Goal: Task Accomplishment & Management: Manage account settings

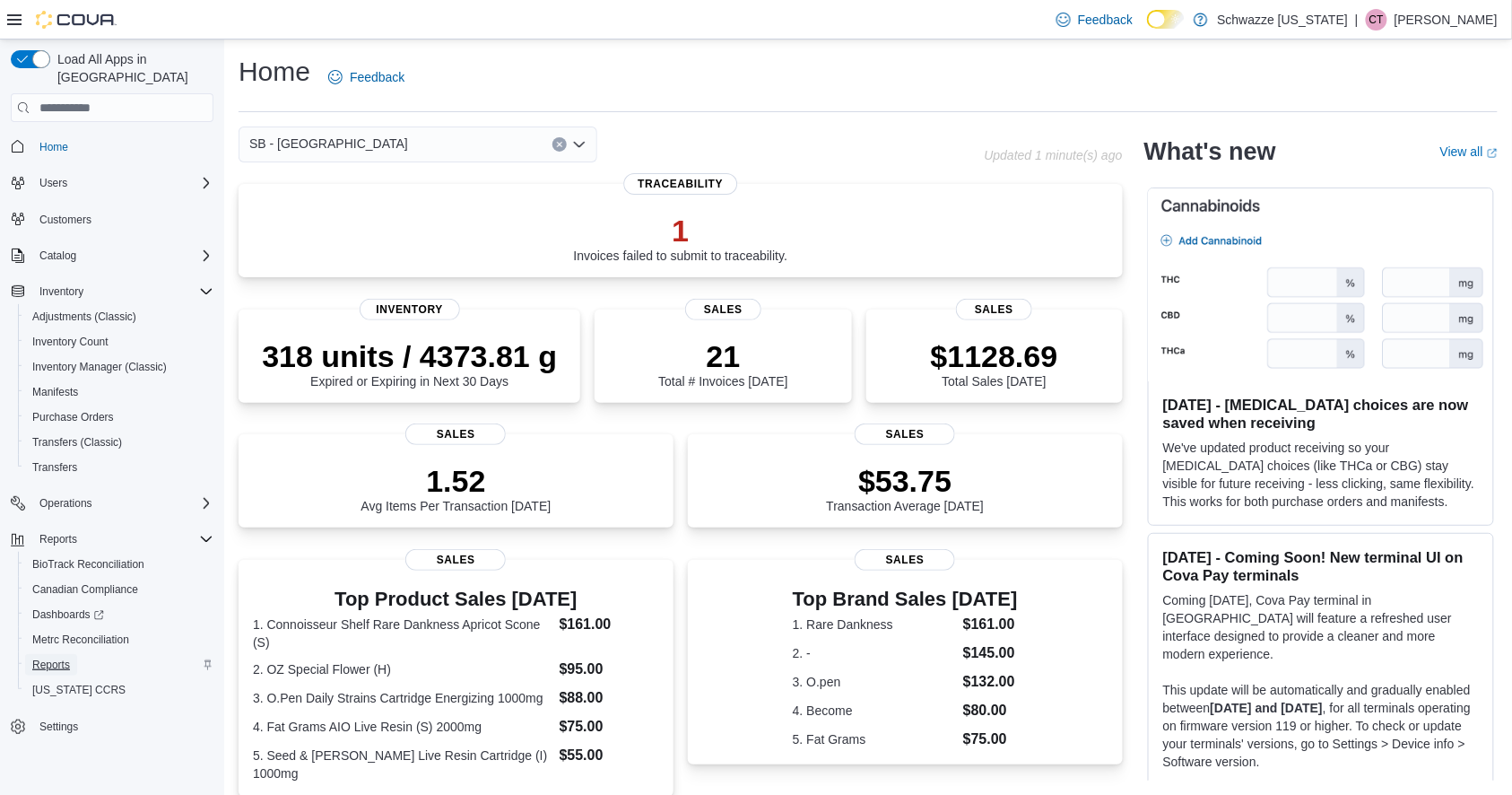
click at [64, 658] on span "Reports" at bounding box center [51, 664] width 37 height 14
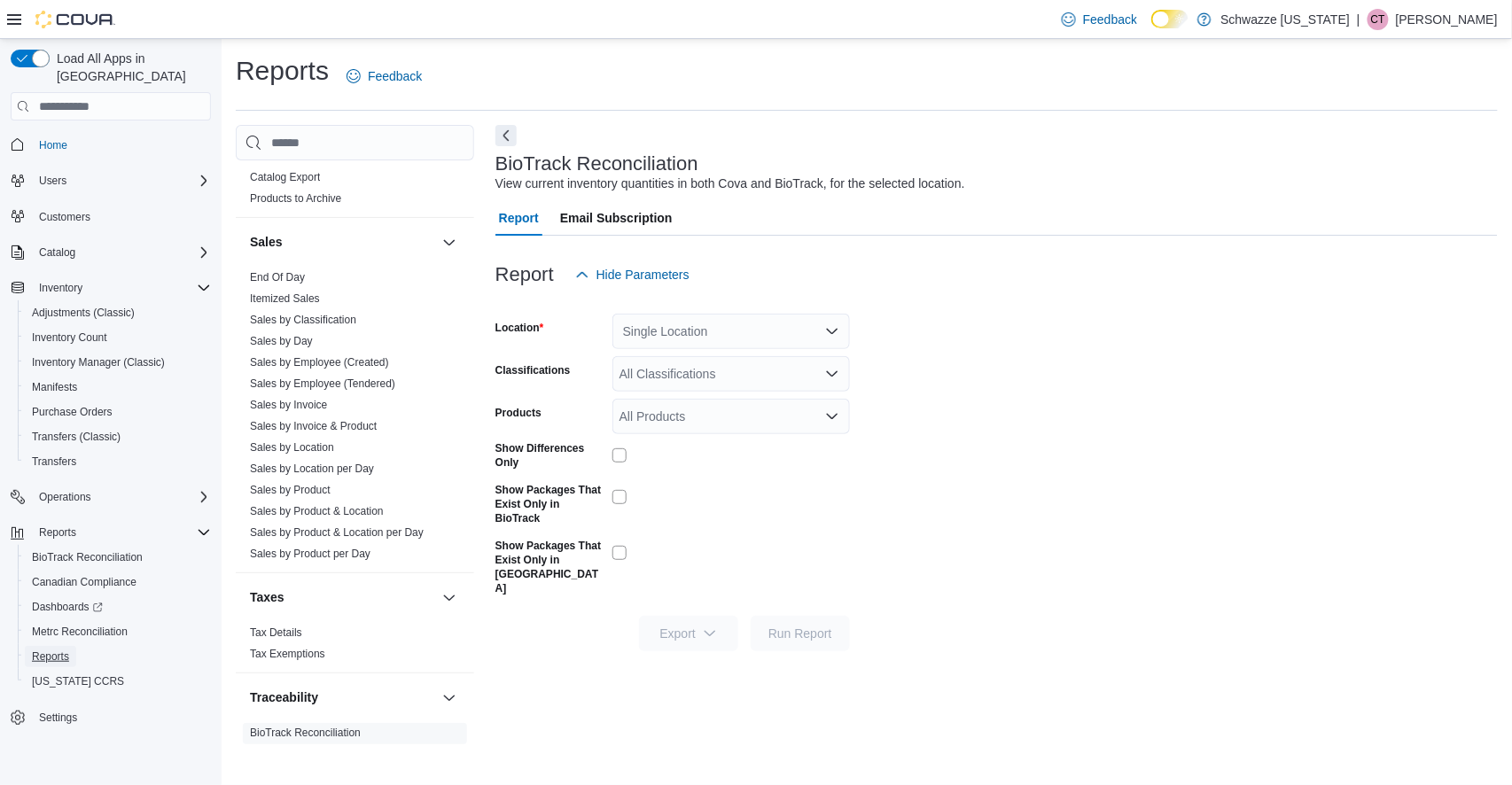
scroll to position [1180, 0]
click at [335, 470] on link "Sales by Location per Day" at bounding box center [312, 466] width 124 height 12
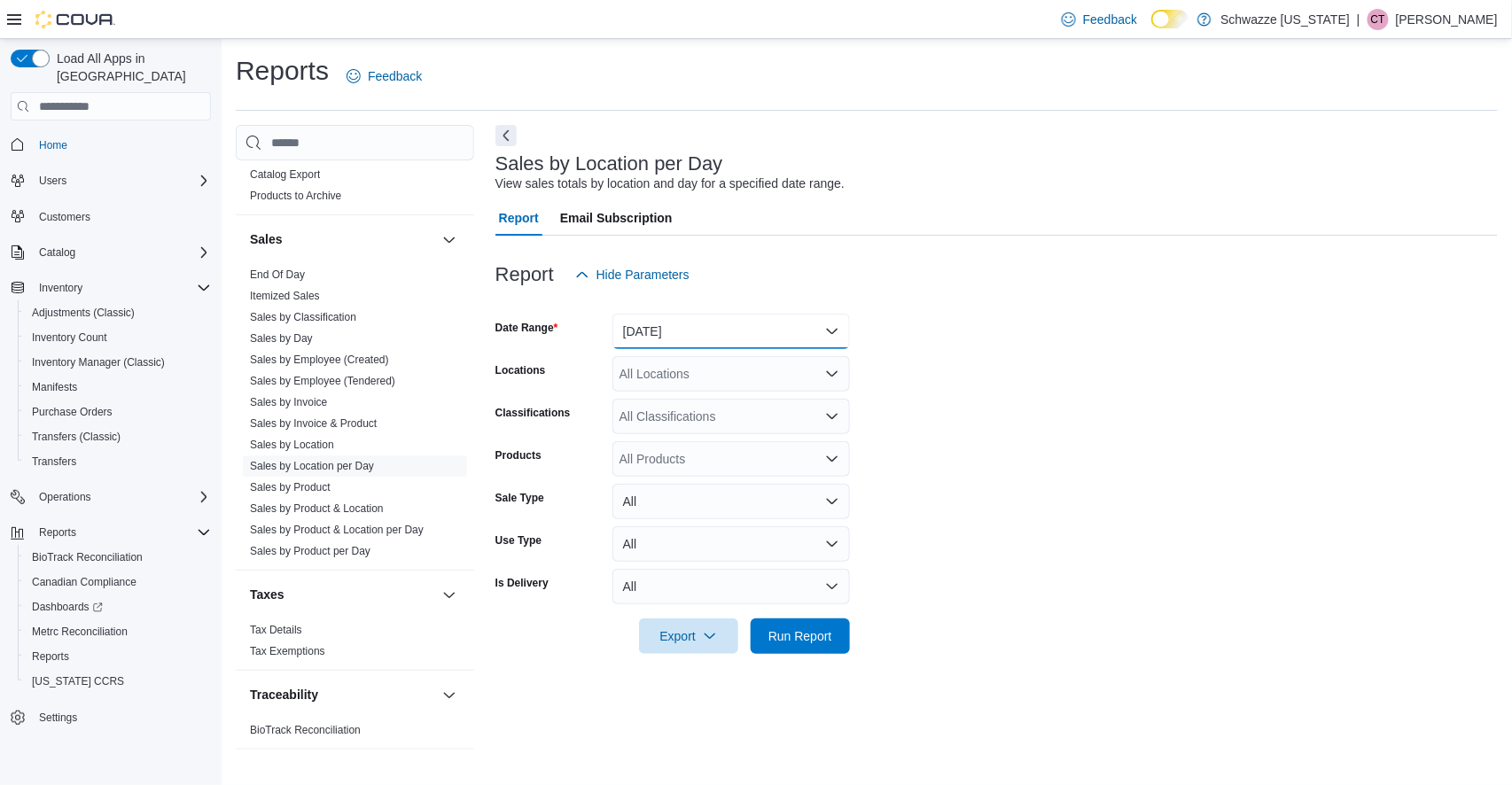
click at [696, 327] on button "[DATE]" at bounding box center [731, 330] width 237 height 35
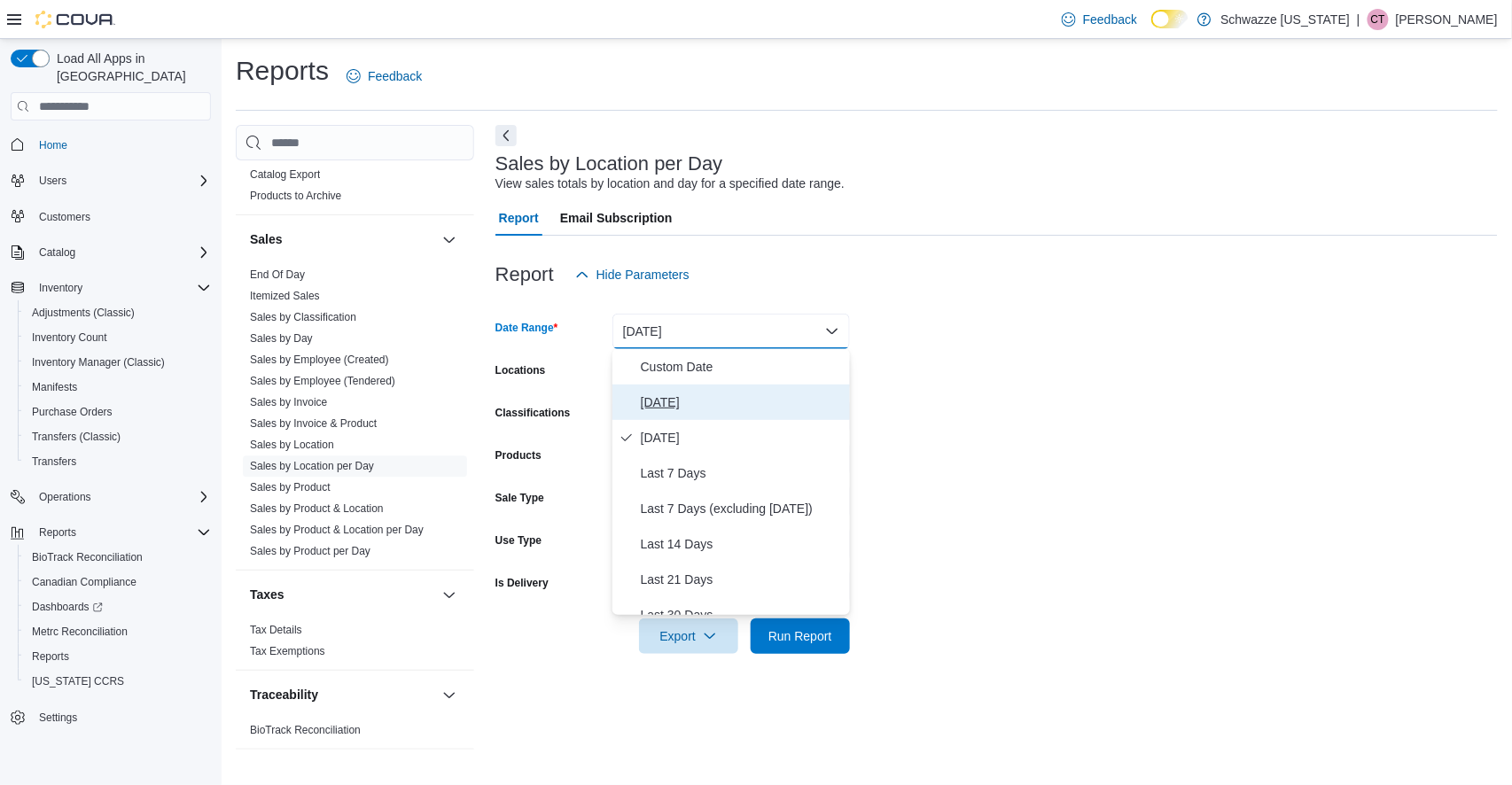
click at [673, 405] on span "[DATE]" at bounding box center [742, 402] width 202 height 21
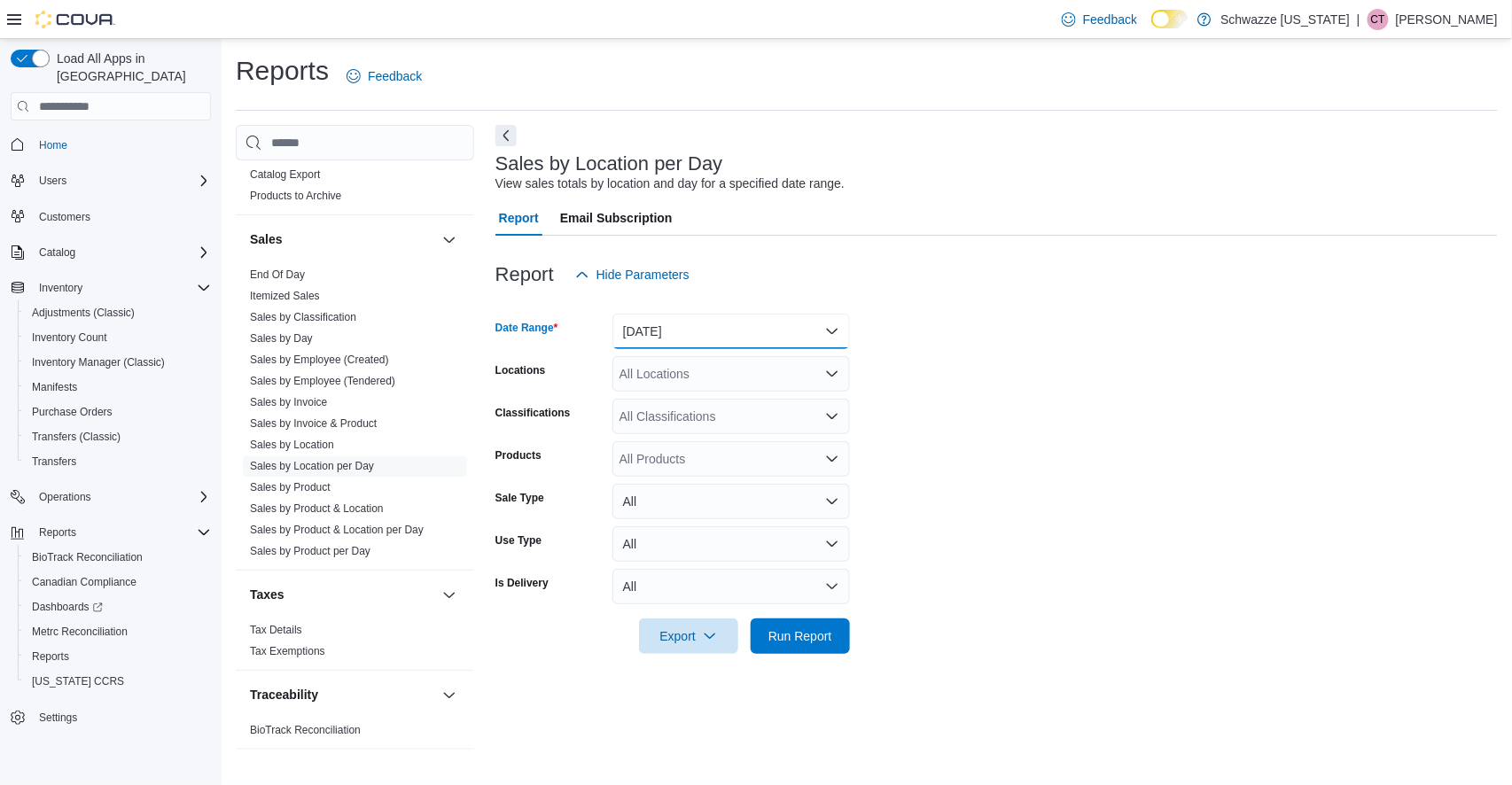
click at [673, 339] on button "[DATE]" at bounding box center [731, 330] width 237 height 35
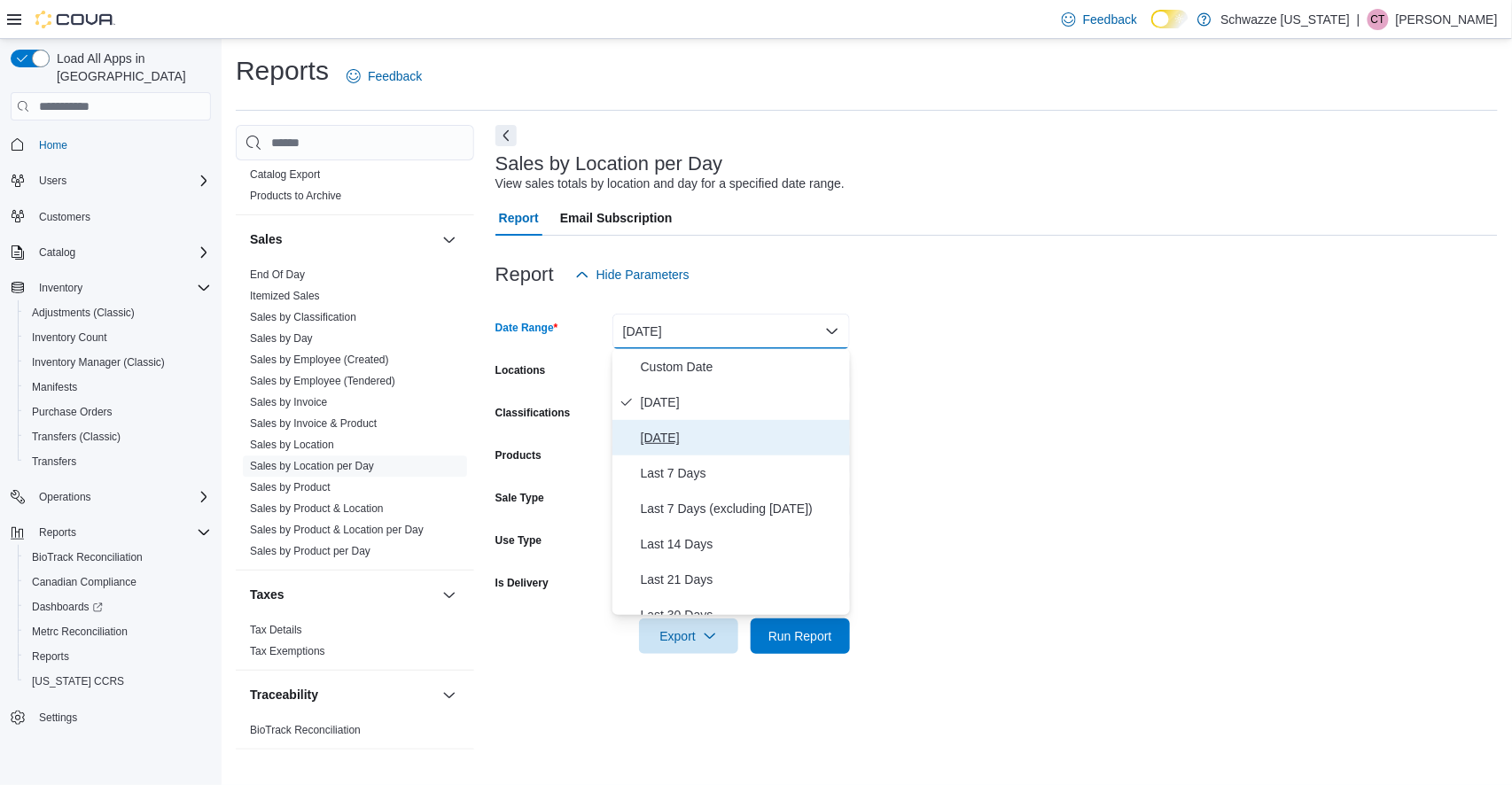
click at [676, 442] on span "[DATE]" at bounding box center [742, 438] width 202 height 21
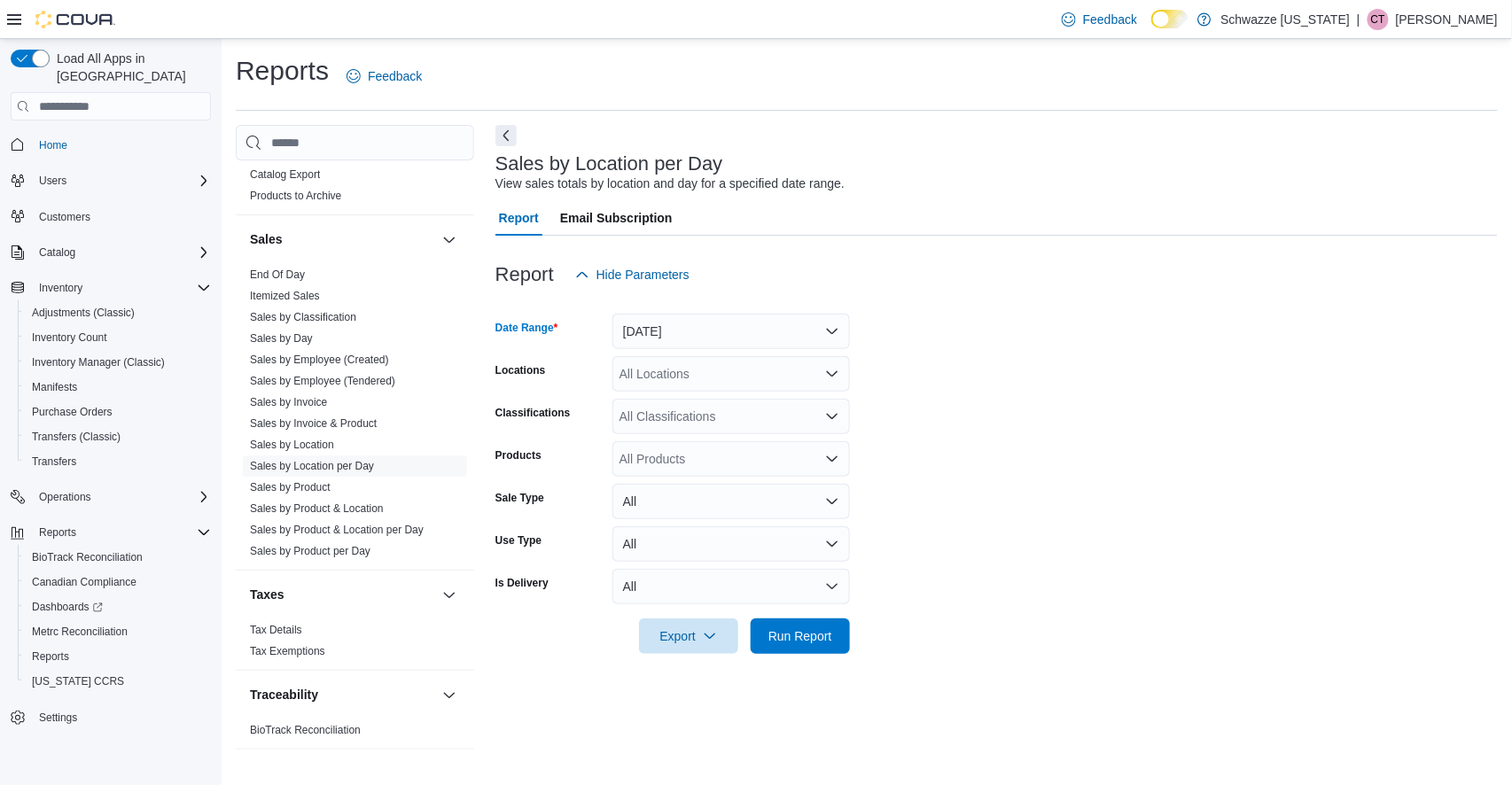
click at [669, 386] on div "All Locations" at bounding box center [731, 373] width 237 height 35
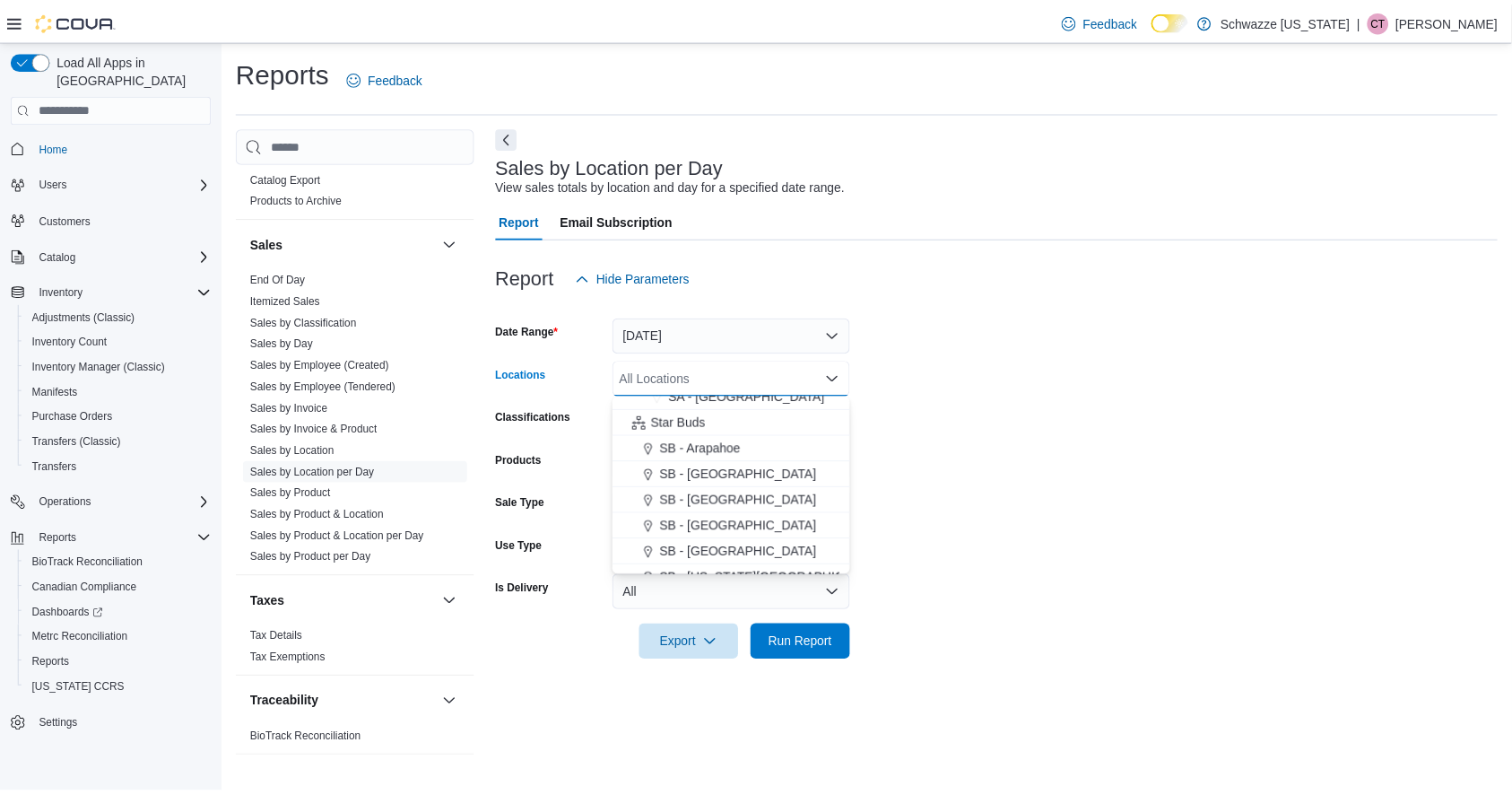
scroll to position [223, 0]
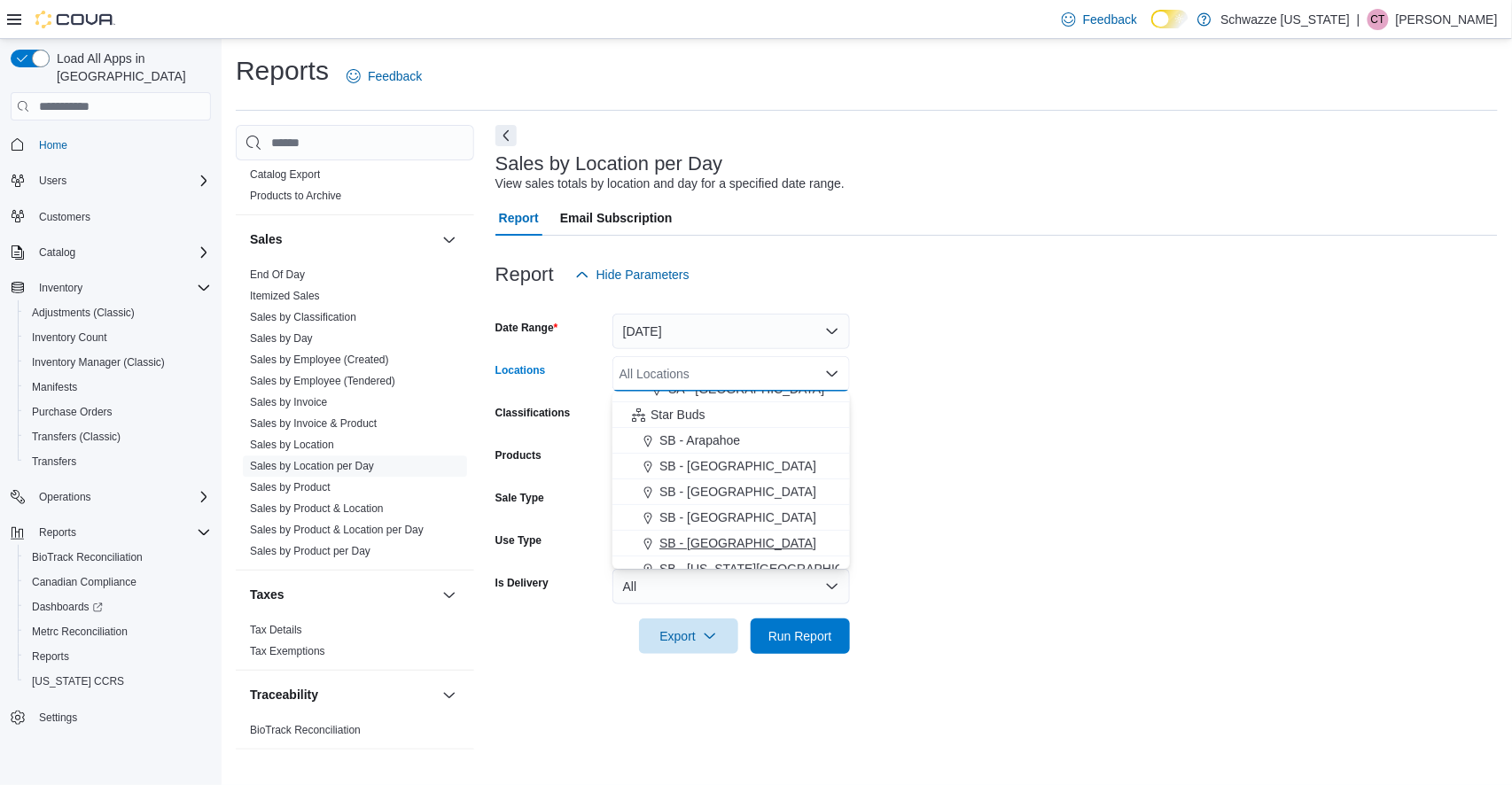
click at [717, 544] on span "SB - [GEOGRAPHIC_DATA]" at bounding box center [737, 543] width 157 height 18
click at [905, 569] on form "Date Range Yesterday Locations SB - Brighton Combo box. Selected. SB - Brighton…" at bounding box center [997, 473] width 1003 height 362
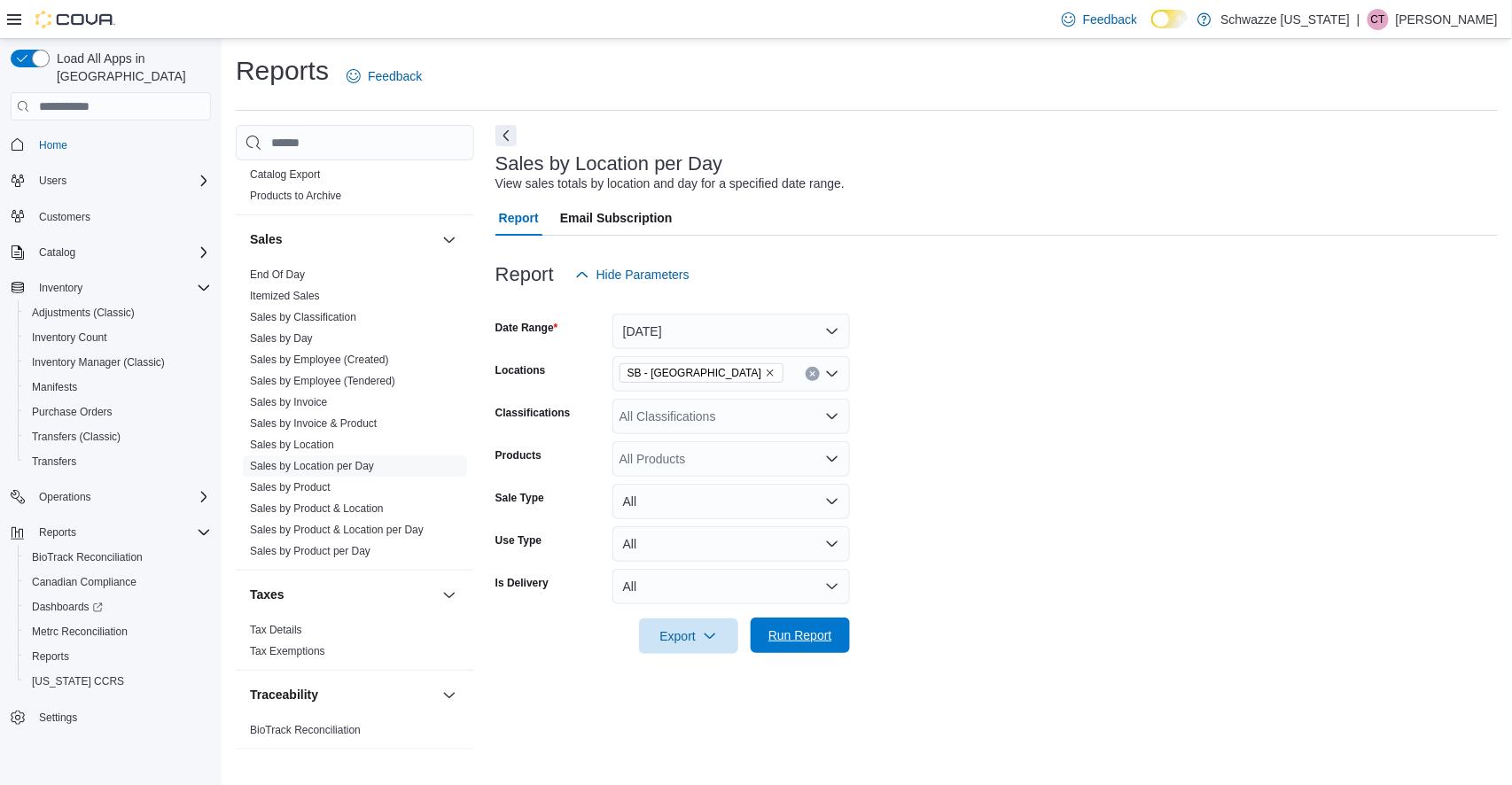
click at [825, 638] on span "Run Report" at bounding box center [800, 635] width 64 height 18
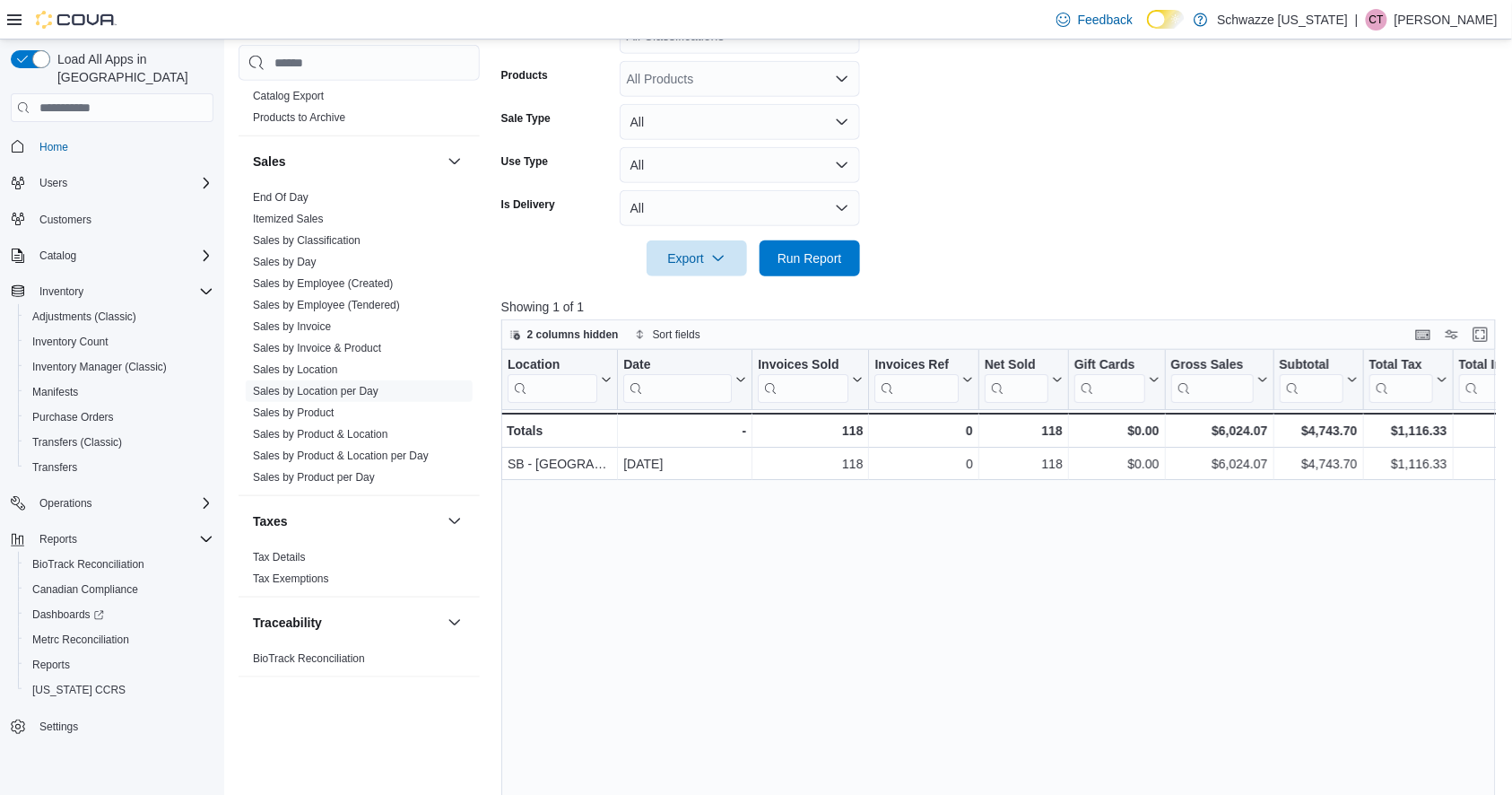
scroll to position [387, 0]
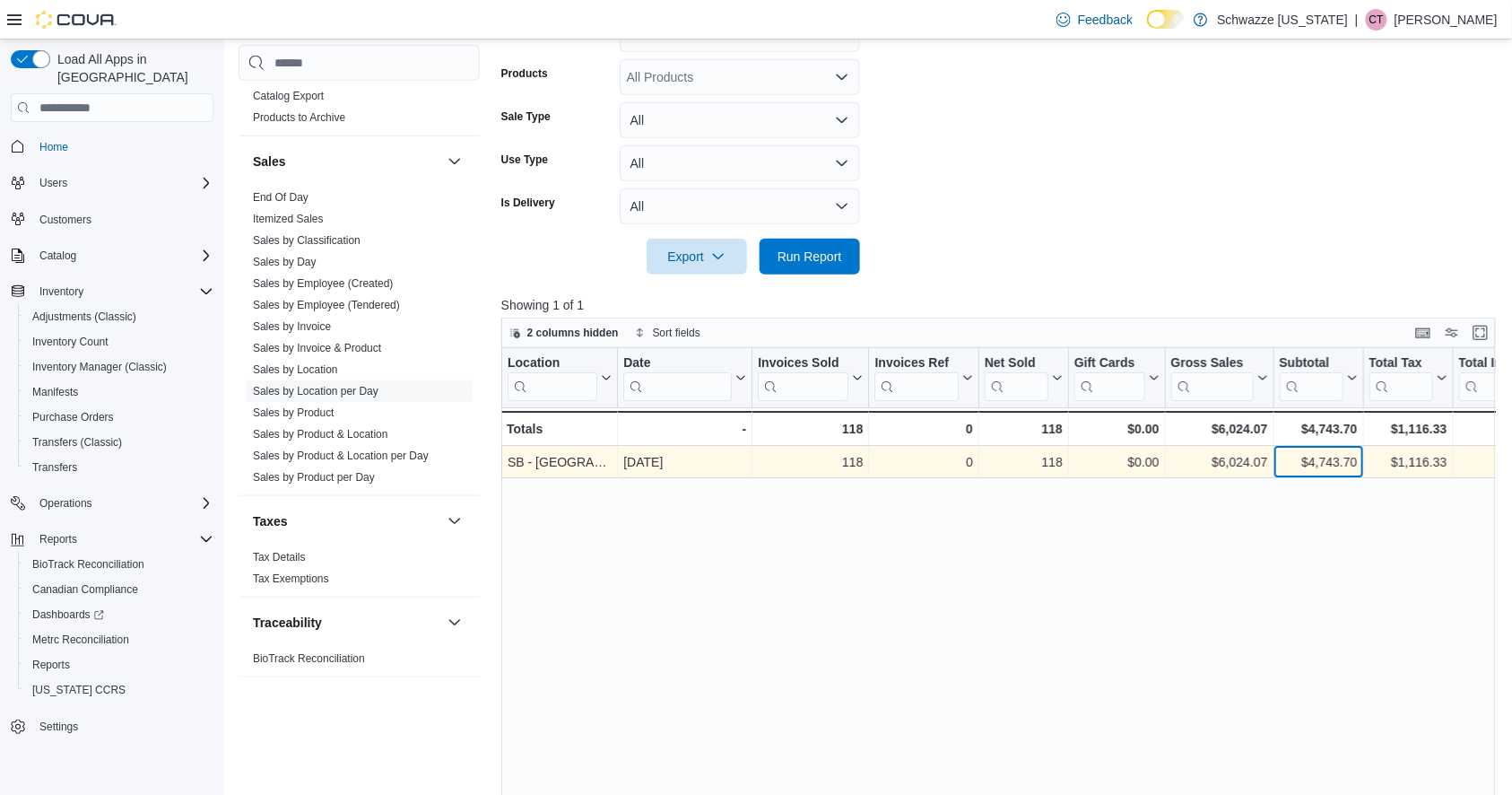
click at [1300, 460] on div "$4,743.70" at bounding box center [1318, 461] width 78 height 21
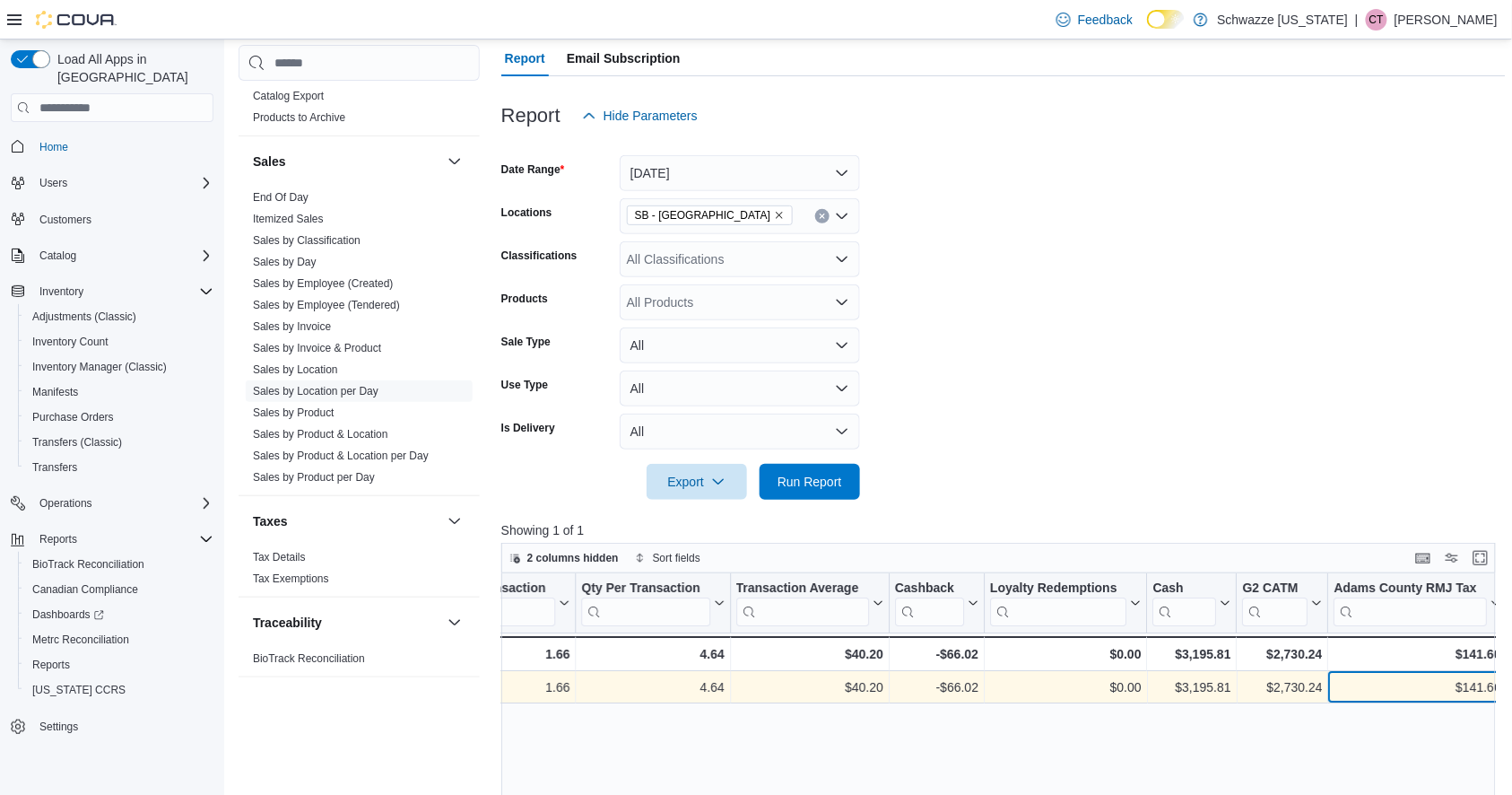
scroll to position [155, 0]
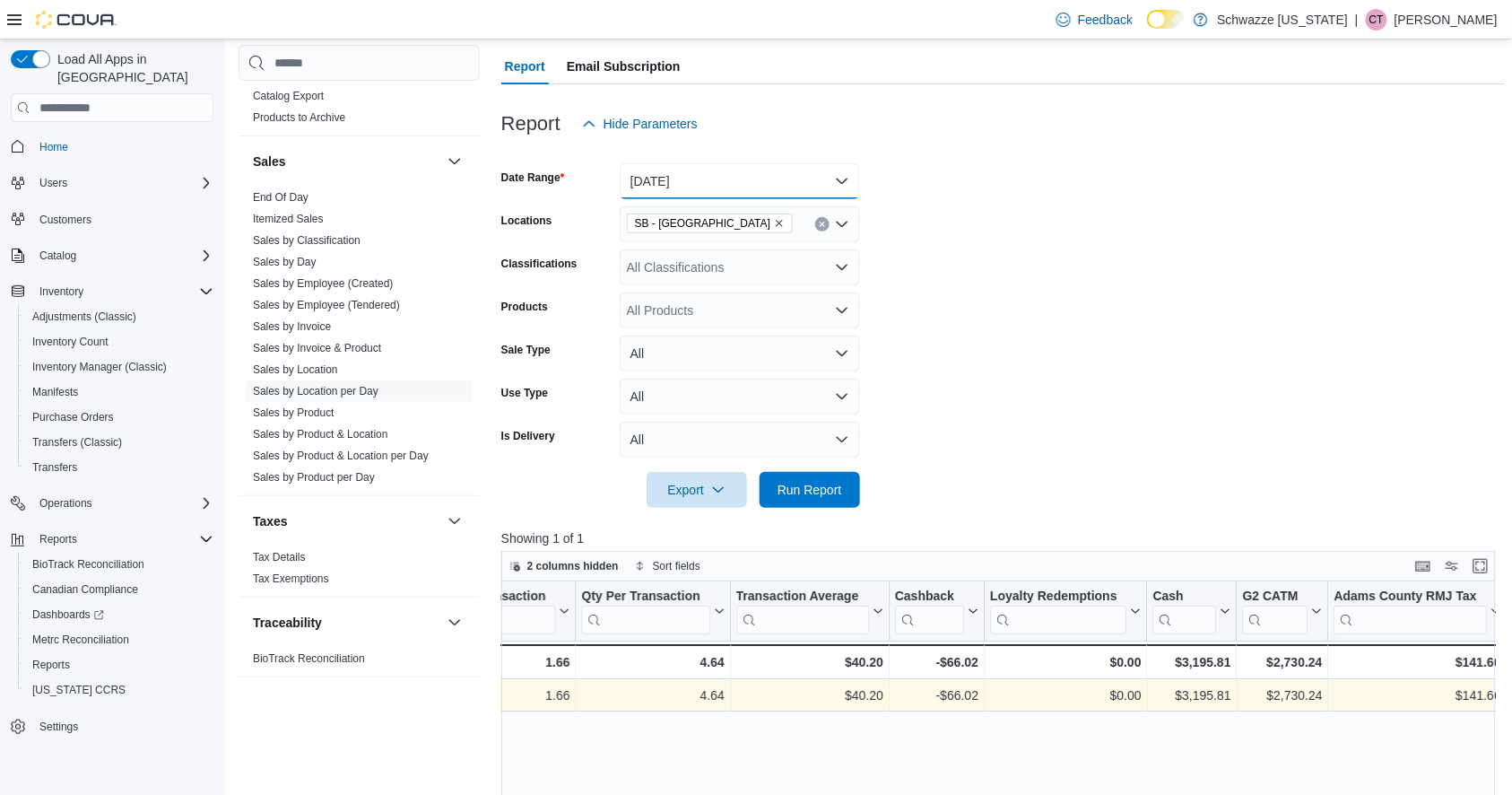
click at [736, 181] on button "[DATE]" at bounding box center [740, 181] width 240 height 36
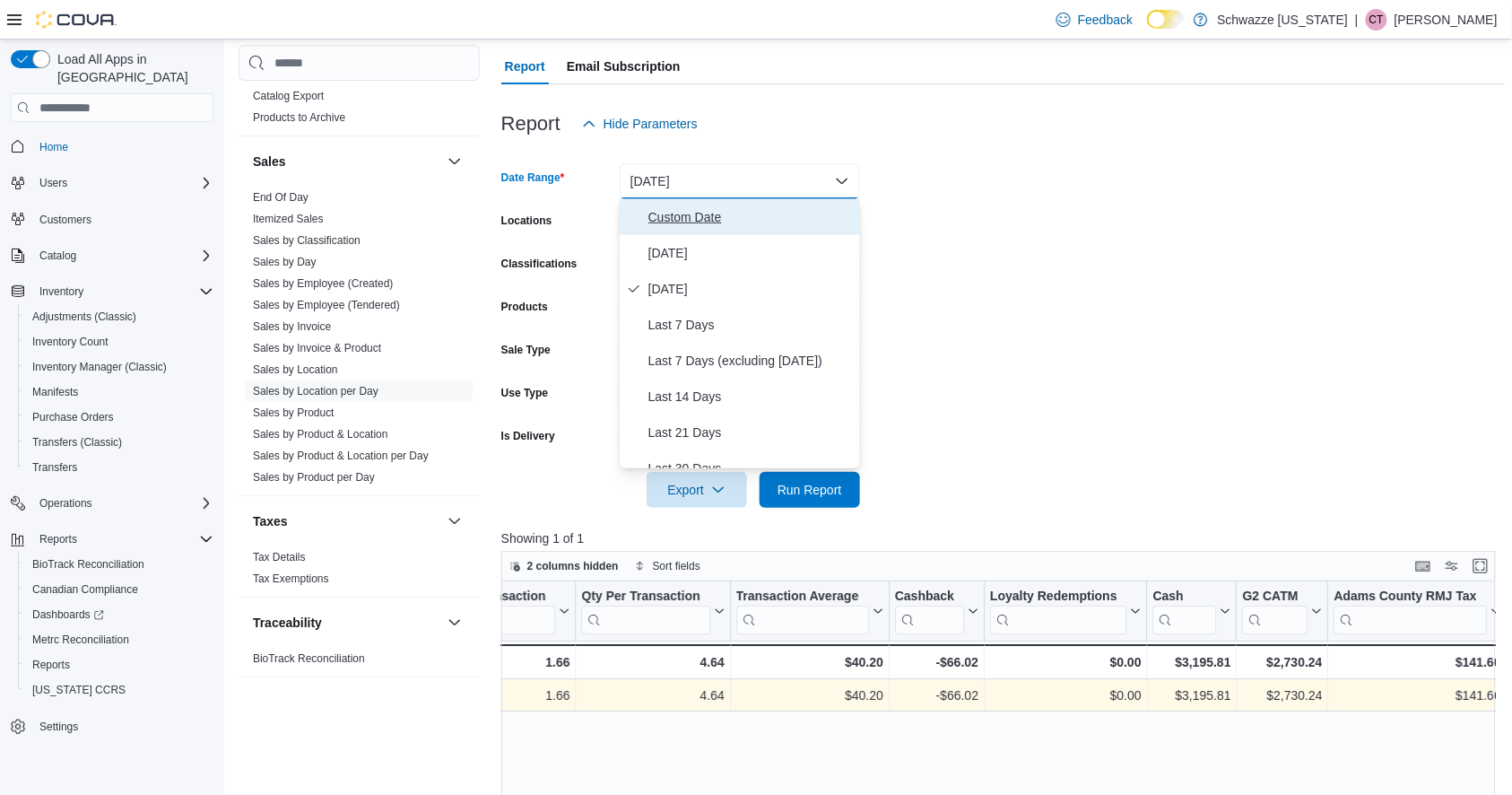
click at [719, 219] on span "Custom Date" at bounding box center [751, 217] width 205 height 21
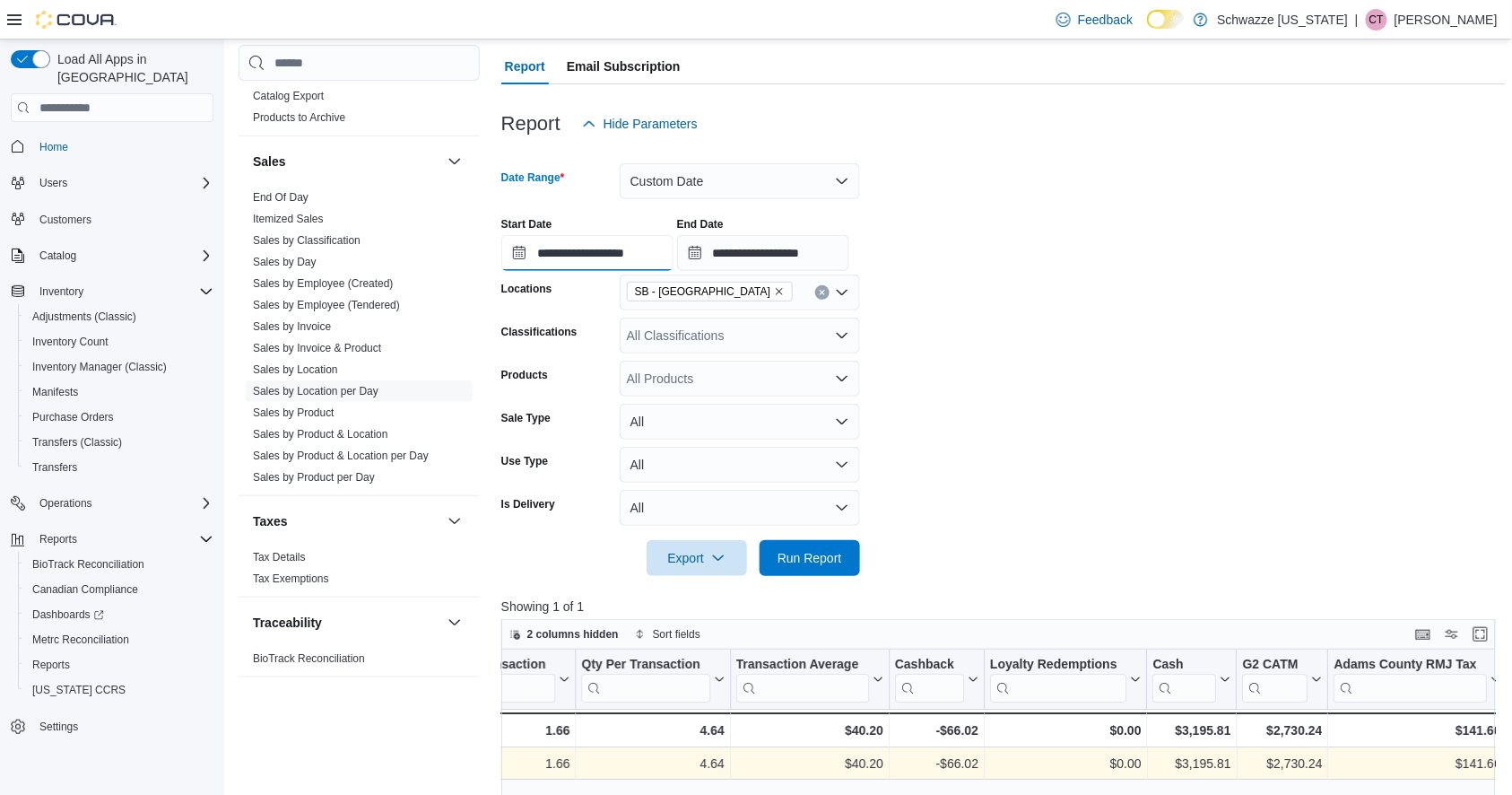
click at [584, 249] on input "**********" at bounding box center [587, 253] width 172 height 36
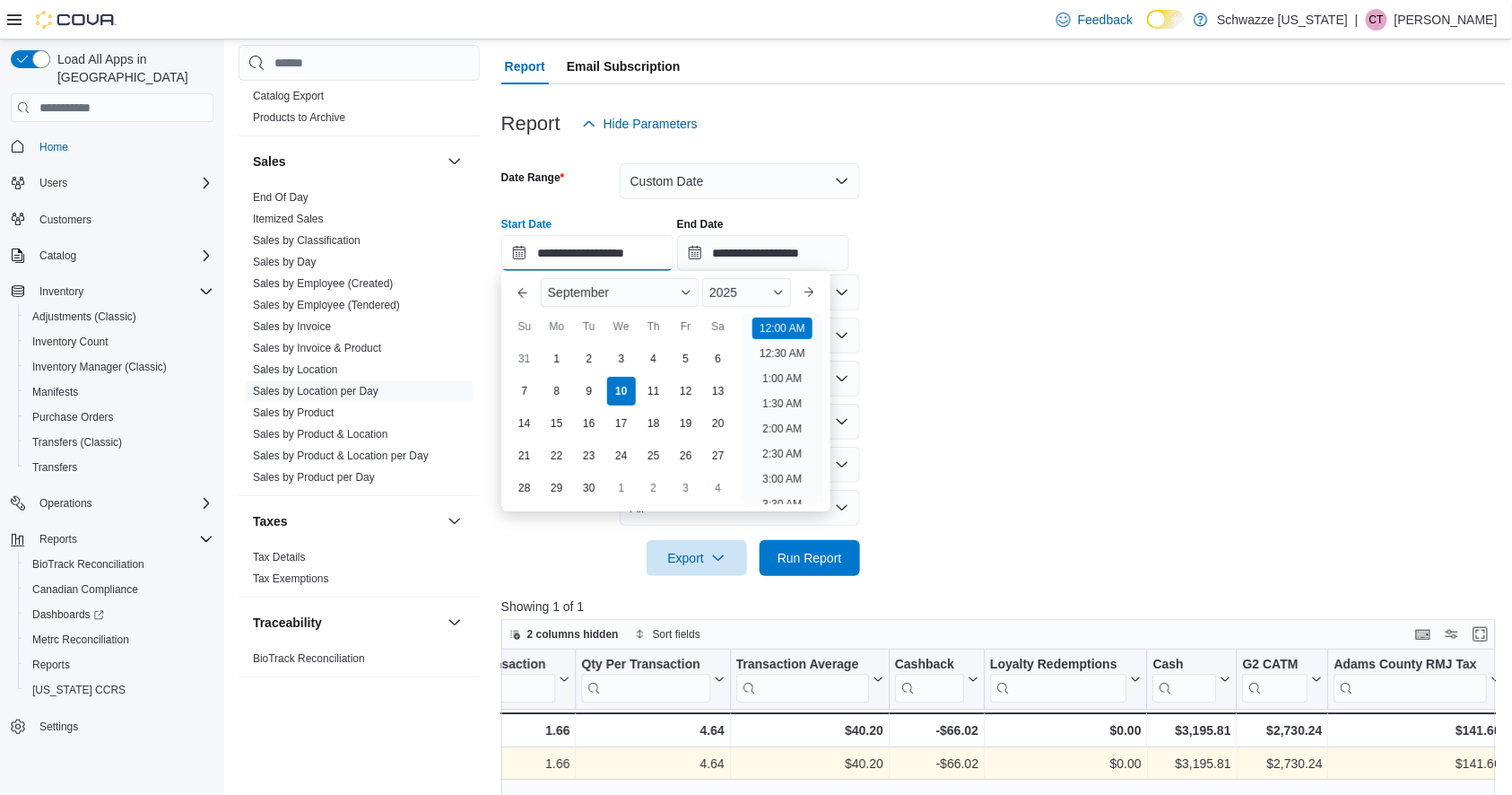
scroll to position [56, 0]
click at [531, 296] on button "Previous Month" at bounding box center [523, 292] width 29 height 29
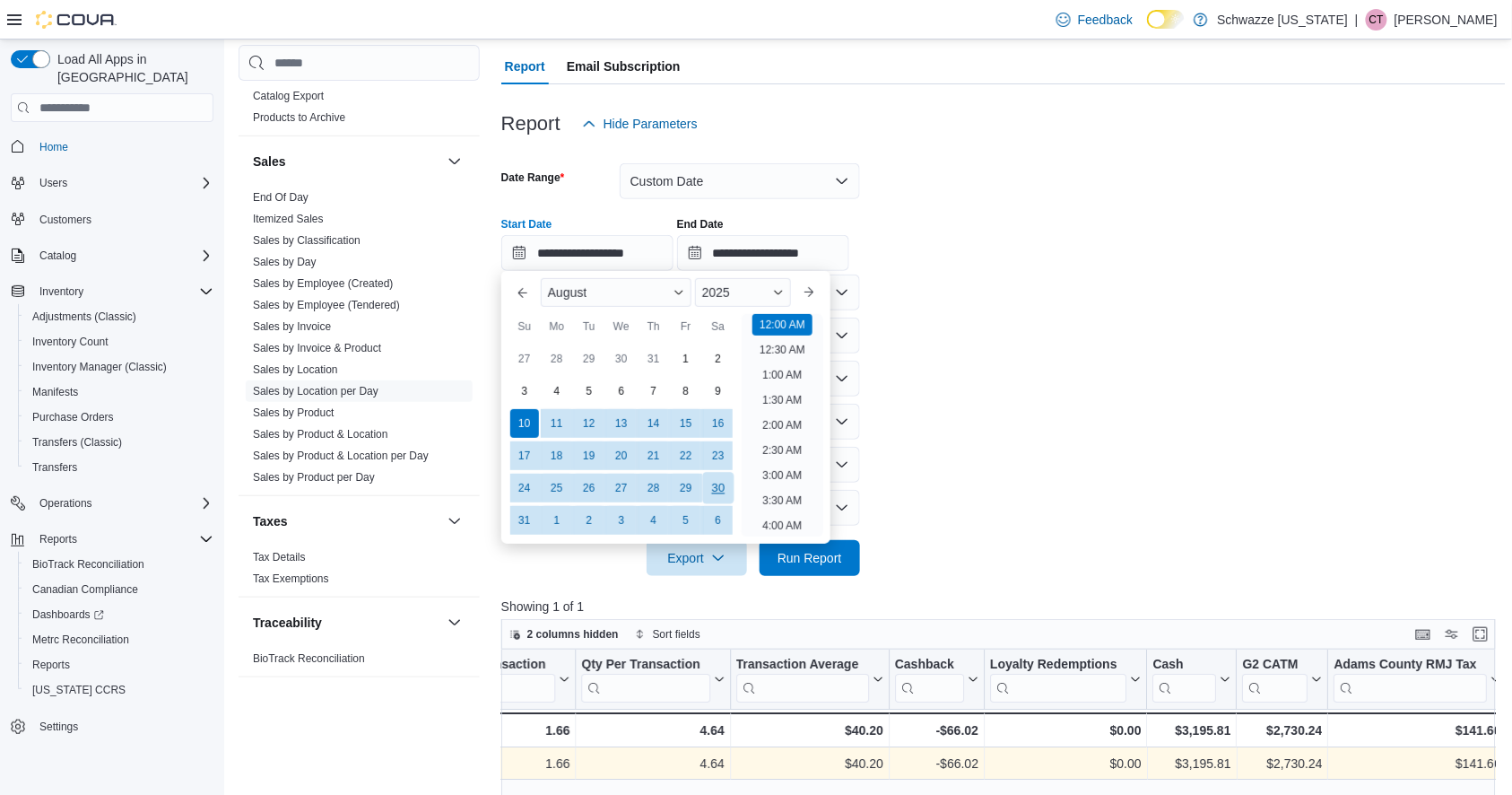
click at [721, 484] on div "30" at bounding box center [718, 488] width 32 height 32
type input "**********"
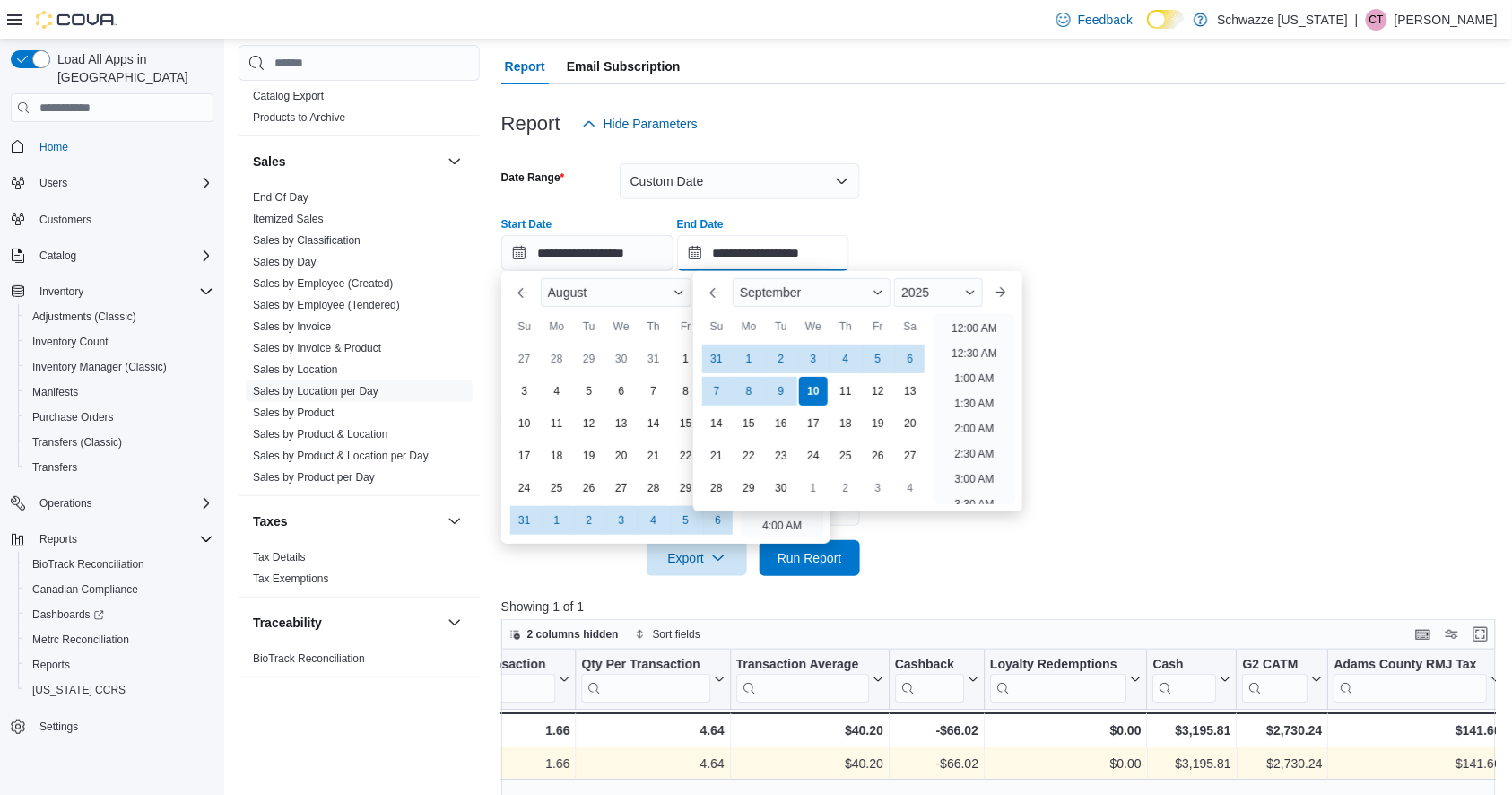
click at [758, 262] on input "**********" at bounding box center [763, 253] width 172 height 36
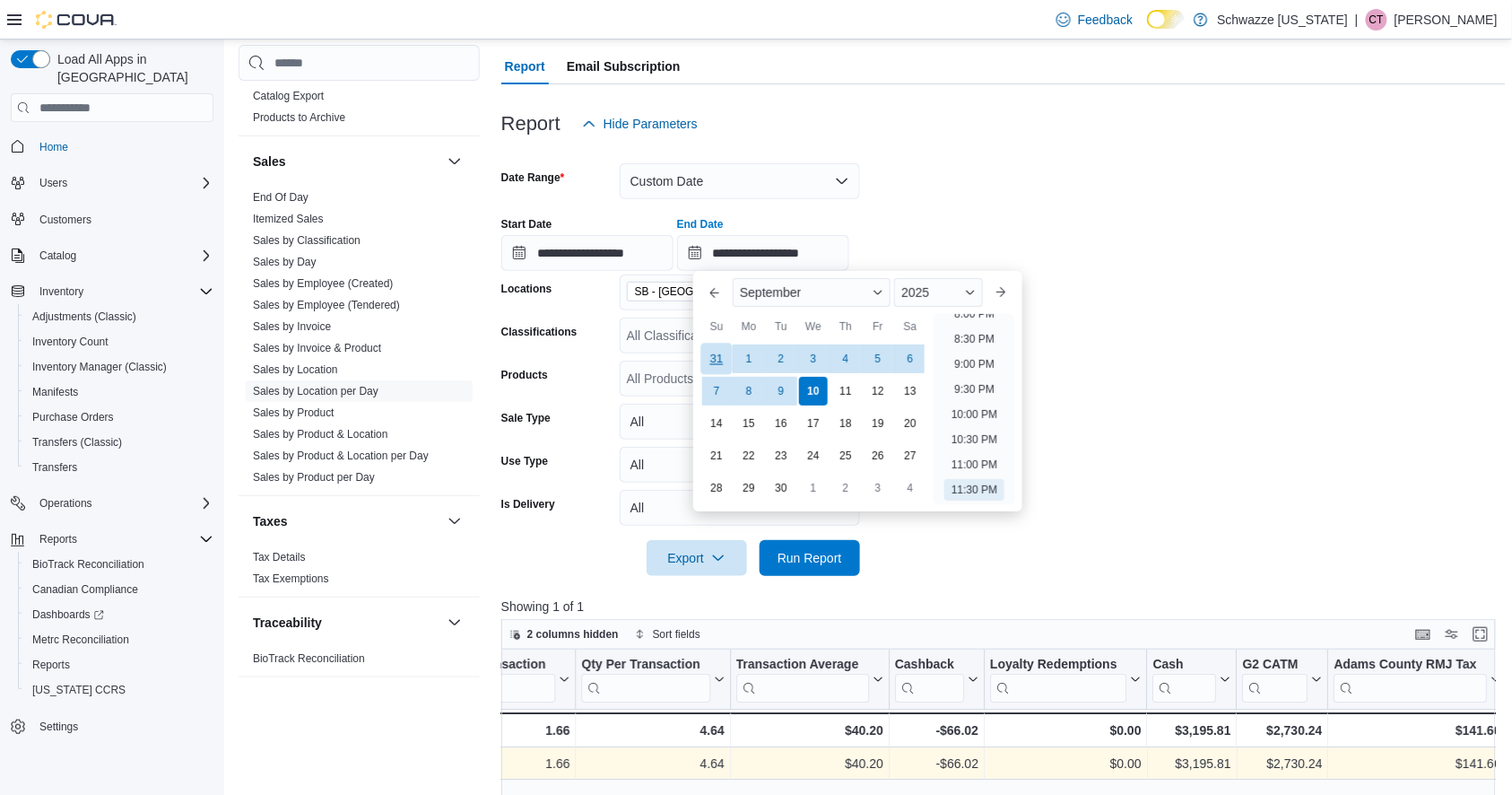
click at [721, 357] on div "31" at bounding box center [716, 359] width 32 height 32
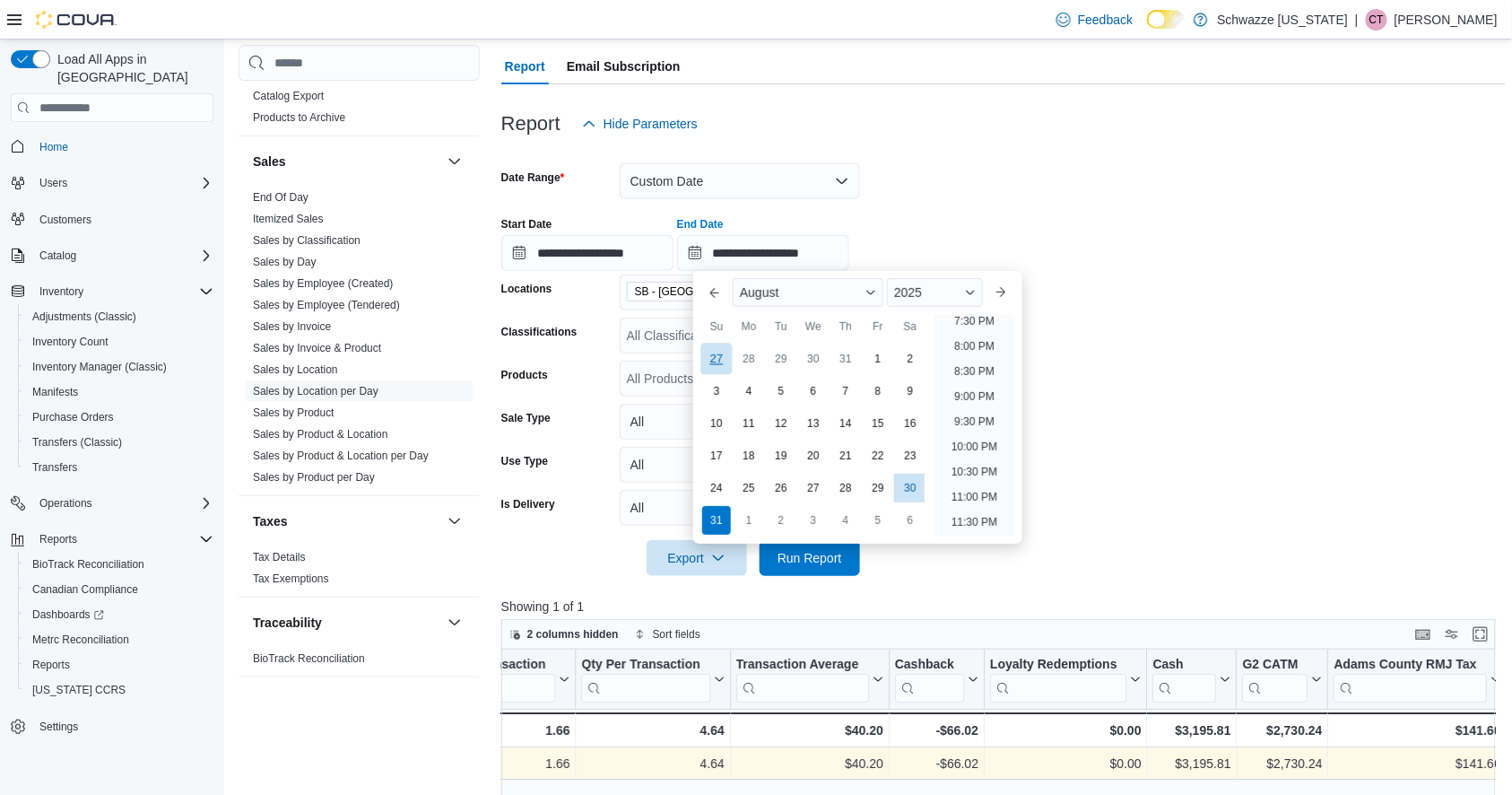
scroll to position [987, 0]
click at [911, 484] on div "30" at bounding box center [909, 488] width 32 height 32
type input "**********"
click at [1110, 352] on form "**********" at bounding box center [1004, 359] width 1005 height 435
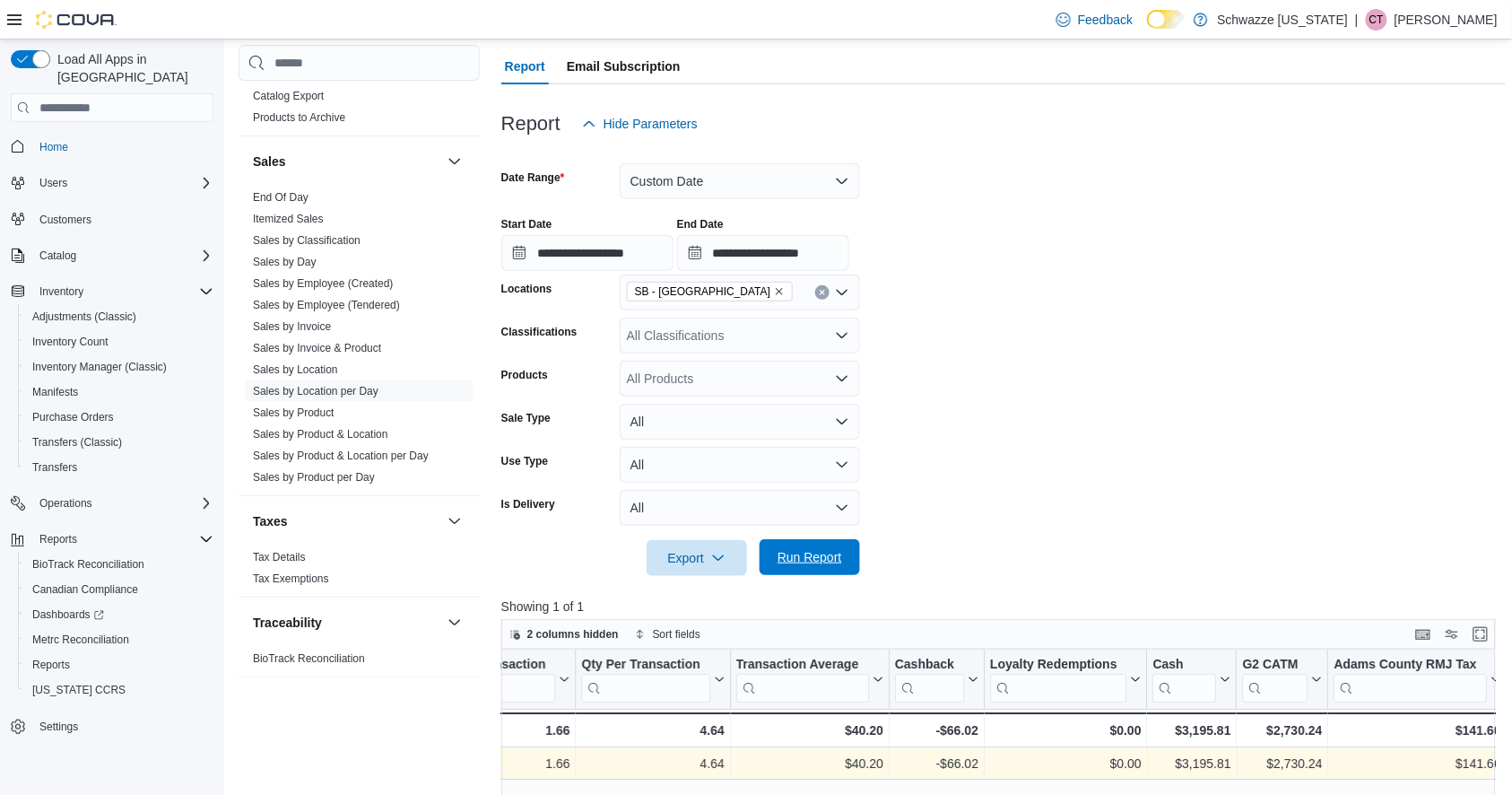
click at [825, 558] on span "Run Report" at bounding box center [809, 557] width 64 height 18
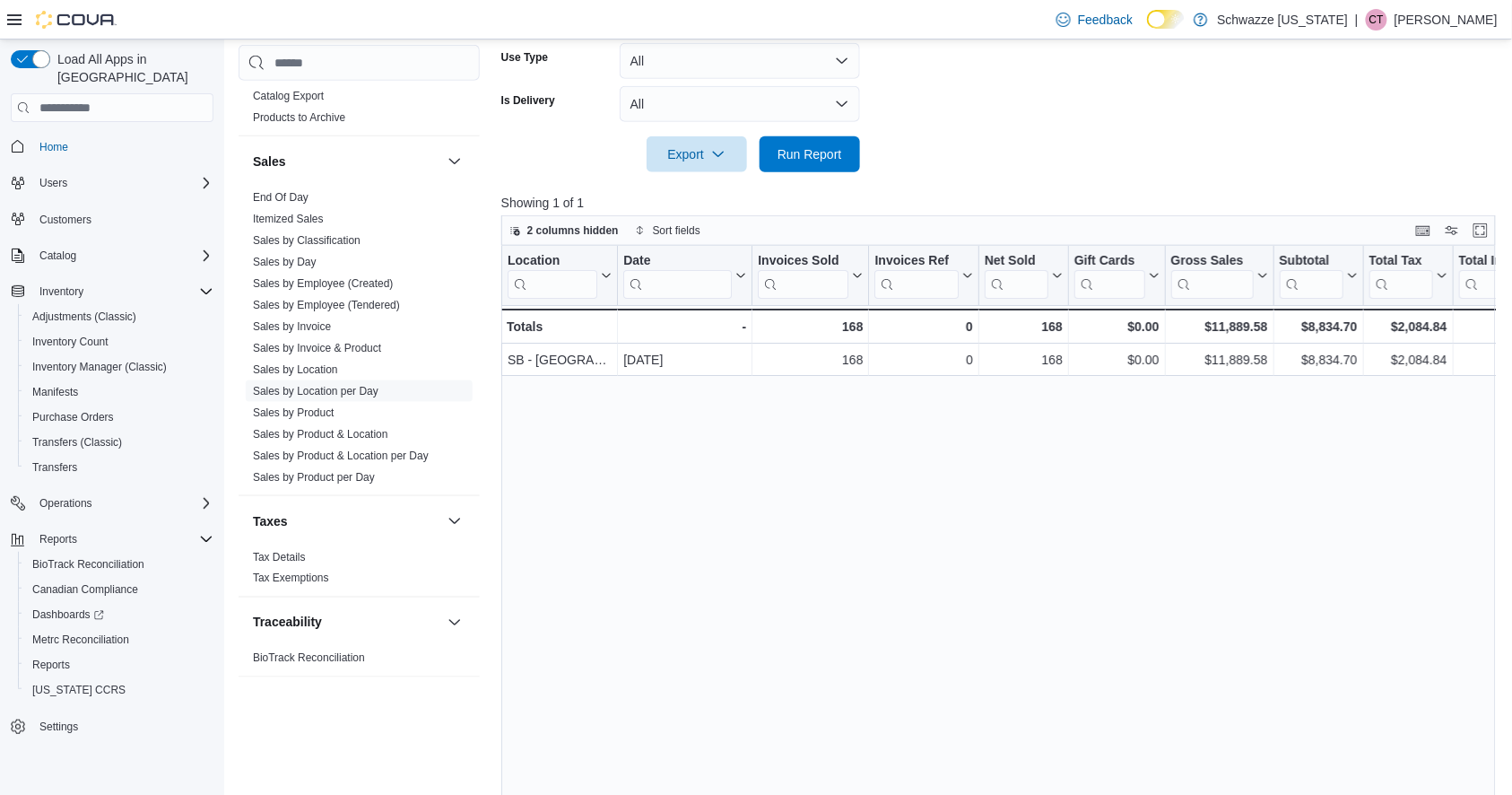
scroll to position [559, 0]
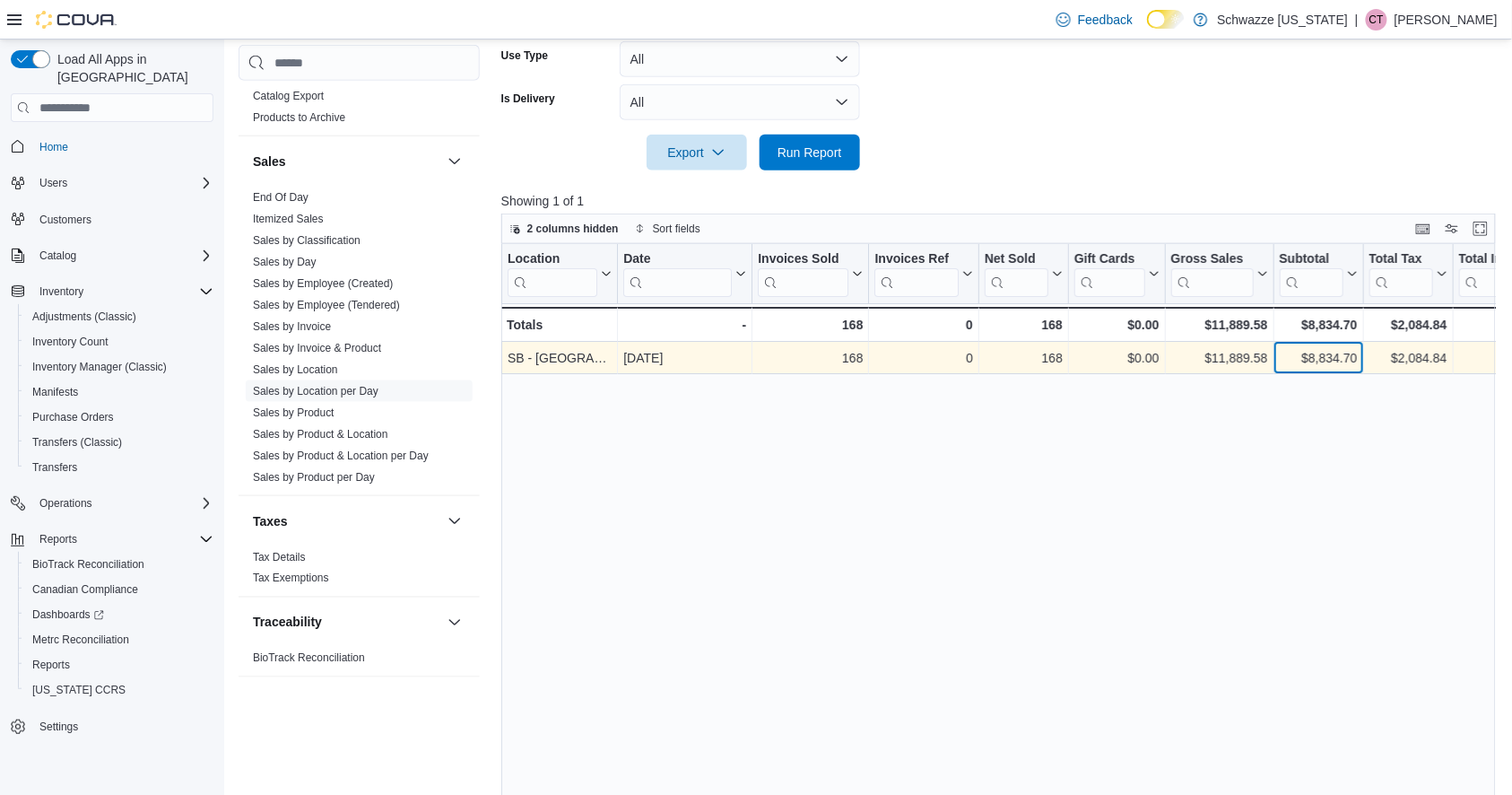
click at [1346, 364] on div "$8,834.70" at bounding box center [1318, 358] width 78 height 21
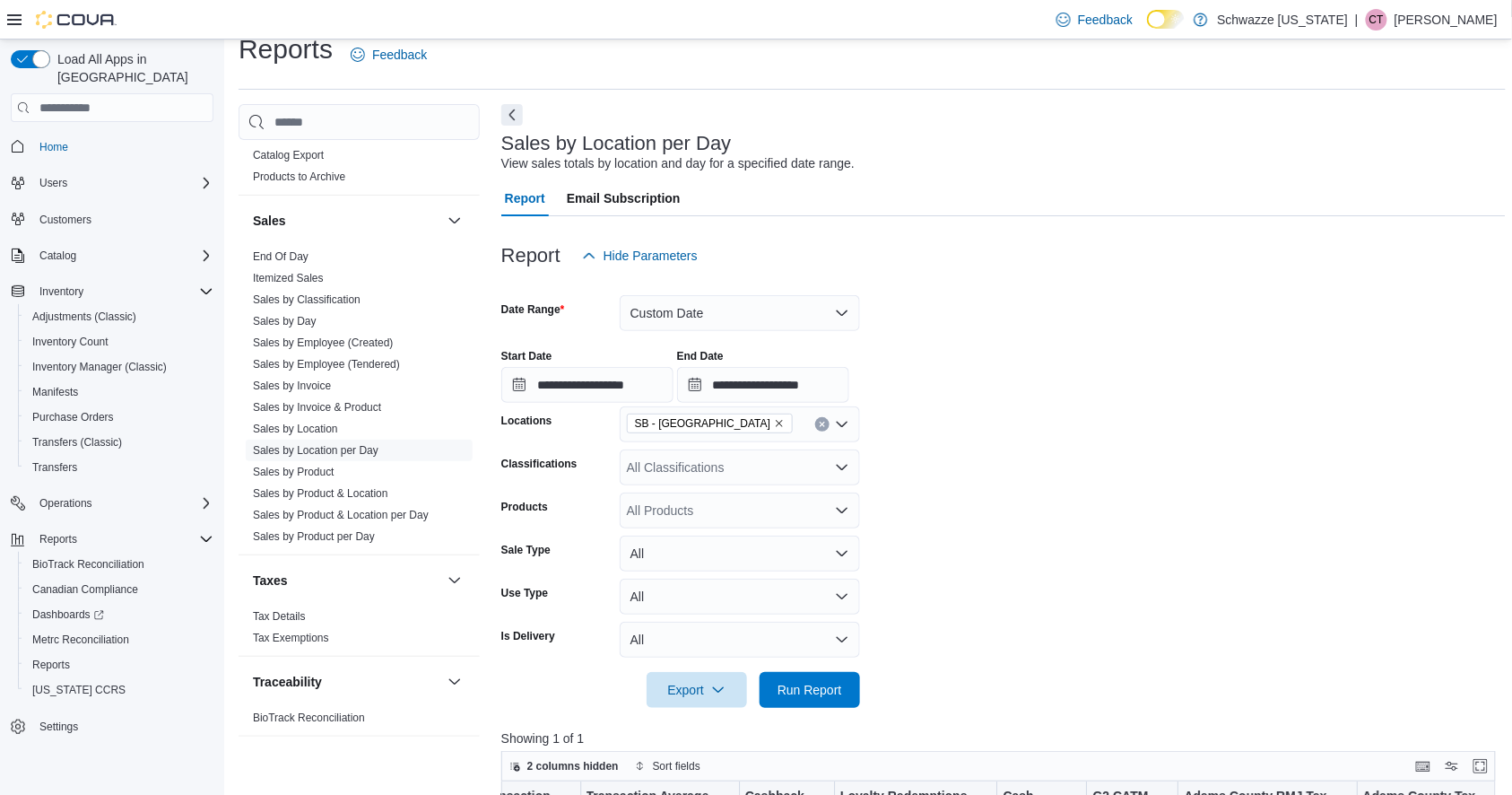
scroll to position [0, 0]
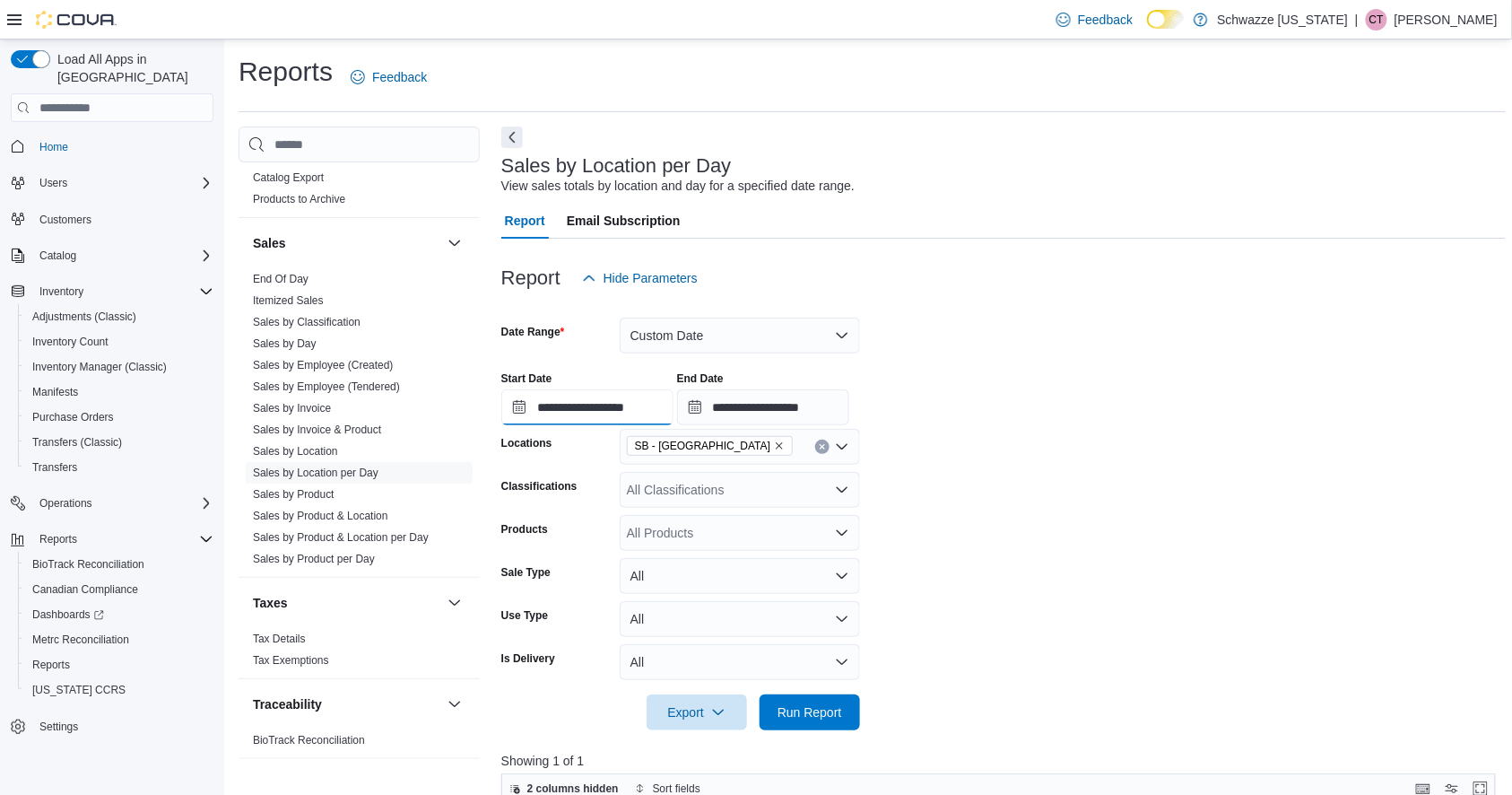
click at [631, 414] on input "**********" at bounding box center [587, 407] width 172 height 36
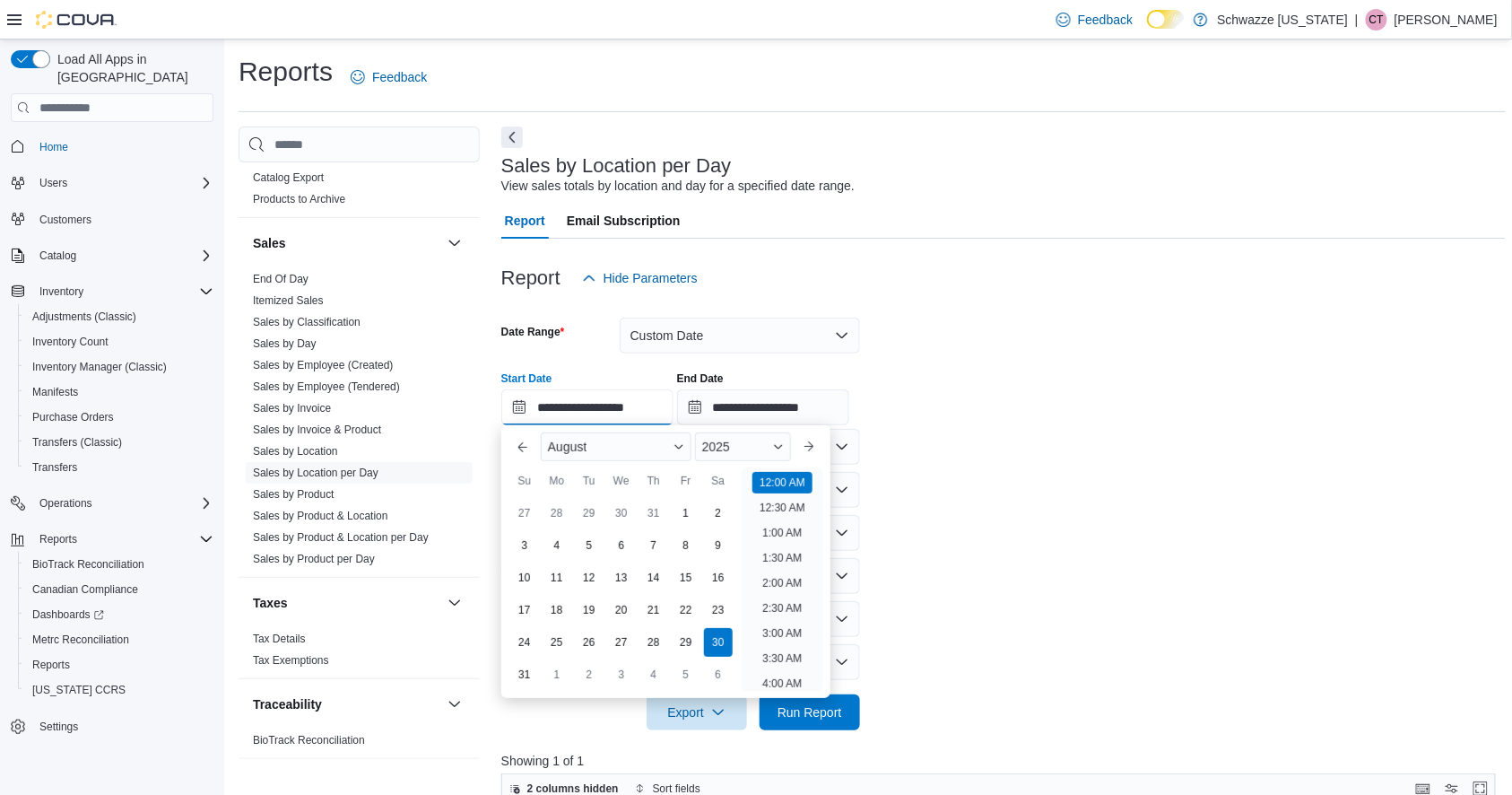
scroll to position [56, 0]
click at [692, 642] on div "29" at bounding box center [685, 642] width 32 height 32
type input "**********"
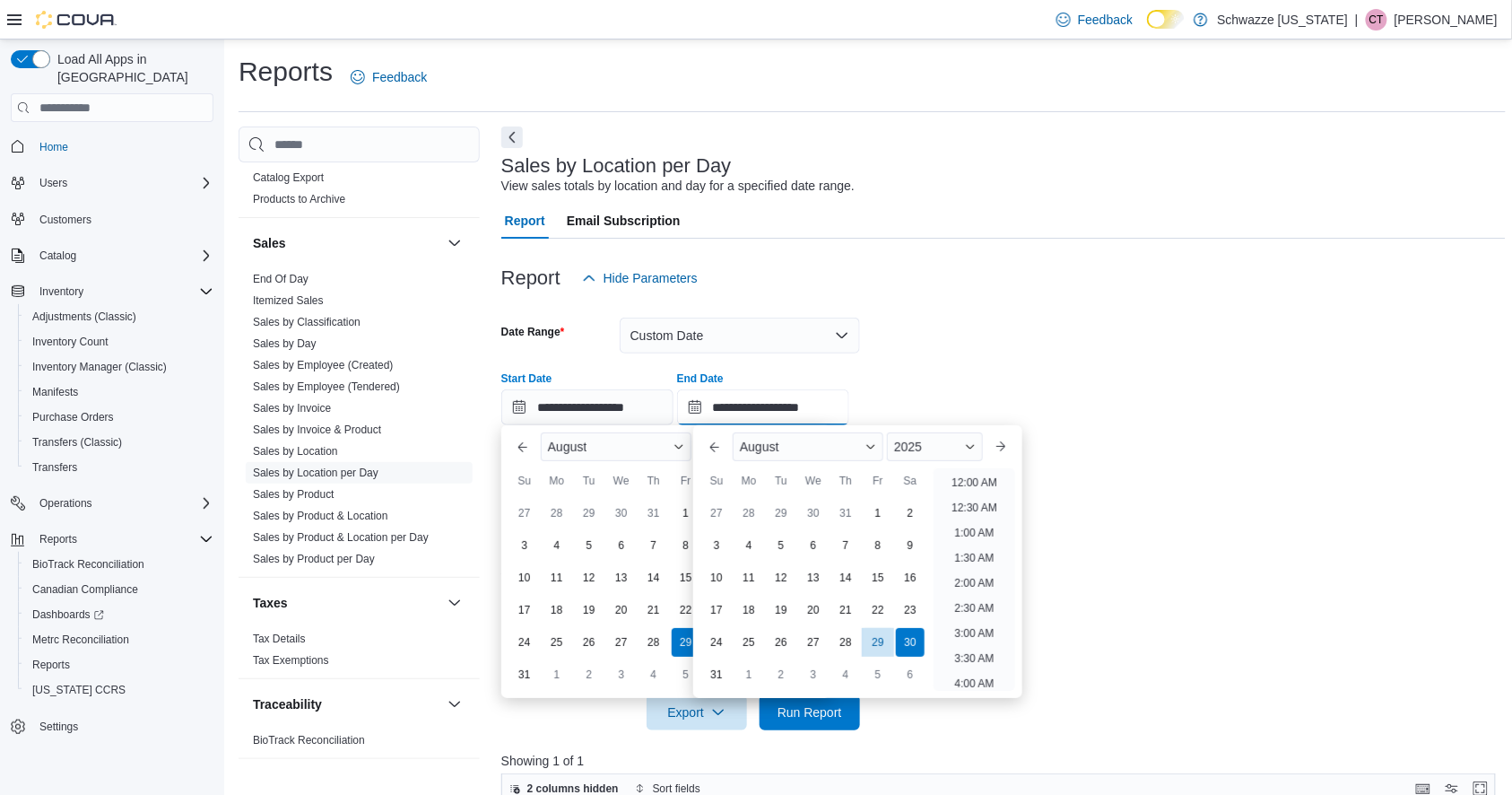
click at [767, 412] on input "**********" at bounding box center [763, 407] width 172 height 36
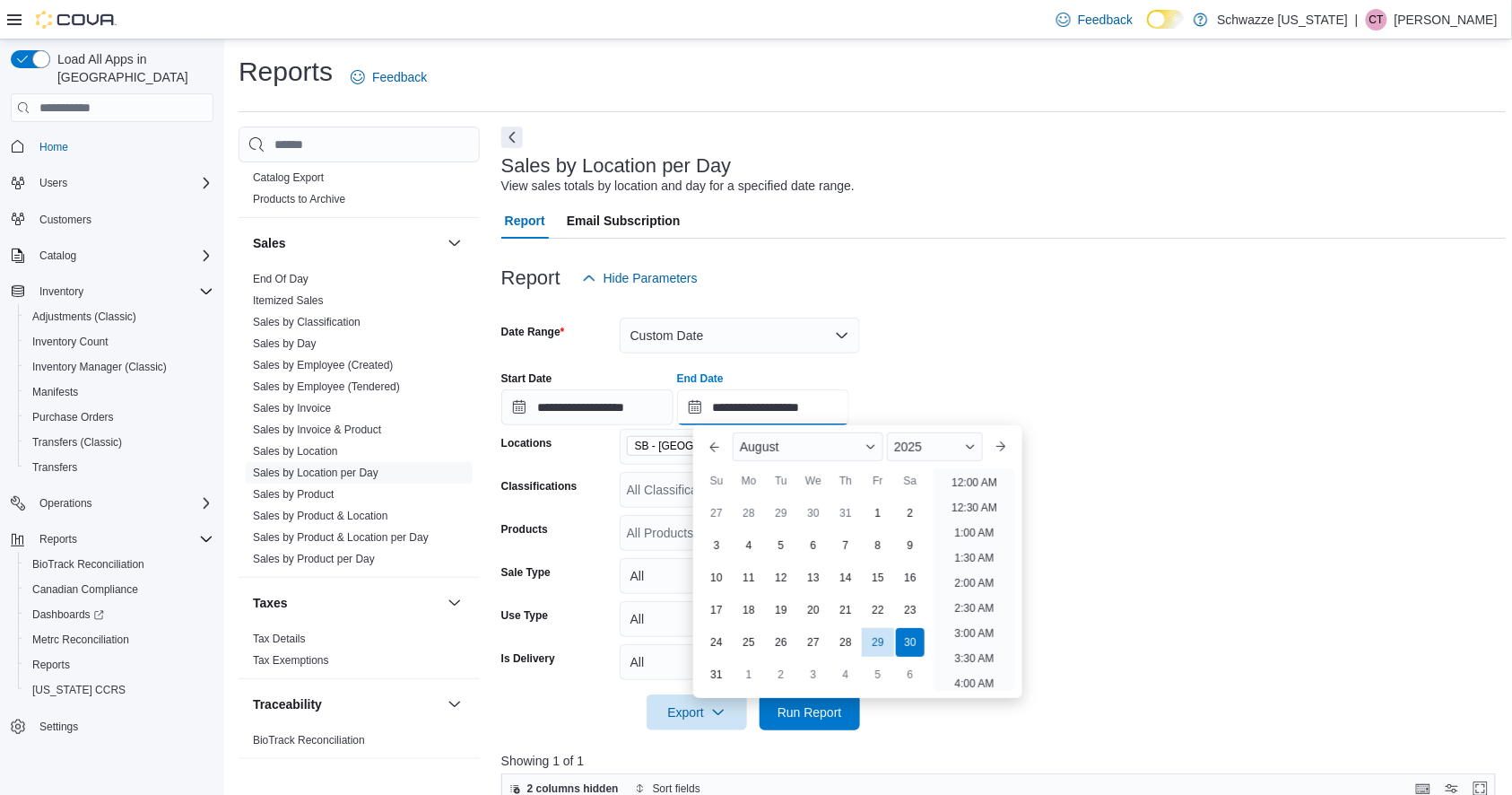
scroll to position [987, 0]
click at [883, 642] on div "29" at bounding box center [878, 642] width 32 height 32
type input "**********"
click at [913, 739] on div at bounding box center [1004, 741] width 1005 height 21
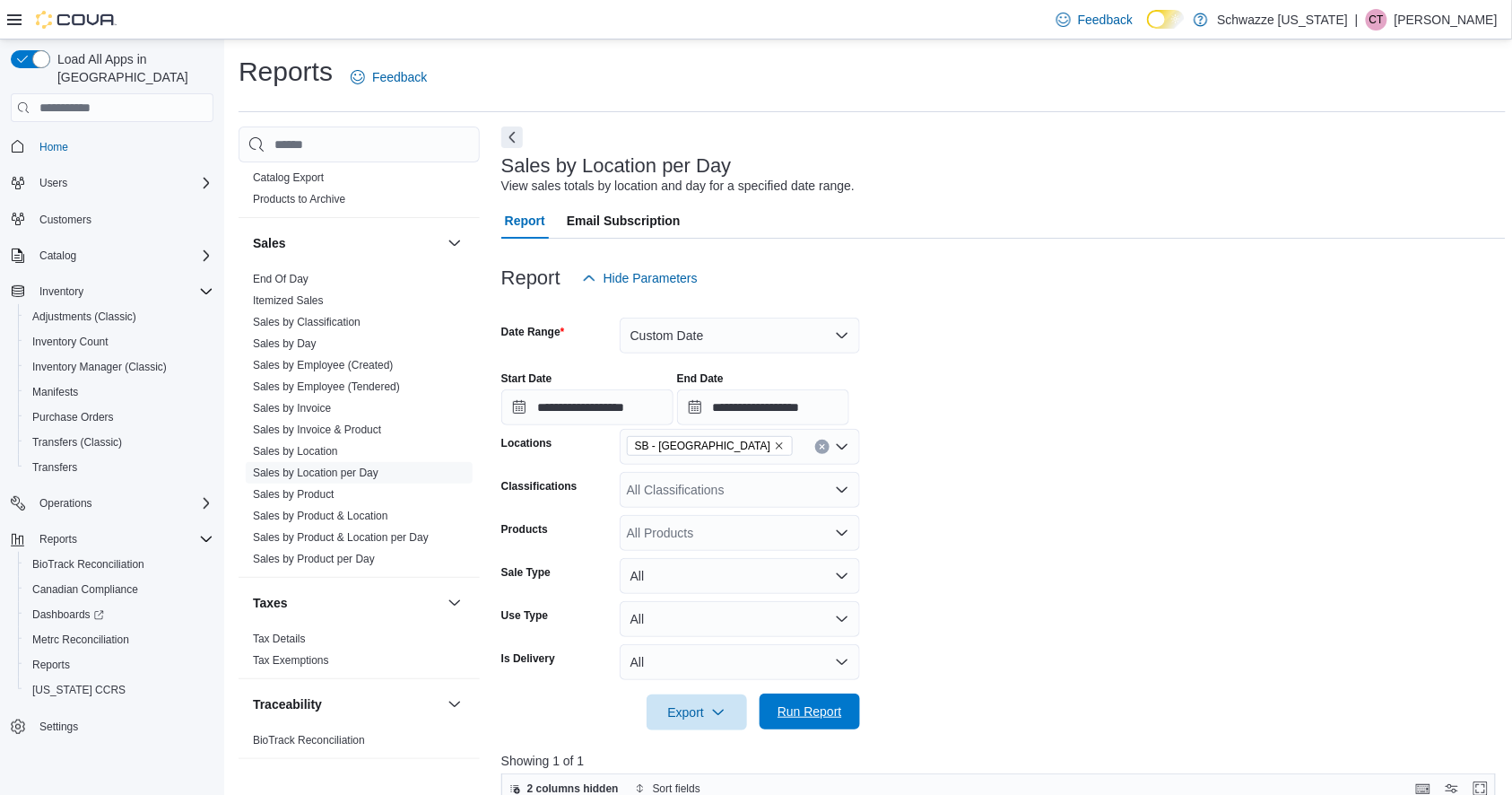
click at [823, 708] on span "Run Report" at bounding box center [809, 711] width 64 height 18
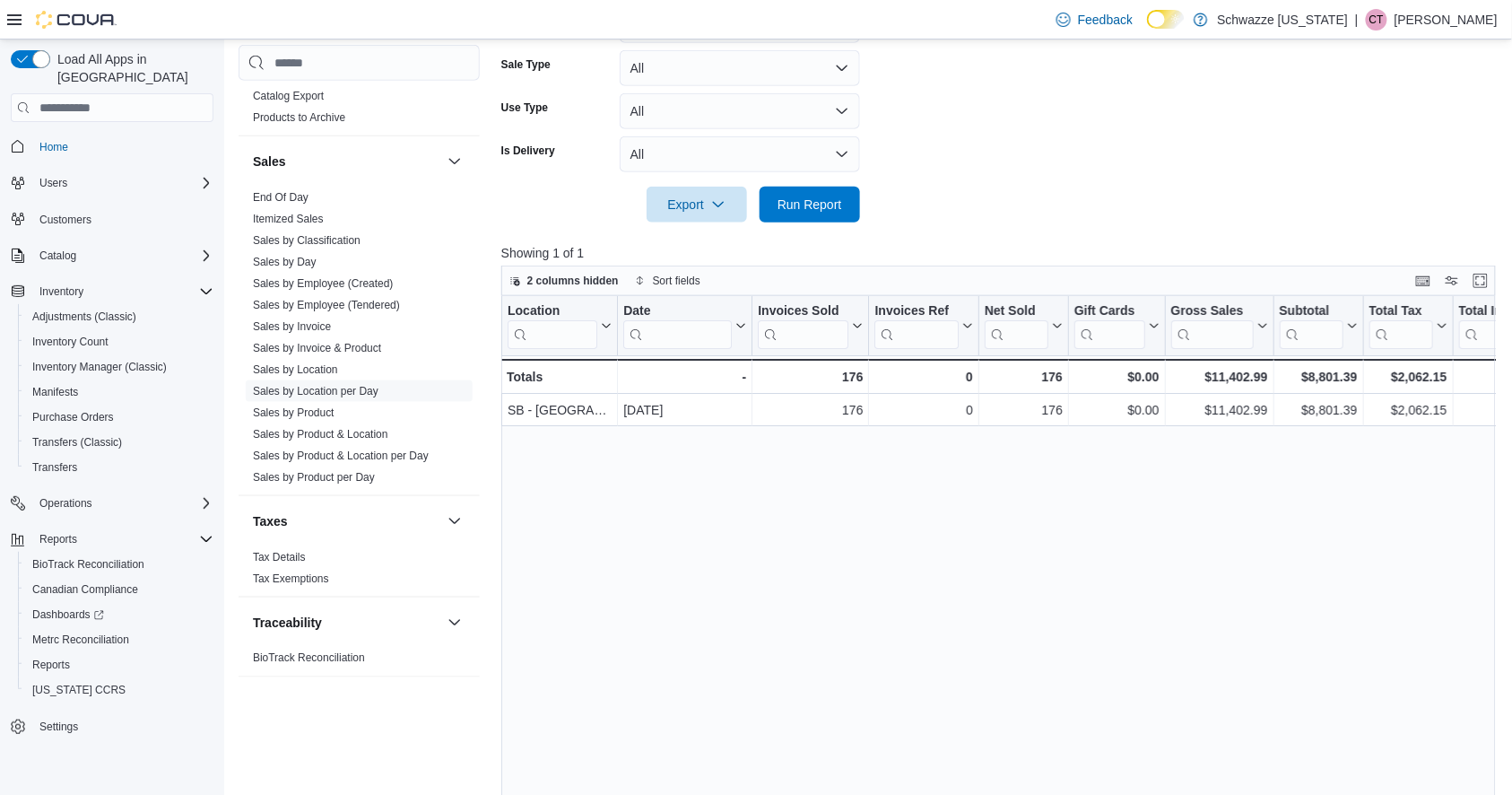
scroll to position [241, 0]
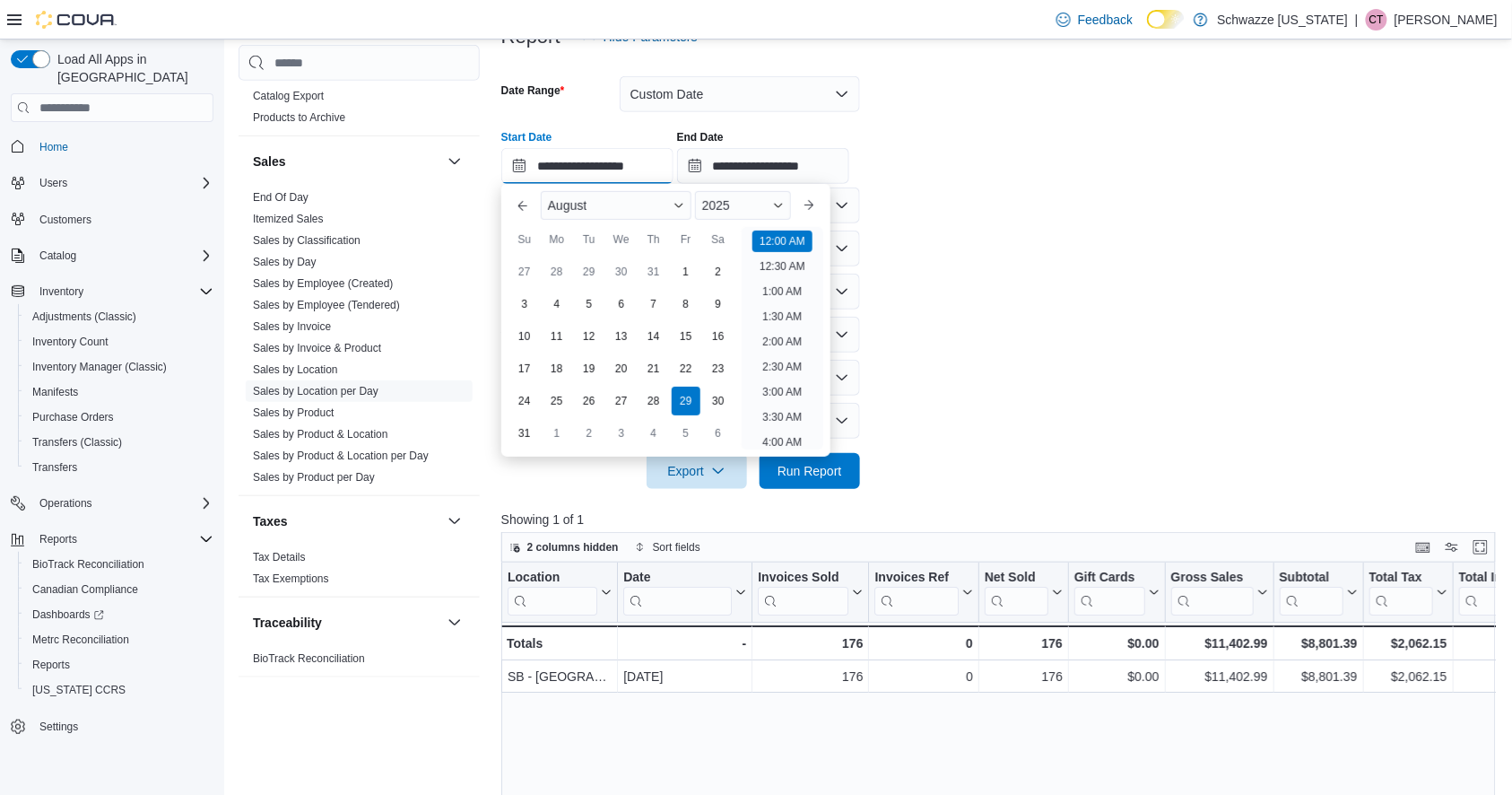
click at [593, 165] on input "**********" at bounding box center [587, 165] width 172 height 36
click at [647, 403] on div "28" at bounding box center [654, 401] width 32 height 32
type input "**********"
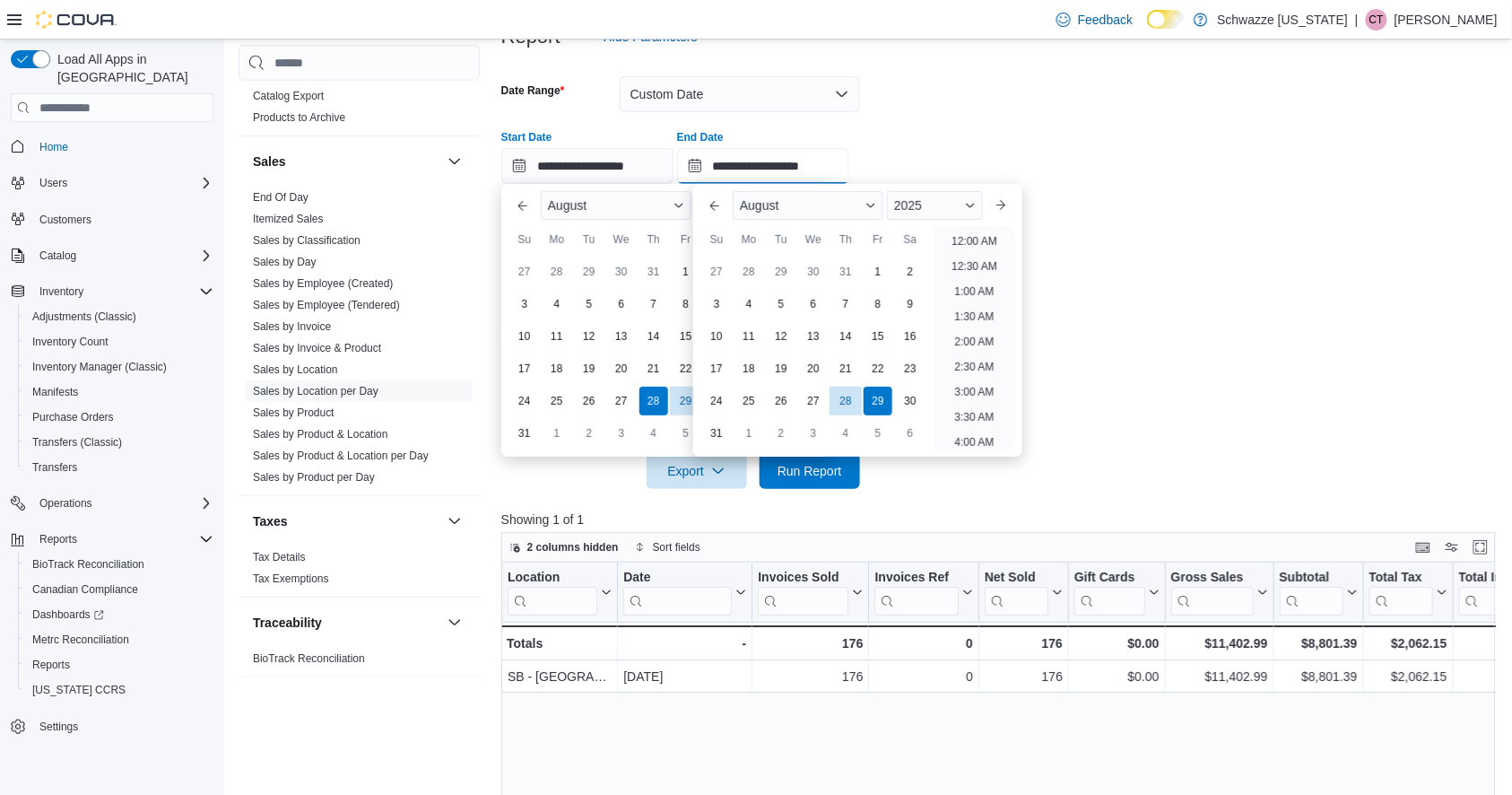
click at [745, 162] on input "**********" at bounding box center [763, 165] width 172 height 36
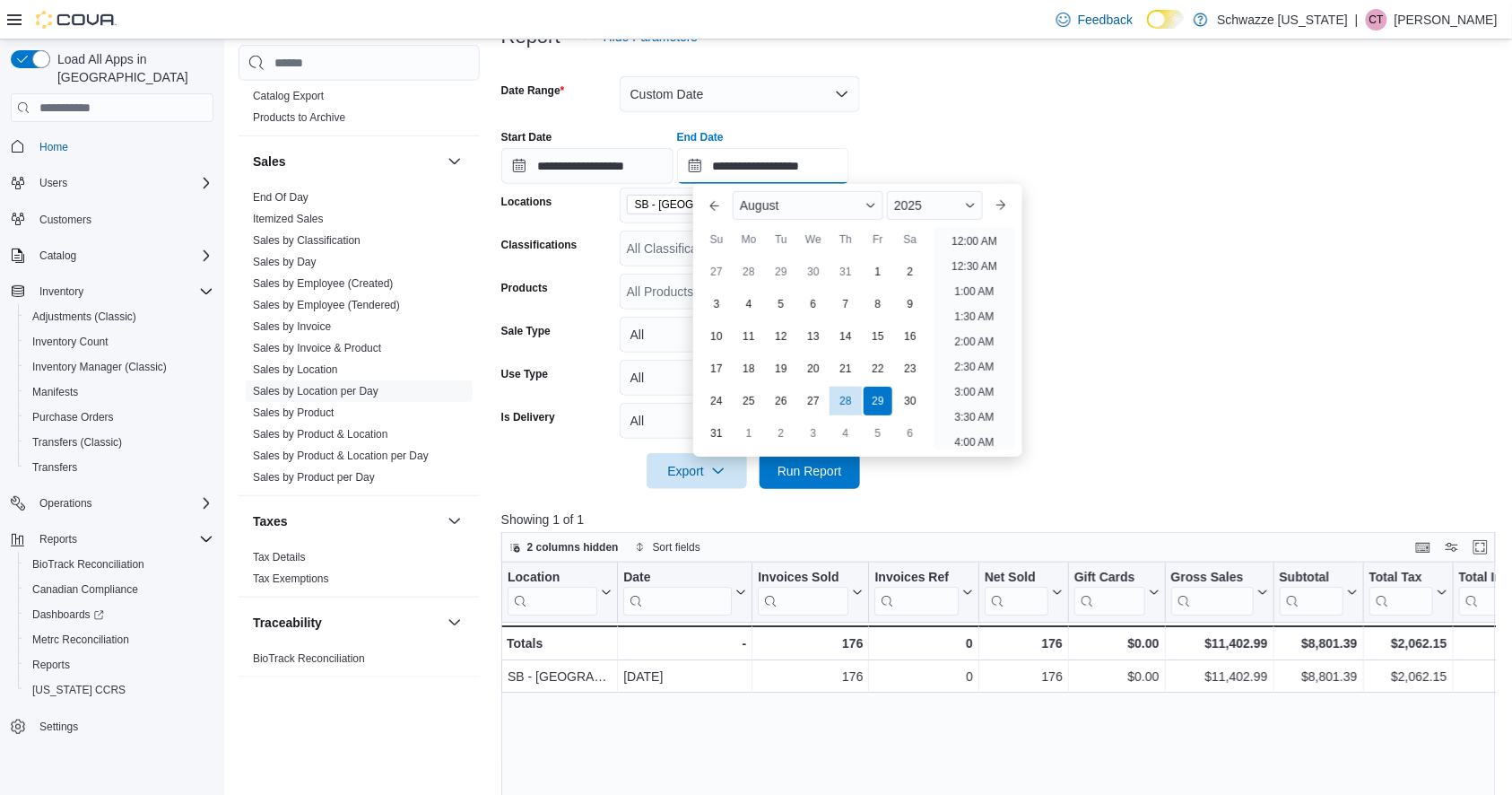
scroll to position [987, 0]
click at [847, 396] on div "28" at bounding box center [845, 401] width 32 height 32
type input "**********"
click at [814, 478] on span "Run Report" at bounding box center [809, 470] width 64 height 18
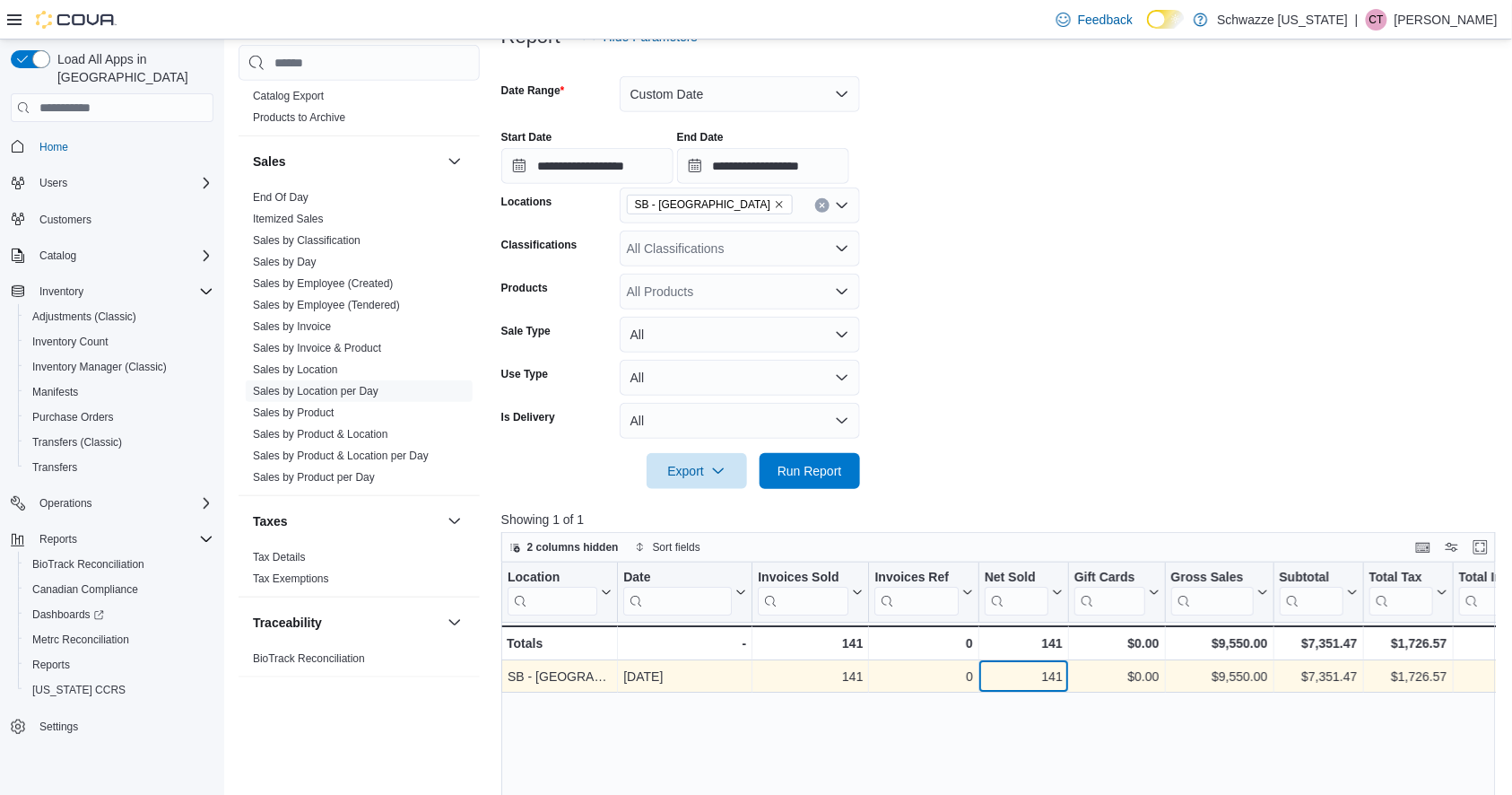
click at [1053, 671] on div "141" at bounding box center [1024, 676] width 78 height 21
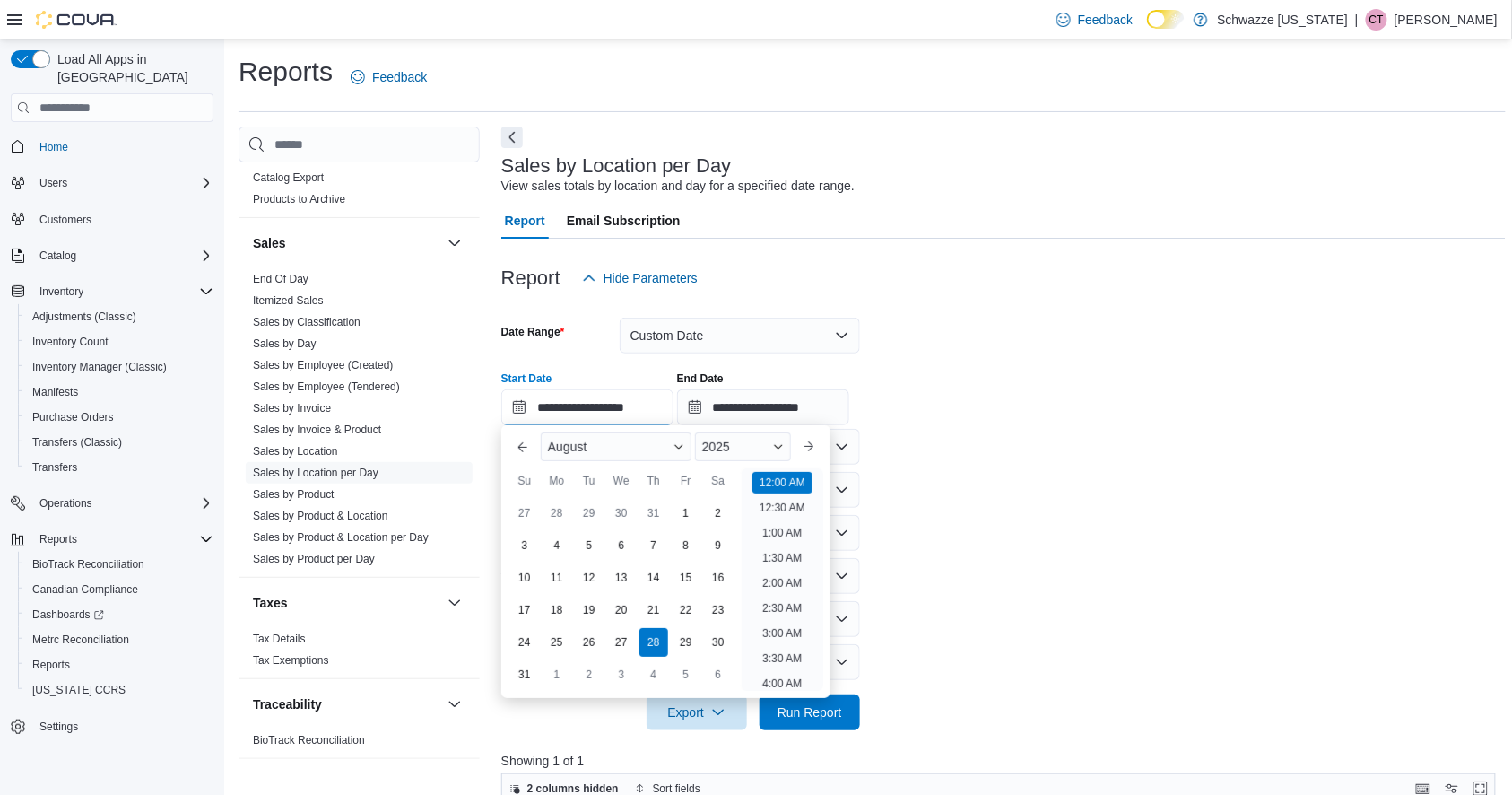
click at [606, 404] on input "**********" at bounding box center [587, 407] width 172 height 36
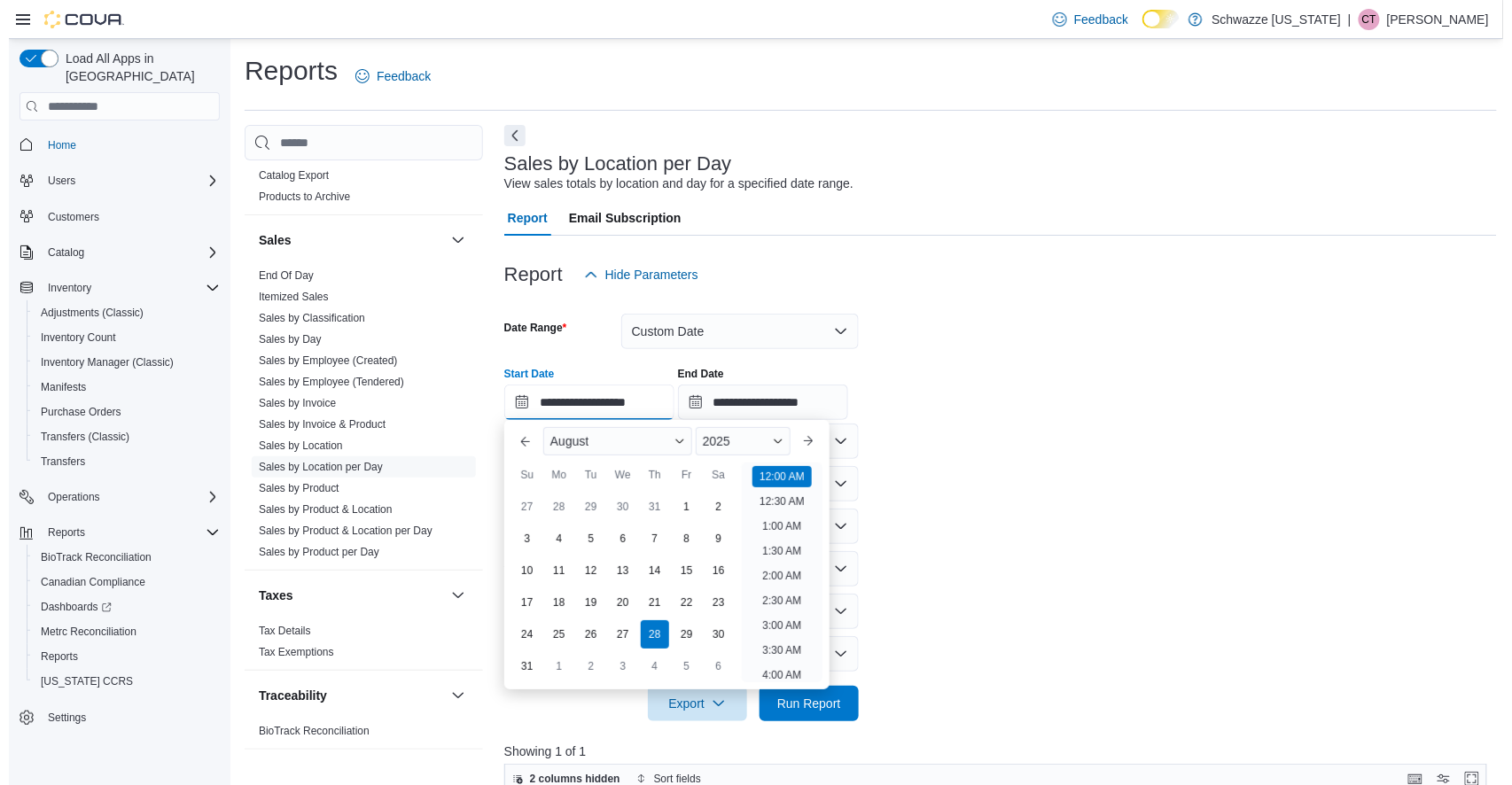
scroll to position [55, 0]
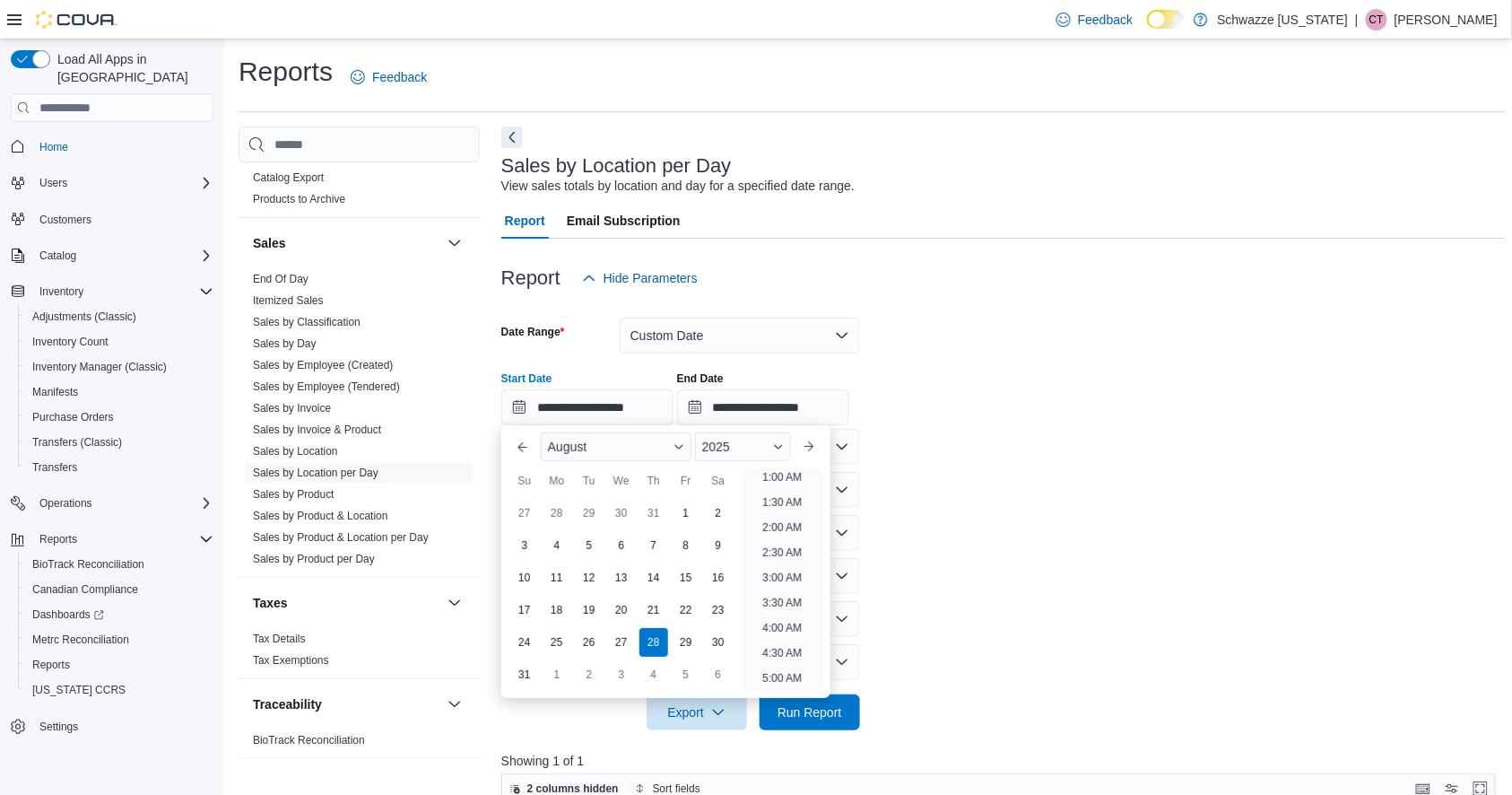
click at [1042, 220] on div "Report Email Subscription" at bounding box center [1004, 220] width 1005 height 36
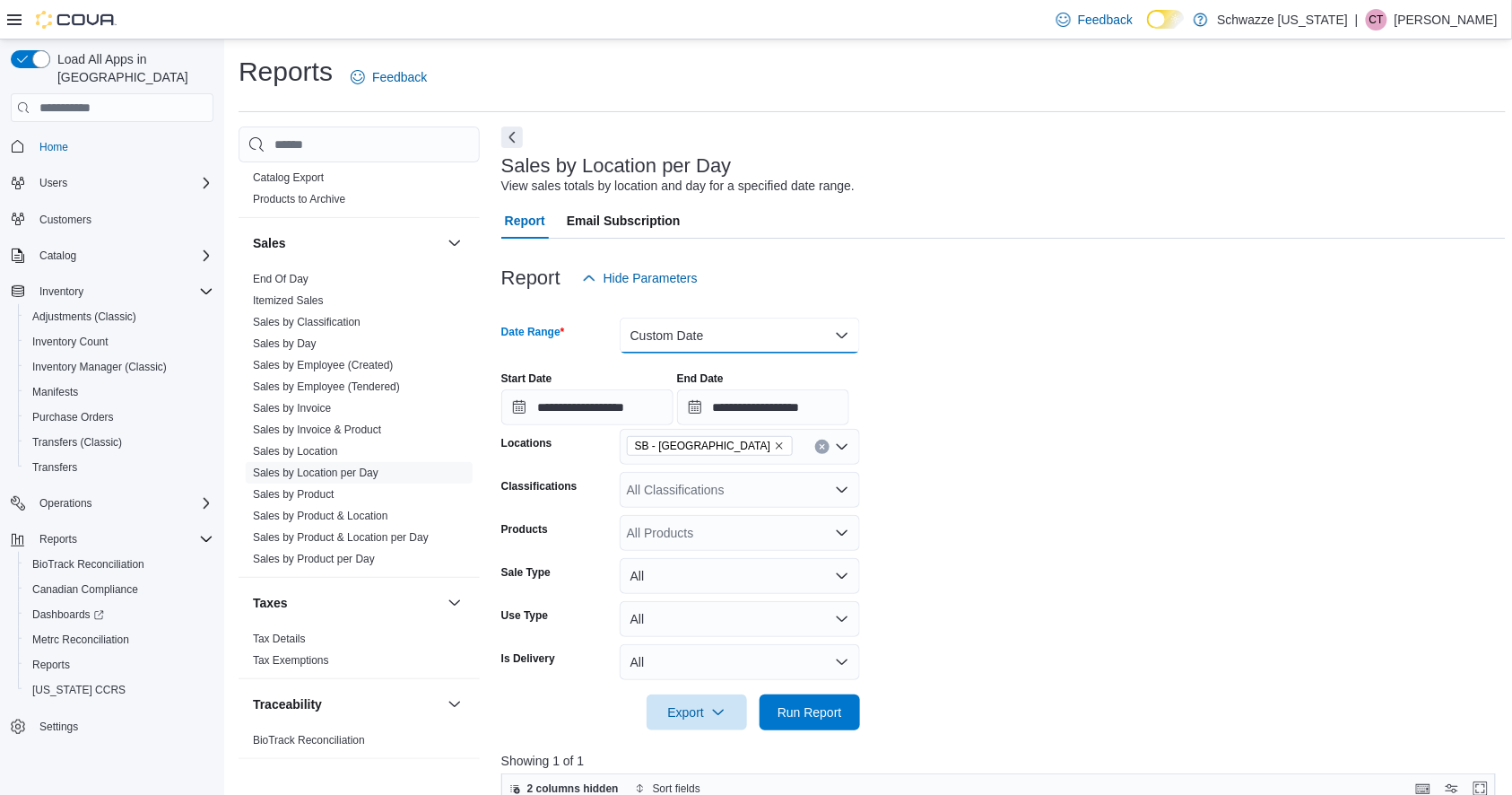
click at [688, 345] on button "Custom Date" at bounding box center [740, 335] width 240 height 36
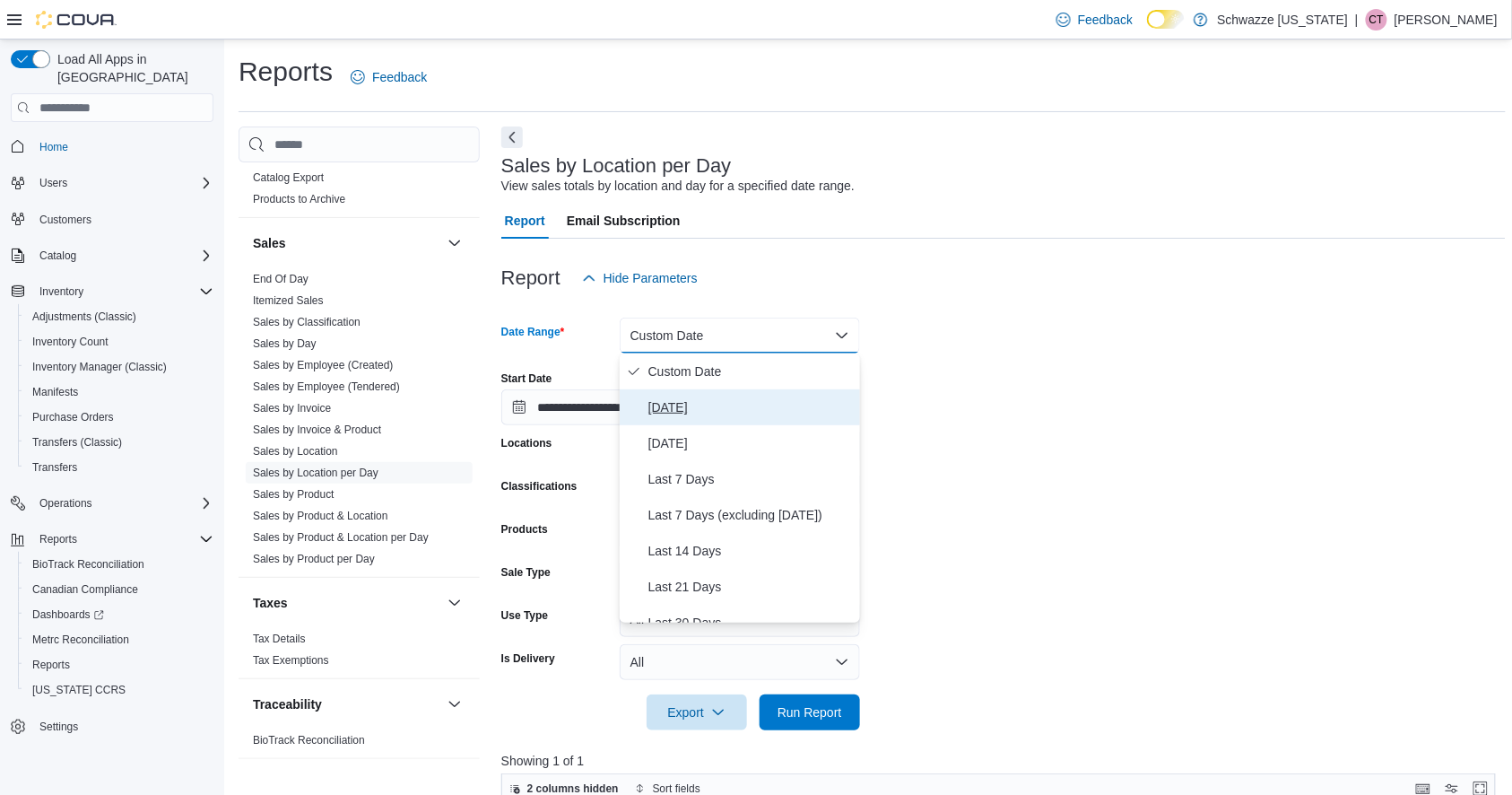
click at [682, 403] on span "[DATE]" at bounding box center [751, 408] width 205 height 21
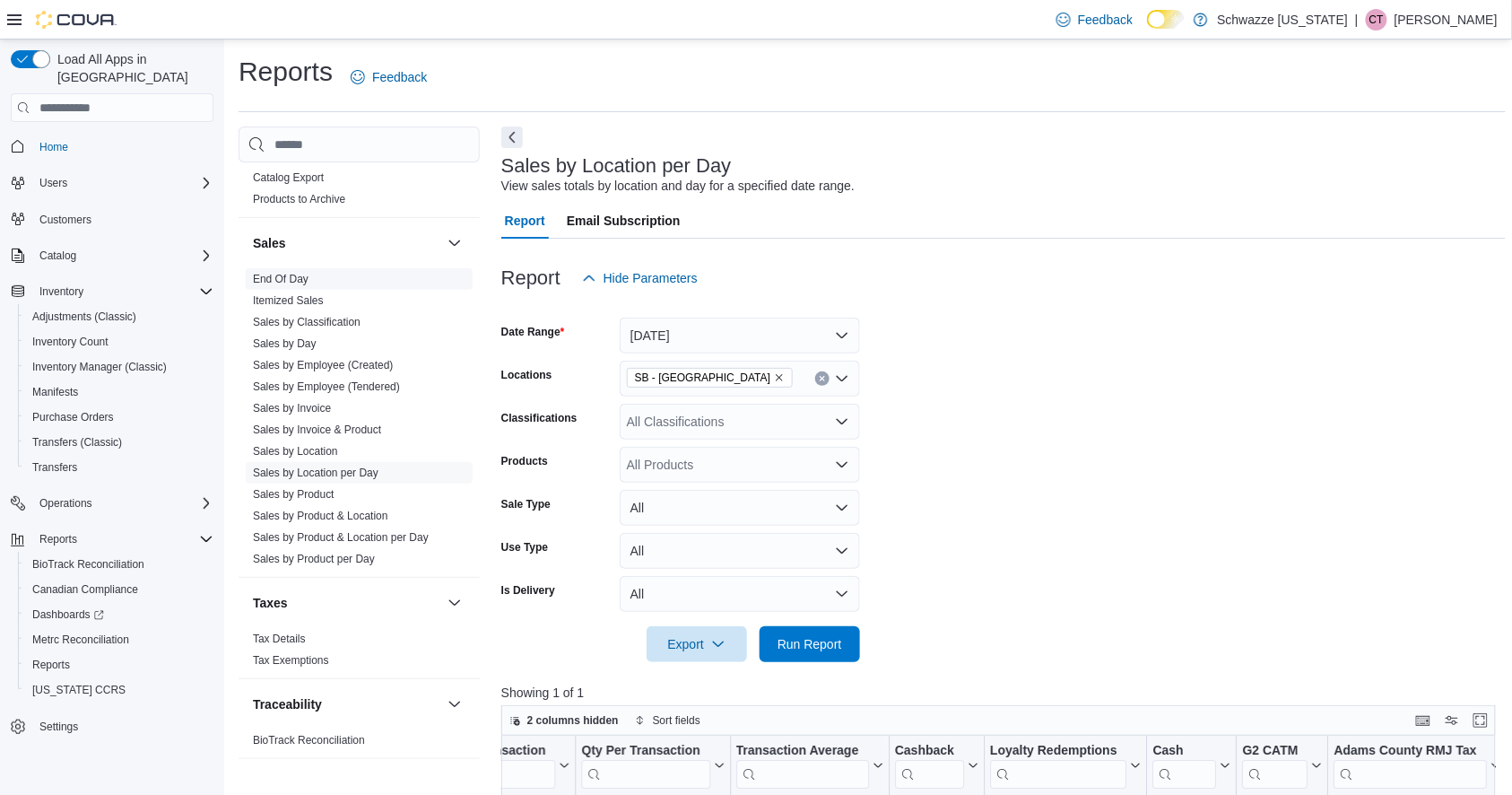
click at [309, 280] on link "End Of Day" at bounding box center [281, 279] width 56 height 12
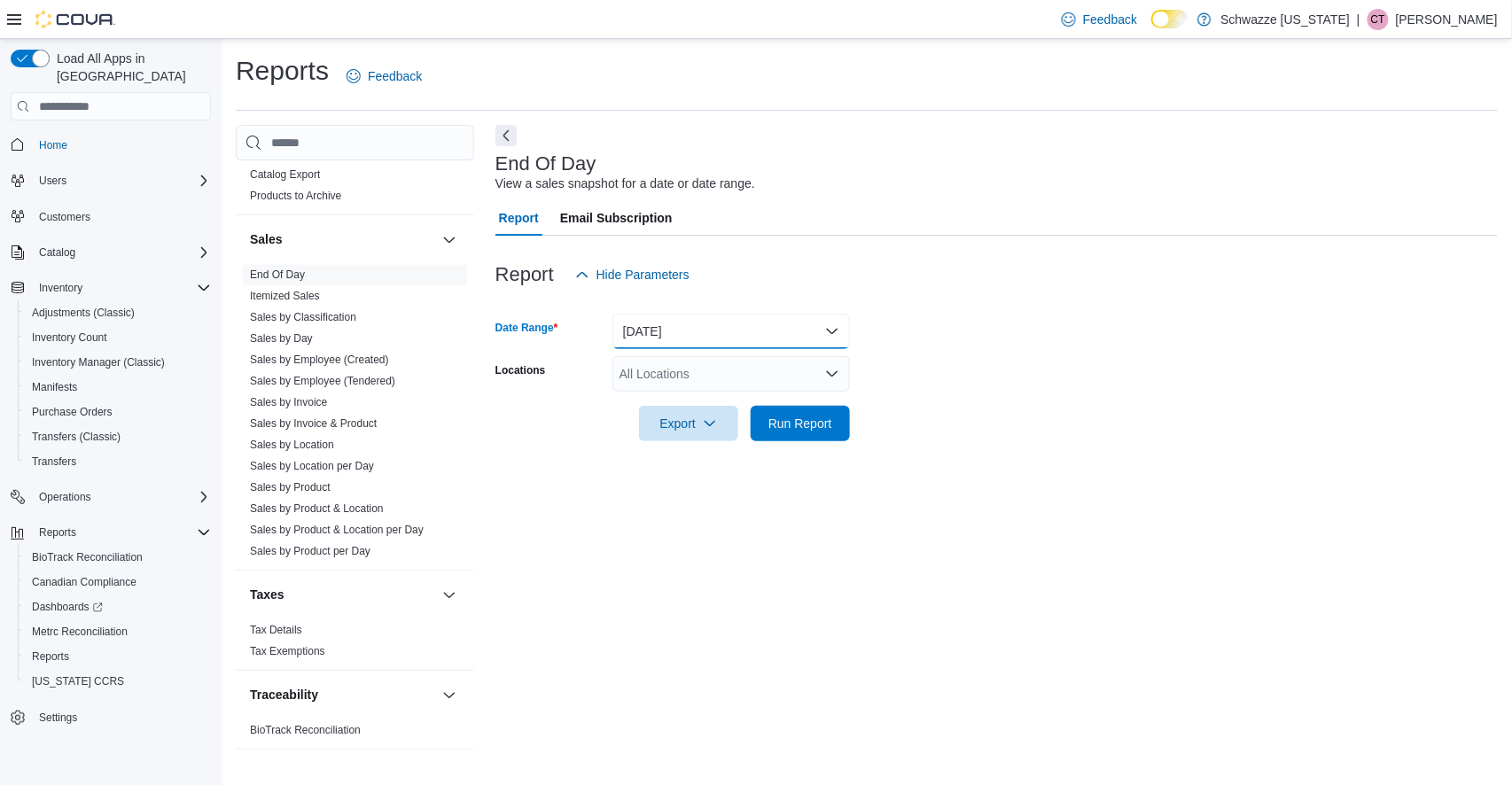
click at [685, 329] on button "[DATE]" at bounding box center [731, 330] width 237 height 35
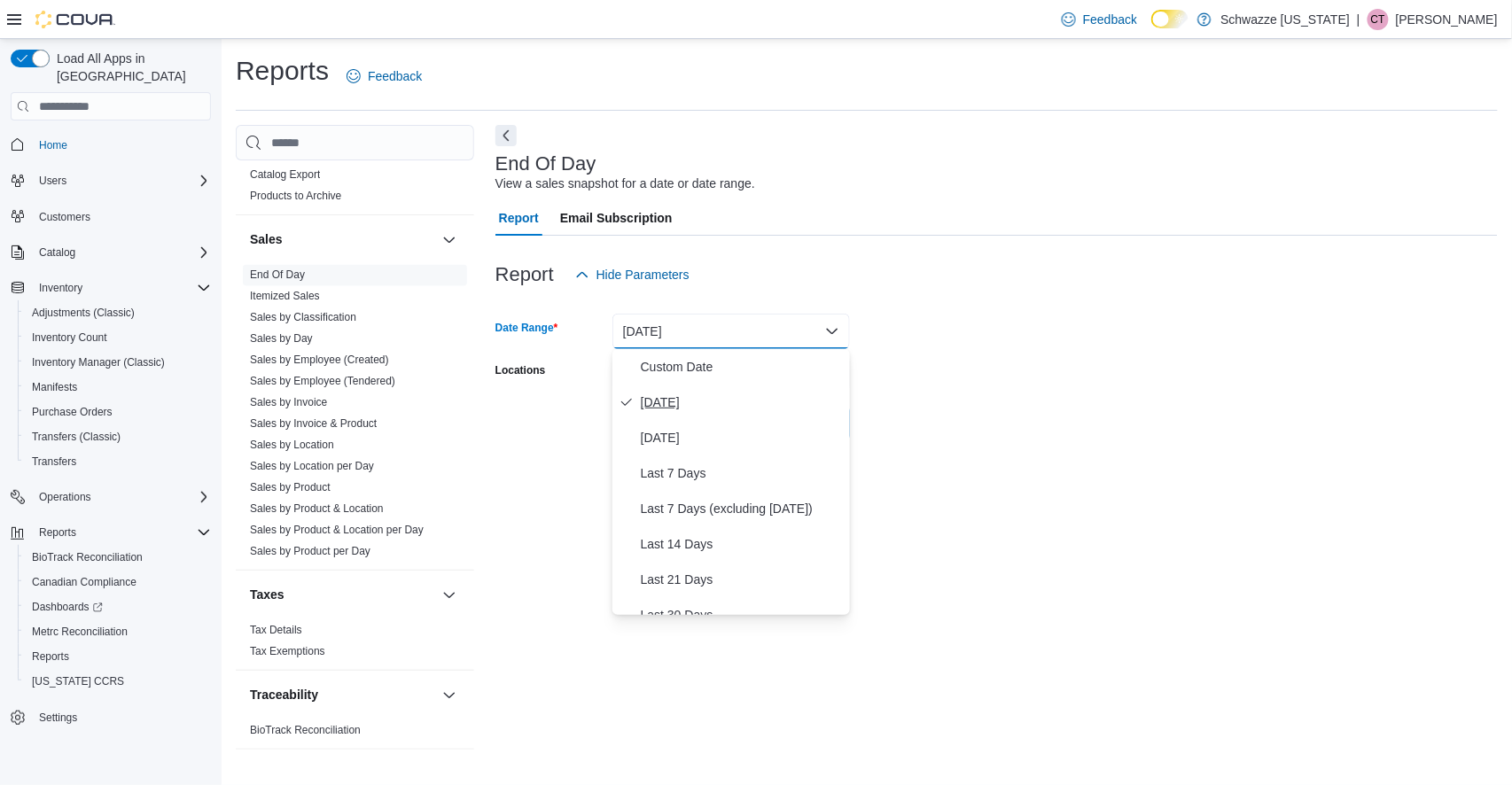
click at [667, 403] on span "[DATE]" at bounding box center [742, 402] width 202 height 21
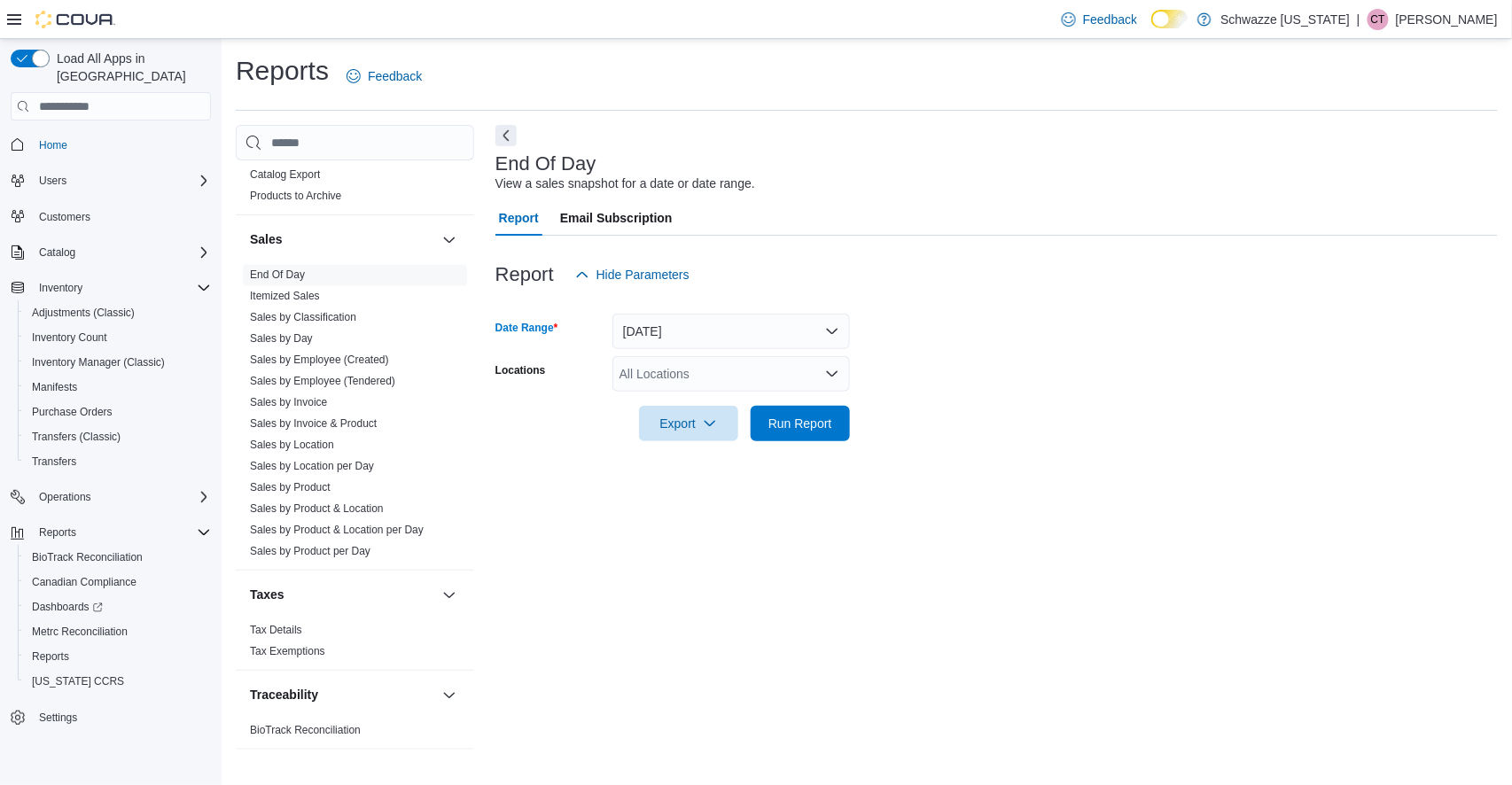
click at [669, 374] on div "All Locations" at bounding box center [731, 373] width 237 height 35
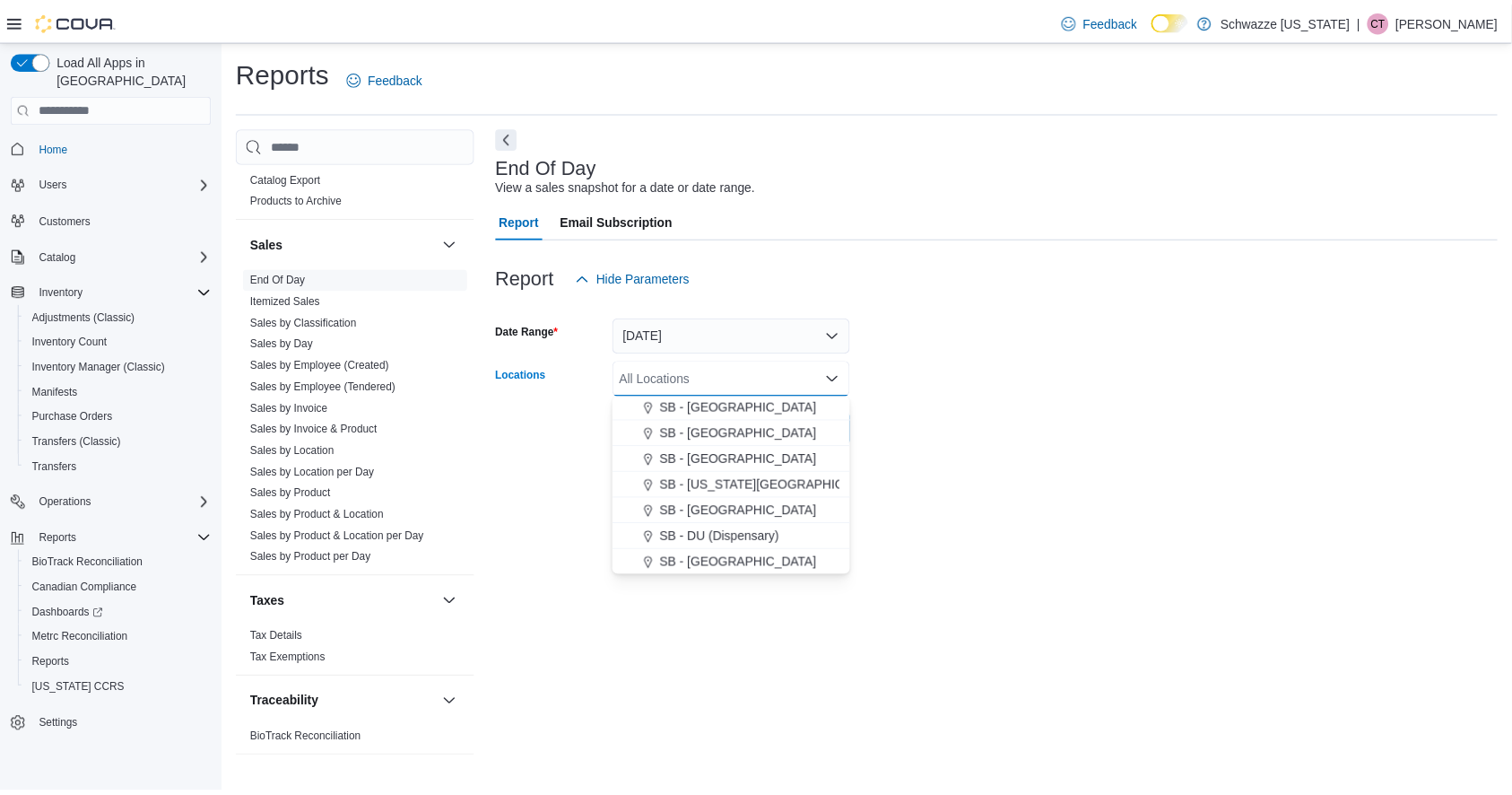
scroll to position [324, 0]
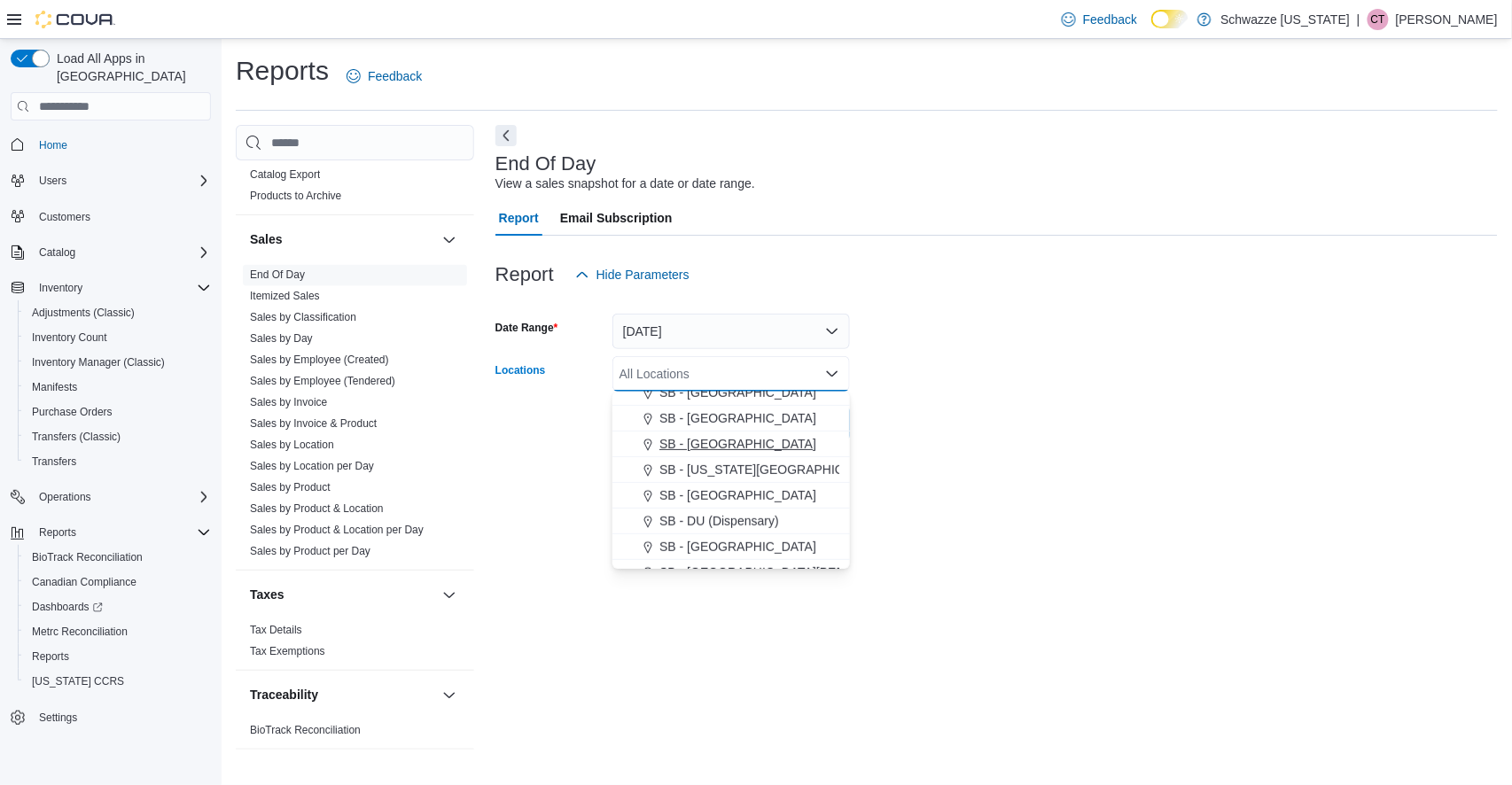
click at [724, 448] on span "SB - [GEOGRAPHIC_DATA]" at bounding box center [737, 443] width 157 height 18
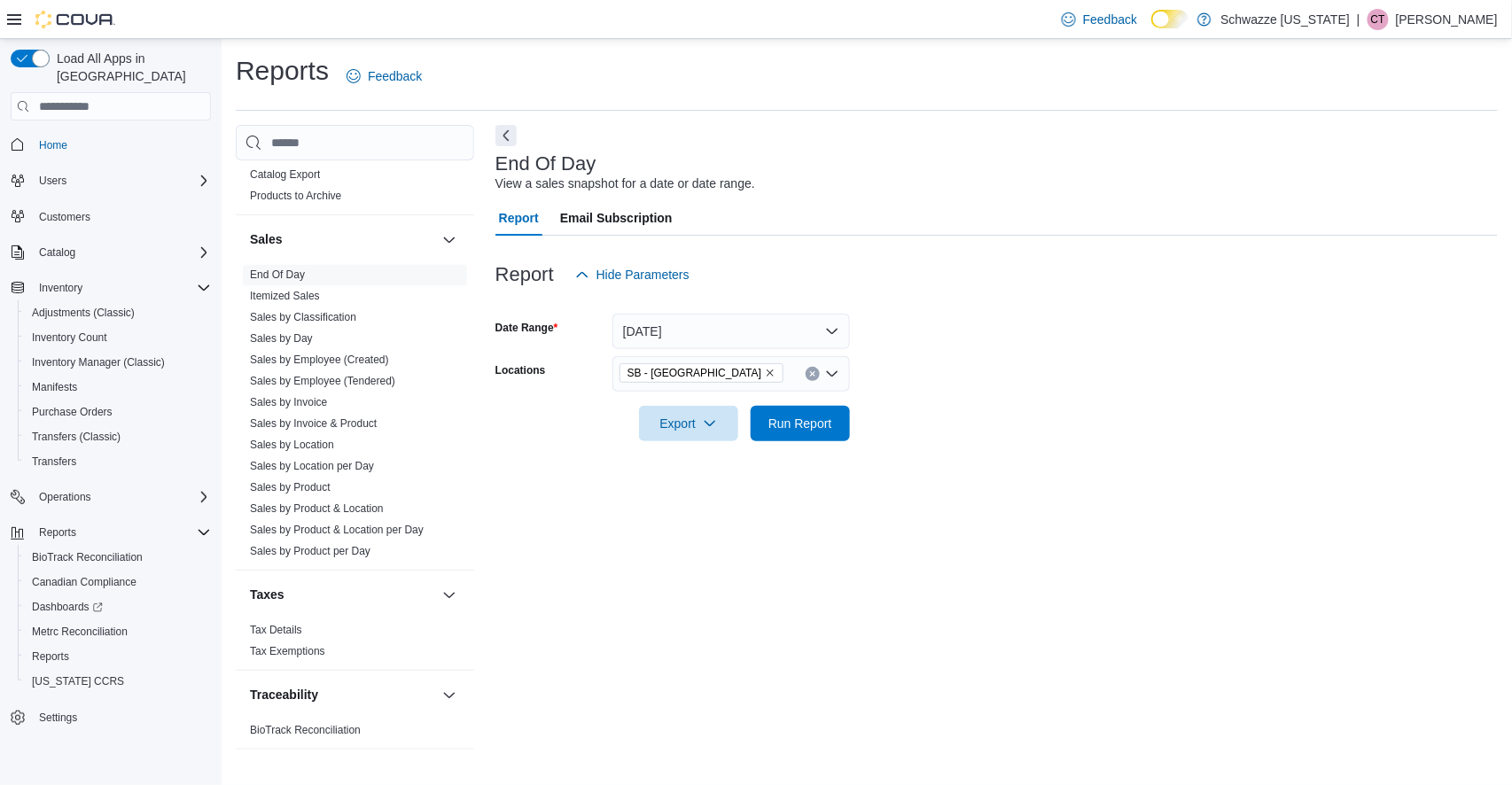
click at [965, 421] on form "Date Range Today Locations SB - Brighton Export Run Report" at bounding box center [997, 366] width 1003 height 149
click at [816, 405] on div "Export Run Report" at bounding box center [672, 422] width 354 height 35
click at [803, 421] on span "Run Report" at bounding box center [800, 422] width 64 height 18
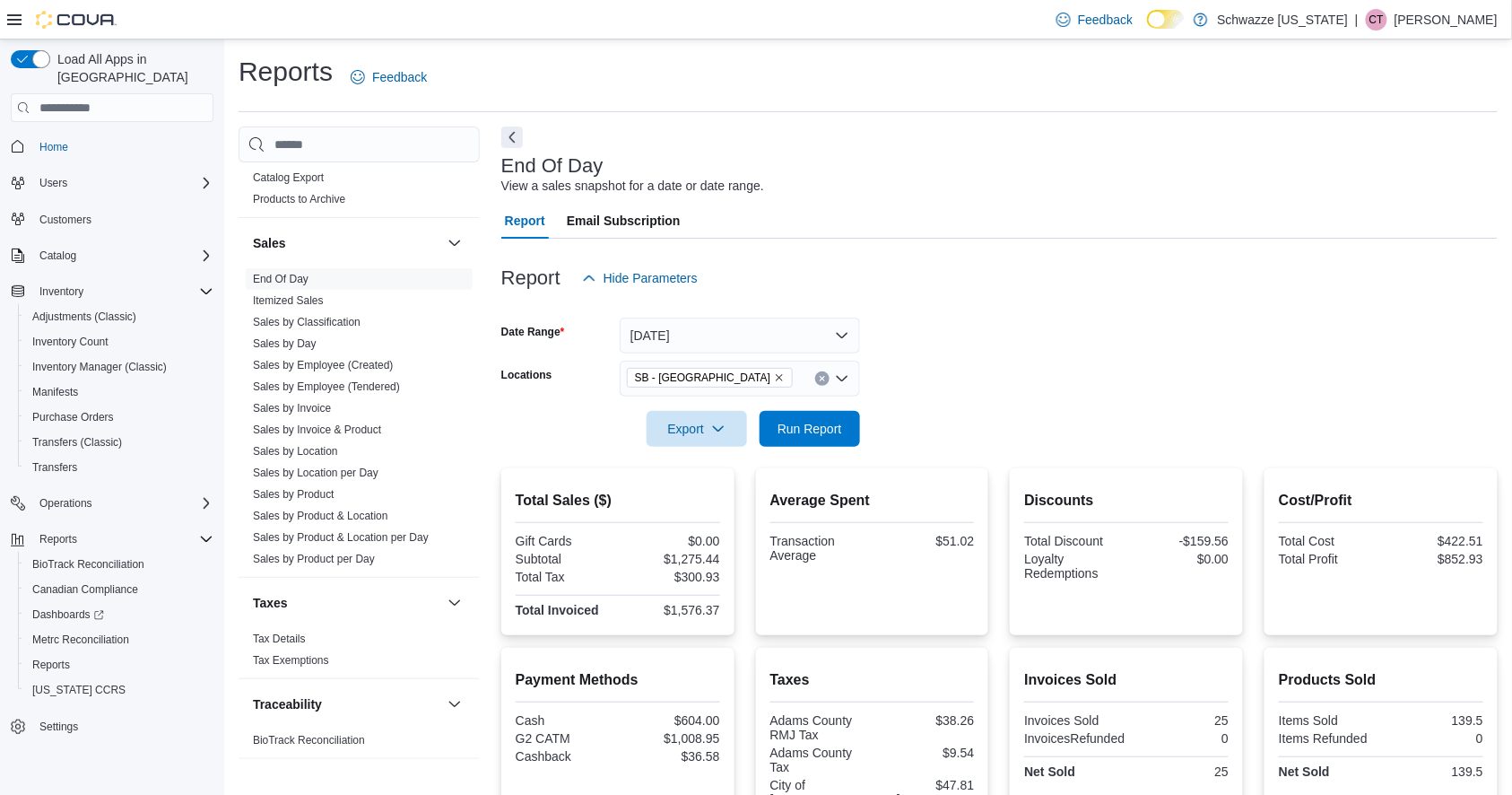
scroll to position [251, 0]
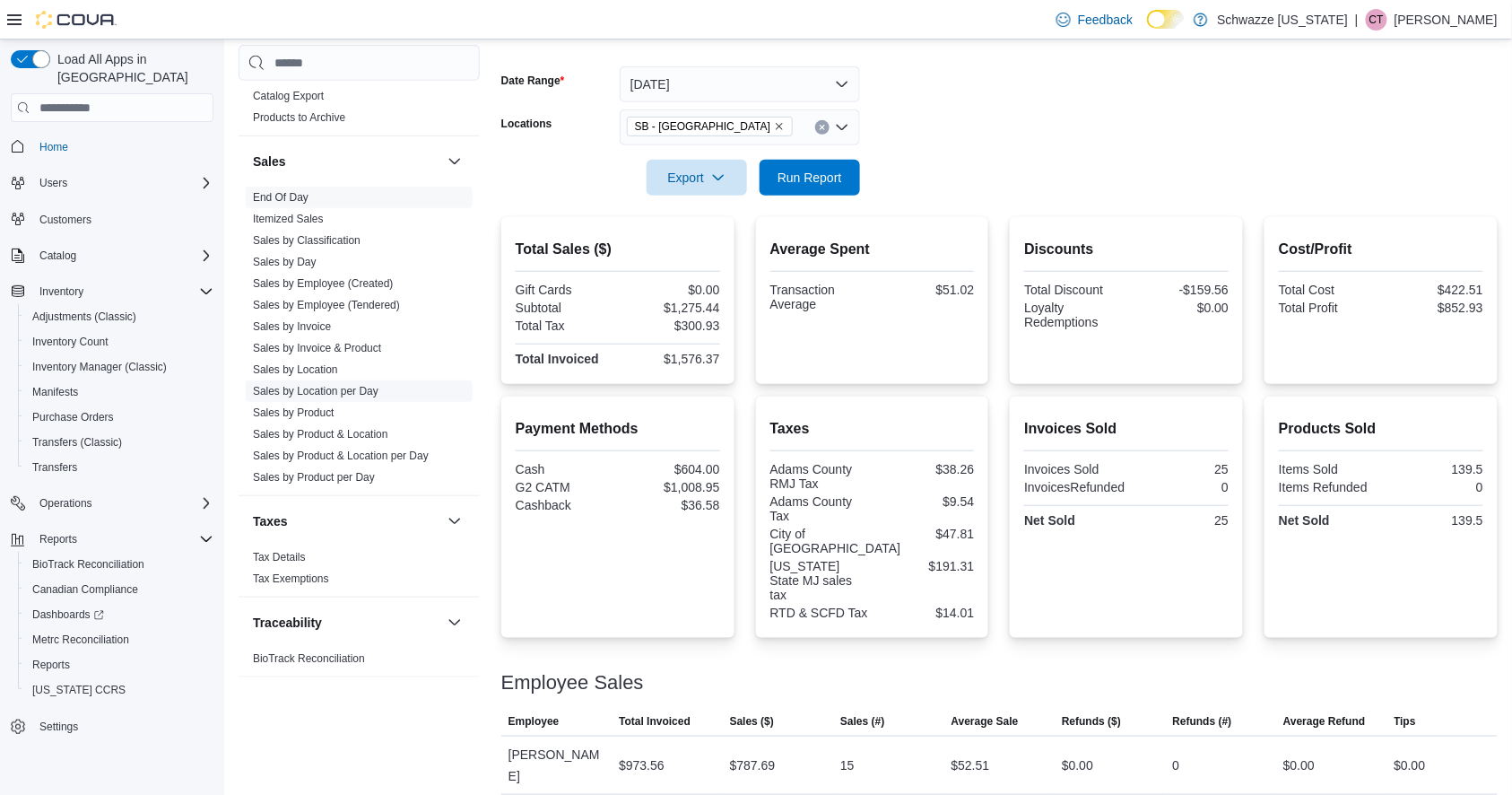
click at [354, 389] on link "Sales by Location per Day" at bounding box center [315, 390] width 126 height 12
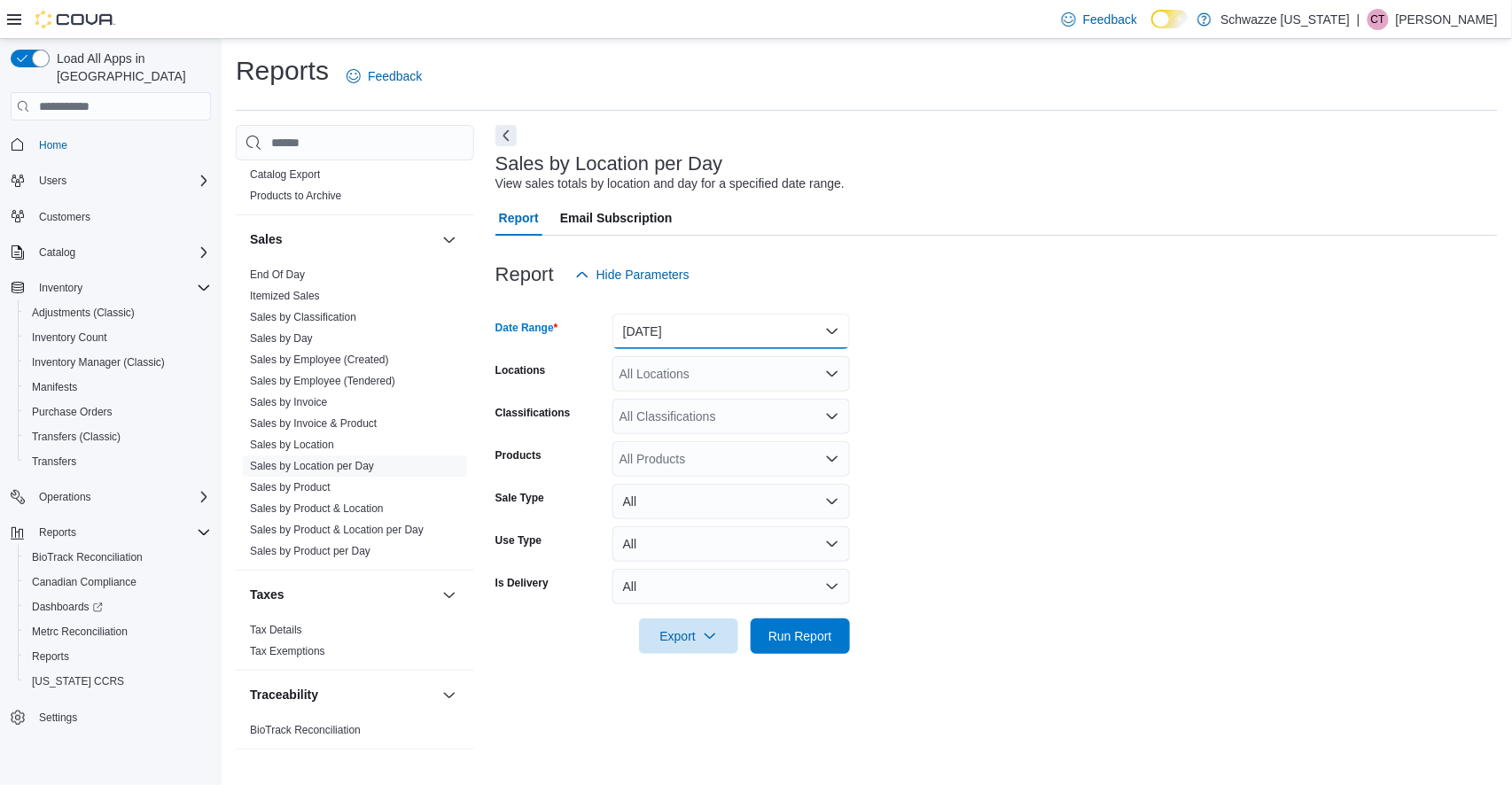
click at [670, 337] on button "[DATE]" at bounding box center [731, 330] width 237 height 35
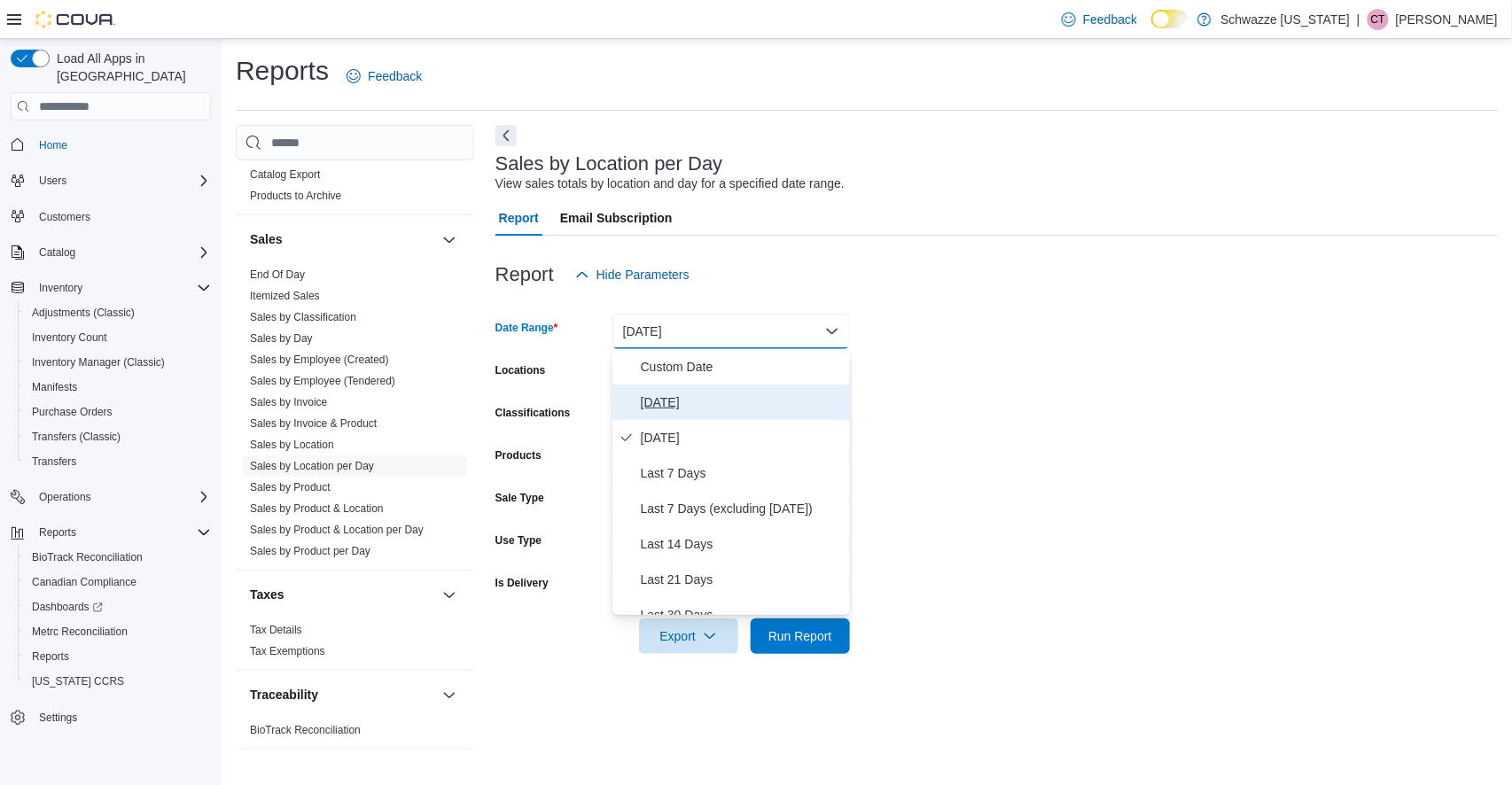
click at [669, 397] on span "[DATE]" at bounding box center [742, 402] width 202 height 21
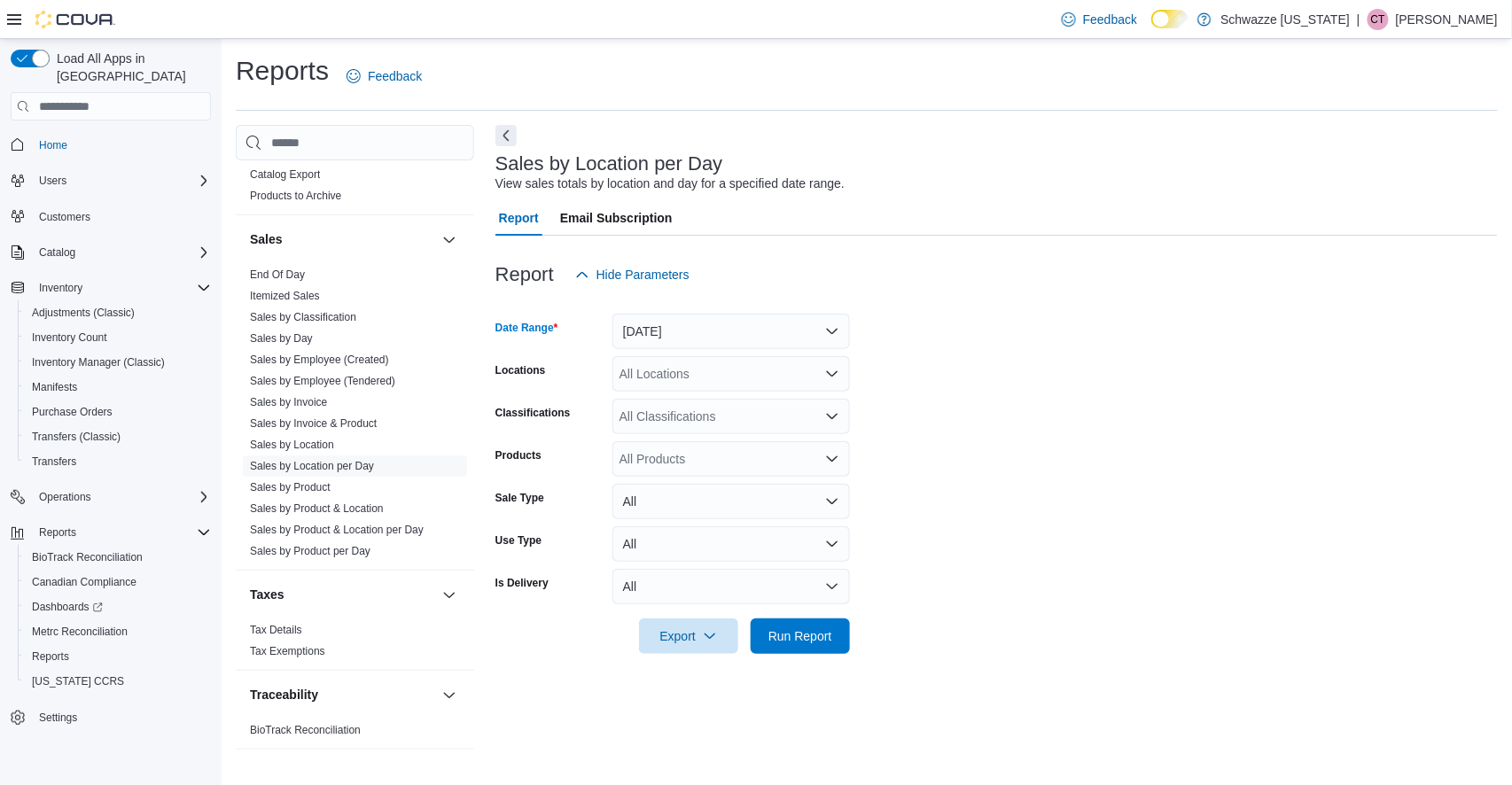
click at [695, 376] on div "All Locations" at bounding box center [731, 373] width 237 height 35
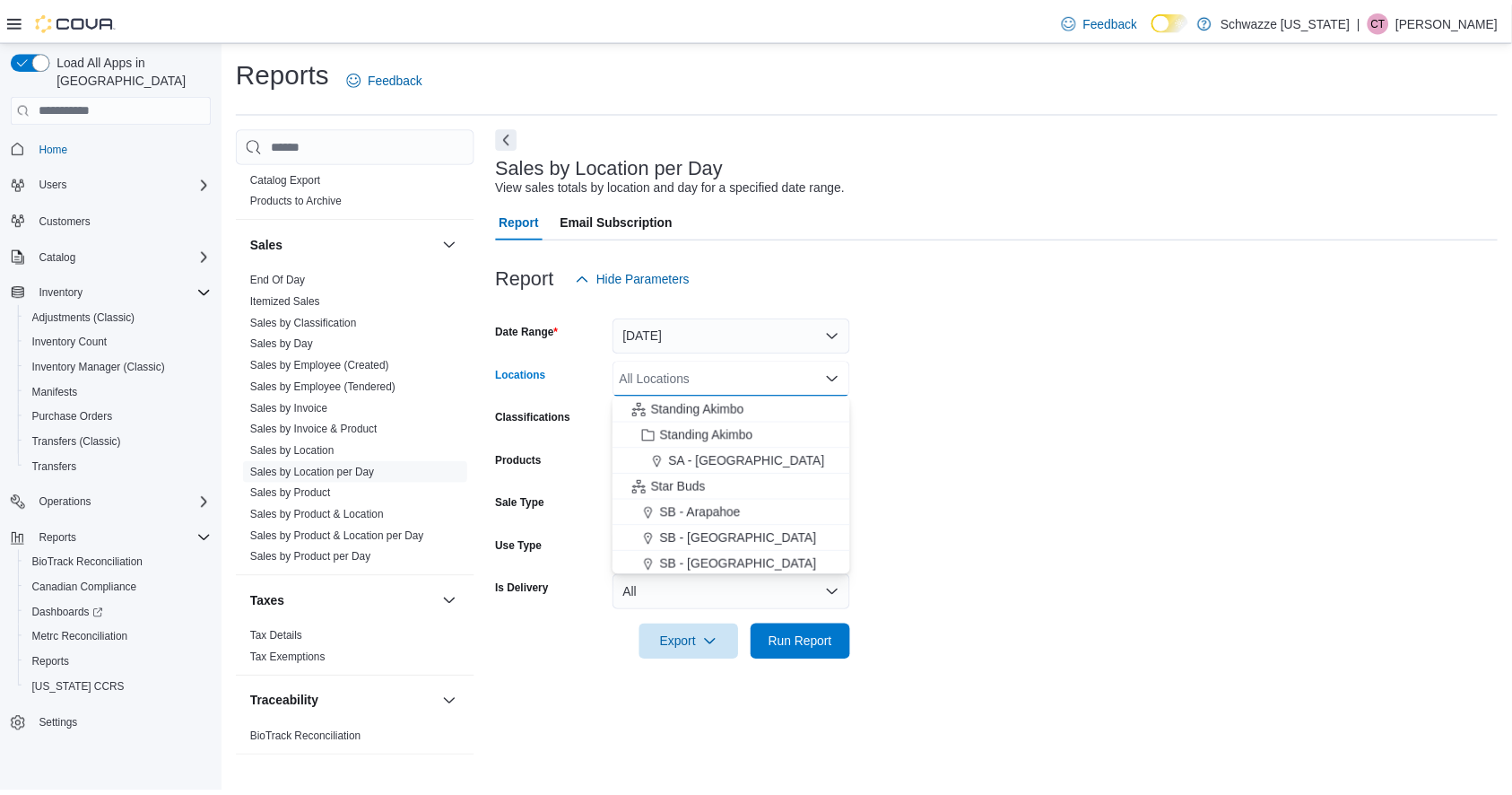
scroll to position [219, 0]
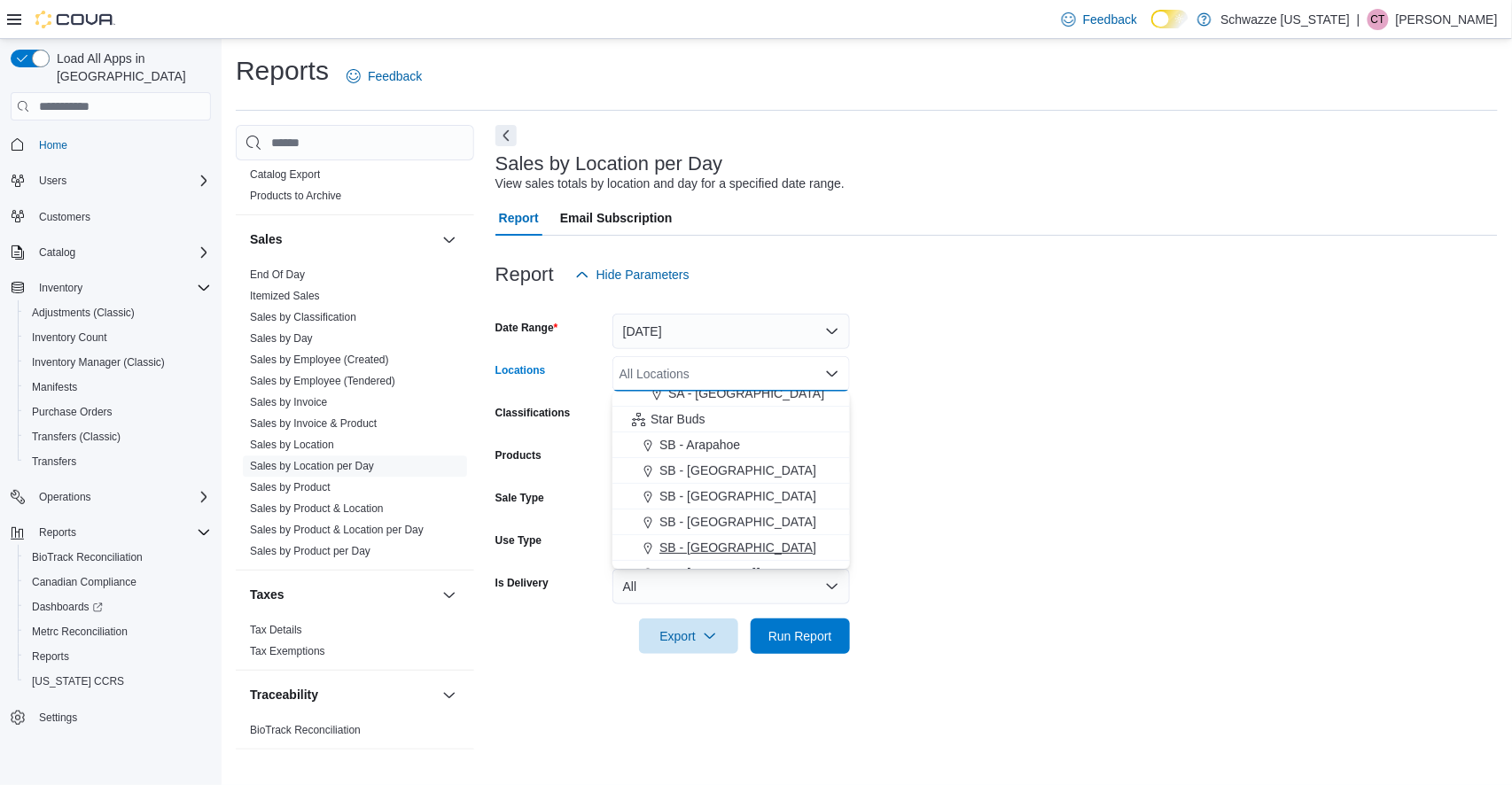
click at [712, 552] on span "SB - [GEOGRAPHIC_DATA]" at bounding box center [737, 547] width 157 height 18
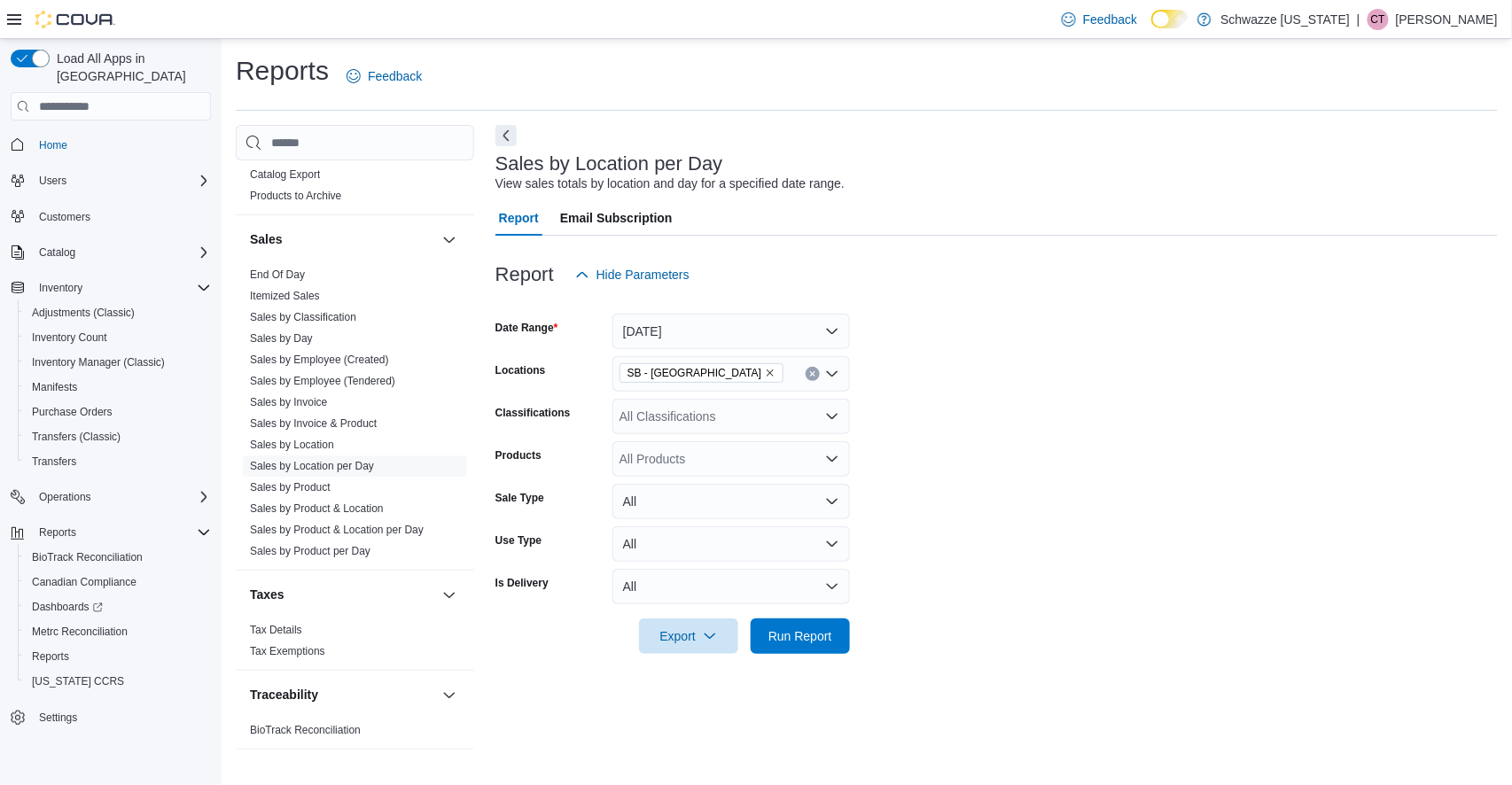
click at [902, 576] on form "Date Range Today Locations SB - Brighton Classifications All Classifications Pr…" at bounding box center [997, 473] width 1003 height 362
click at [803, 652] on span "Run Report" at bounding box center [801, 634] width 78 height 35
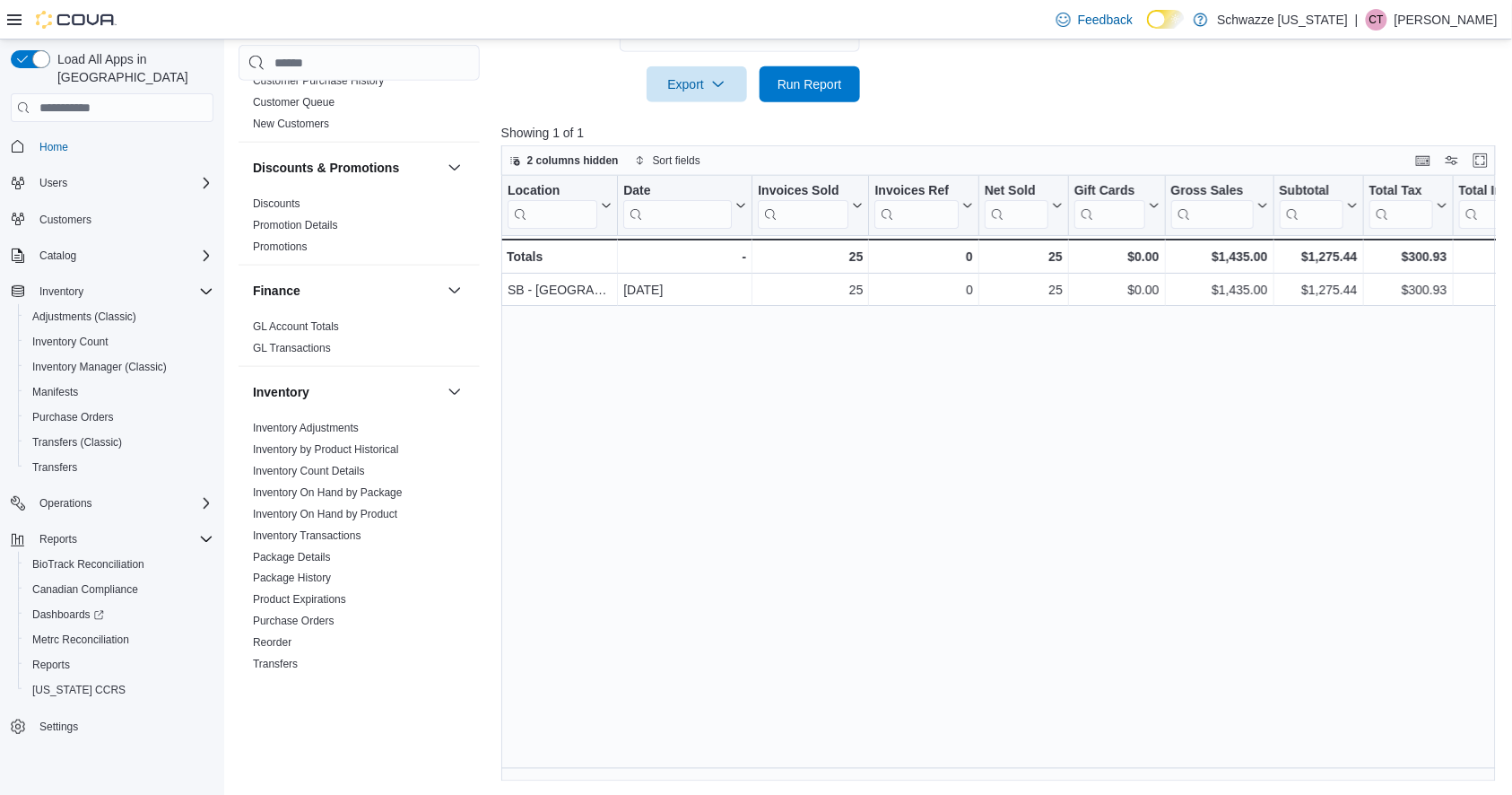
scroll to position [284, 0]
click at [331, 619] on link "Purchase Orders" at bounding box center [293, 623] width 82 height 12
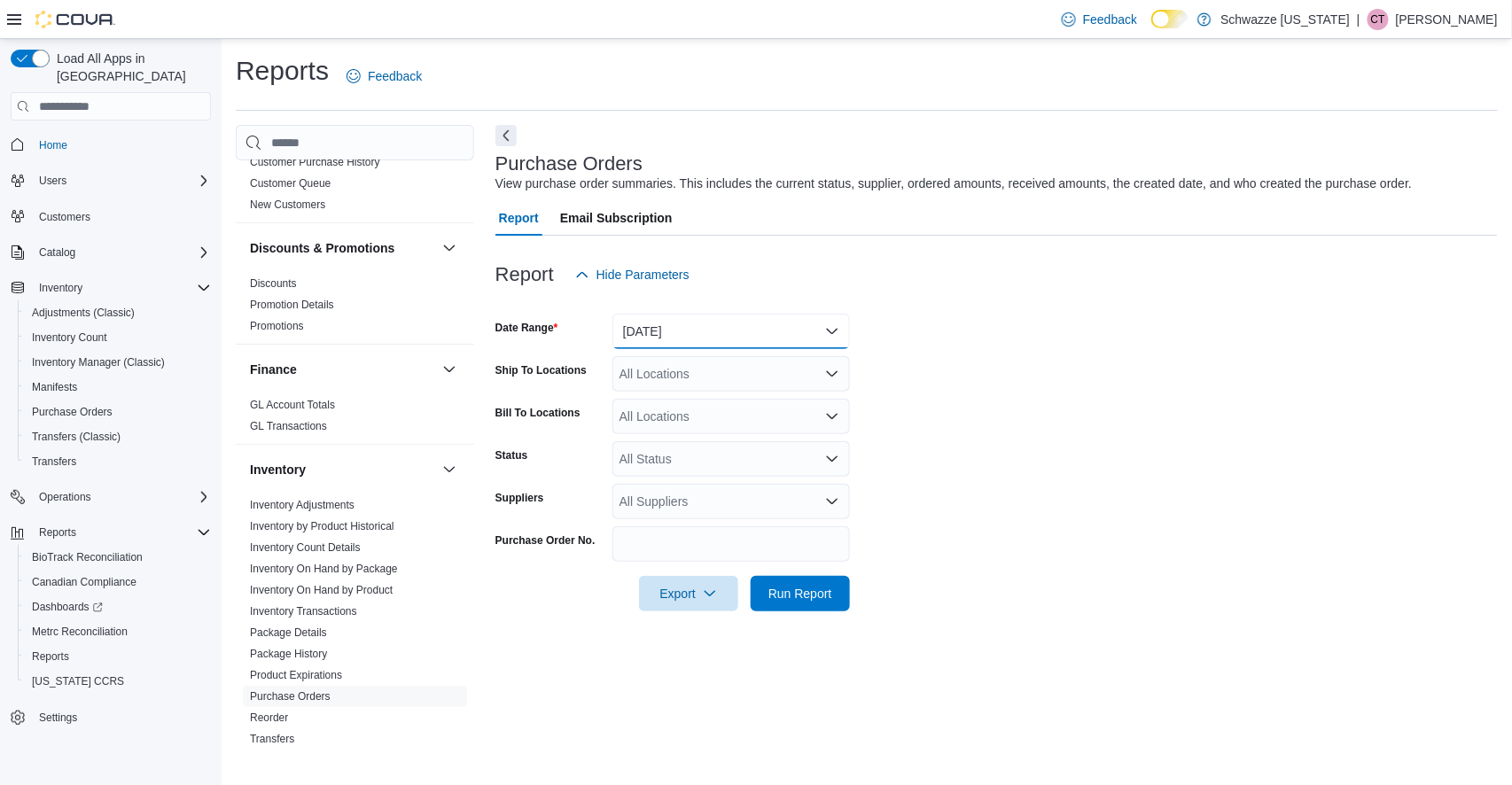
click at [708, 331] on button "[DATE]" at bounding box center [731, 330] width 237 height 35
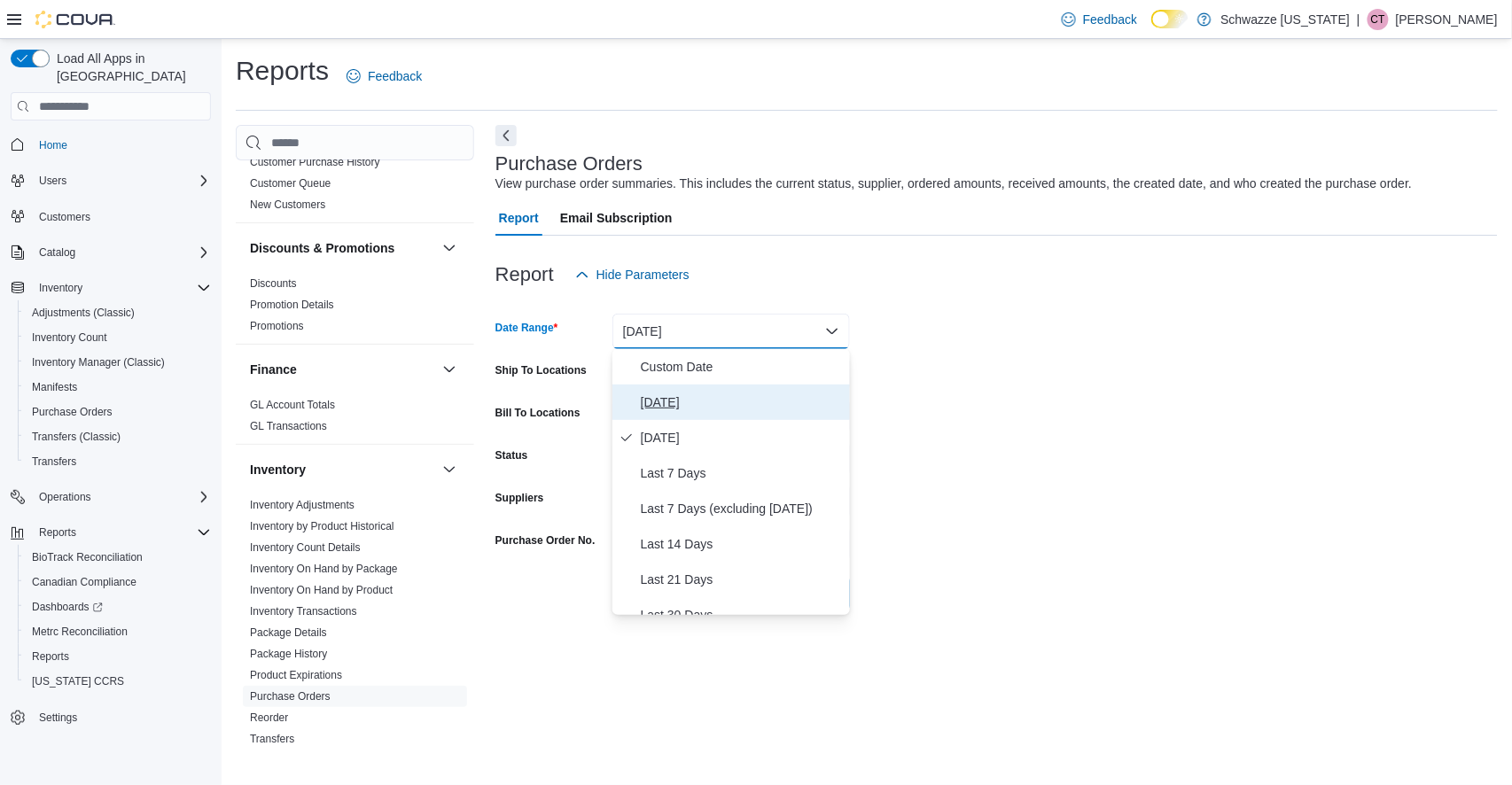
click at [681, 396] on span "[DATE]" at bounding box center [742, 402] width 202 height 21
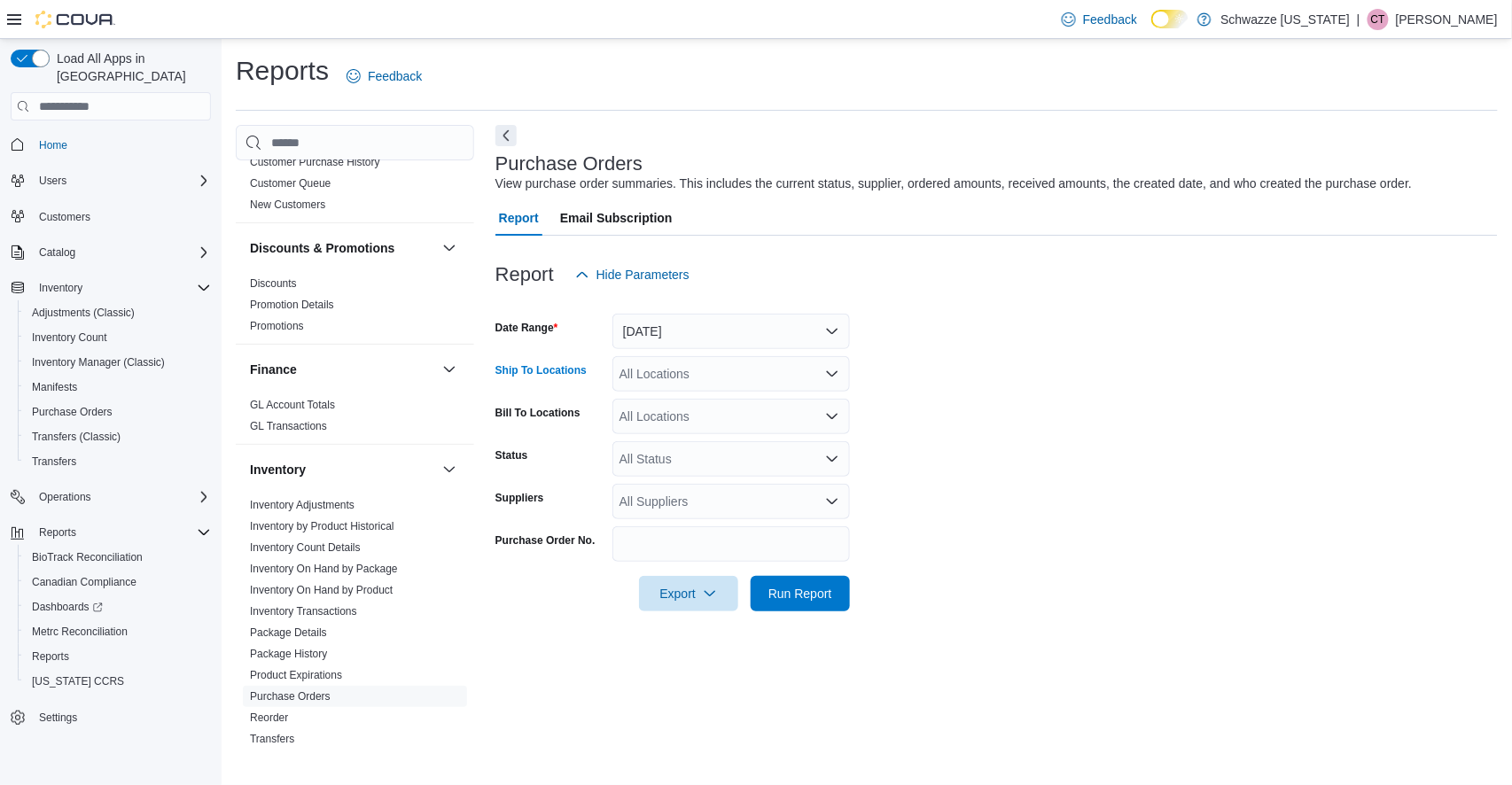
click at [708, 379] on div "All Locations" at bounding box center [731, 373] width 237 height 35
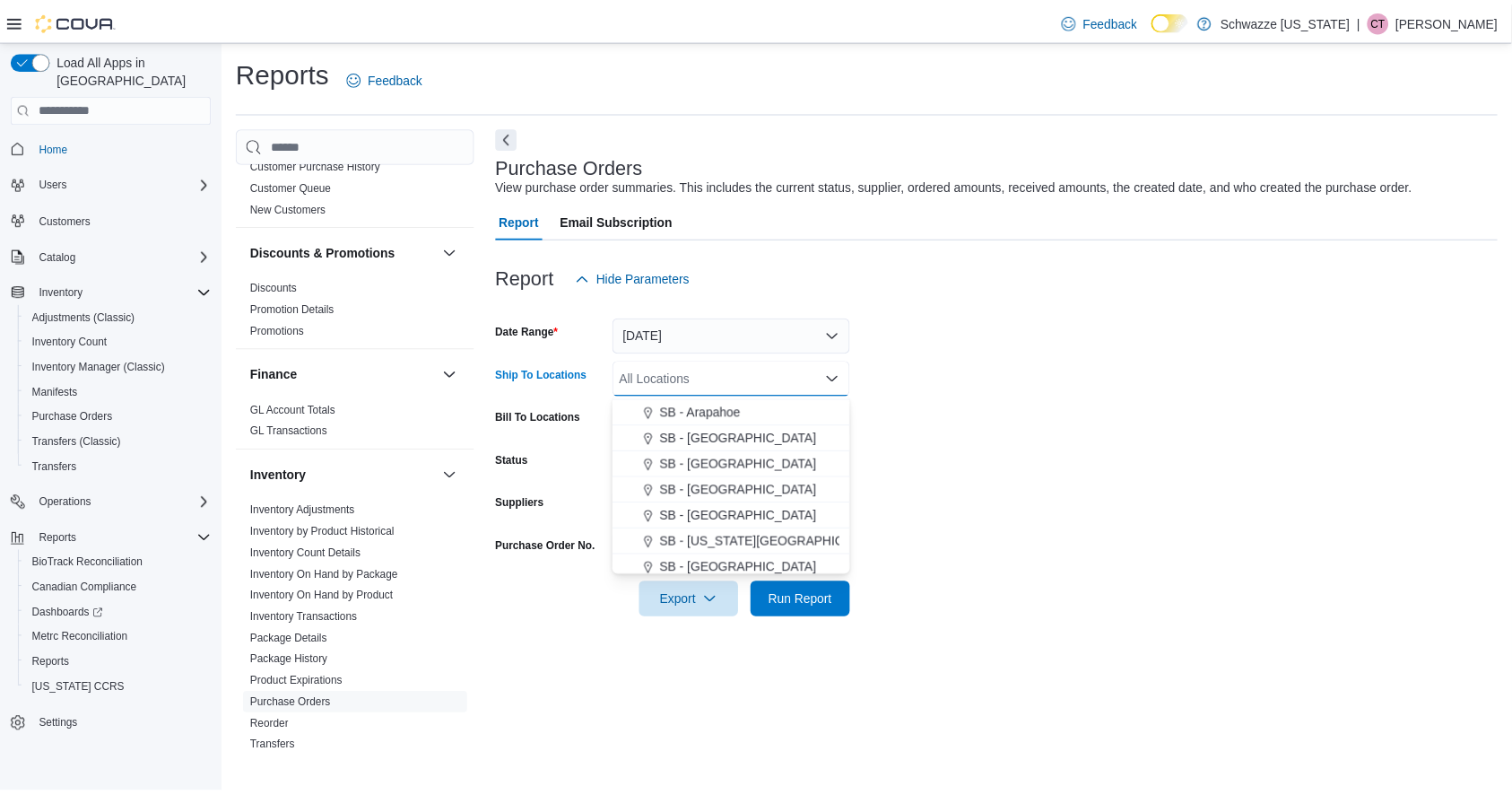
scroll to position [262, 0]
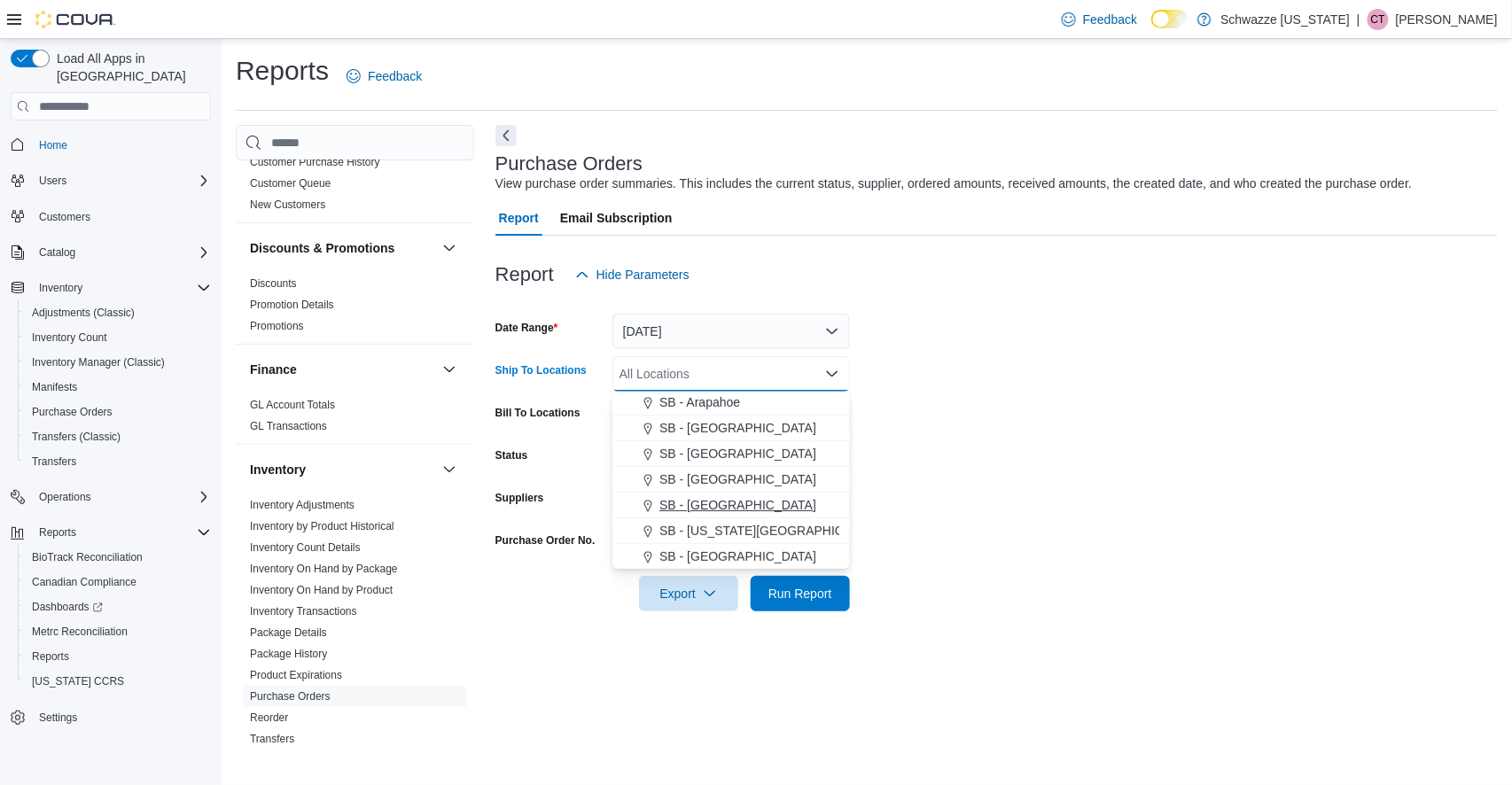
click at [698, 504] on span "SB - [GEOGRAPHIC_DATA]" at bounding box center [737, 505] width 157 height 18
click at [1023, 486] on form "Date Range Today Ship To Locations SB - Brighton Combo box. Selected. SB - Brig…" at bounding box center [997, 452] width 1003 height 319
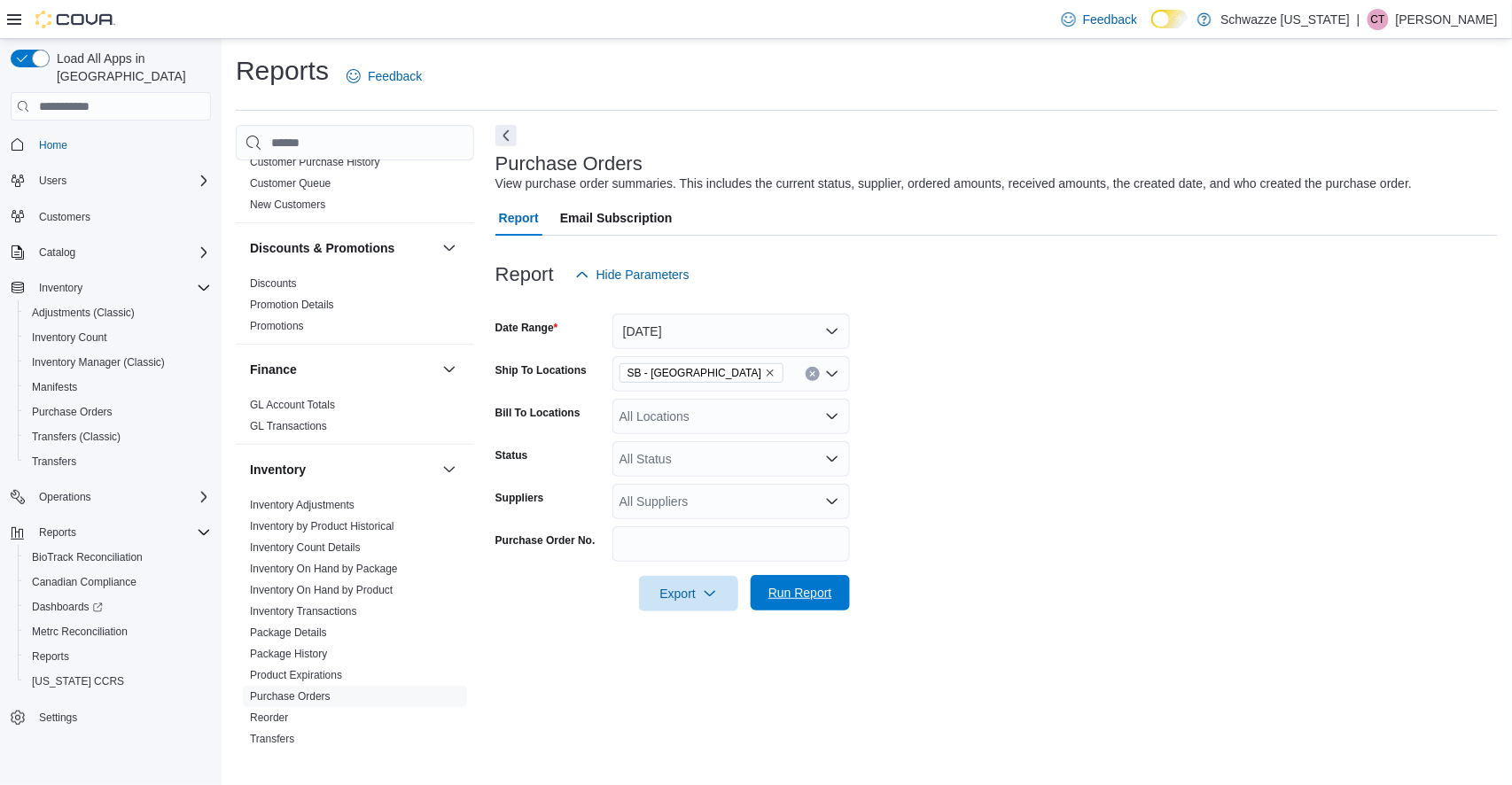
click at [817, 595] on span "Run Report" at bounding box center [800, 592] width 64 height 18
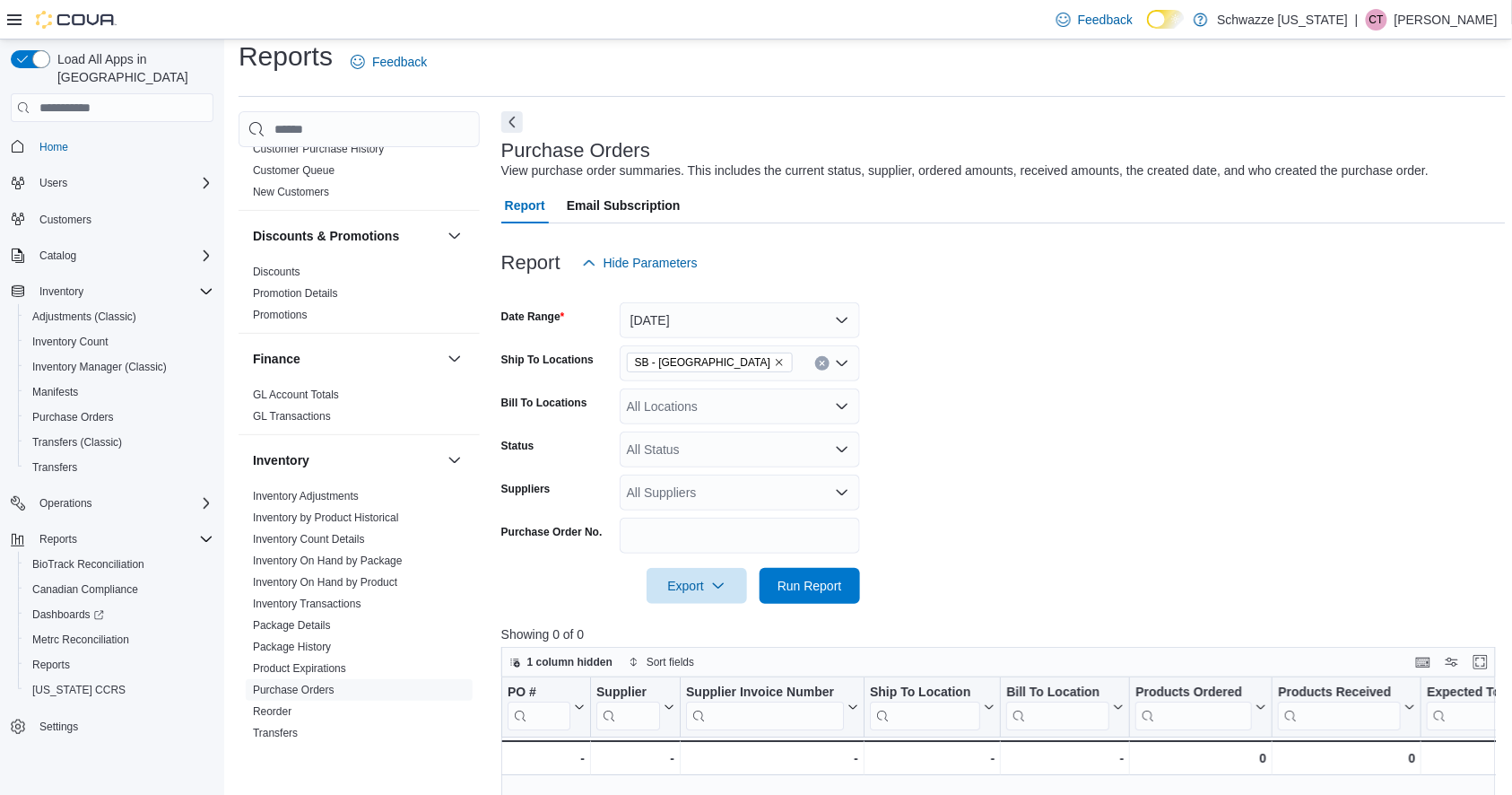
scroll to position [16, 0]
click at [832, 327] on button "[DATE]" at bounding box center [740, 319] width 240 height 36
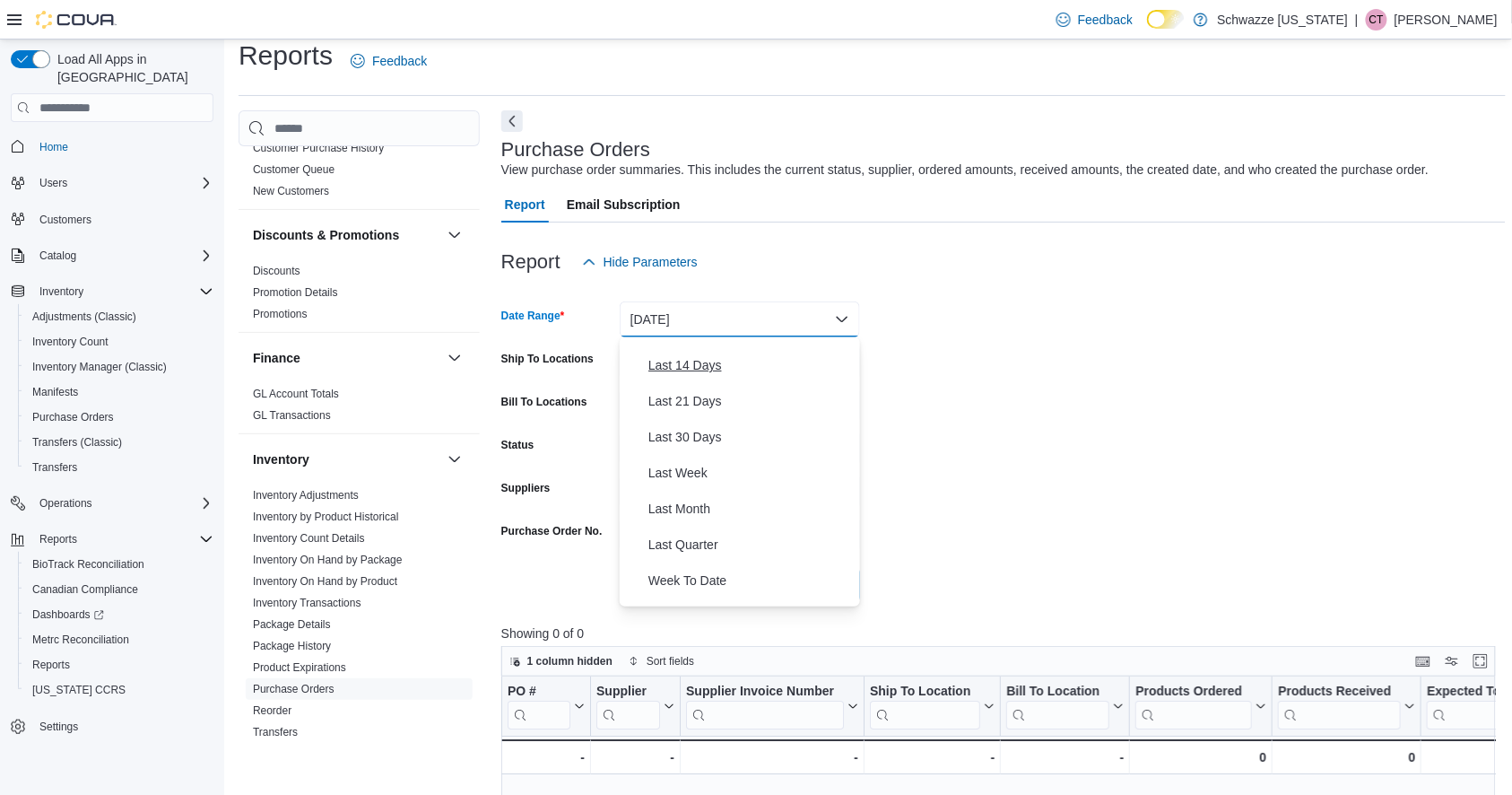
scroll to position [176, 0]
click at [717, 426] on span "Last 30 Days" at bounding box center [751, 431] width 205 height 21
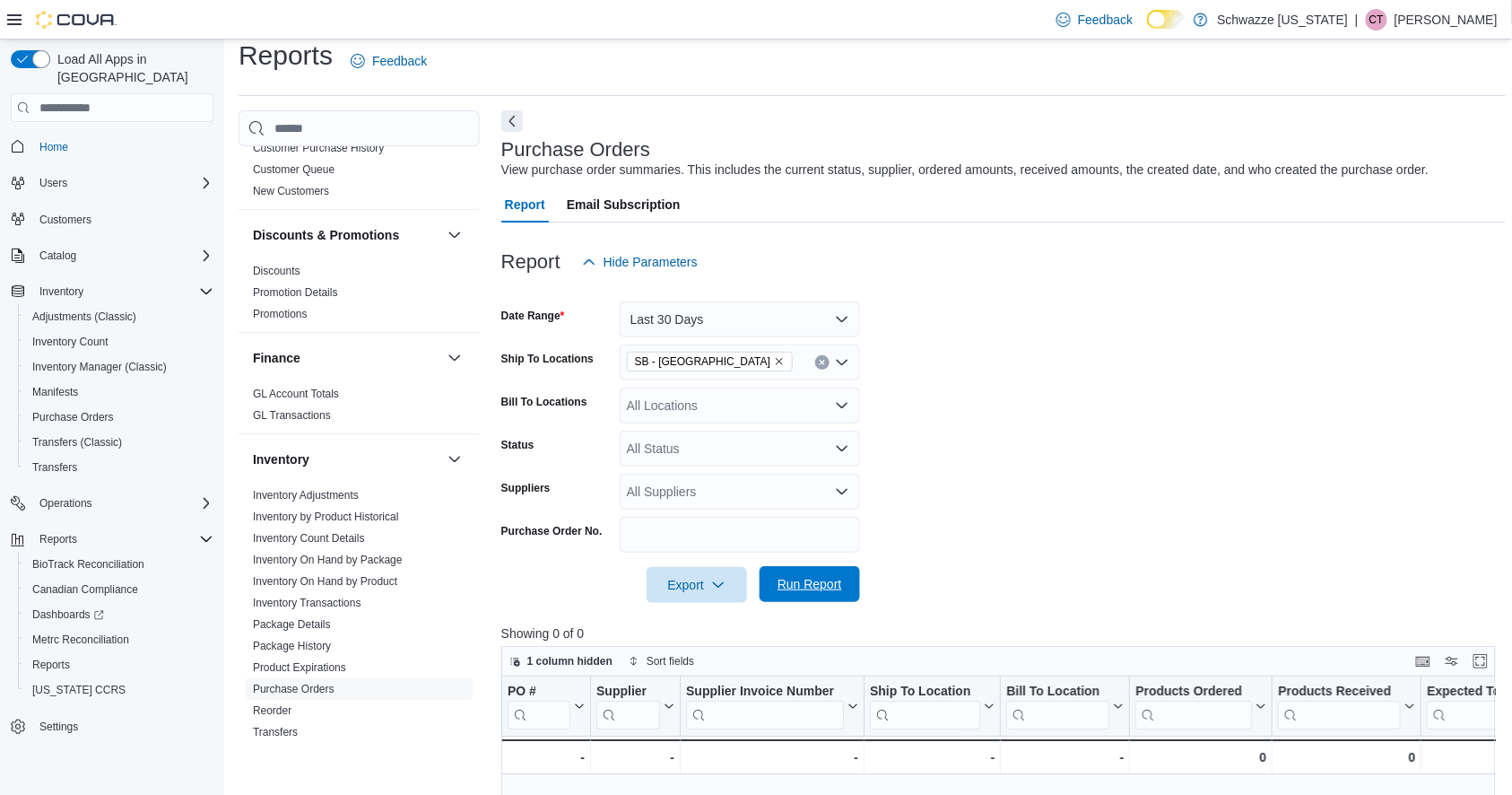
click at [835, 582] on span "Run Report" at bounding box center [809, 584] width 64 height 18
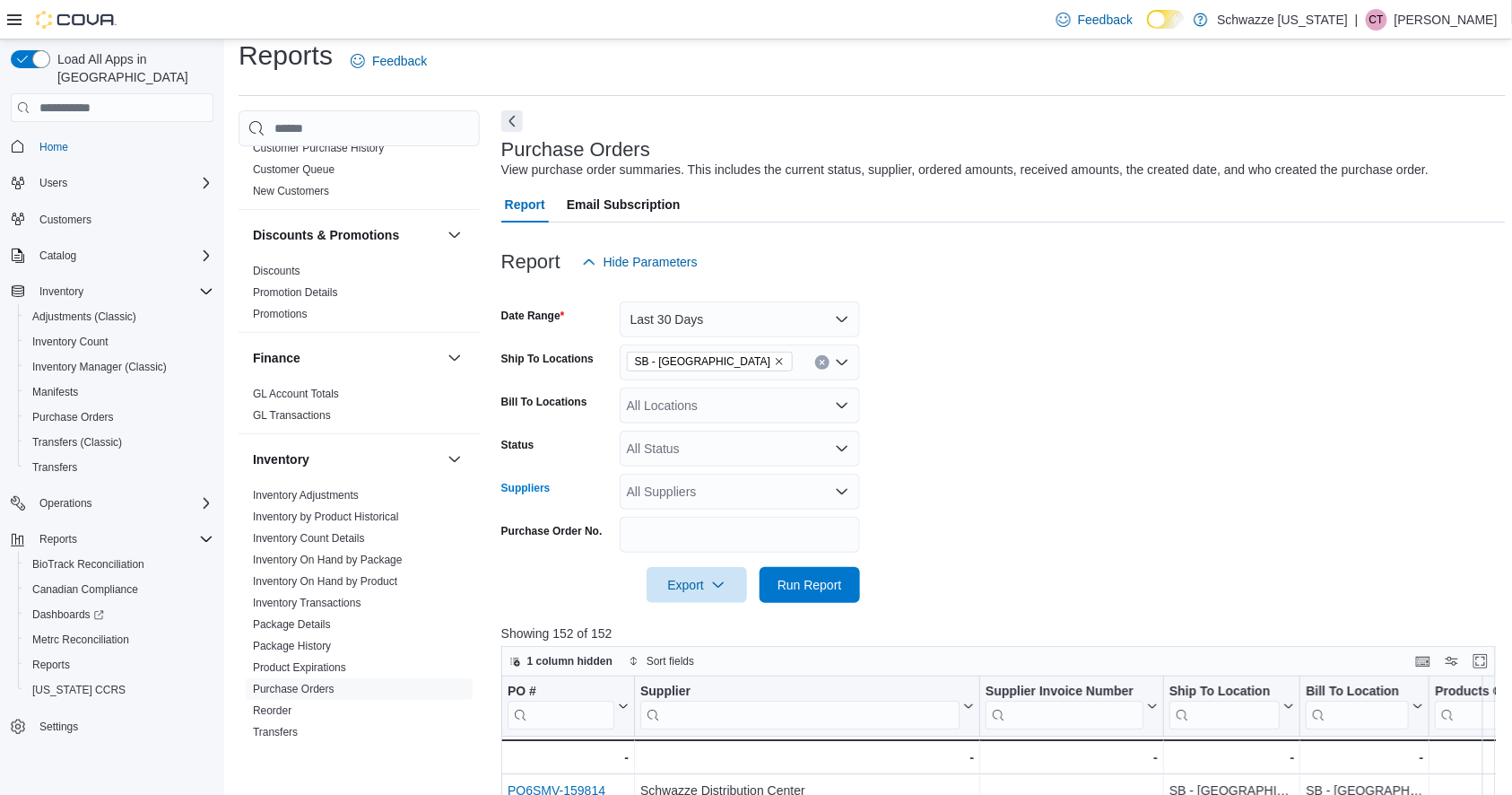
click at [737, 497] on div "All Suppliers" at bounding box center [740, 491] width 240 height 36
type input "*****"
click at [704, 528] on span "Double Brow LLC" at bounding box center [740, 522] width 219 height 18
click at [908, 549] on form "Date Range Last 30 Days Ship To Locations SB - Brighton Bill To Locations All L…" at bounding box center [1004, 441] width 1005 height 323
click at [828, 584] on span "Run Report" at bounding box center [809, 584] width 64 height 18
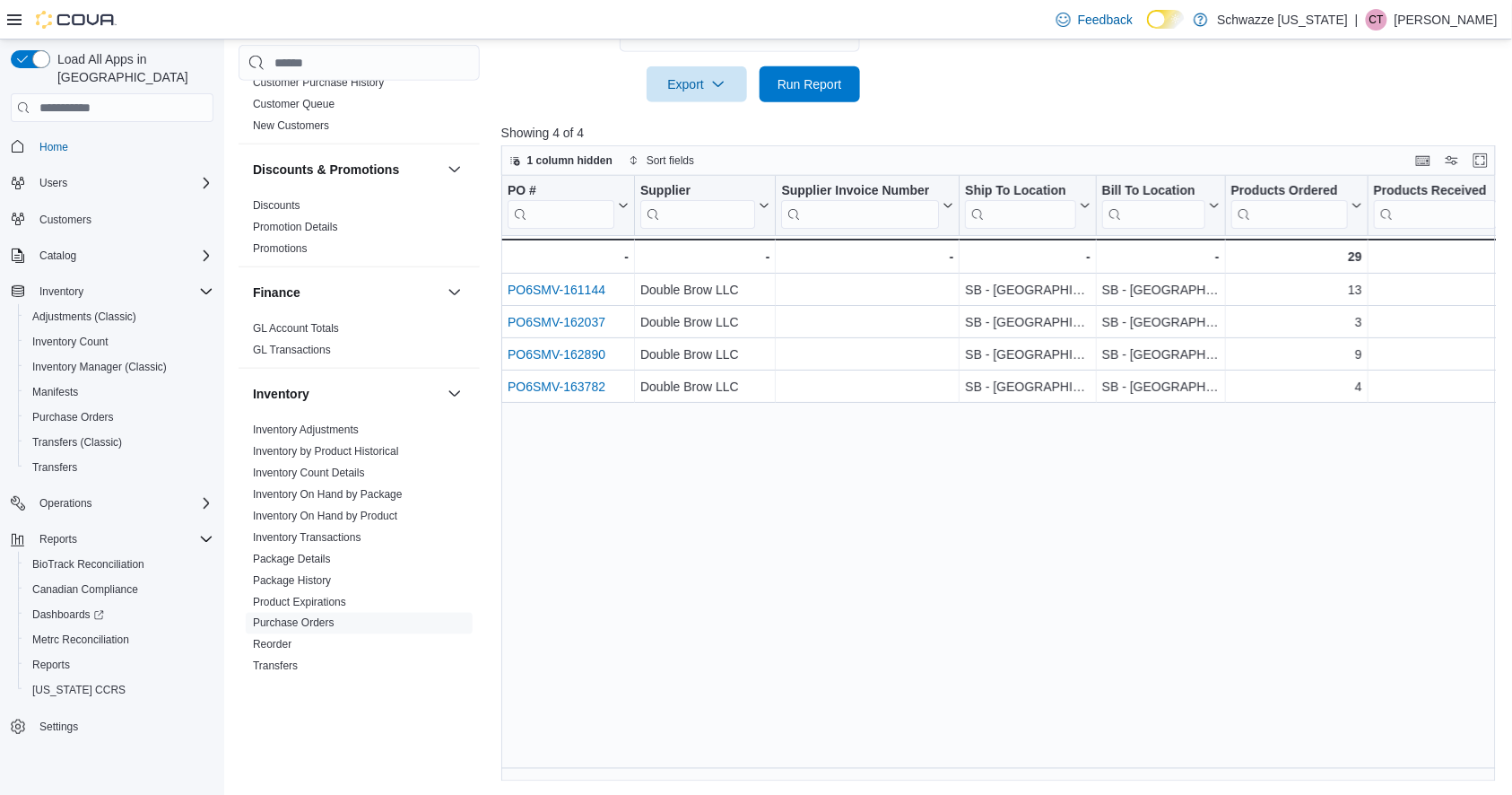
scroll to position [16, 0]
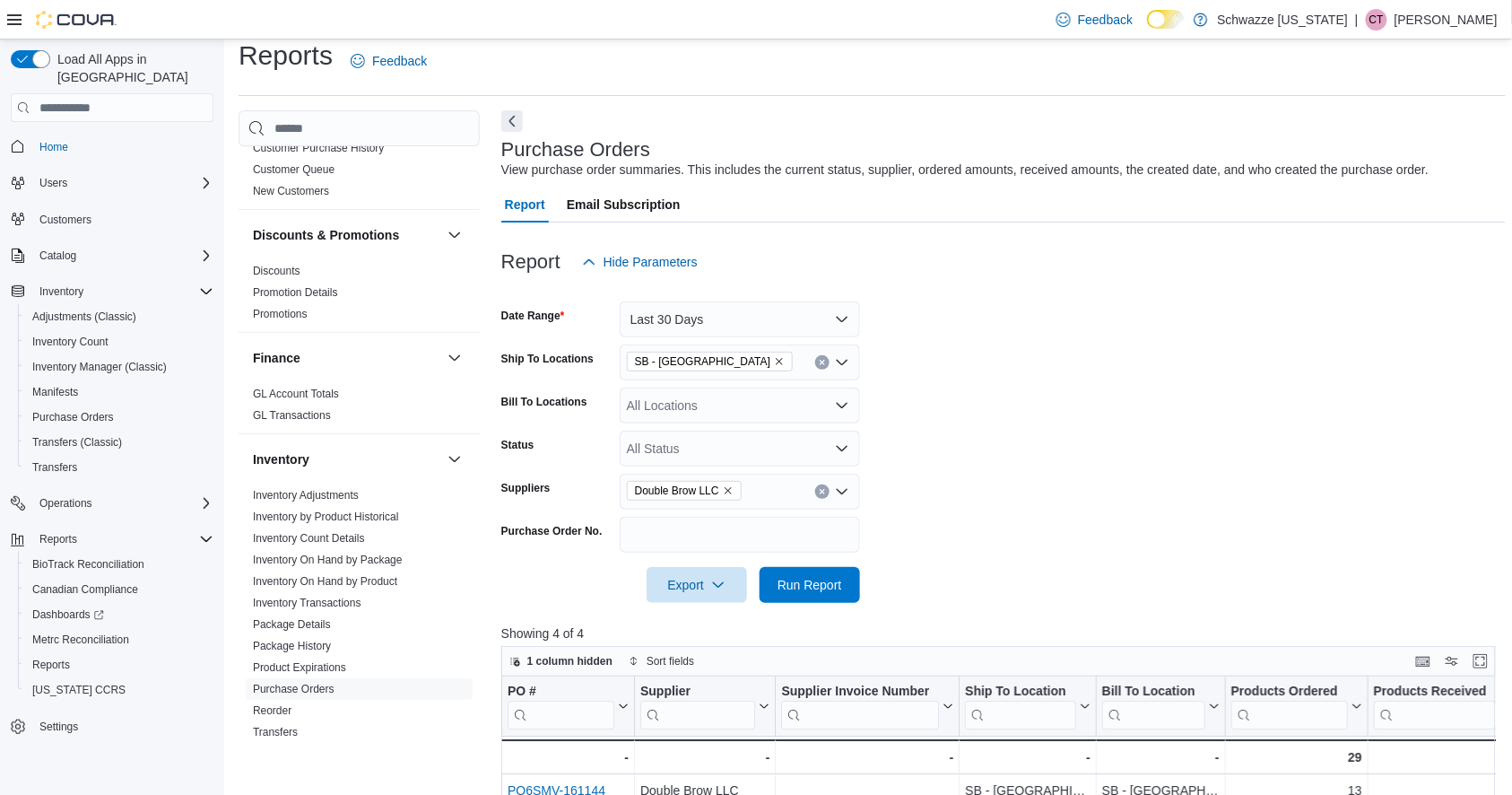
click at [731, 487] on icon "Remove Double Brow LLC from selection in this group" at bounding box center [728, 490] width 11 height 11
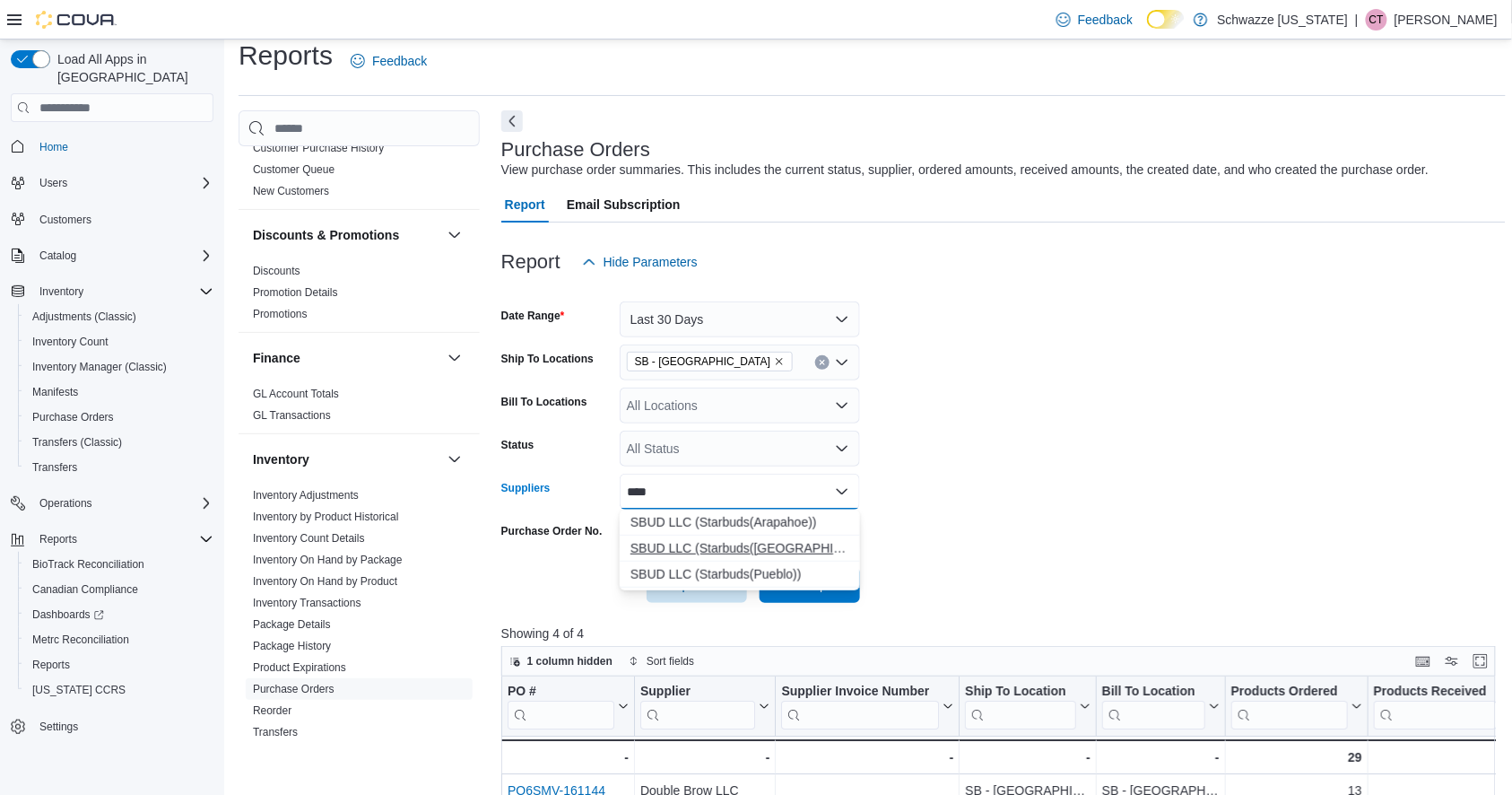
type input "****"
click at [712, 545] on span "SBUD LLC (Starbuds(Denver))" at bounding box center [740, 548] width 219 height 18
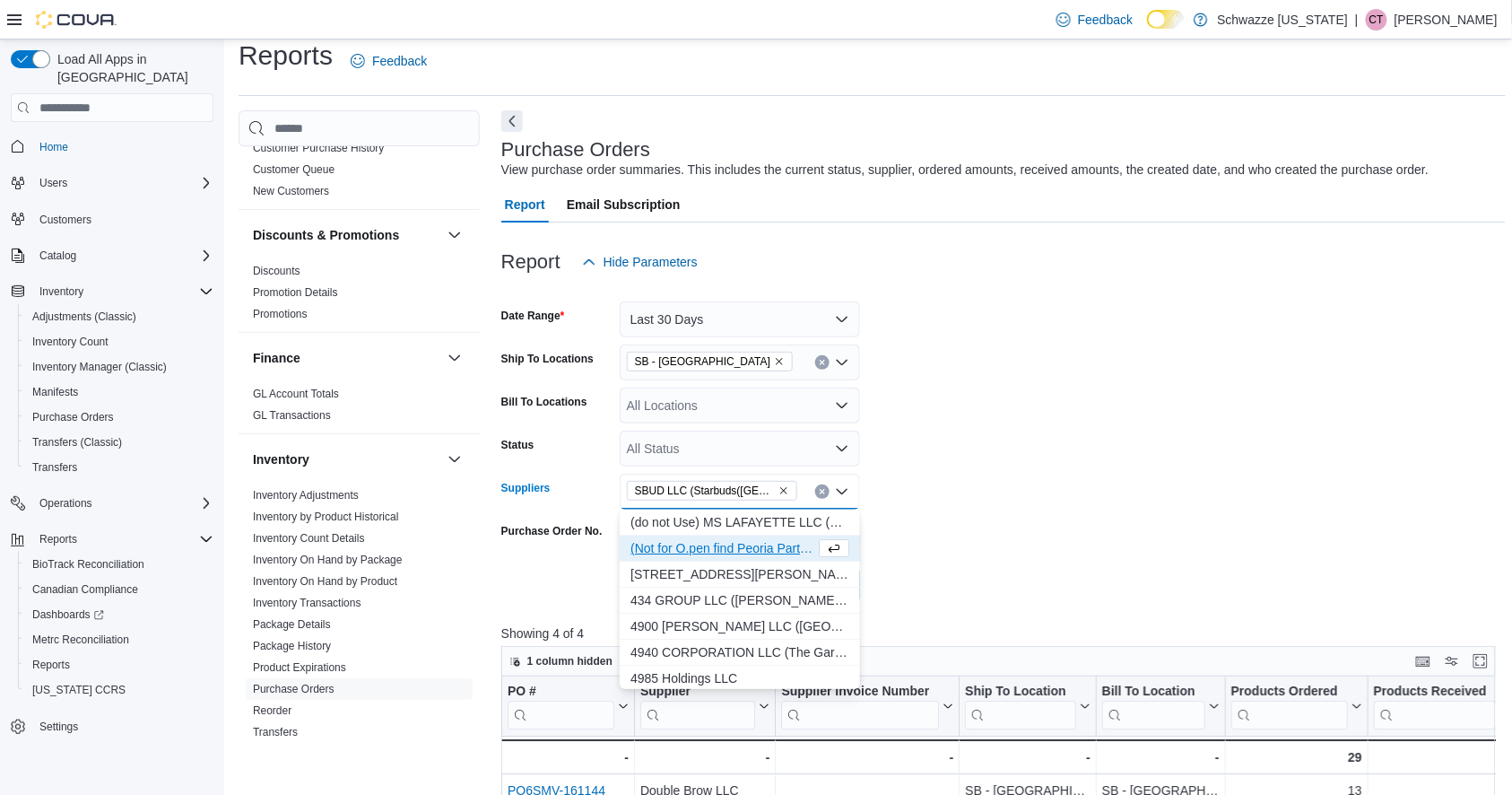
click at [952, 529] on form "Date Range Last 30 Days Ship To Locations SB - Brighton Bill To Locations All L…" at bounding box center [1004, 441] width 1005 height 323
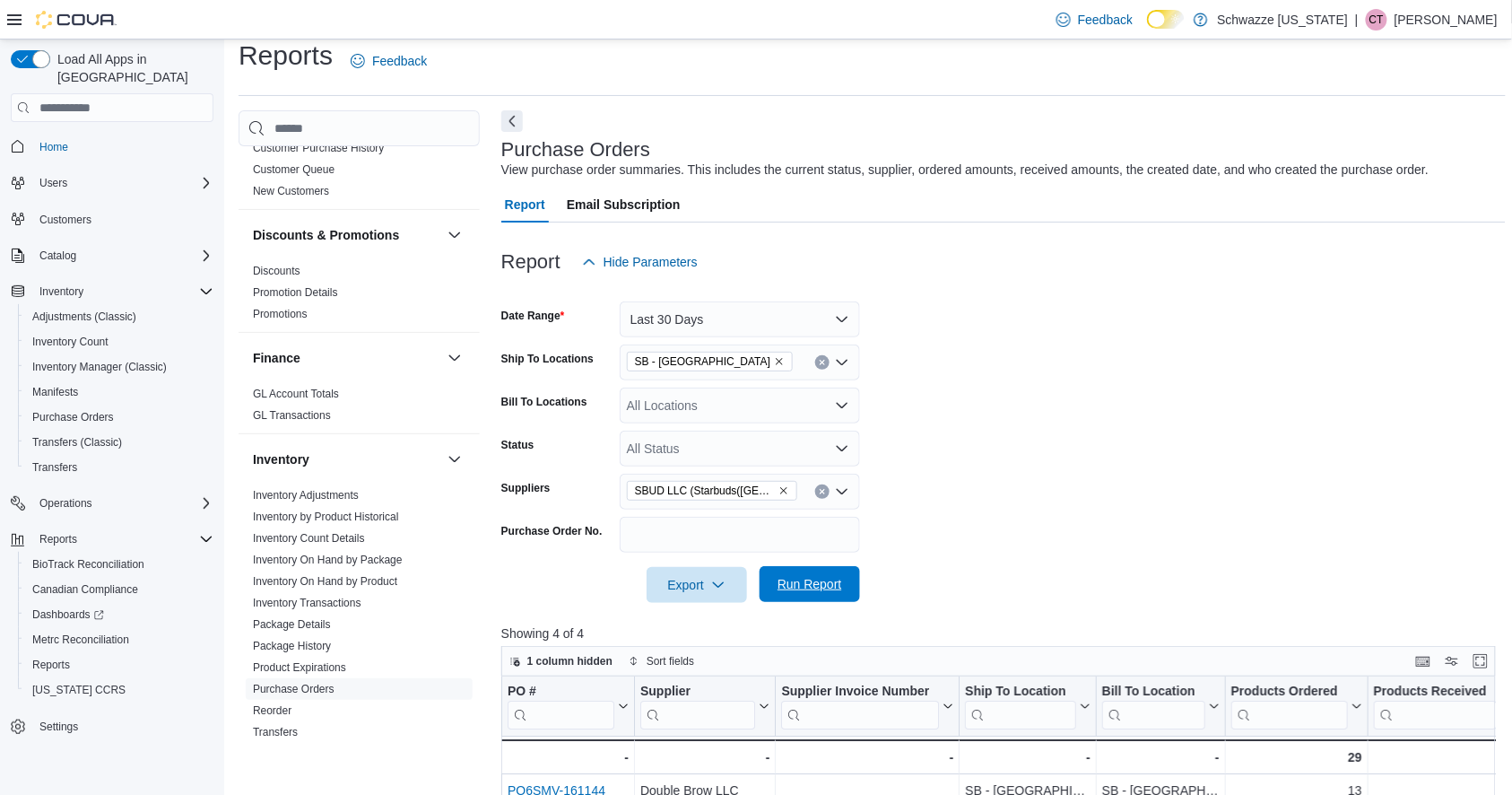
click at [826, 581] on span "Run Report" at bounding box center [809, 584] width 64 height 18
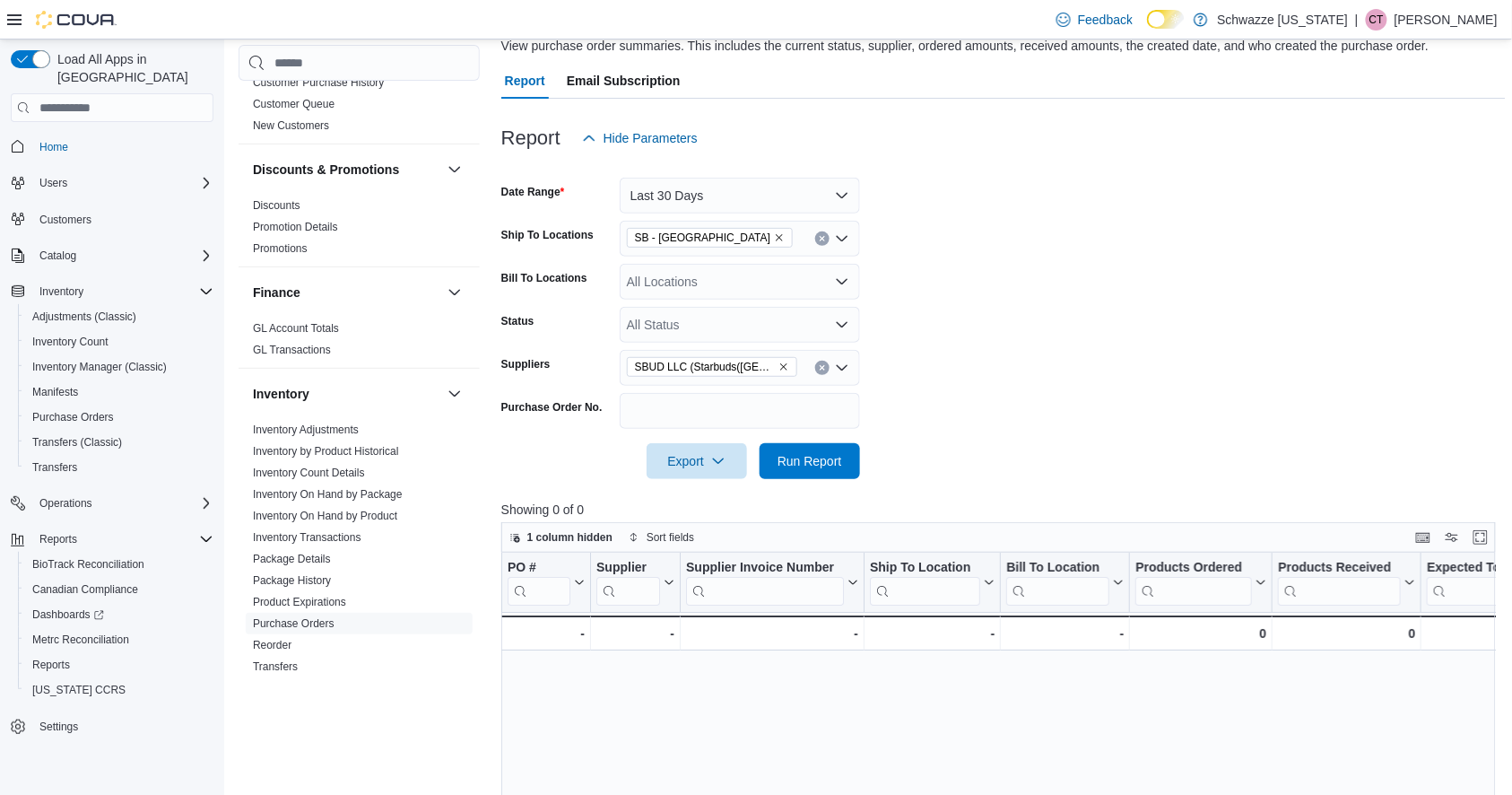
scroll to position [105, 0]
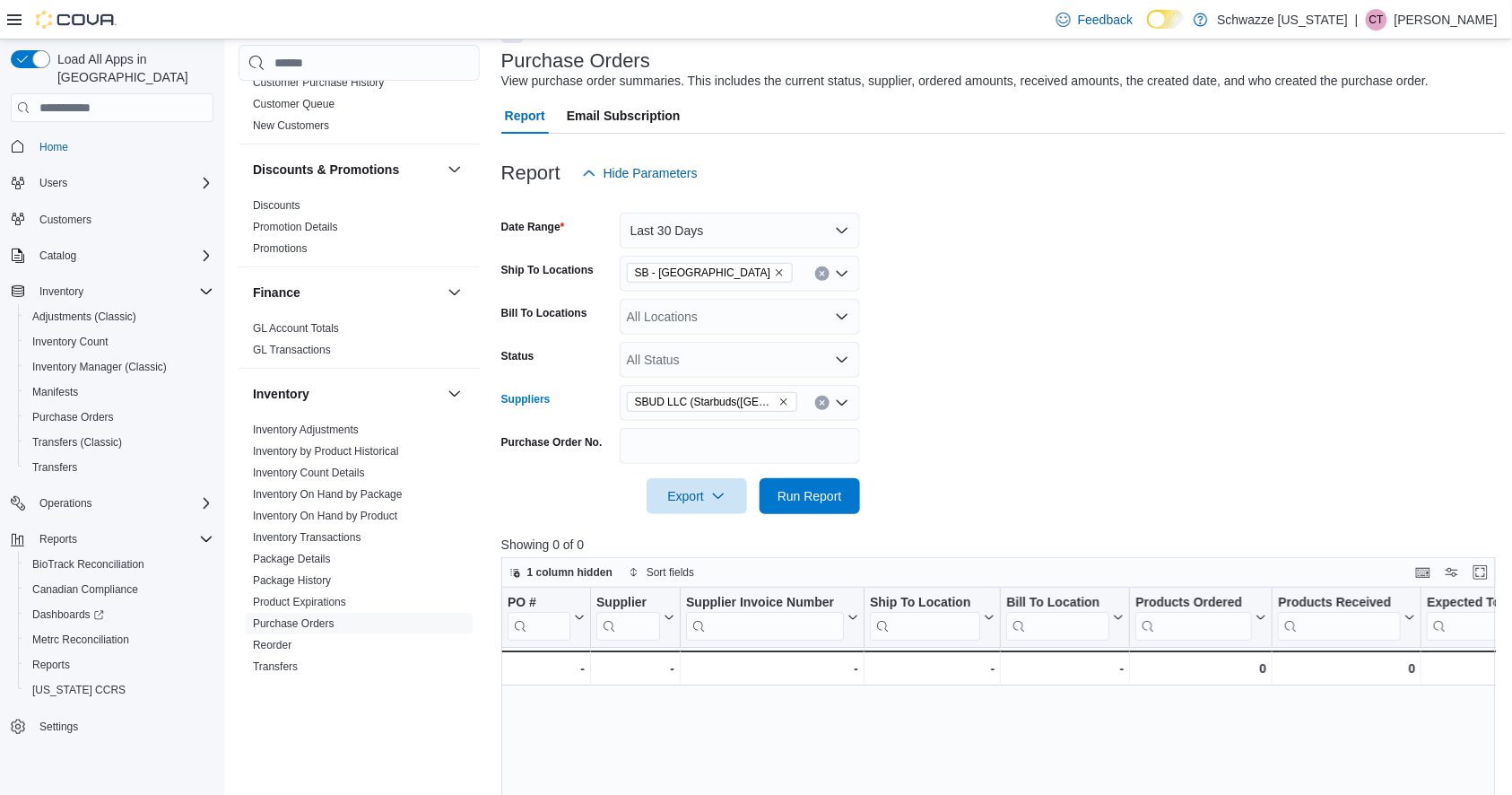
click at [781, 401] on icon "Remove SBUD LLC (Starbuds(Denver)) from selection in this group" at bounding box center [783, 402] width 11 height 11
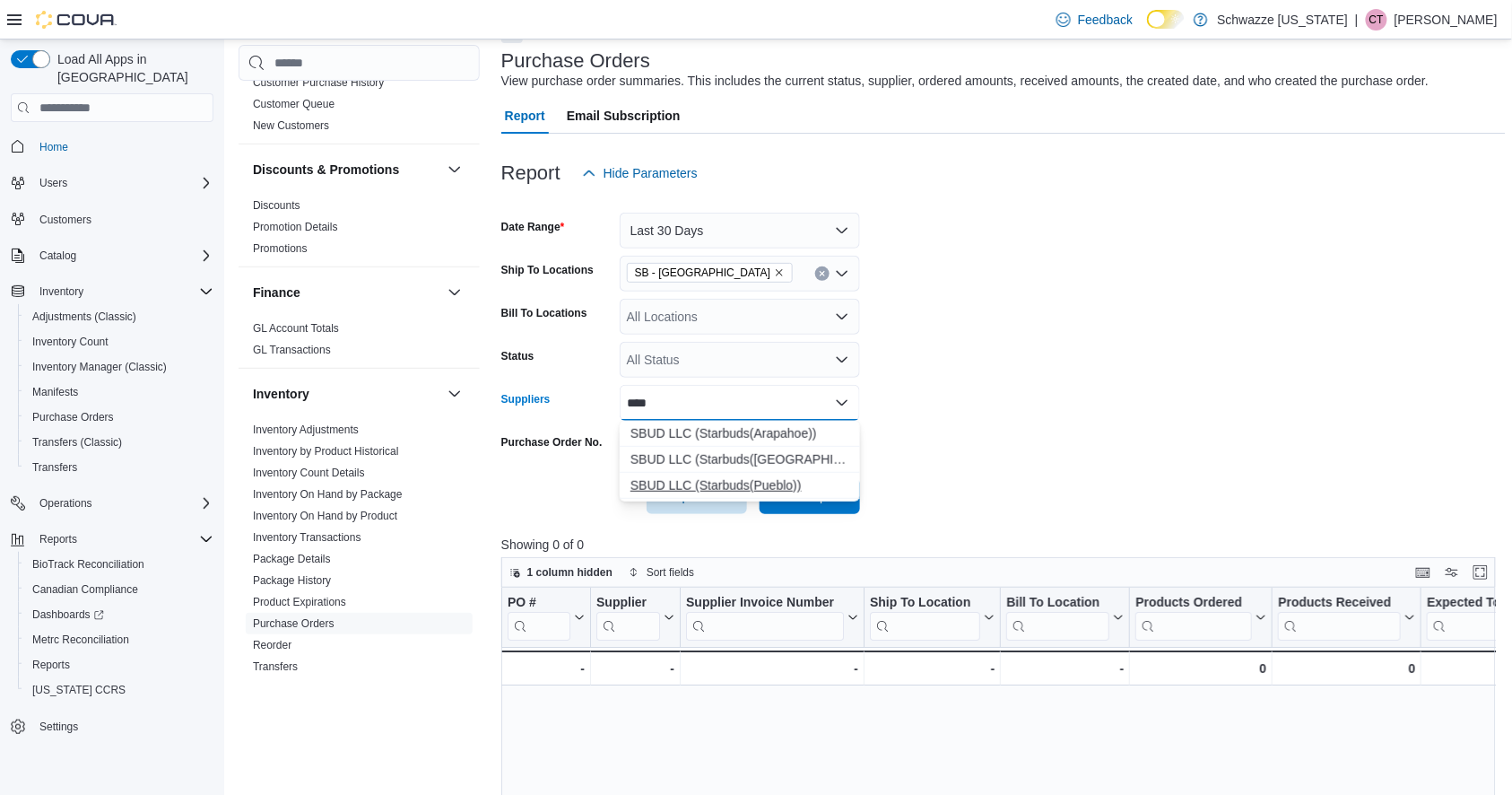
type input "****"
click at [759, 483] on span "SBUD LLC (Starbuds(Pueblo))" at bounding box center [740, 485] width 219 height 18
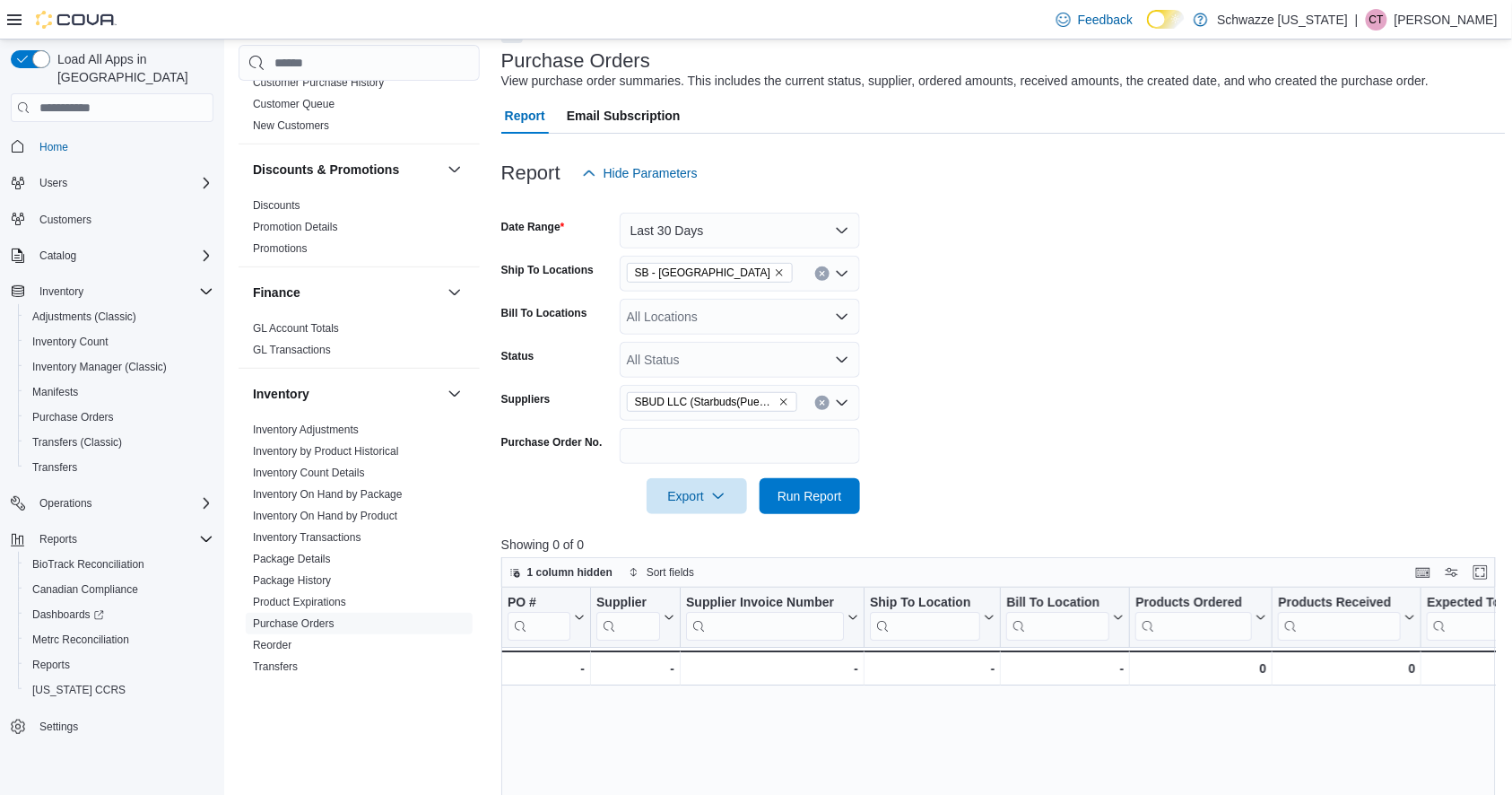
click at [925, 475] on div at bounding box center [1004, 471] width 1005 height 14
click at [806, 491] on span "Run Report" at bounding box center [809, 495] width 64 height 18
click at [783, 402] on icon "Remove SBUD LLC (Starbuds(Pueblo)) from selection in this group" at bounding box center [783, 402] width 7 height 7
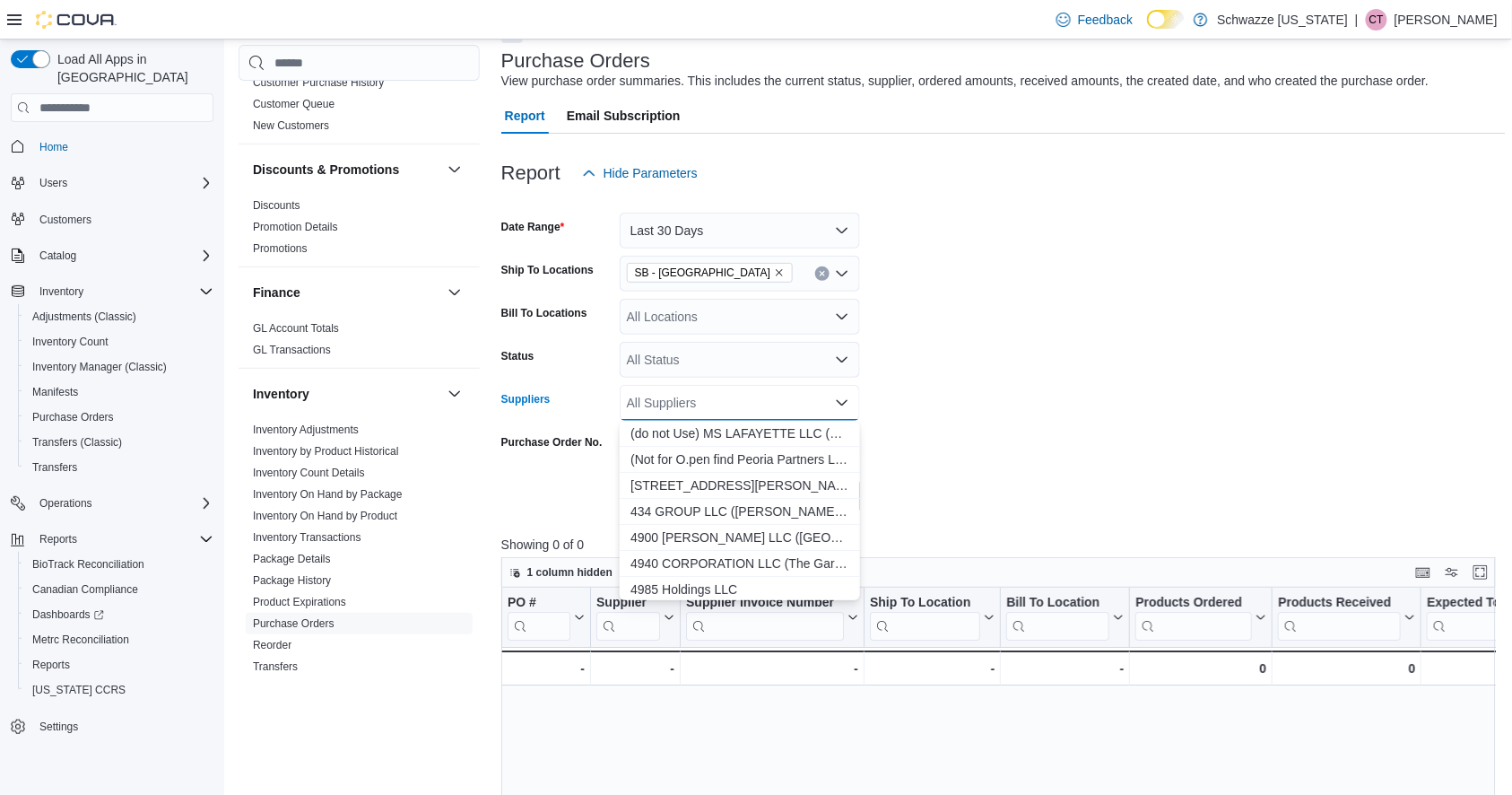
click at [919, 448] on form "Date Range Last 30 Days Ship To Locations SB - Brighton Bill To Locations All L…" at bounding box center [1004, 353] width 1005 height 323
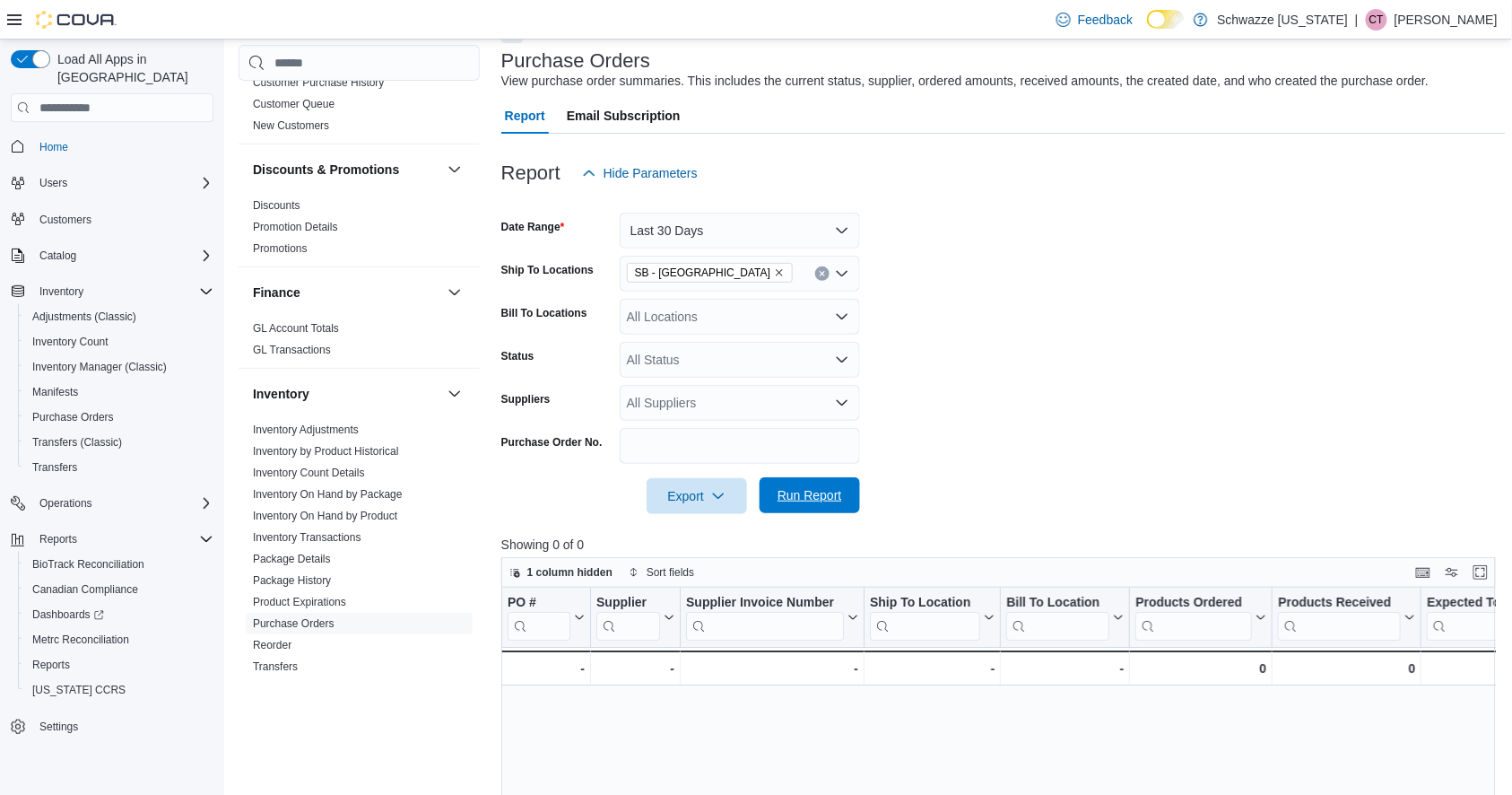
click at [813, 495] on span "Run Report" at bounding box center [809, 495] width 64 height 18
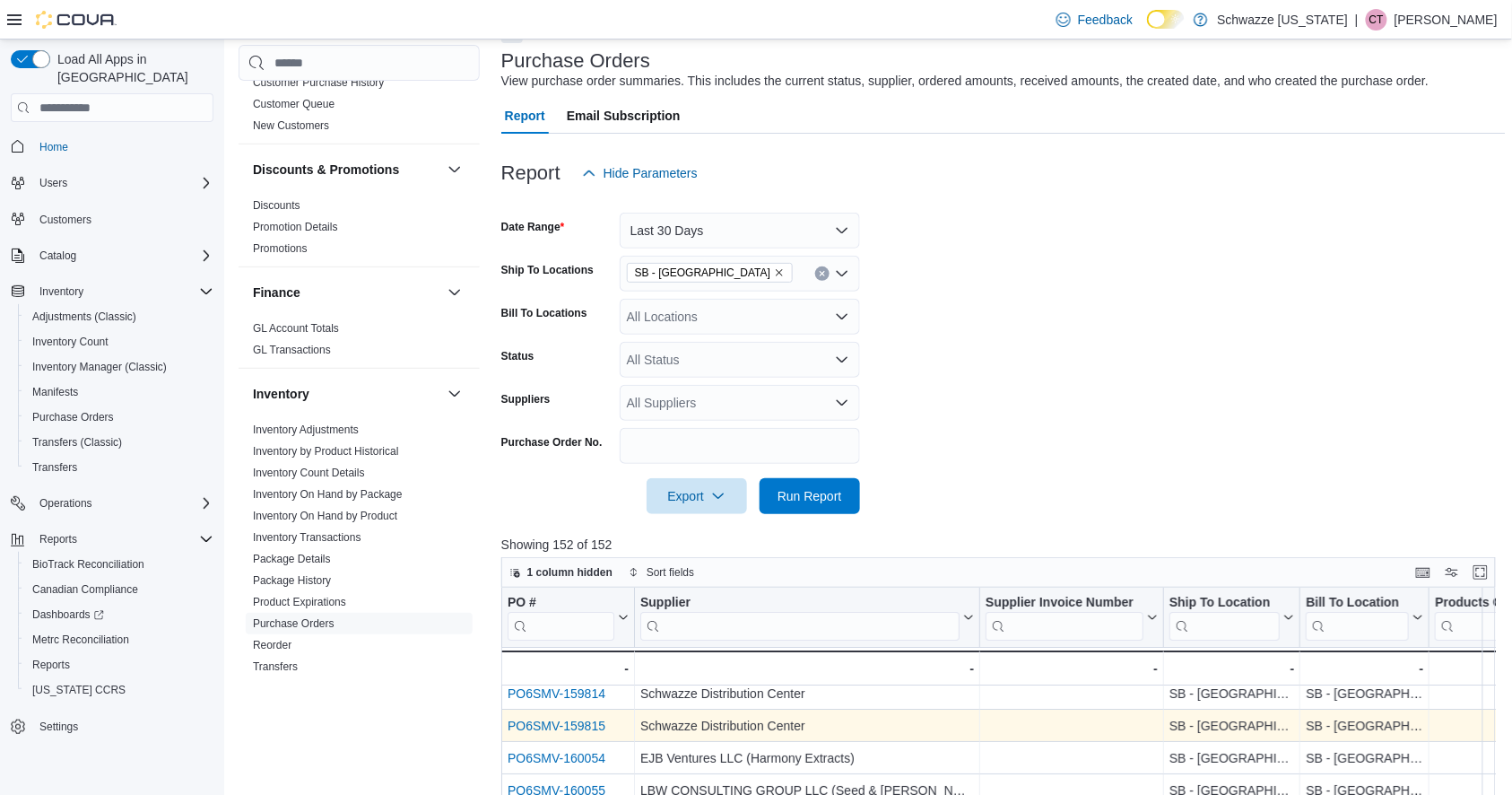
scroll to position [2, 0]
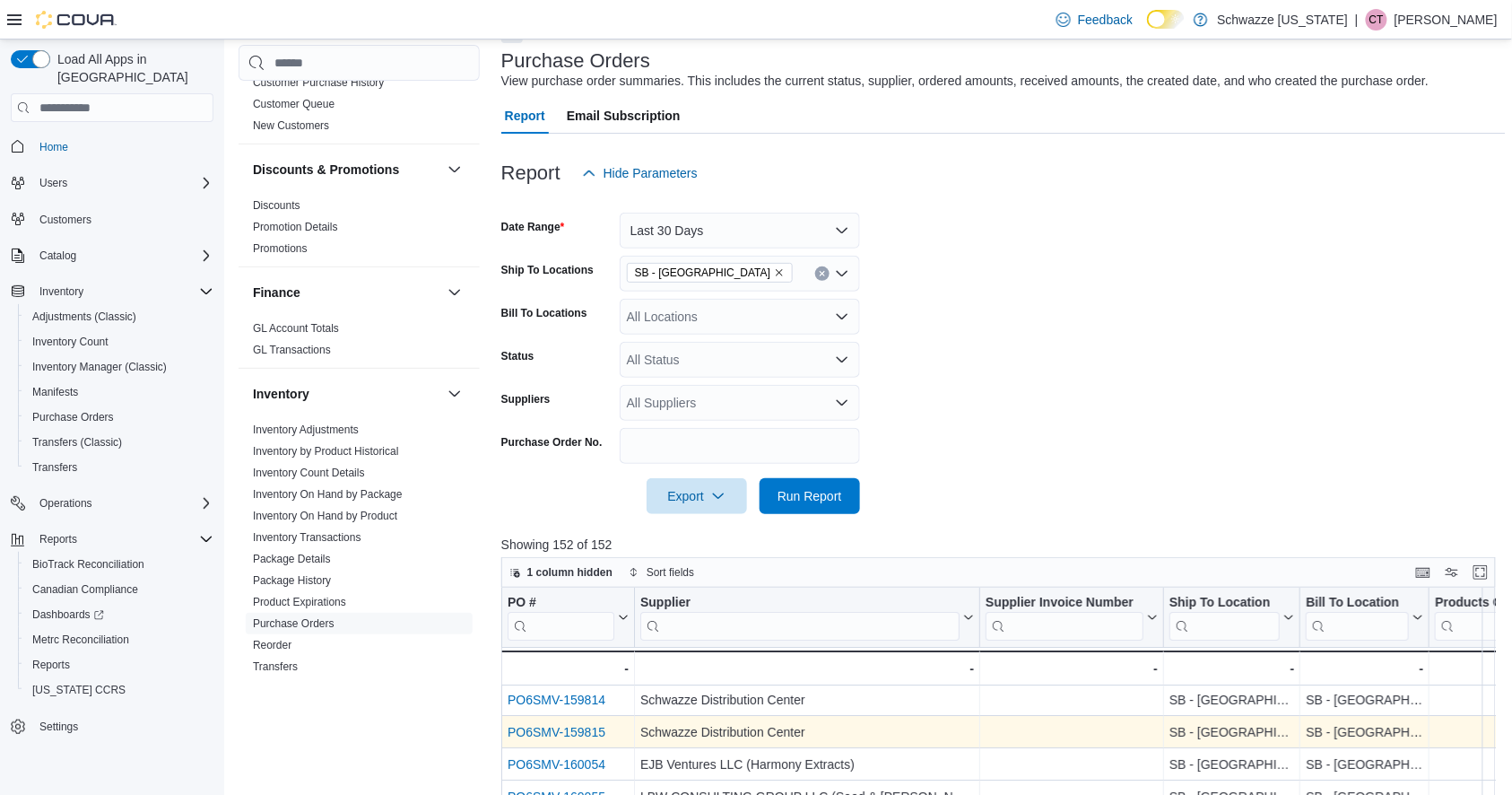
click at [561, 732] on link "PO6SMV-159815" at bounding box center [557, 732] width 98 height 14
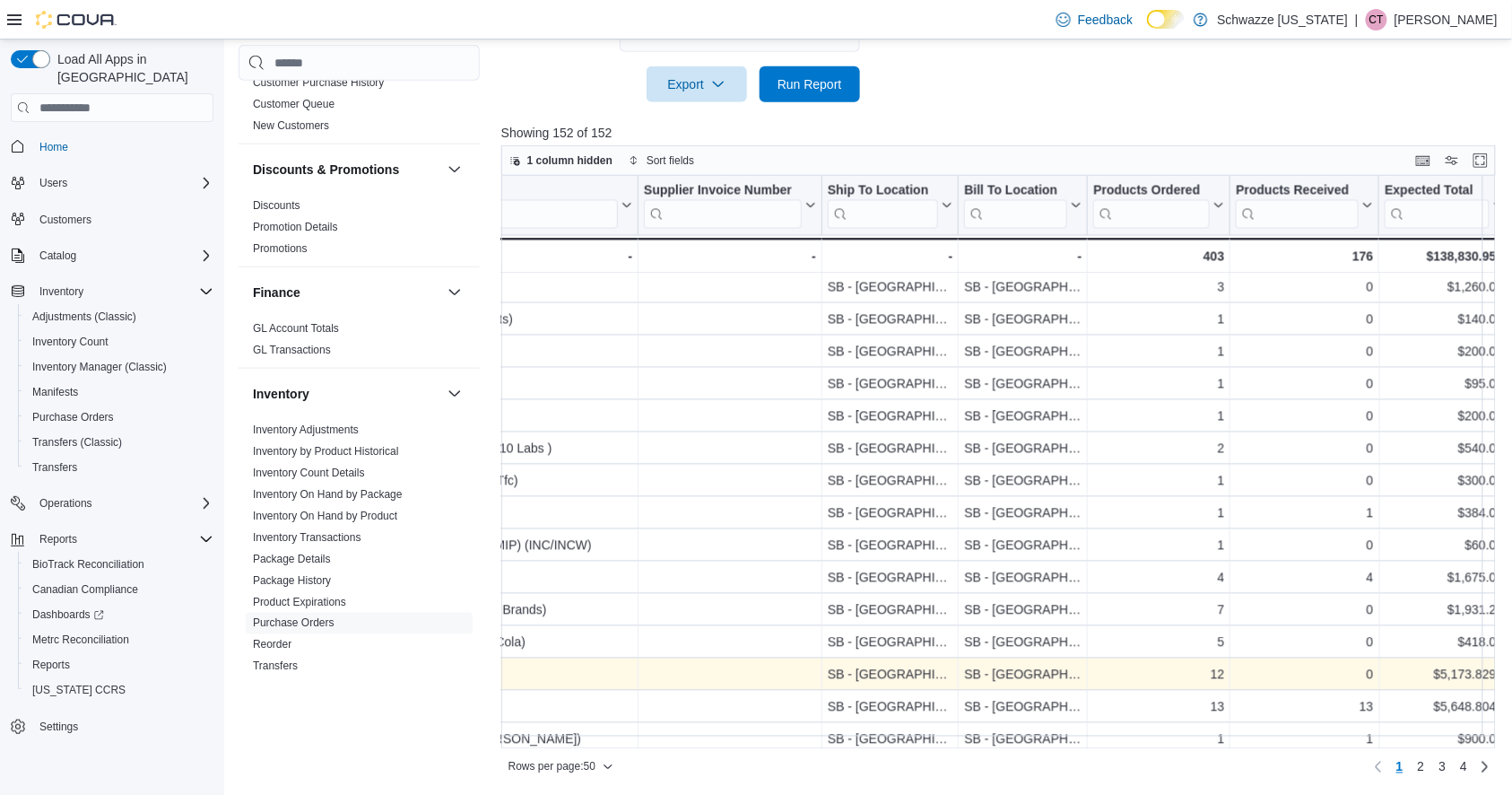
scroll to position [1133, 0]
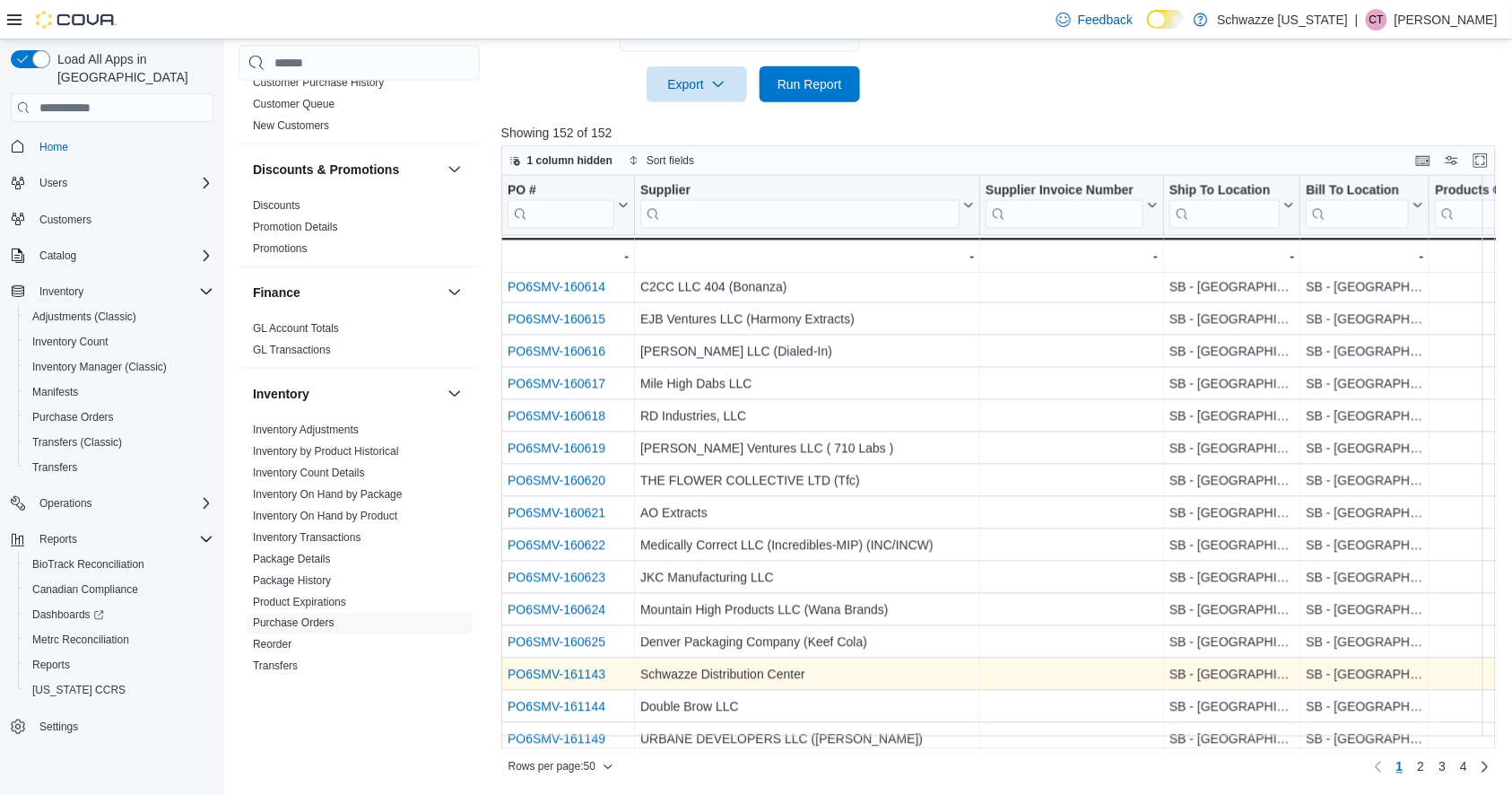
click at [563, 674] on link "PO6SMV-161143" at bounding box center [557, 674] width 98 height 14
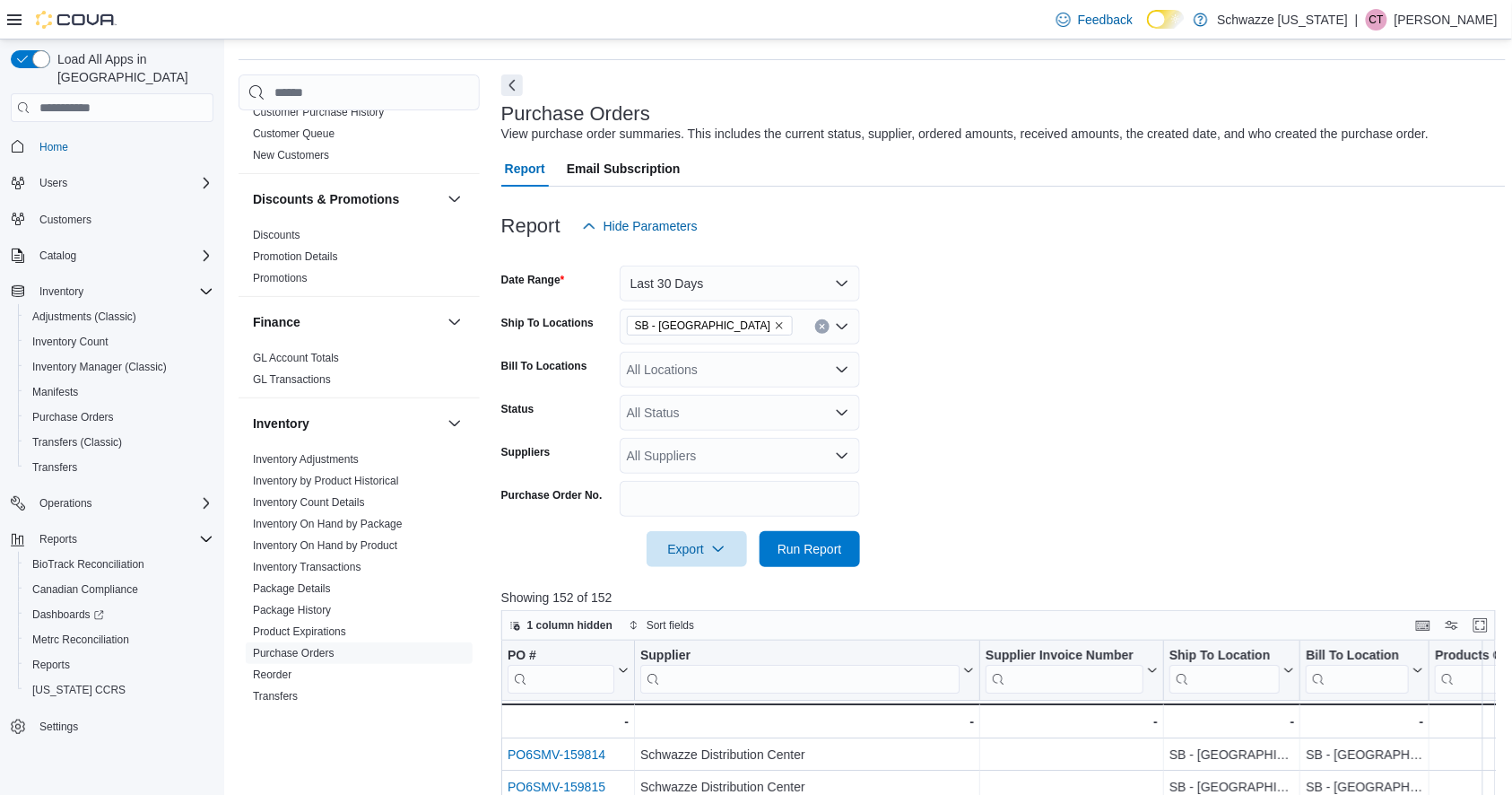
scroll to position [0, 0]
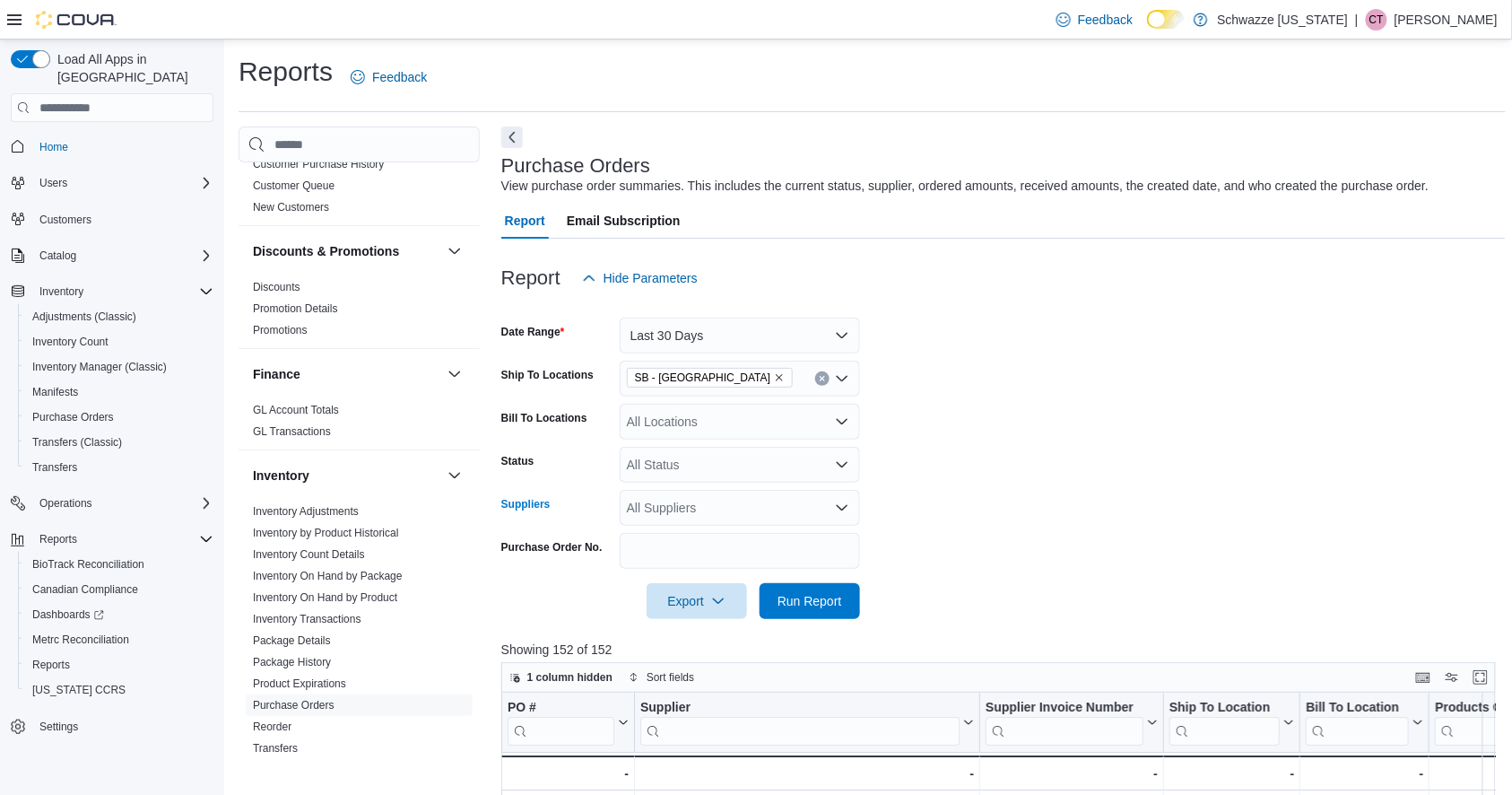
click at [708, 507] on div "All Suppliers" at bounding box center [740, 508] width 240 height 36
type input "***"
click at [720, 546] on span "Schwazze Distribution Center" at bounding box center [740, 538] width 219 height 18
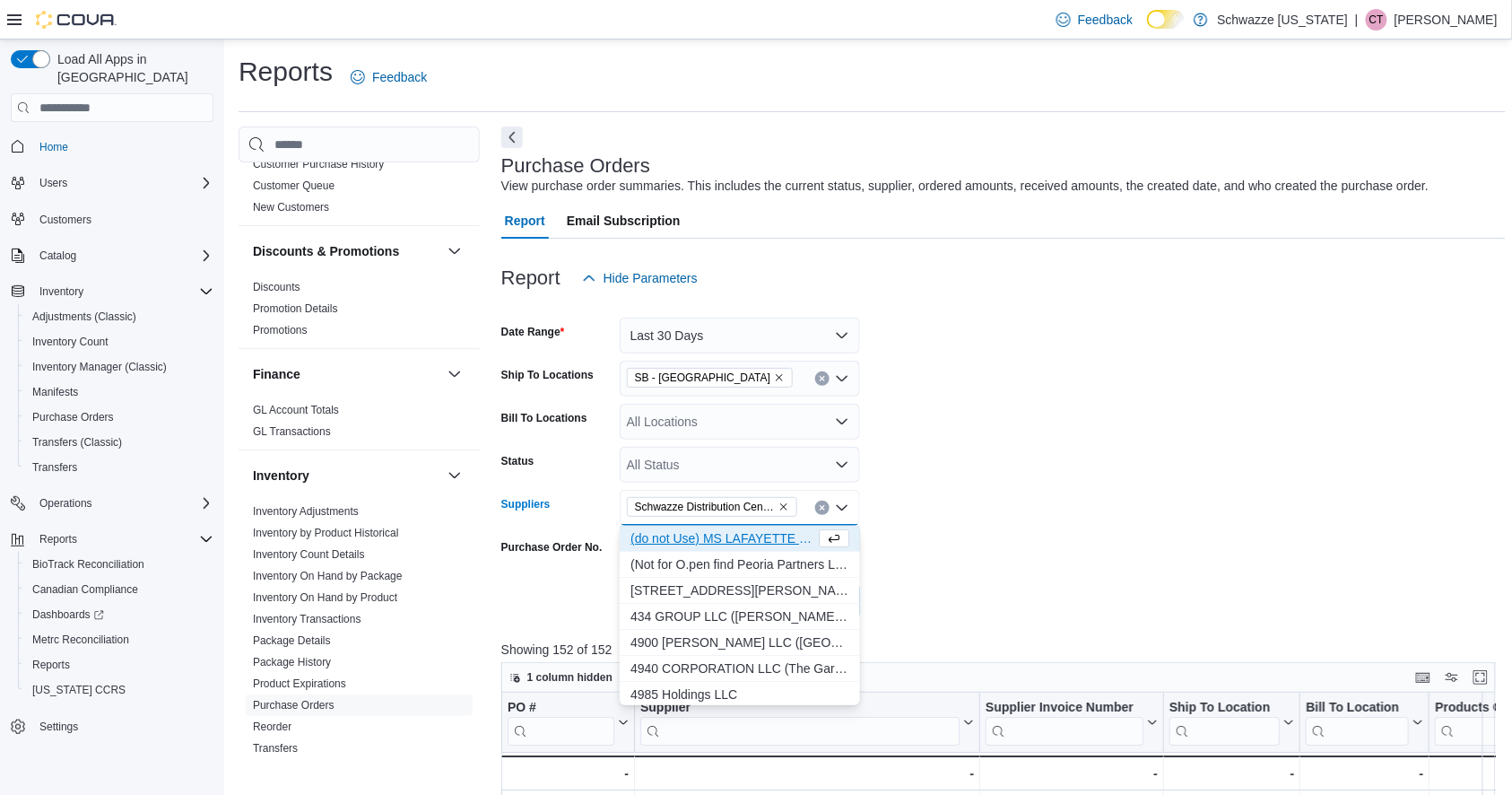
click at [933, 553] on form "Date Range Last 30 Days Ship To Locations SB - Brighton Bill To Locations All L…" at bounding box center [1004, 458] width 1005 height 323
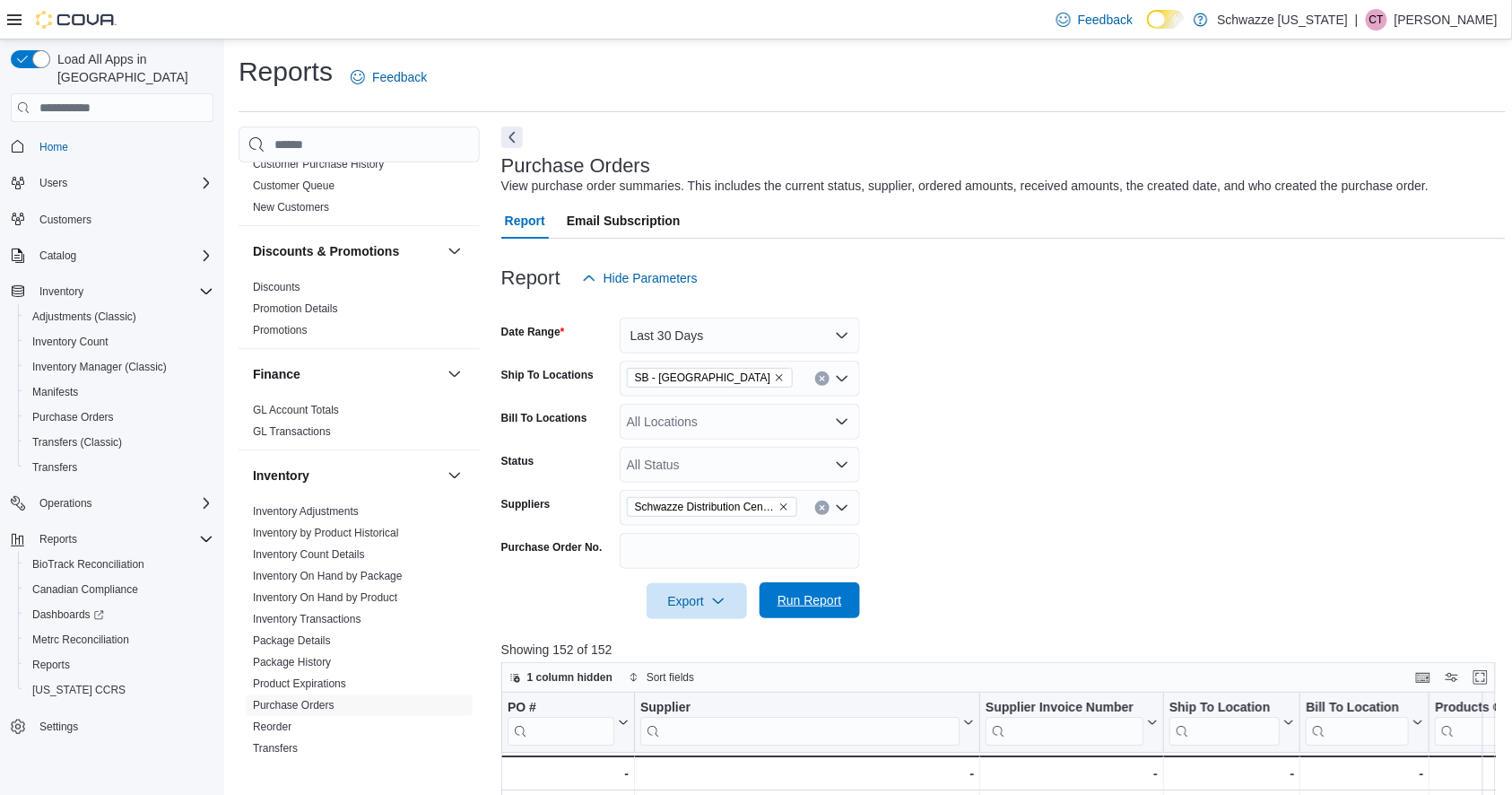
click at [811, 608] on span "Run Report" at bounding box center [809, 600] width 64 height 18
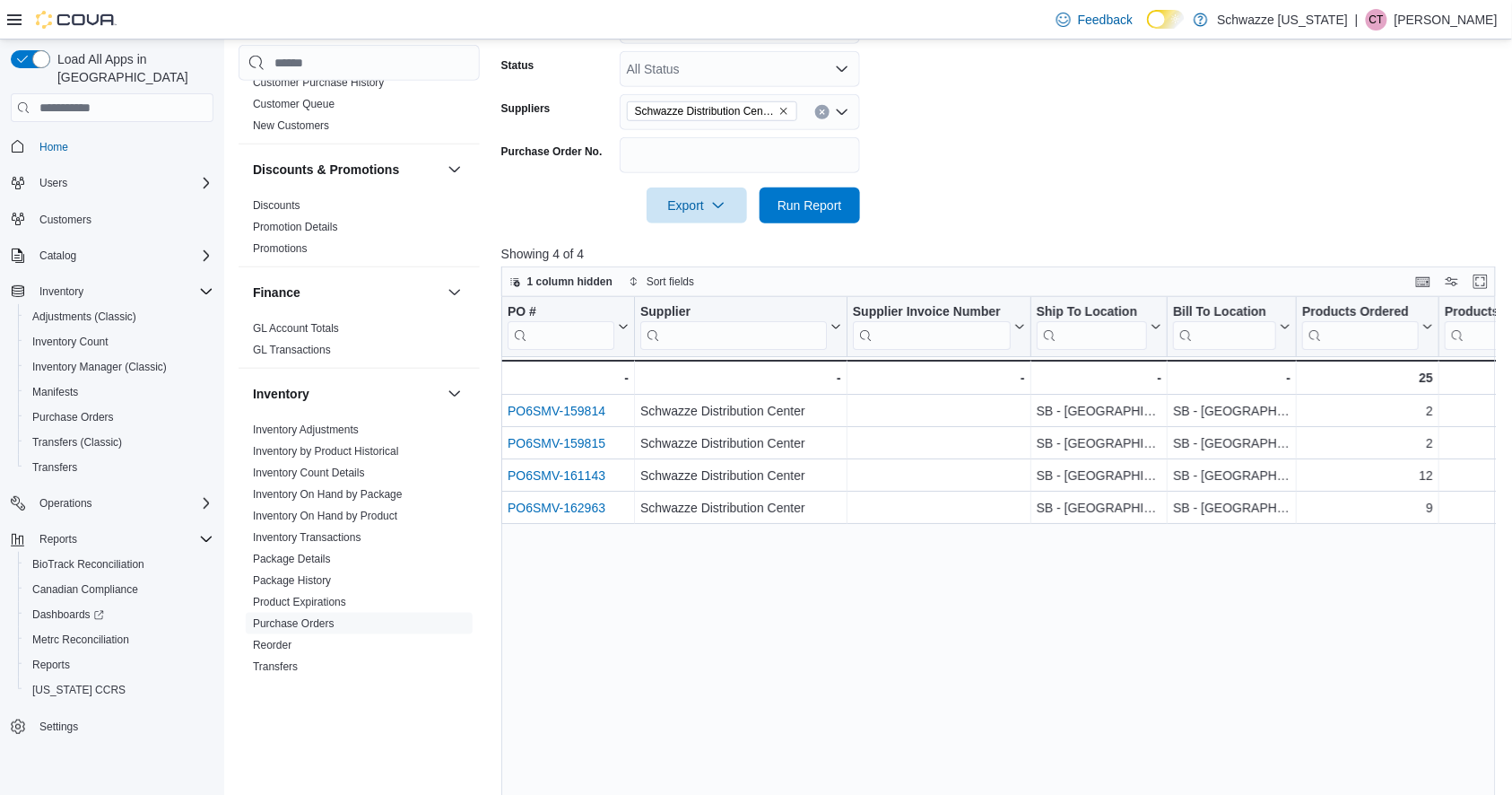
click at [779, 111] on icon "Remove Schwazze Distribution Center from selection in this group" at bounding box center [783, 111] width 11 height 11
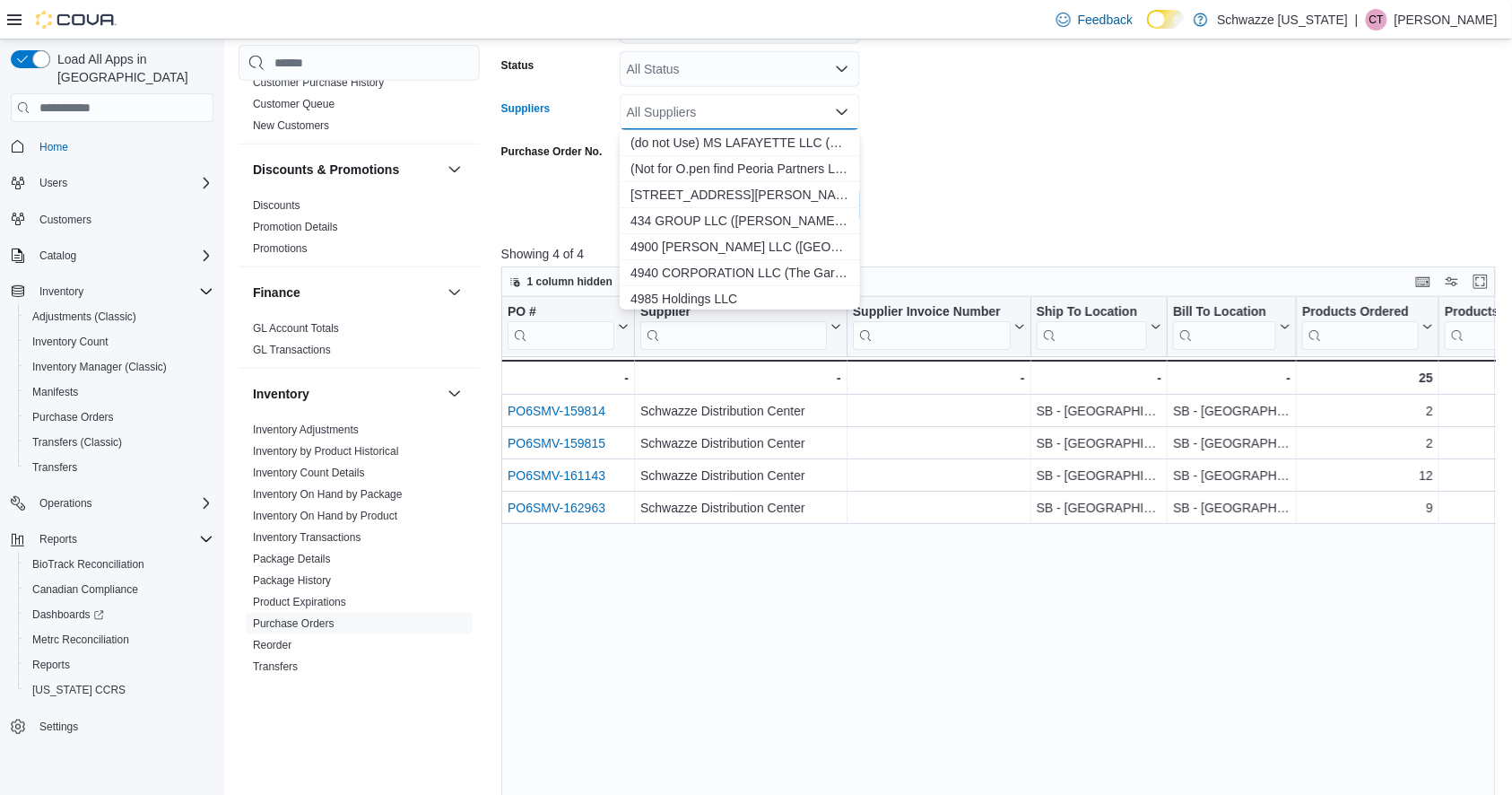
click at [748, 111] on div "All Suppliers Combo box. Selected. Combo box input. All Suppliers. Type some te…" at bounding box center [740, 112] width 240 height 36
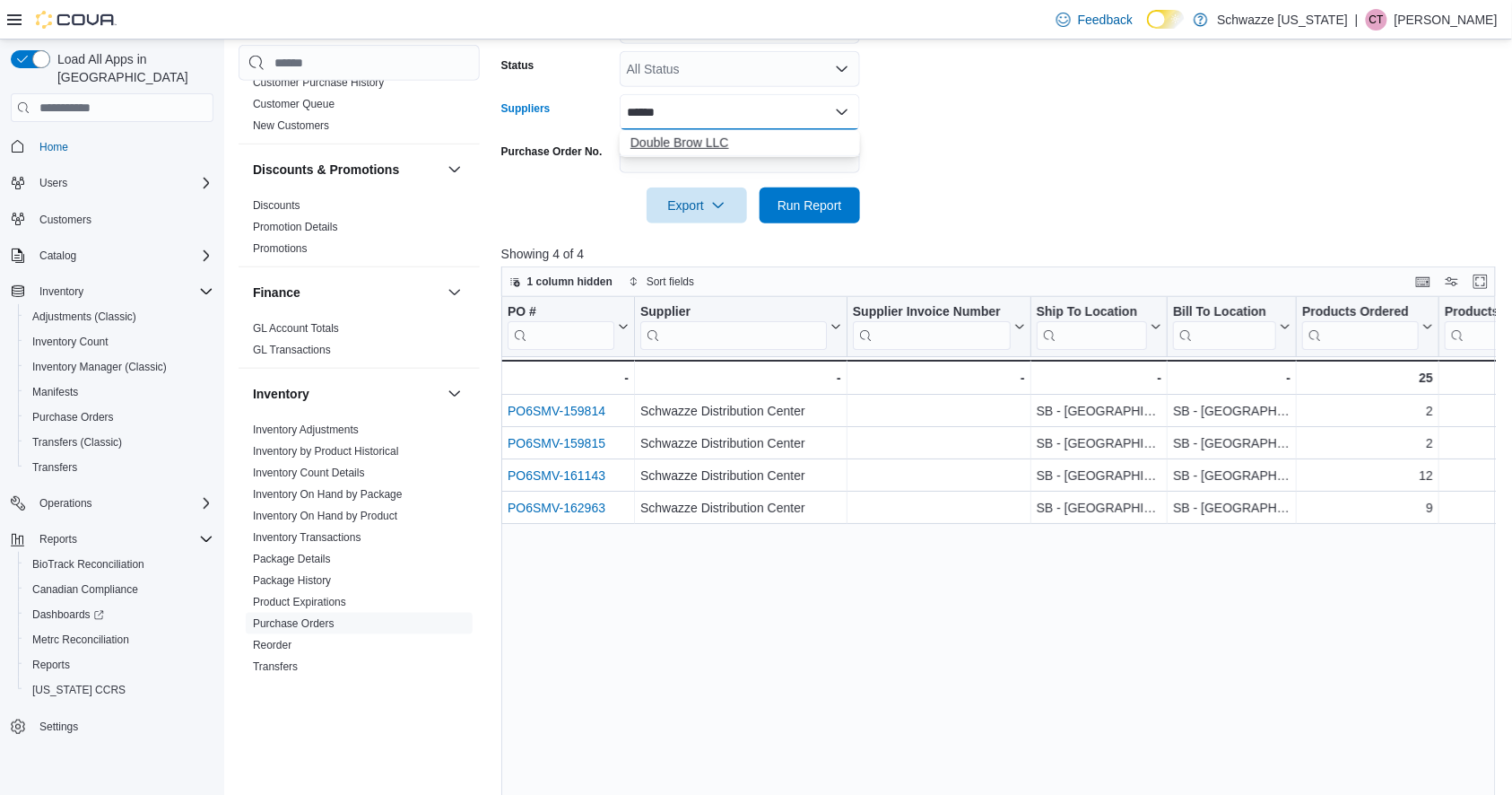
type input "******"
click at [739, 141] on span "Double Brow LLC" at bounding box center [740, 142] width 219 height 18
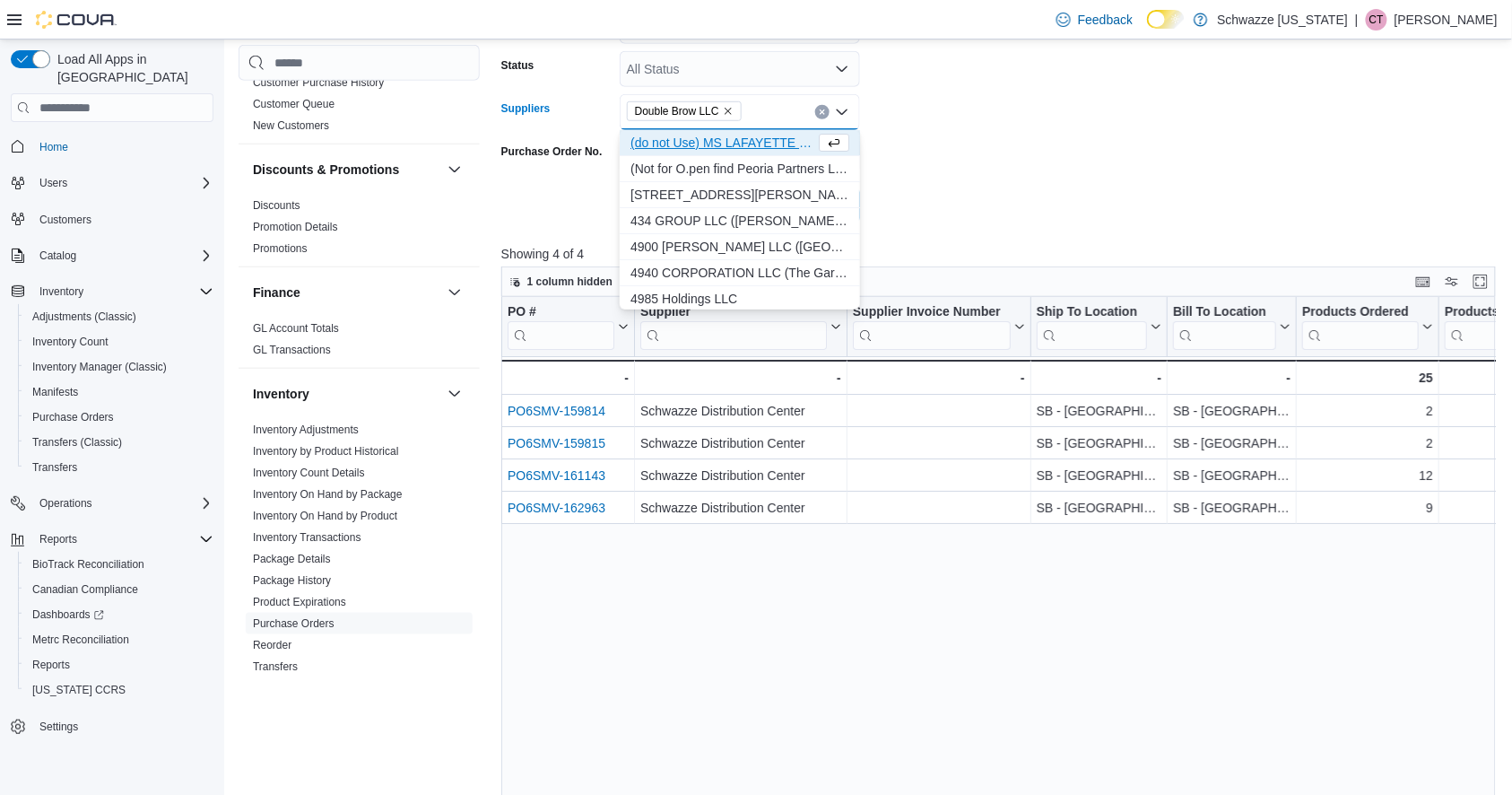
click at [916, 201] on form "Date Range Last 30 Days Ship To Locations SB - Brighton Bill To Locations All L…" at bounding box center [1004, 62] width 1005 height 323
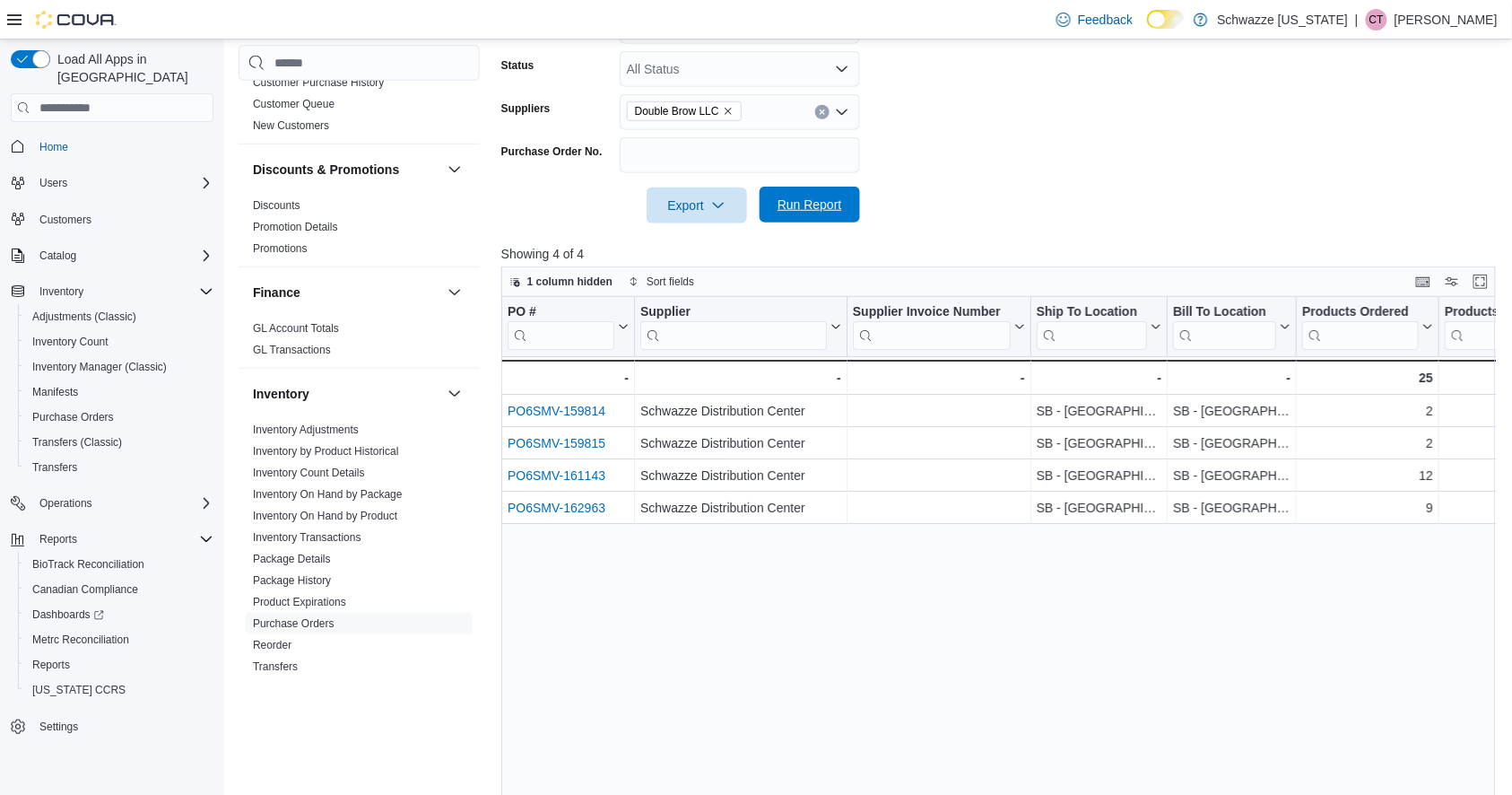
click at [840, 219] on span "Run Report" at bounding box center [810, 204] width 79 height 36
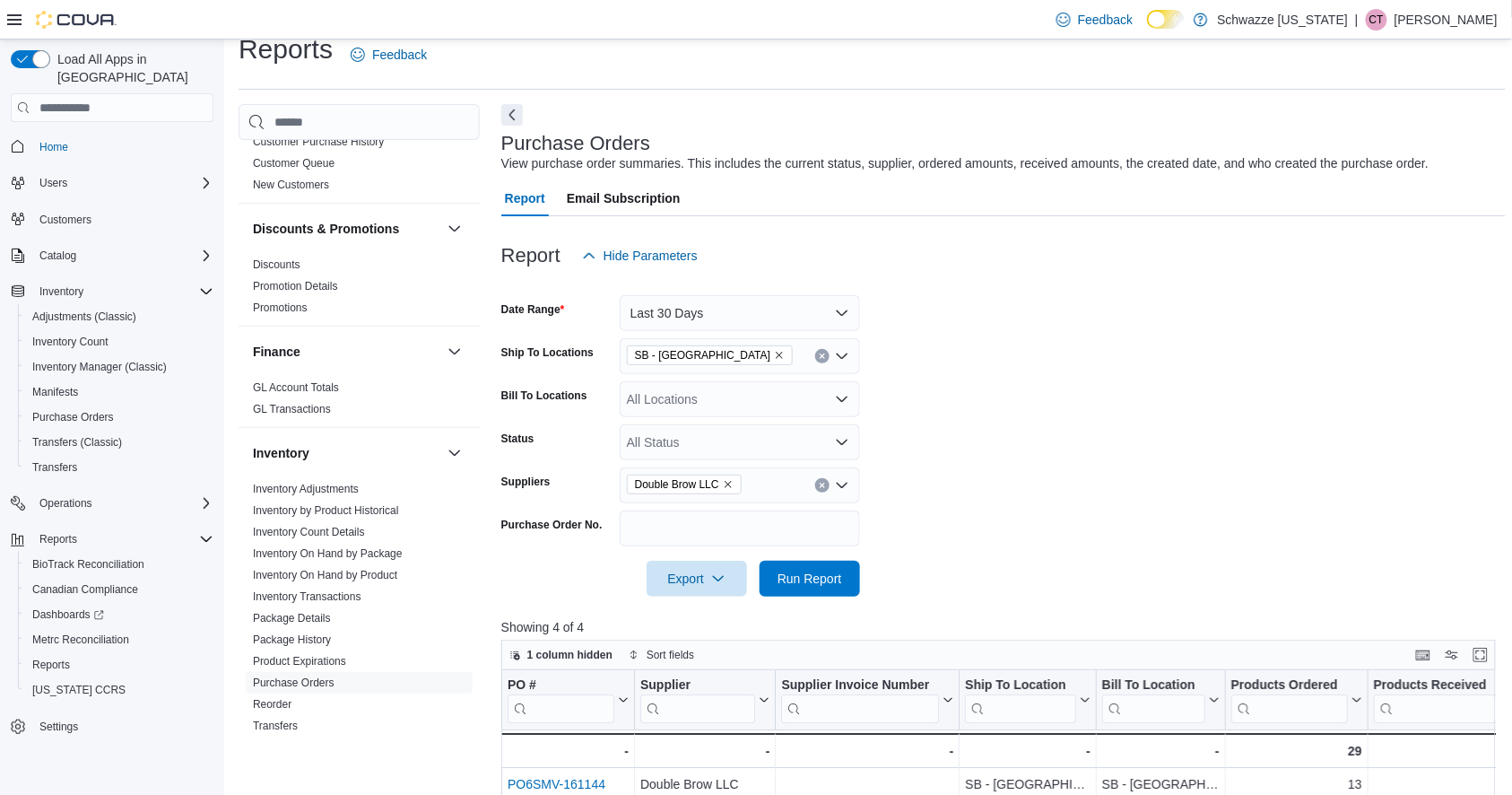
scroll to position [21, 0]
click at [723, 487] on icon "Remove Double Brow LLC from selection in this group" at bounding box center [728, 484] width 11 height 11
click at [961, 410] on form "Date Range Last 30 Days Ship To Locations SB - Brighton Bill To Locations All L…" at bounding box center [1004, 436] width 1005 height 323
click at [826, 574] on span "Run Report" at bounding box center [809, 579] width 64 height 18
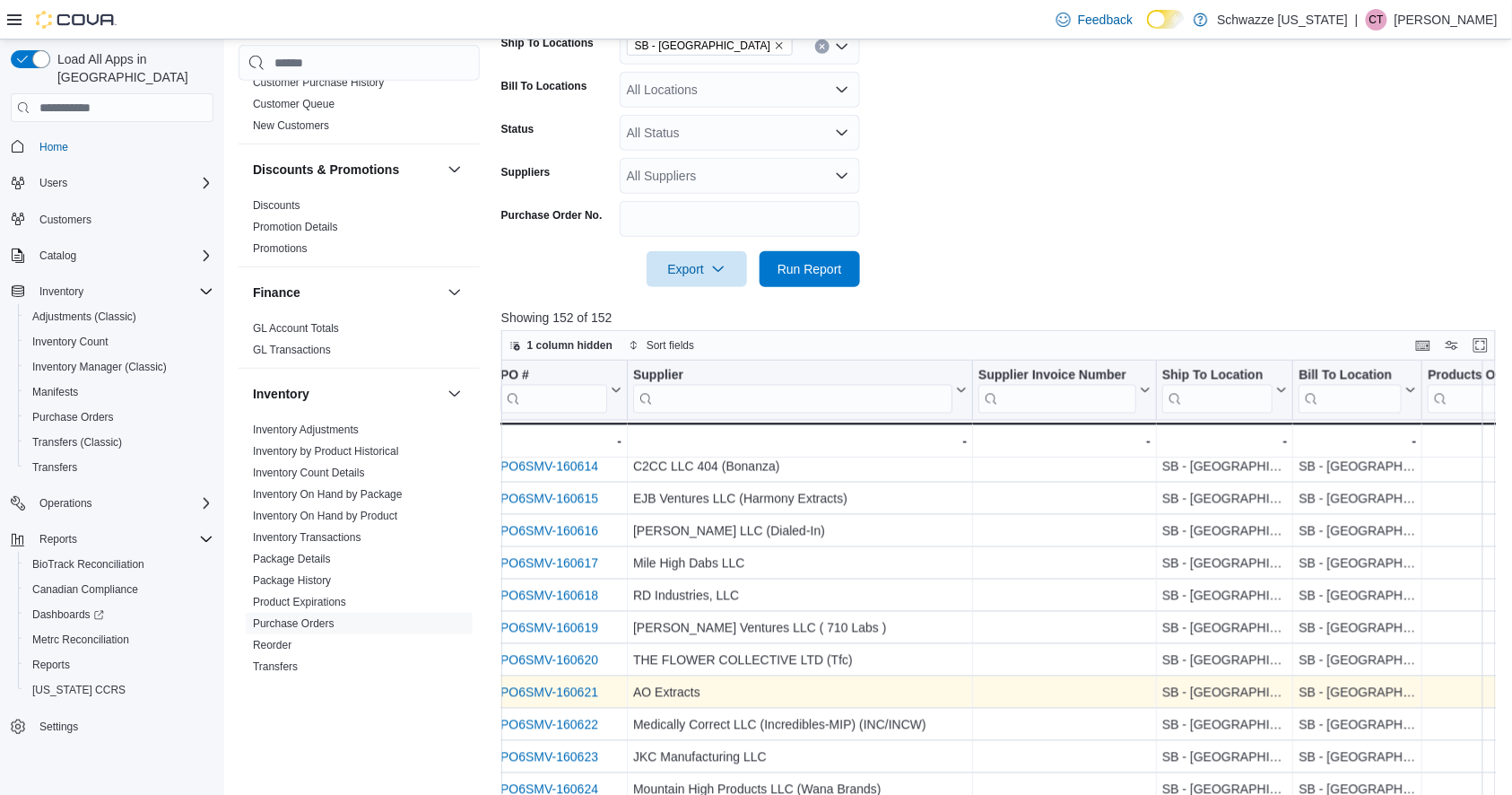
scroll to position [517, 0]
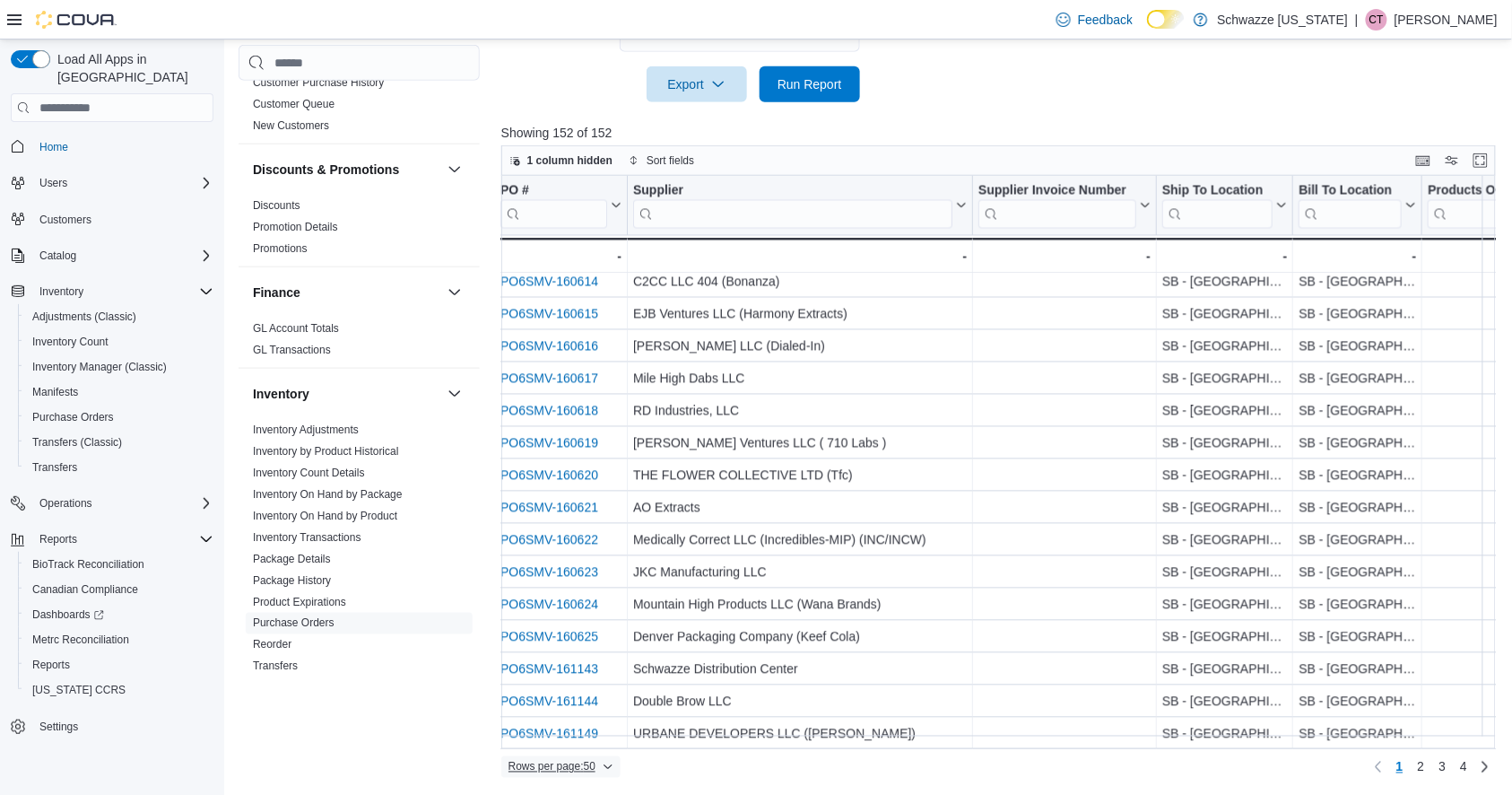
click at [612, 768] on icon "button" at bounding box center [607, 766] width 11 height 11
click at [598, 735] on span "100 rows" at bounding box center [584, 731] width 58 height 14
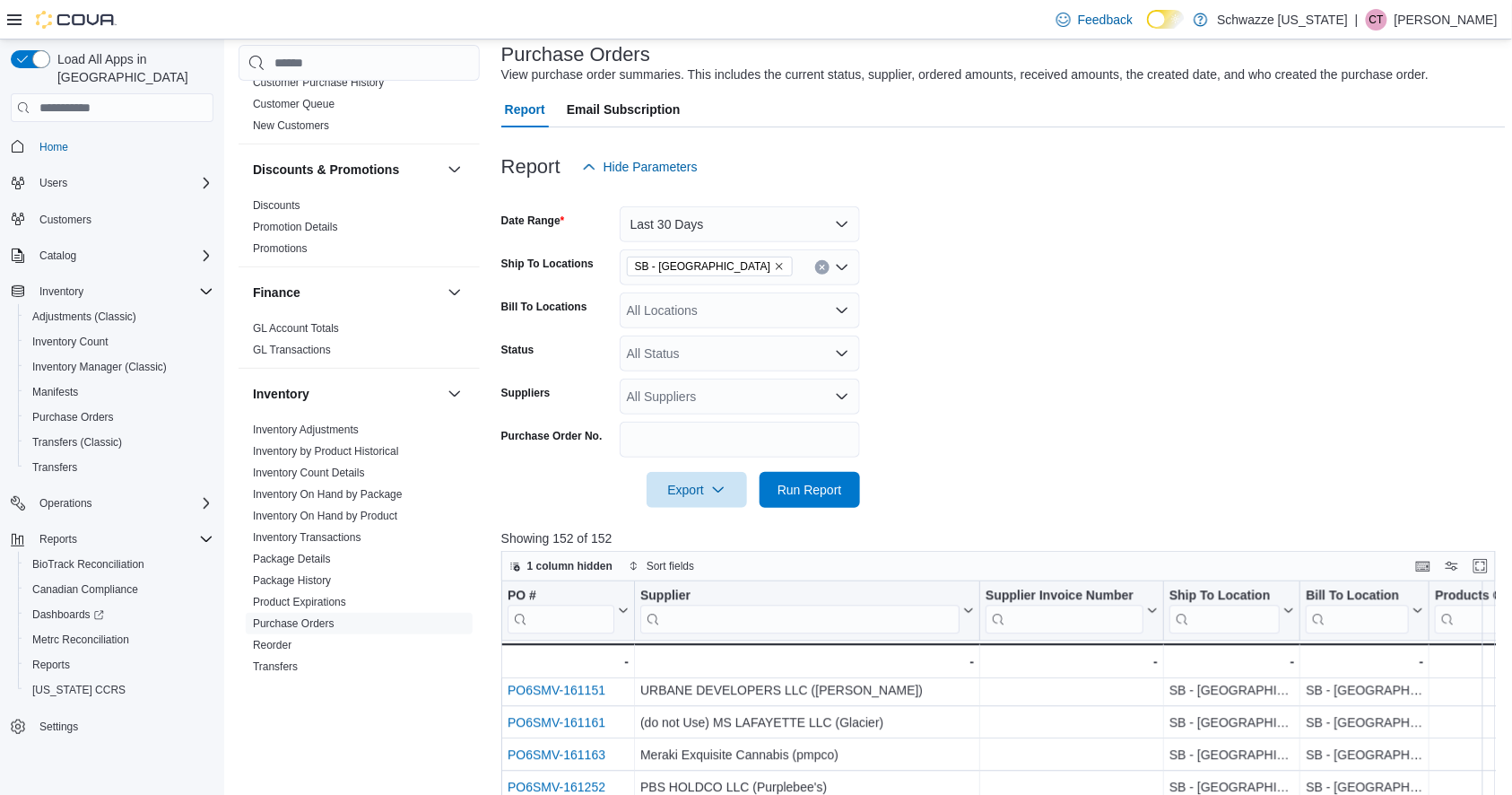
scroll to position [110, 0]
click at [721, 398] on div "All Suppliers" at bounding box center [740, 398] width 240 height 36
type input "****"
click at [712, 430] on span "CO Packing Site" at bounding box center [740, 429] width 219 height 18
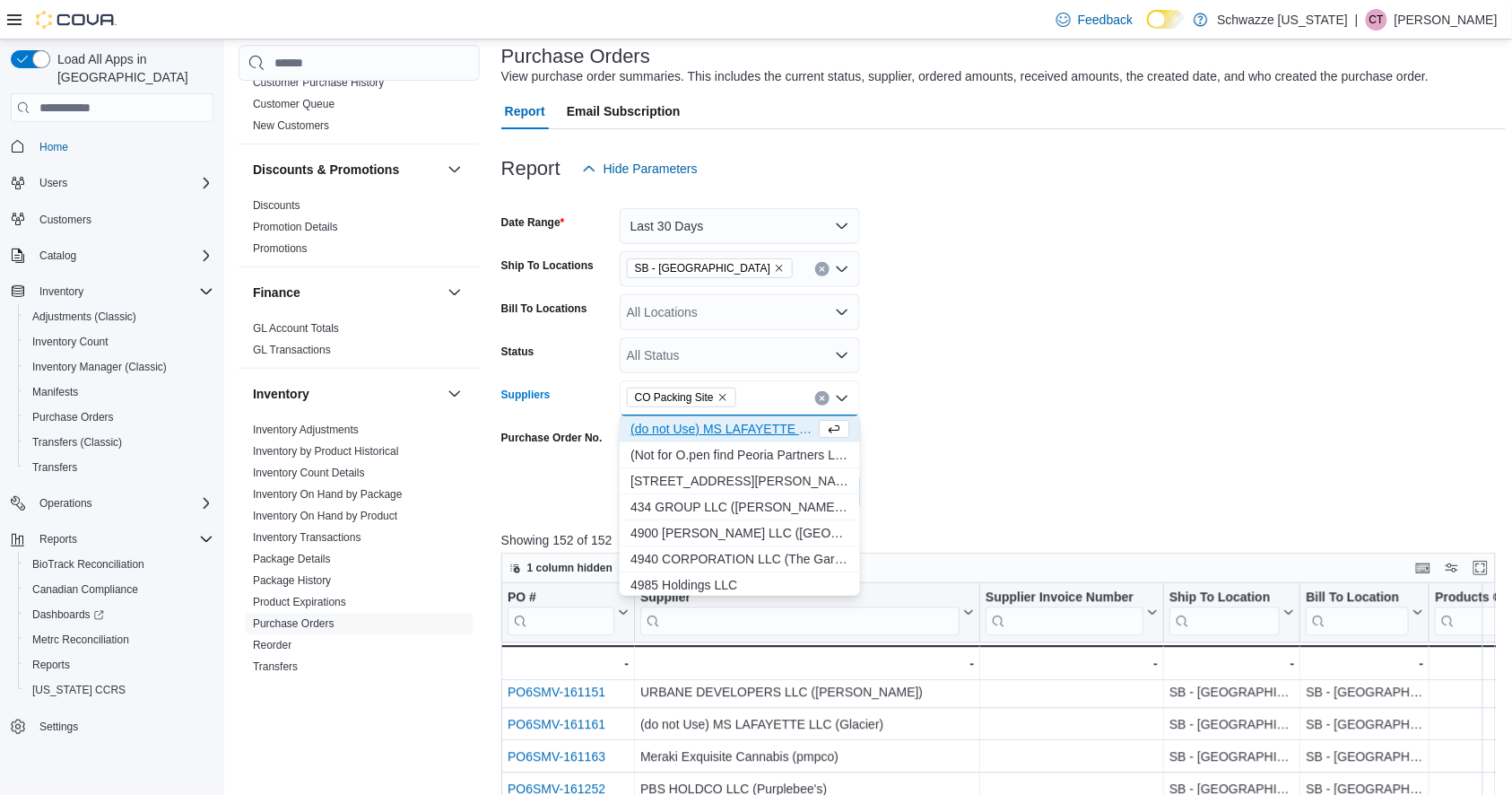
click at [934, 464] on div at bounding box center [1004, 466] width 1005 height 14
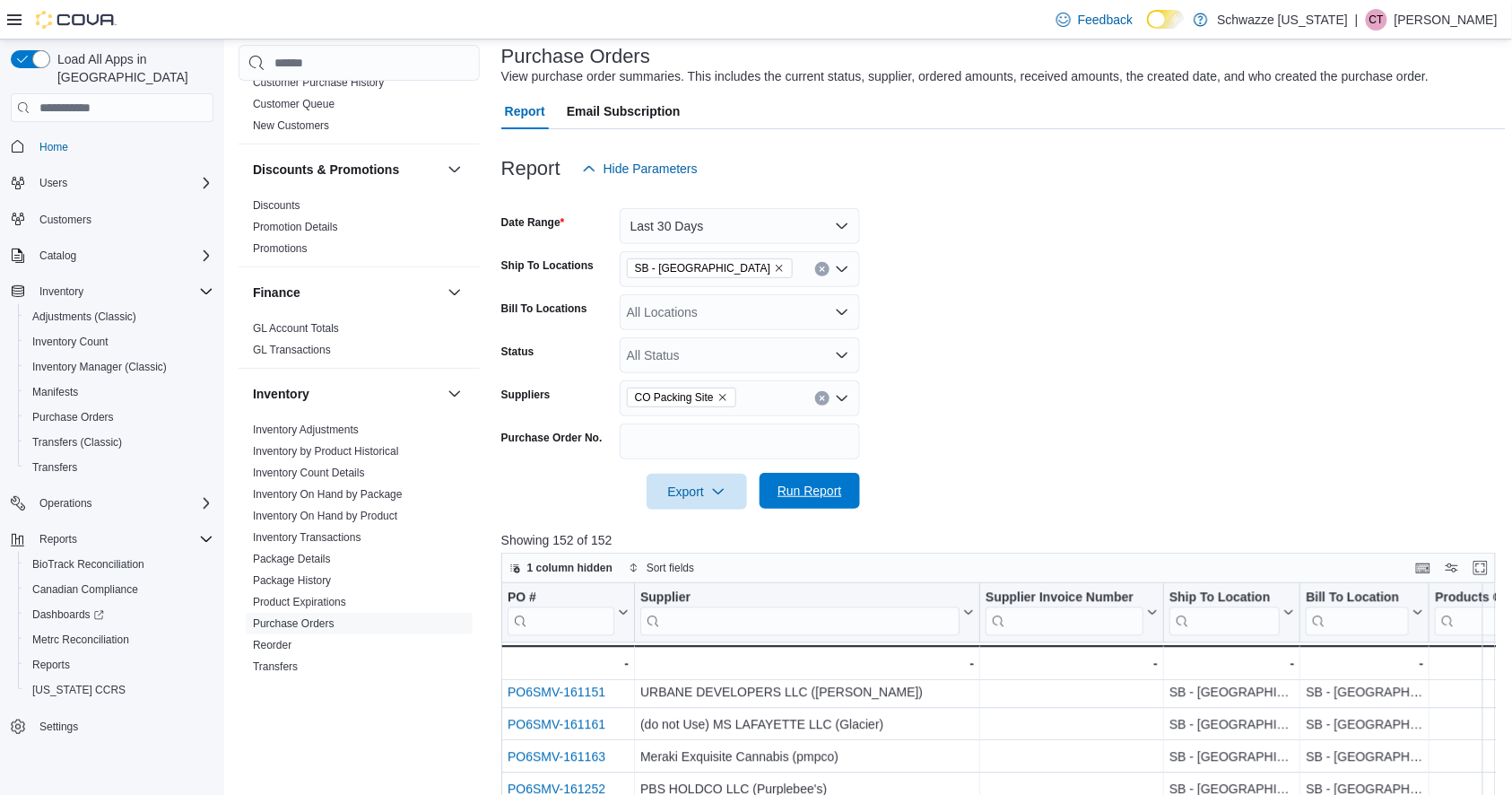
click at [797, 490] on span "Run Report" at bounding box center [809, 490] width 64 height 18
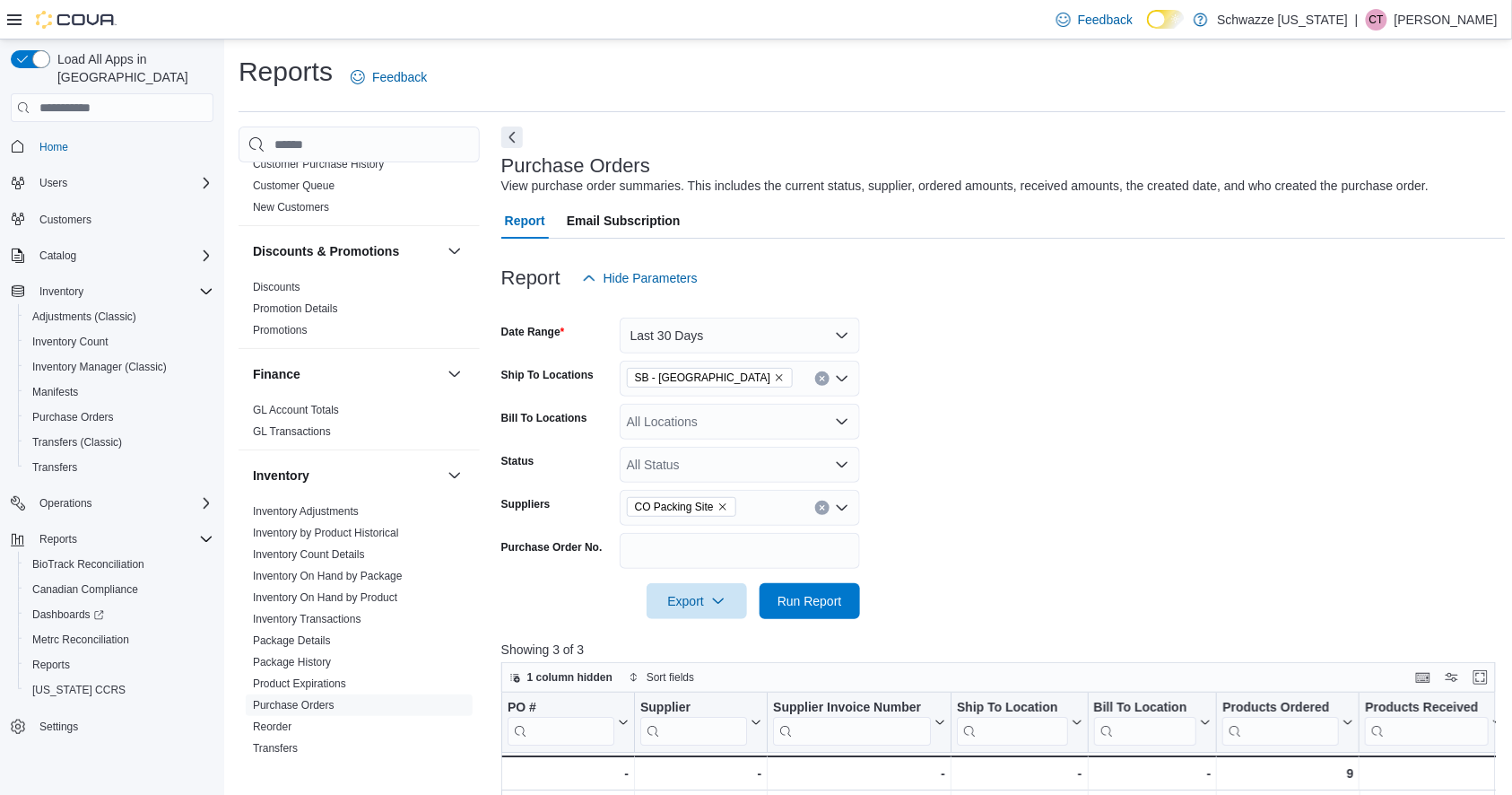
click at [724, 509] on icon "Remove CO Packing Site from selection in this group" at bounding box center [723, 507] width 11 height 11
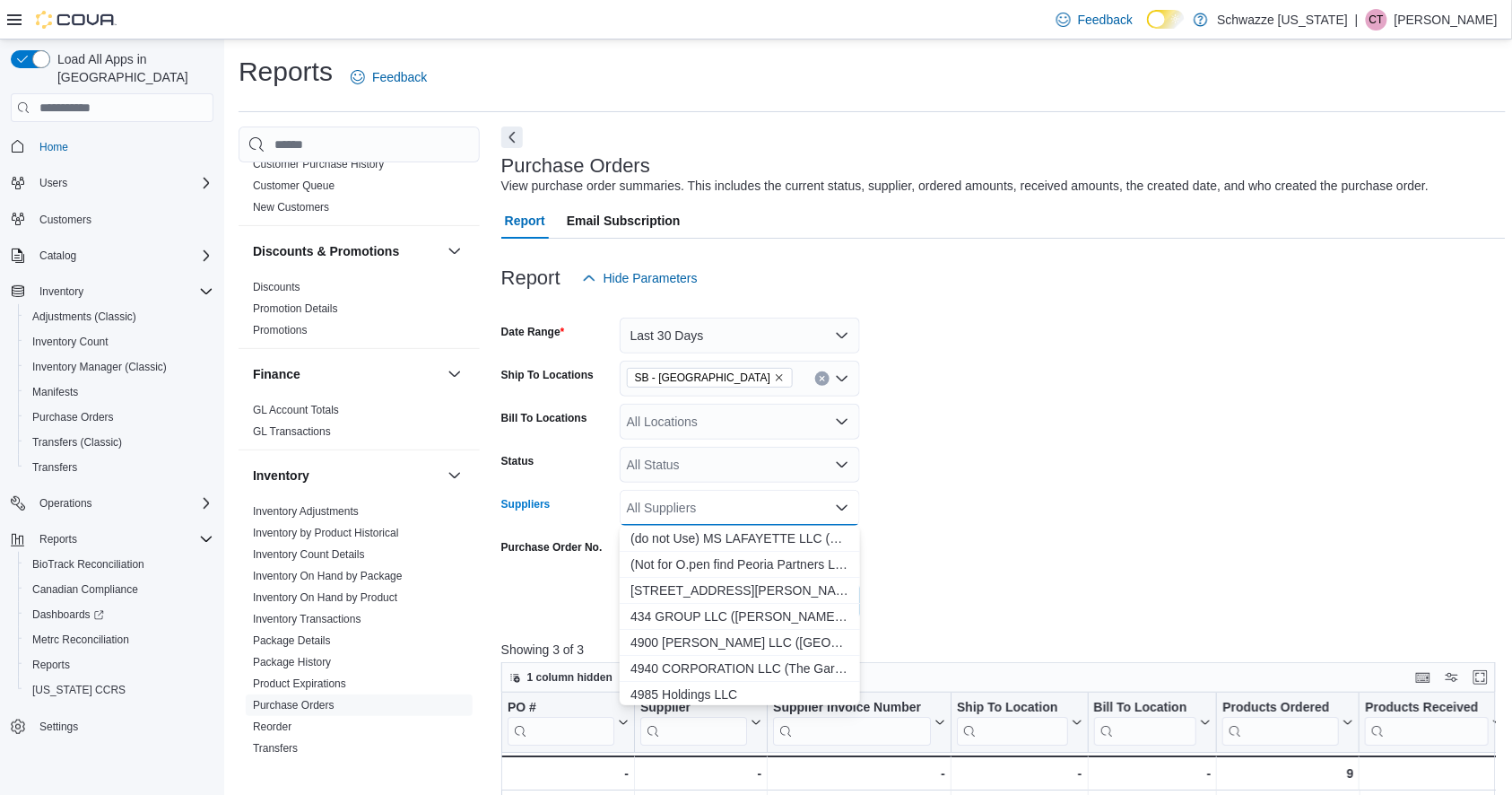
click at [947, 474] on form "Date Range Last 30 Days Ship To Locations SB - Brighton Bill To Locations All L…" at bounding box center [1004, 458] width 1005 height 323
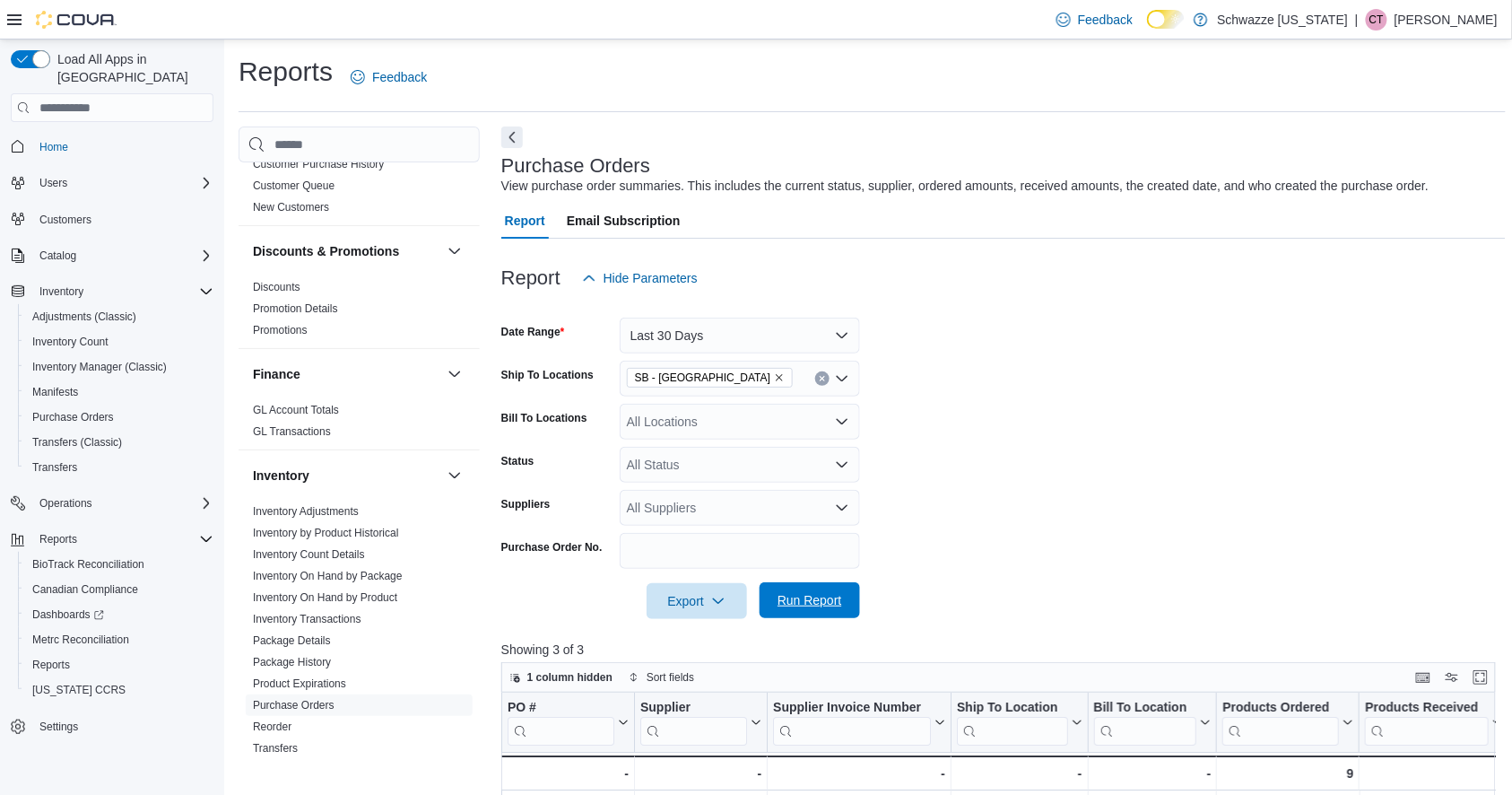
click at [844, 593] on span "Run Report" at bounding box center [810, 600] width 79 height 36
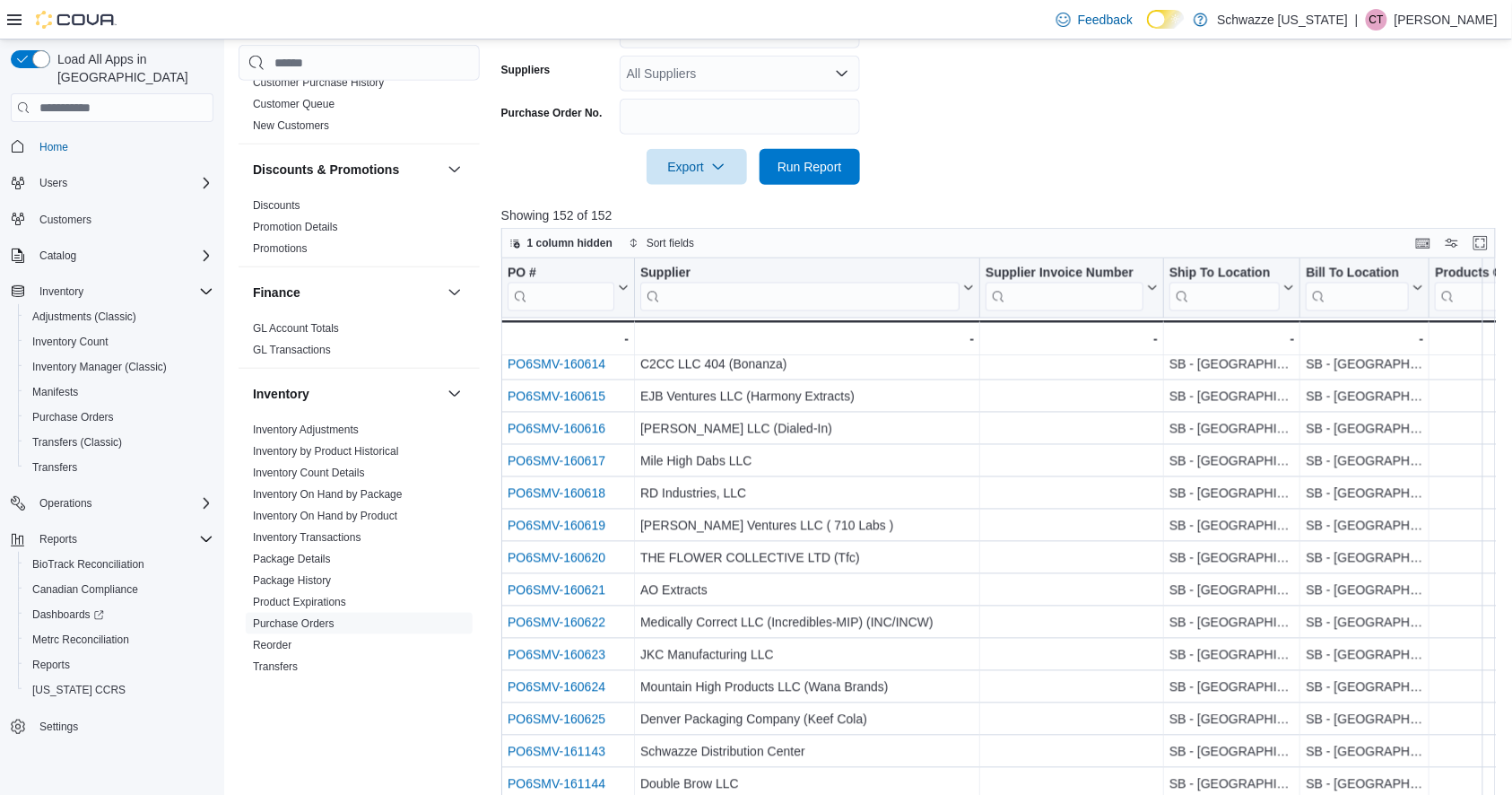
scroll to position [517, 0]
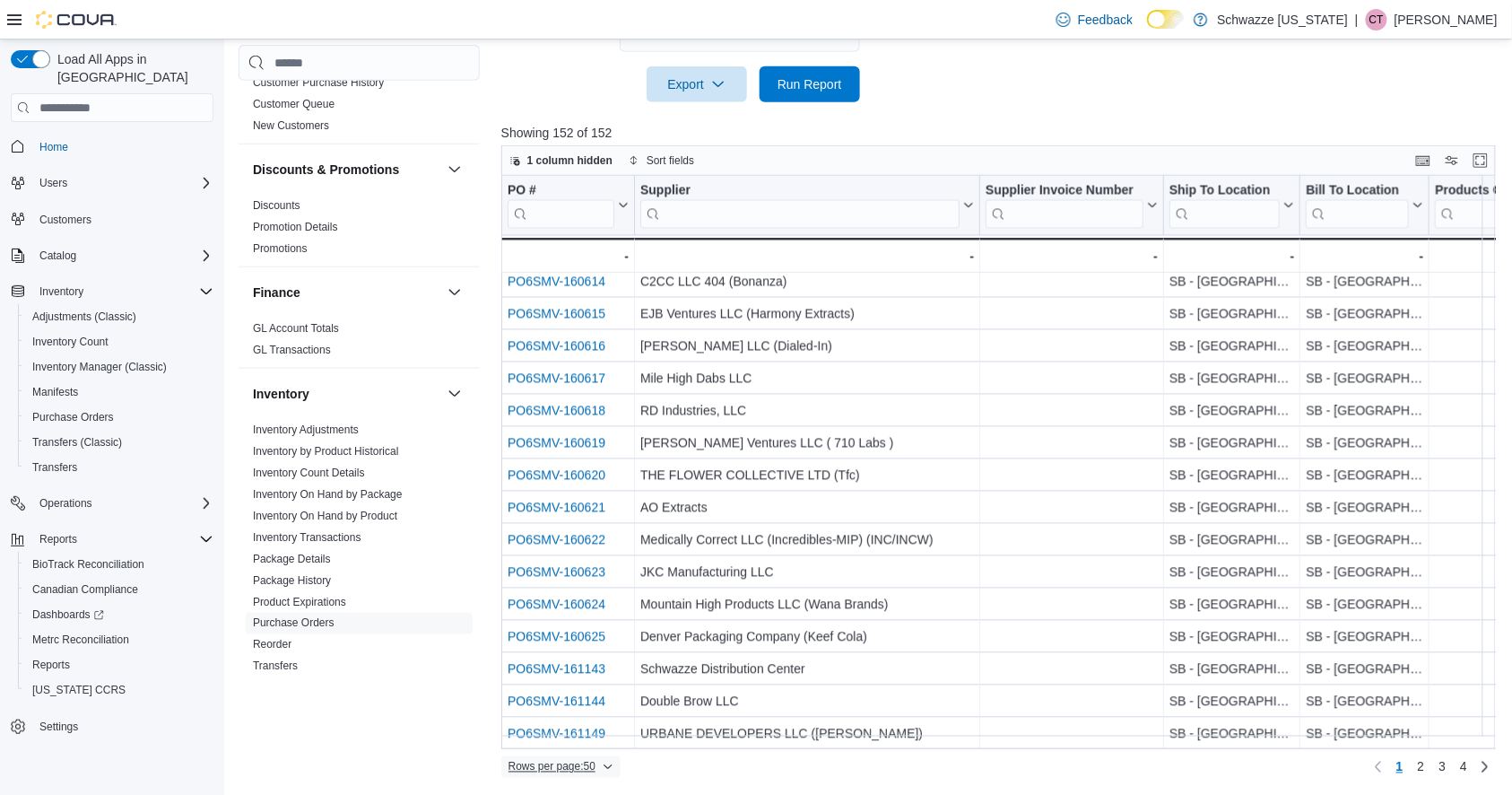
click at [610, 761] on icon "button" at bounding box center [607, 766] width 11 height 11
click at [598, 735] on span "100 rows" at bounding box center [584, 731] width 58 height 14
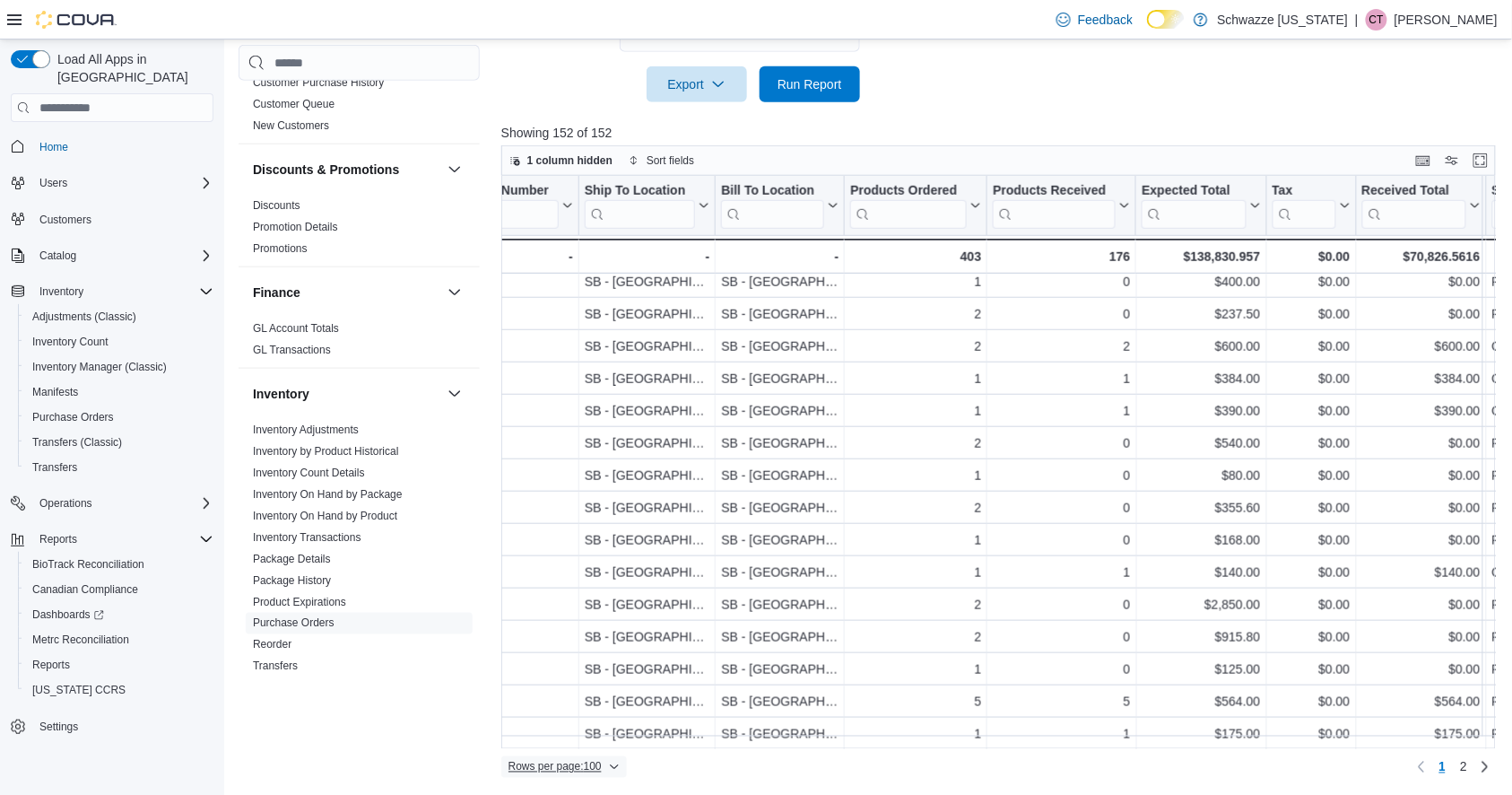
scroll to position [2766, 585]
click at [1468, 771] on span "2" at bounding box center [1463, 767] width 7 height 18
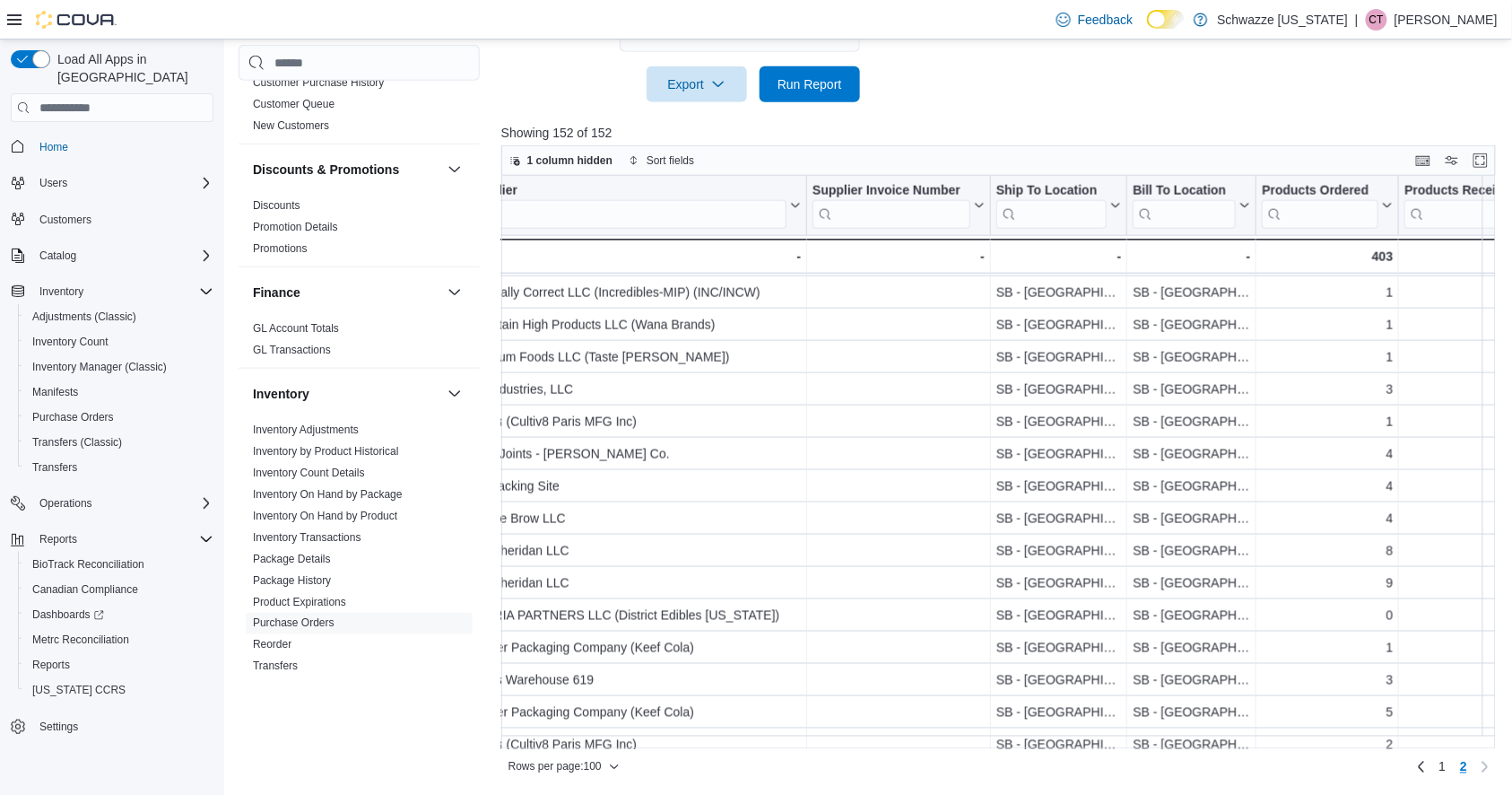
scroll to position [740, 0]
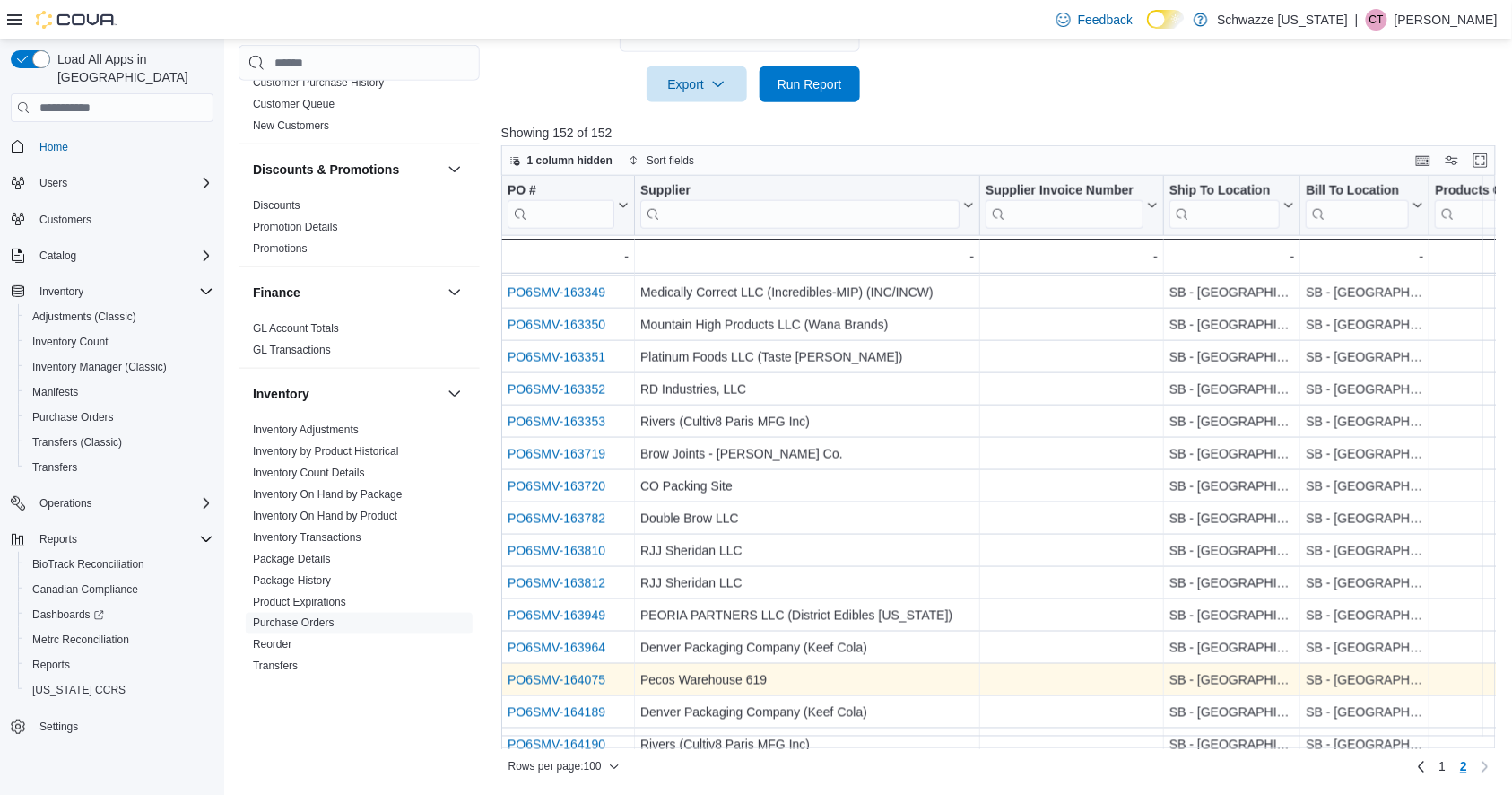
click at [585, 681] on link "PO6SMV-164075" at bounding box center [557, 680] width 98 height 14
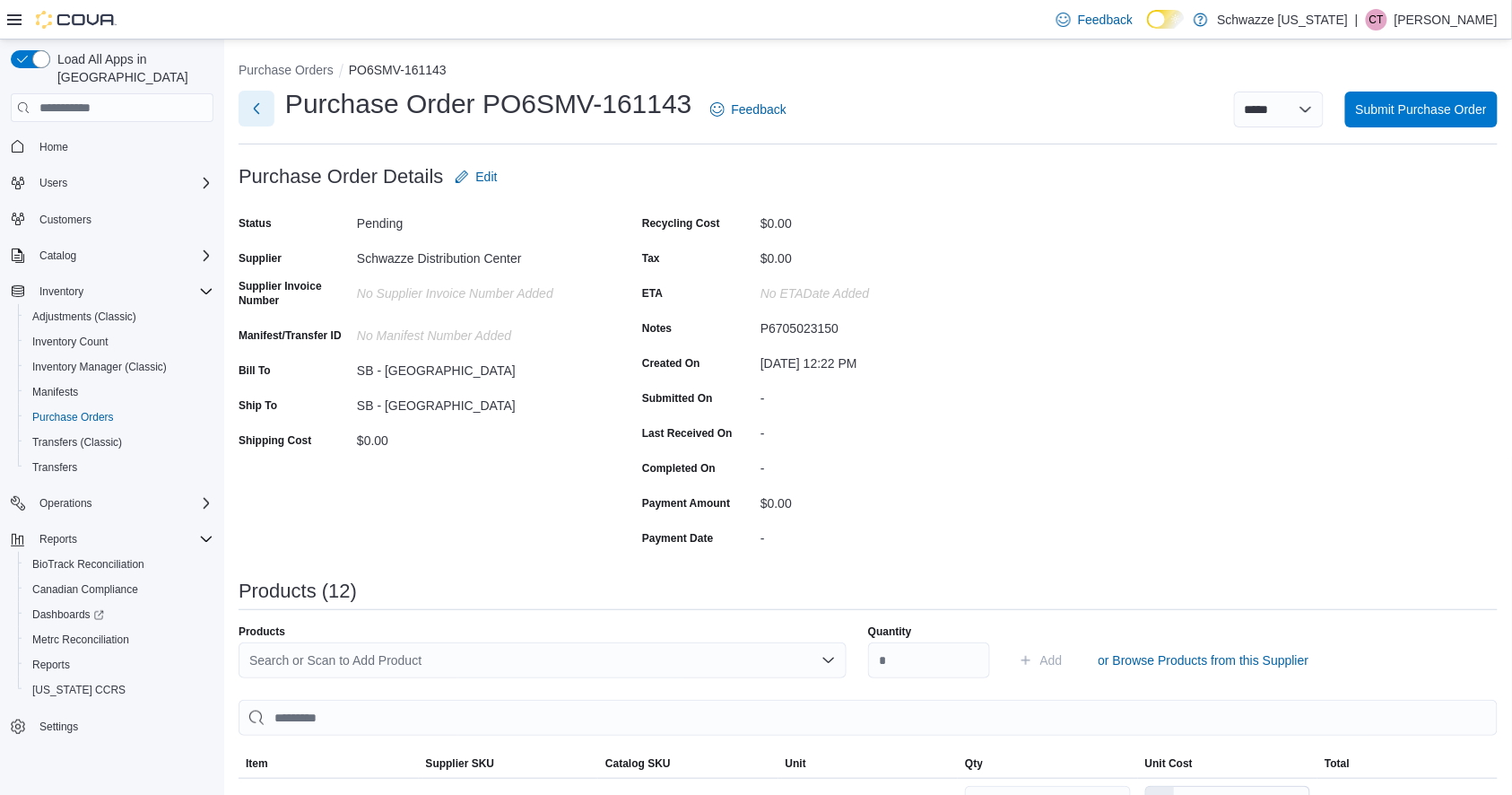
click at [265, 109] on button "Next" at bounding box center [256, 108] width 36 height 36
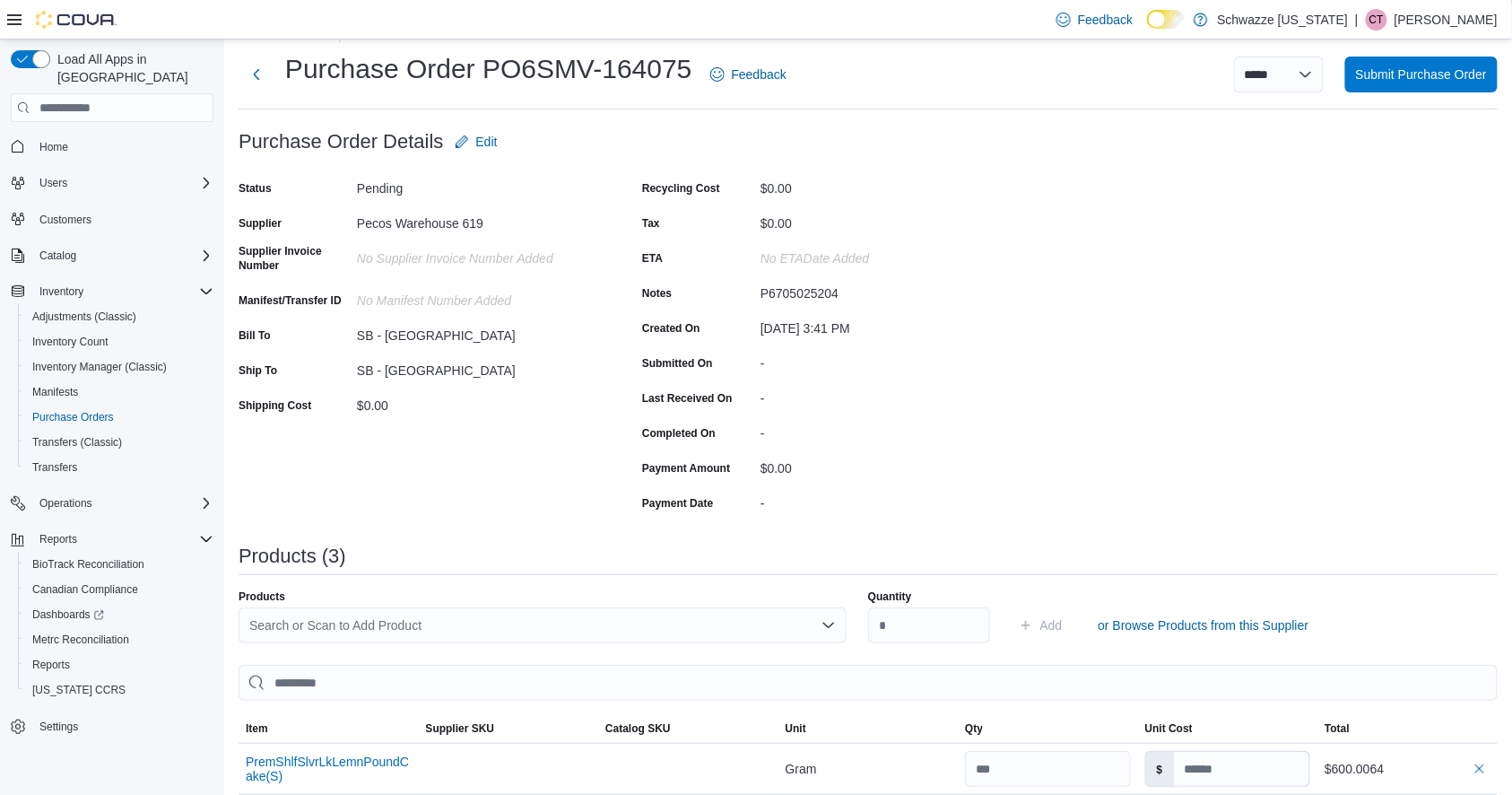
scroll to position [34, 0]
click at [1420, 81] on span "Submit Purchase Order" at bounding box center [1422, 74] width 131 height 18
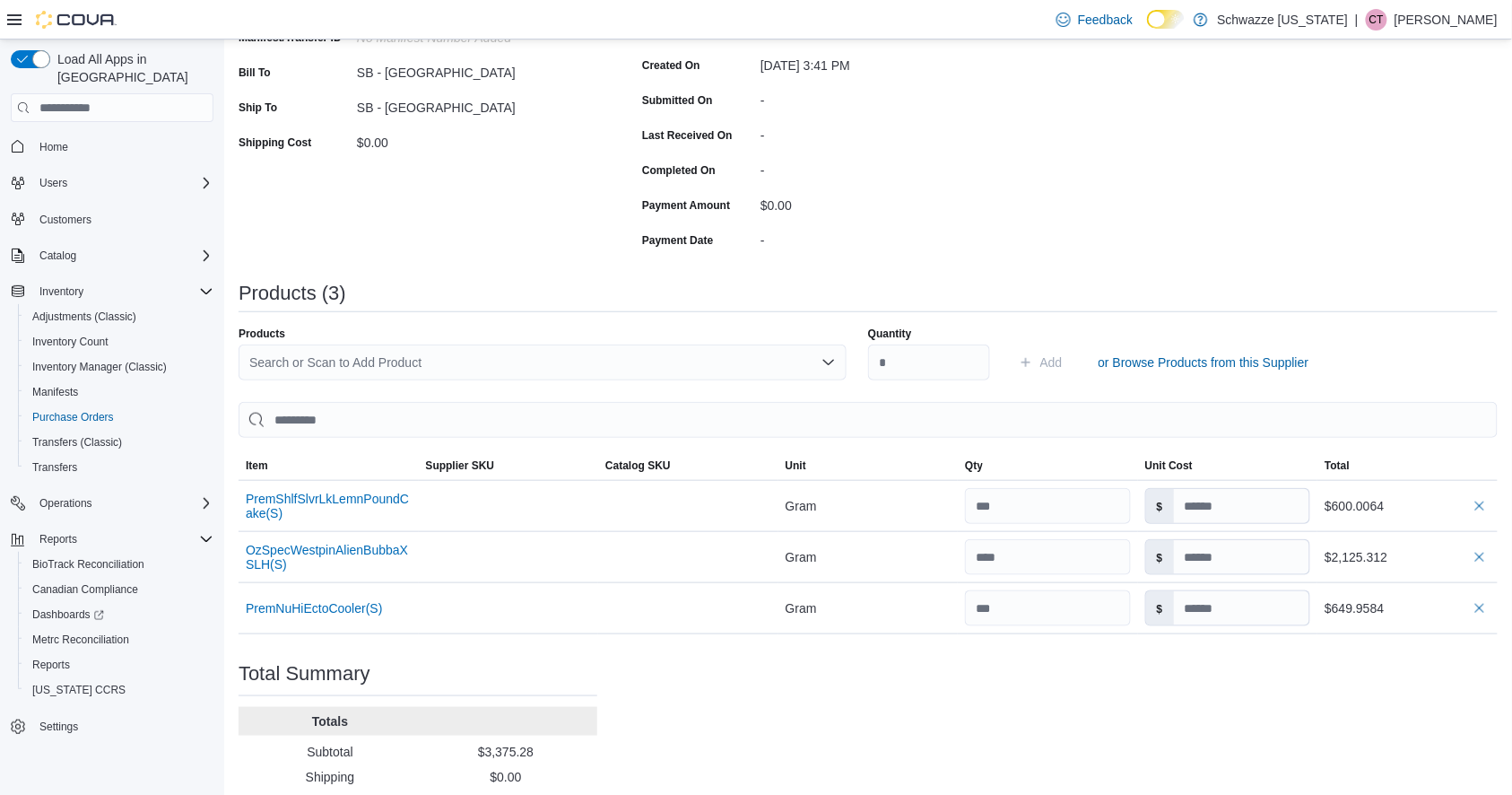
scroll to position [0, 0]
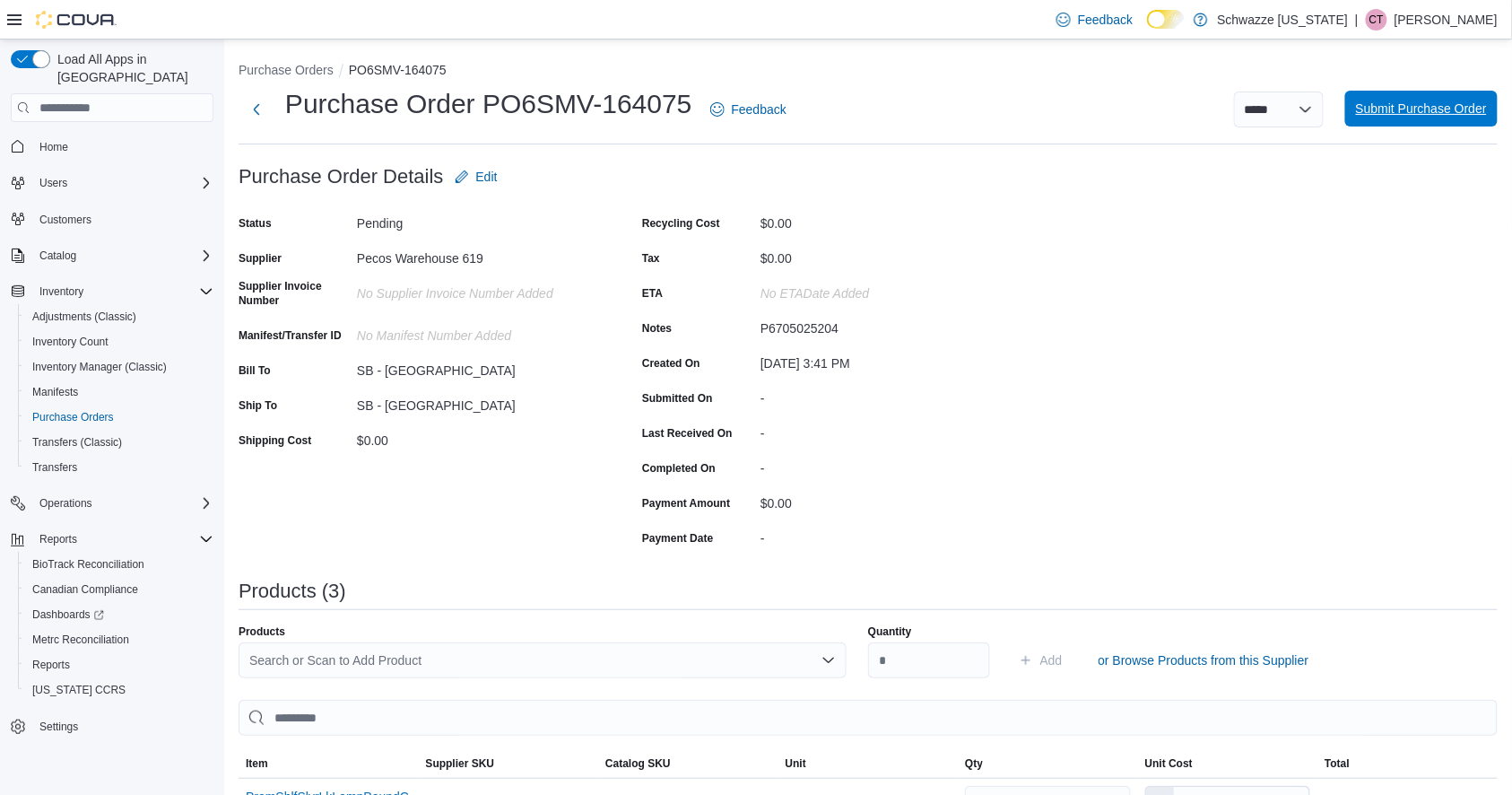
click at [1432, 108] on span "Submit Purchase Order" at bounding box center [1422, 109] width 131 height 18
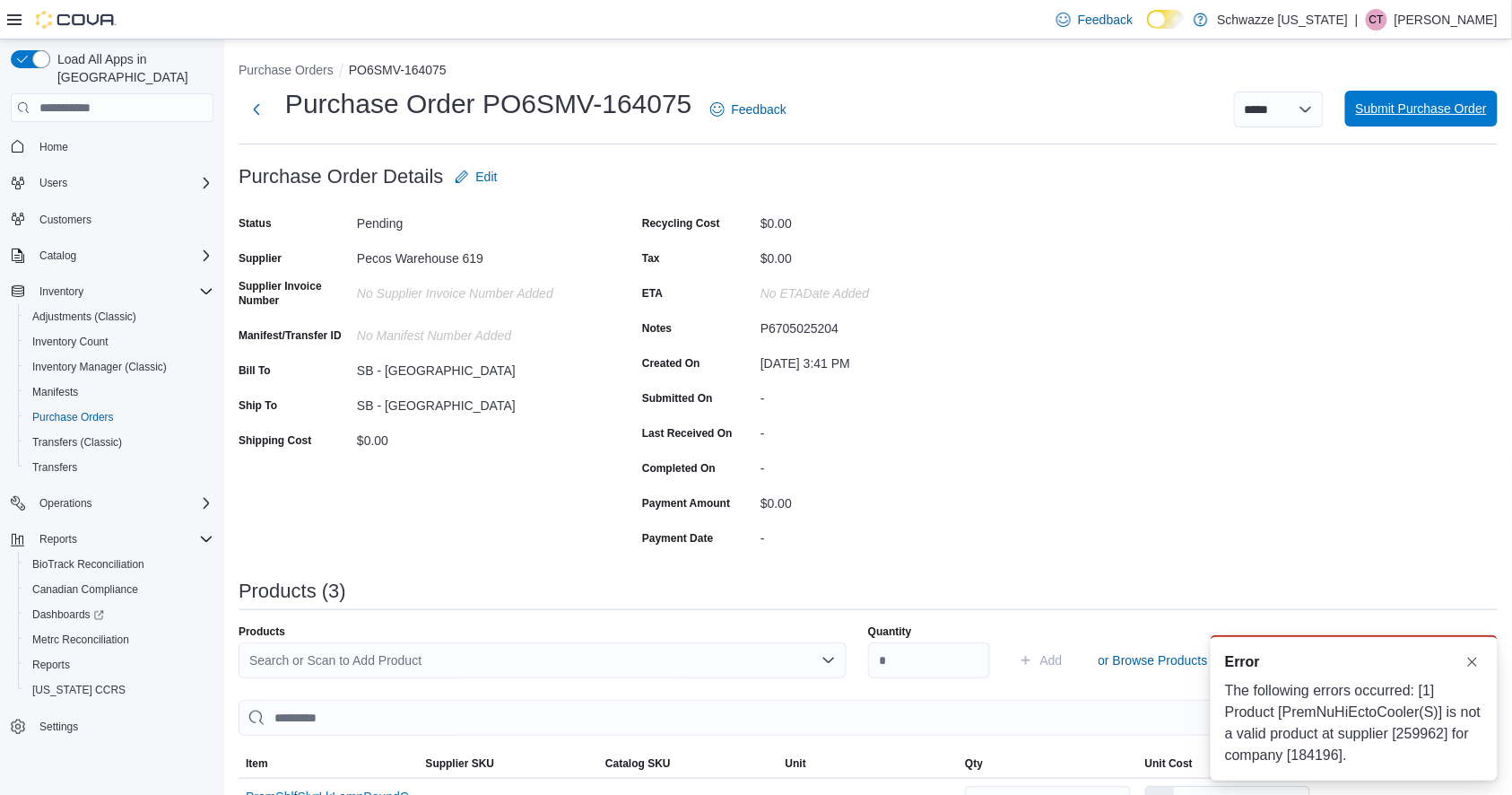
click at [1427, 112] on span "Submit Purchase Order" at bounding box center [1422, 109] width 131 height 18
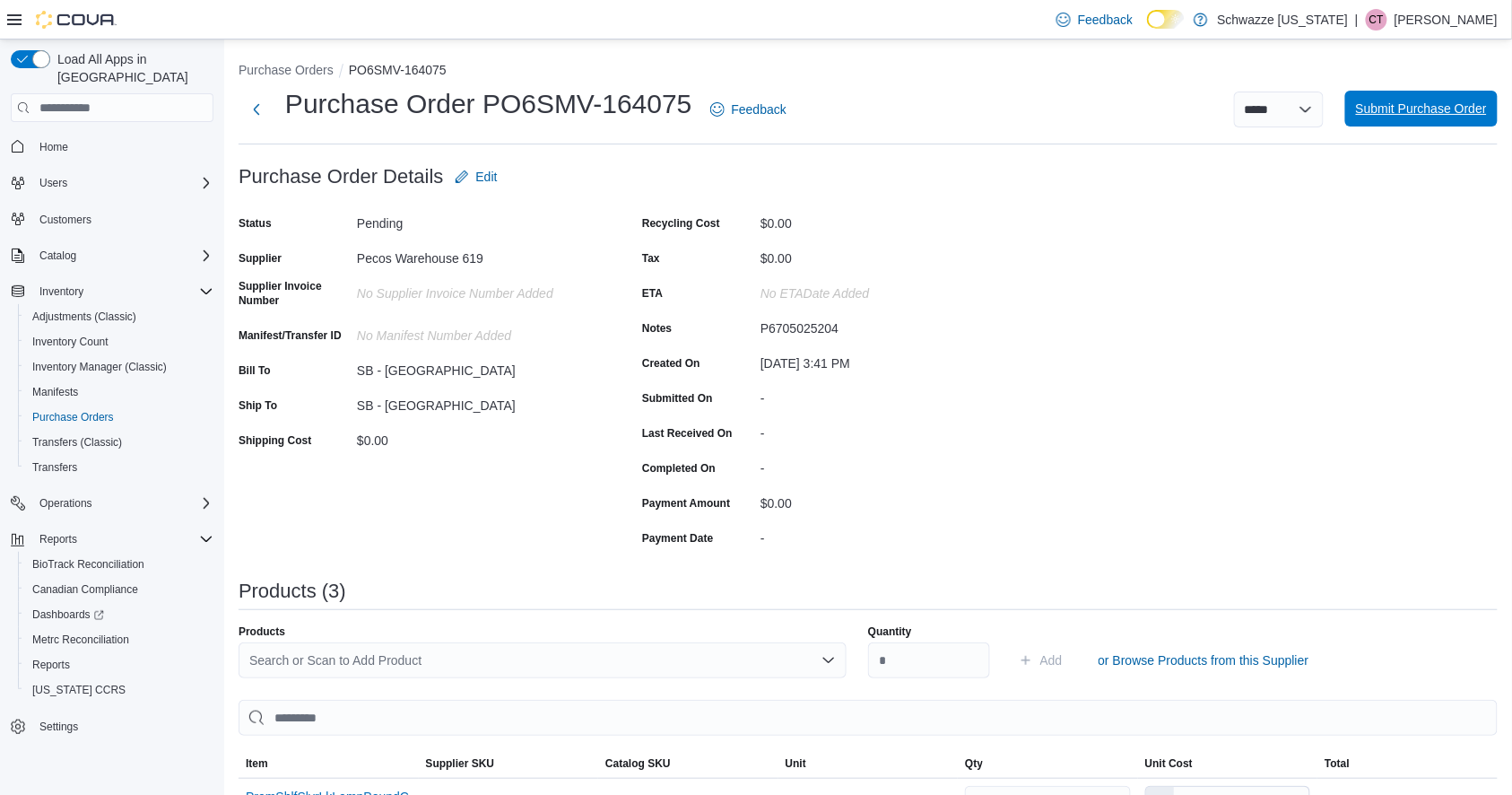
click at [1400, 111] on span "Submit Purchase Order" at bounding box center [1422, 109] width 131 height 18
click at [1430, 127] on div "**********" at bounding box center [1153, 109] width 690 height 36
click at [1430, 108] on span "Submit Purchase Order" at bounding box center [1422, 109] width 131 height 18
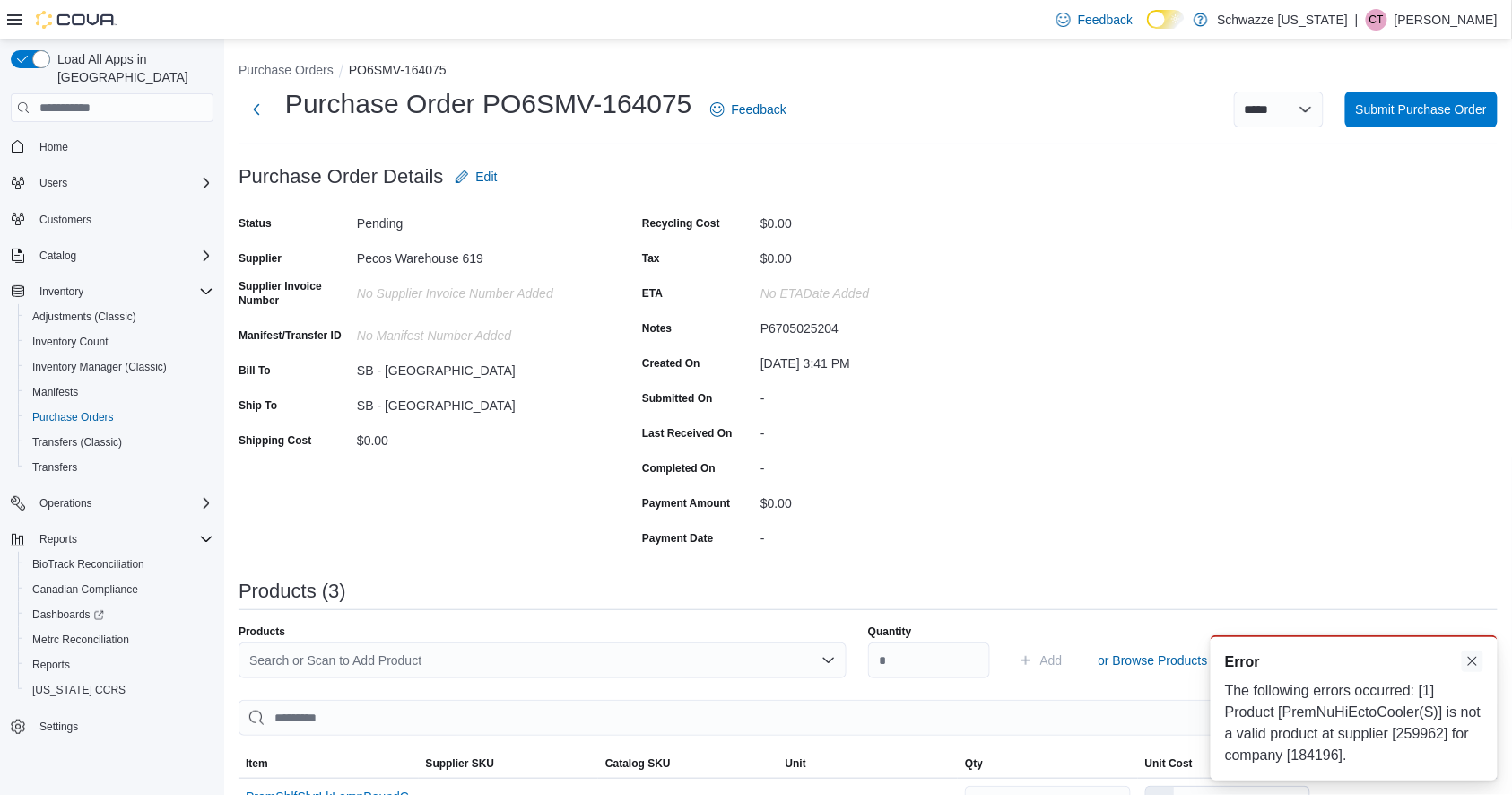
click at [1479, 663] on button "Dismiss toast" at bounding box center [1473, 661] width 21 height 21
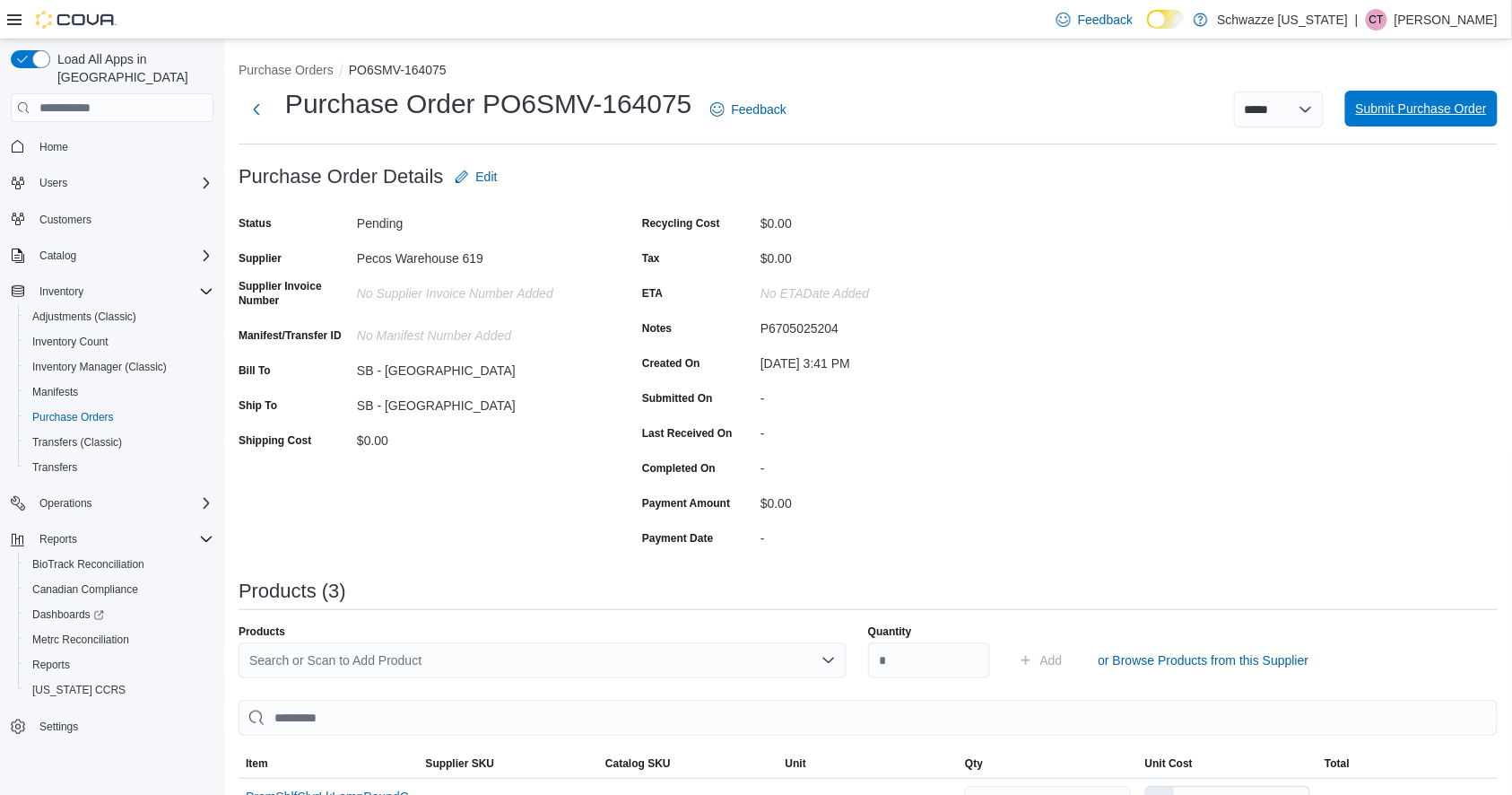
click at [1406, 111] on span "Submit Purchase Order" at bounding box center [1422, 109] width 131 height 18
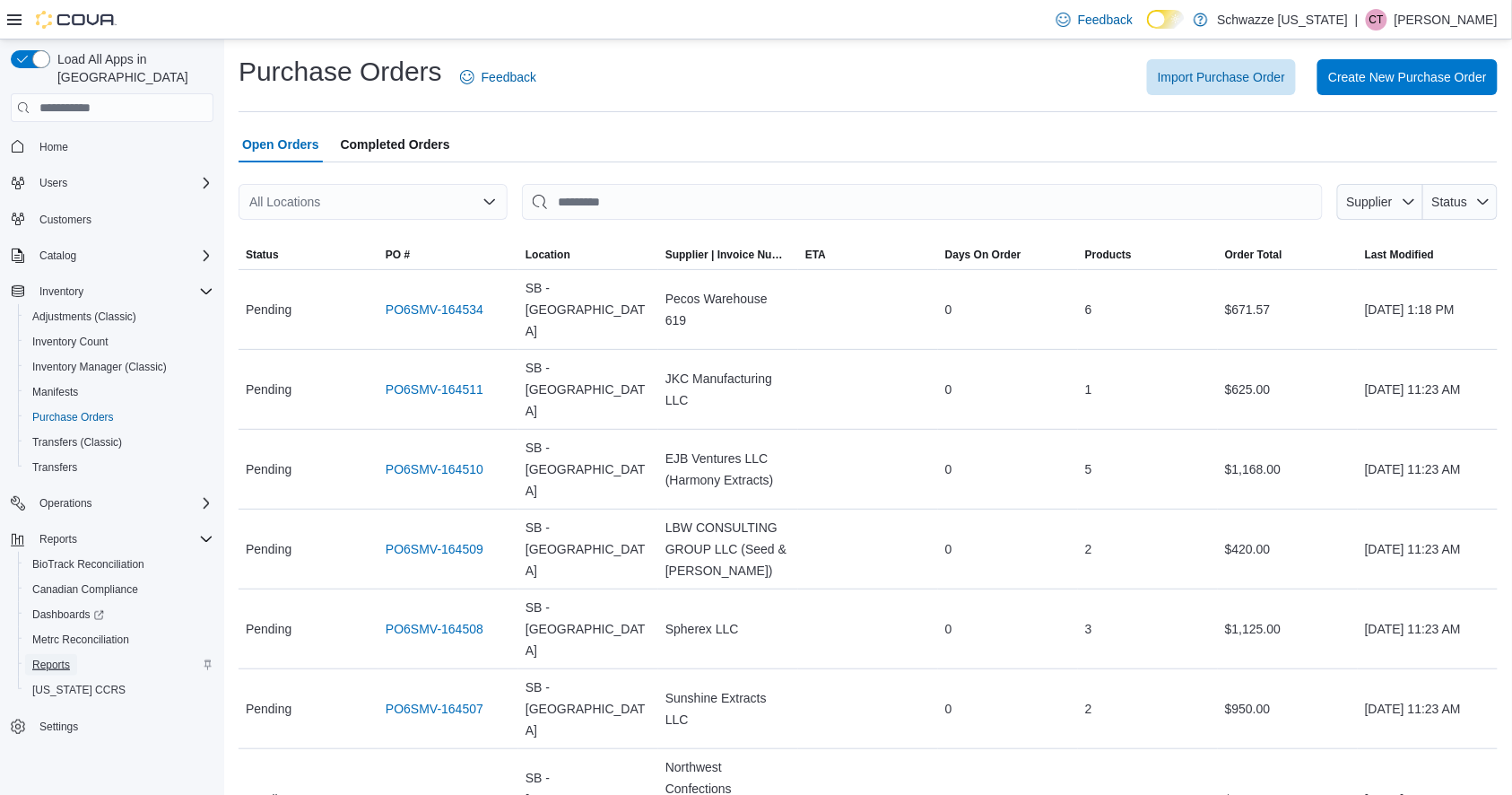
click at [60, 658] on span "Reports" at bounding box center [51, 664] width 37 height 14
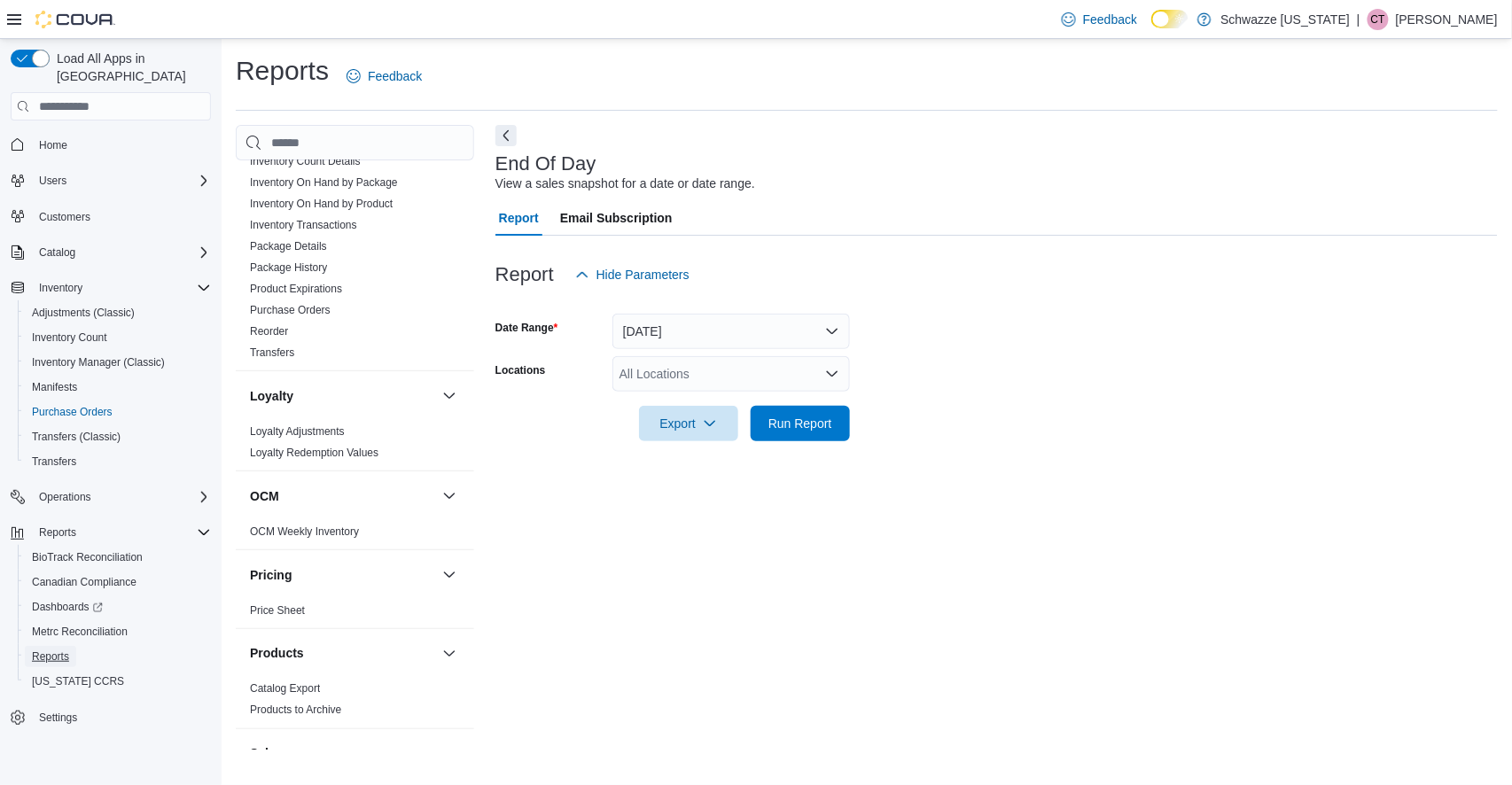
scroll to position [660, 0]
click at [329, 316] on link "Purchase Orders" at bounding box center [290, 316] width 81 height 12
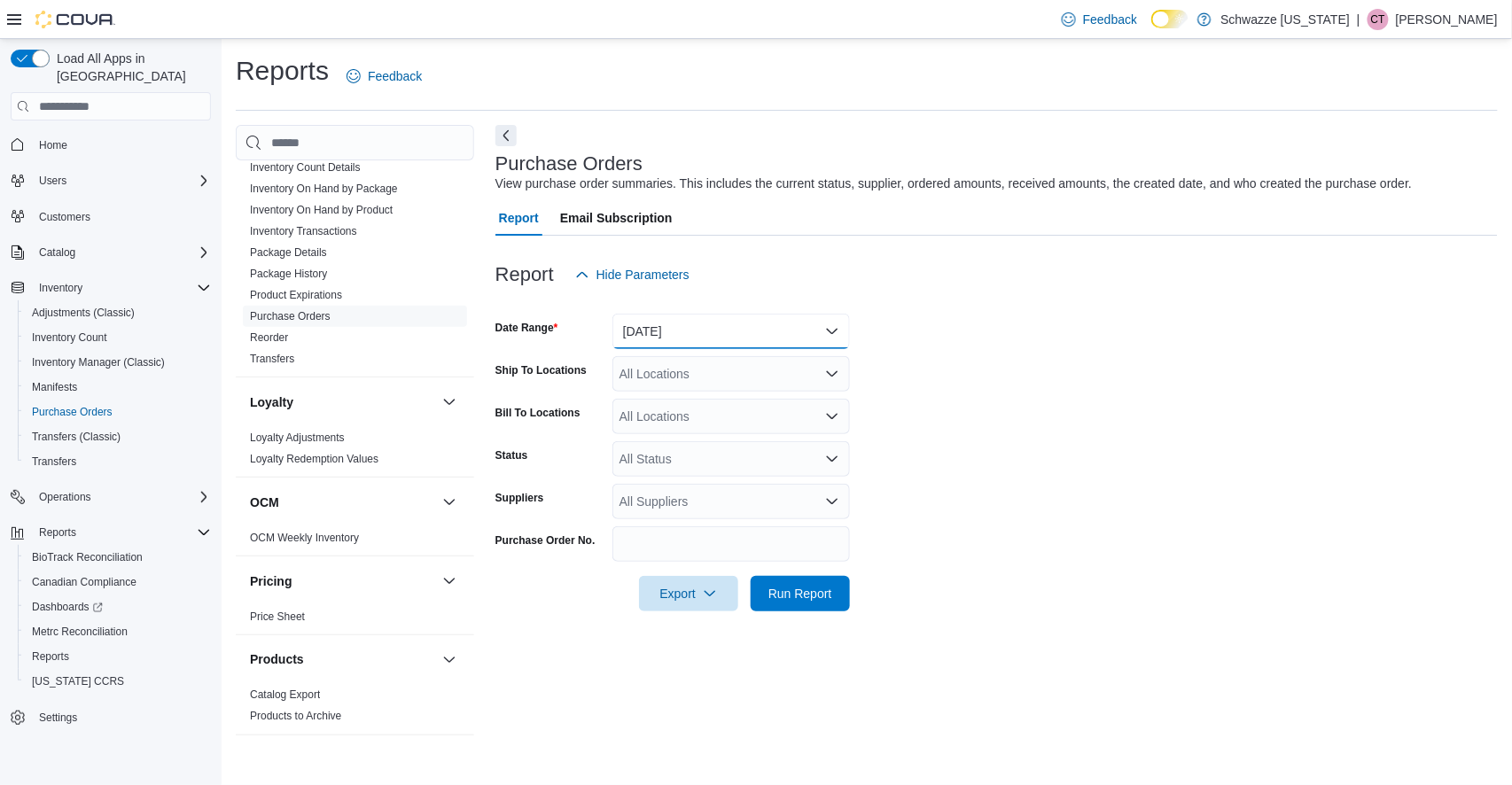
click at [747, 318] on button "[DATE]" at bounding box center [731, 330] width 237 height 35
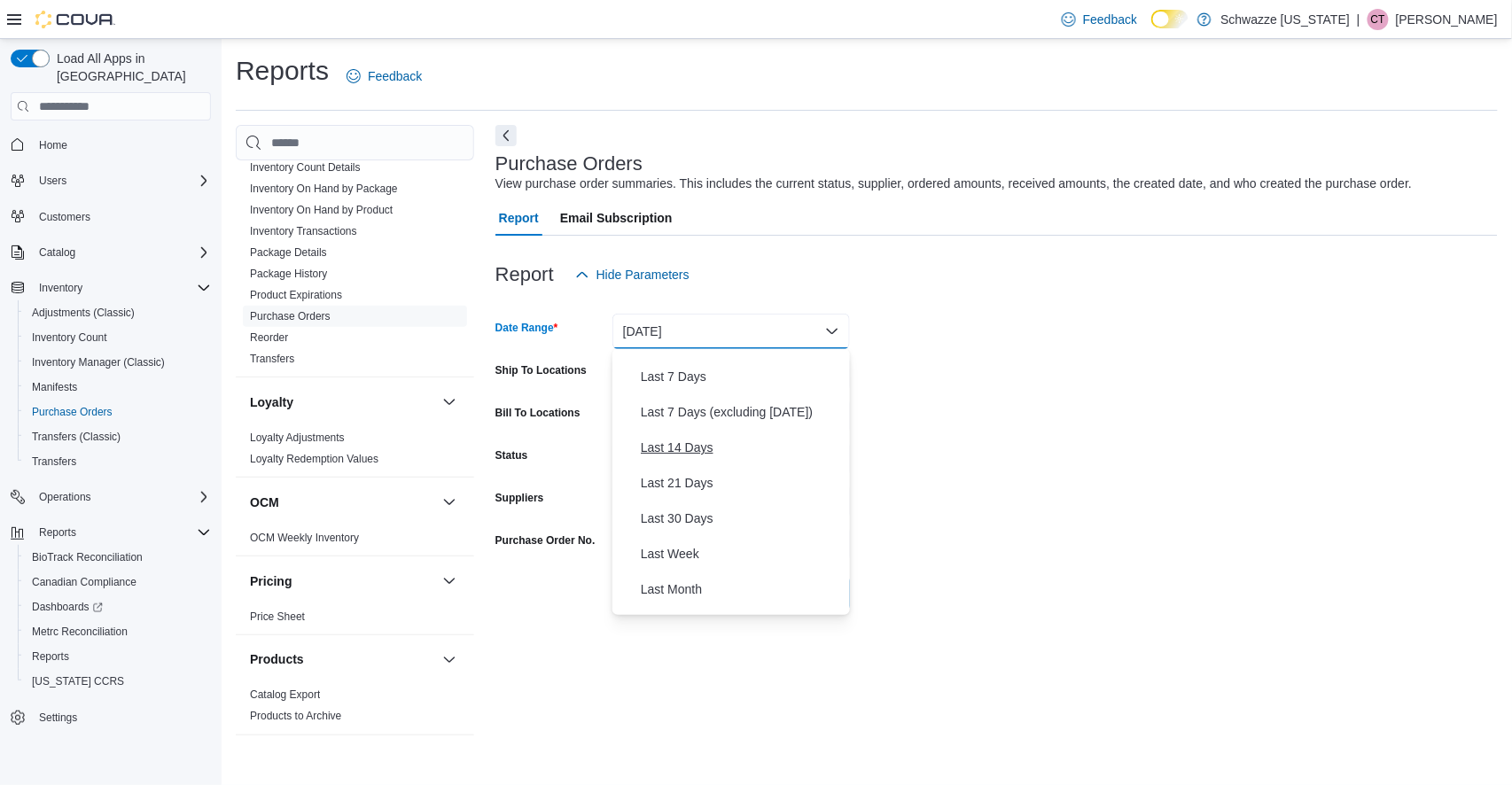
scroll to position [106, 0]
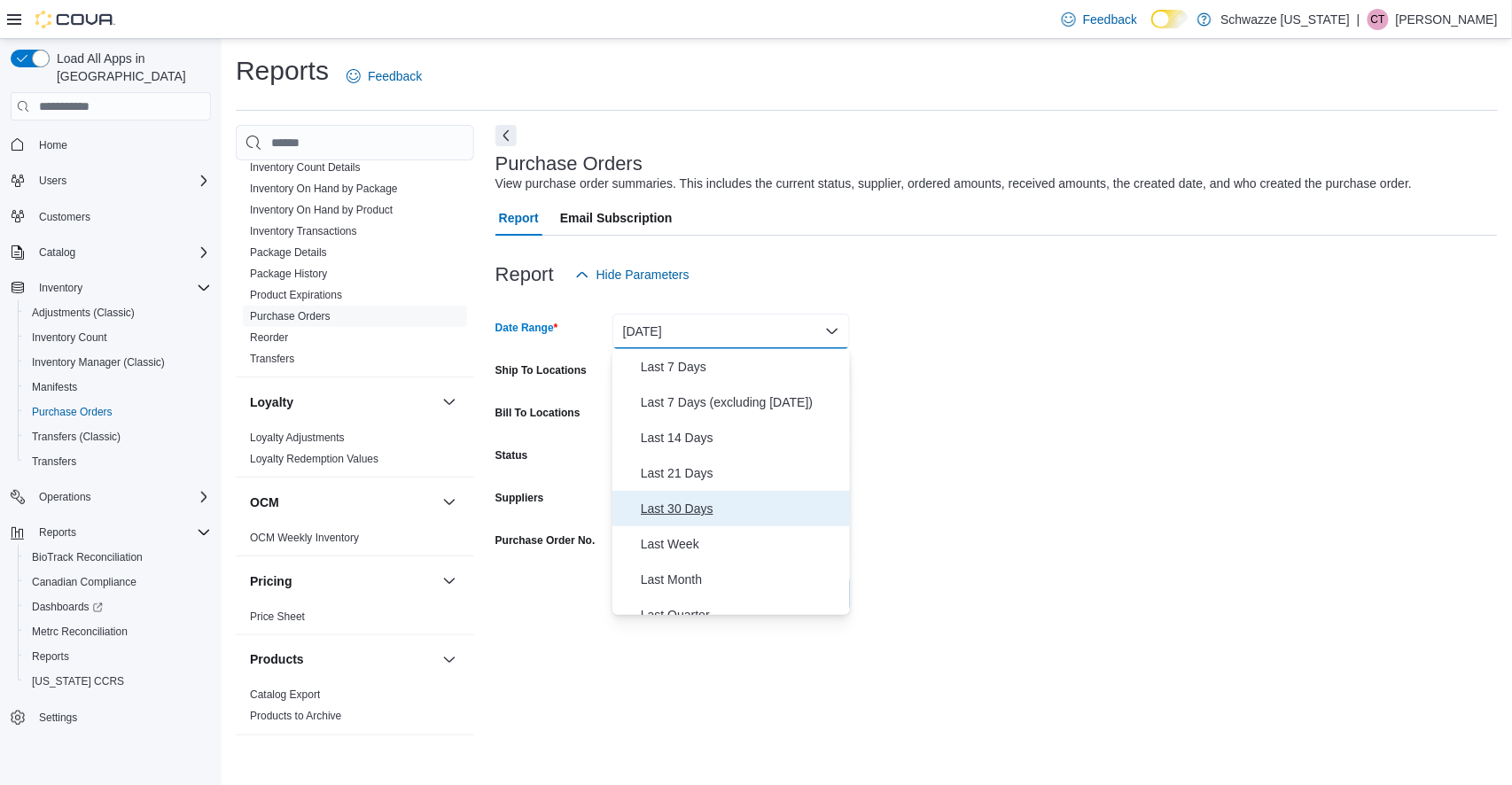
click at [703, 513] on span "Last 30 Days" at bounding box center [742, 508] width 202 height 21
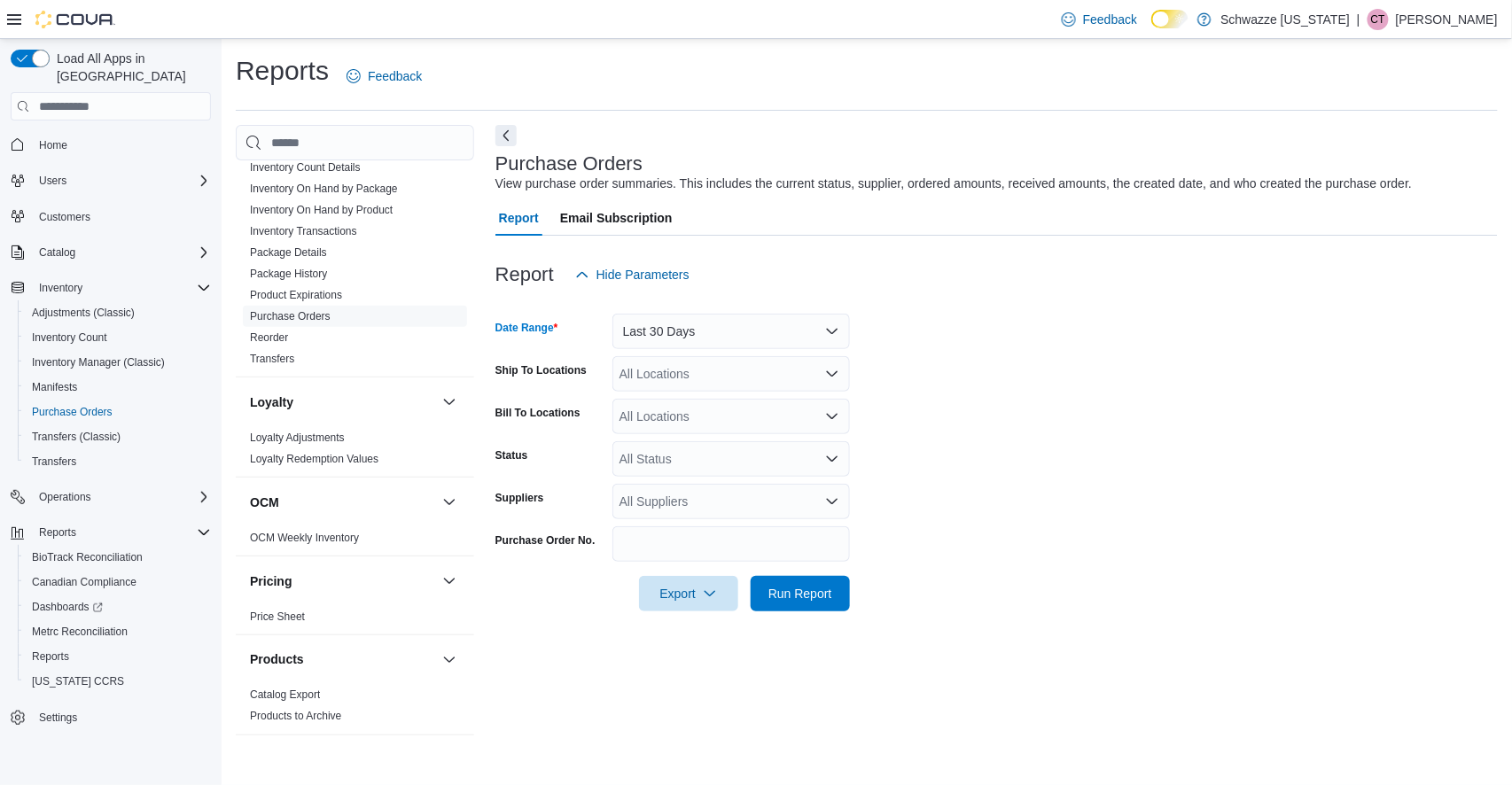
click at [797, 384] on div "All Locations" at bounding box center [731, 373] width 237 height 35
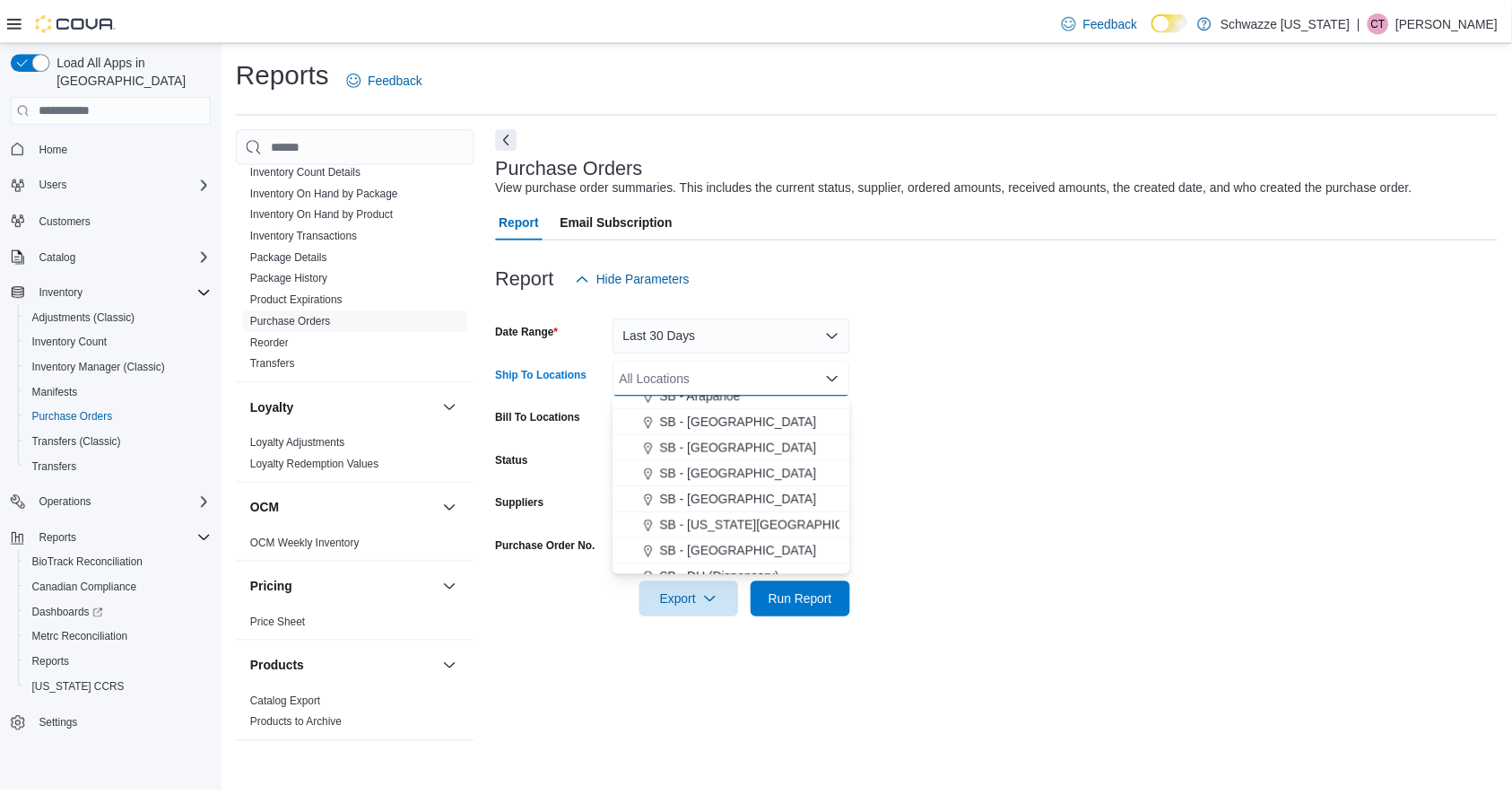
scroll to position [274, 0]
click at [731, 491] on span "SB - [GEOGRAPHIC_DATA]" at bounding box center [746, 500] width 159 height 18
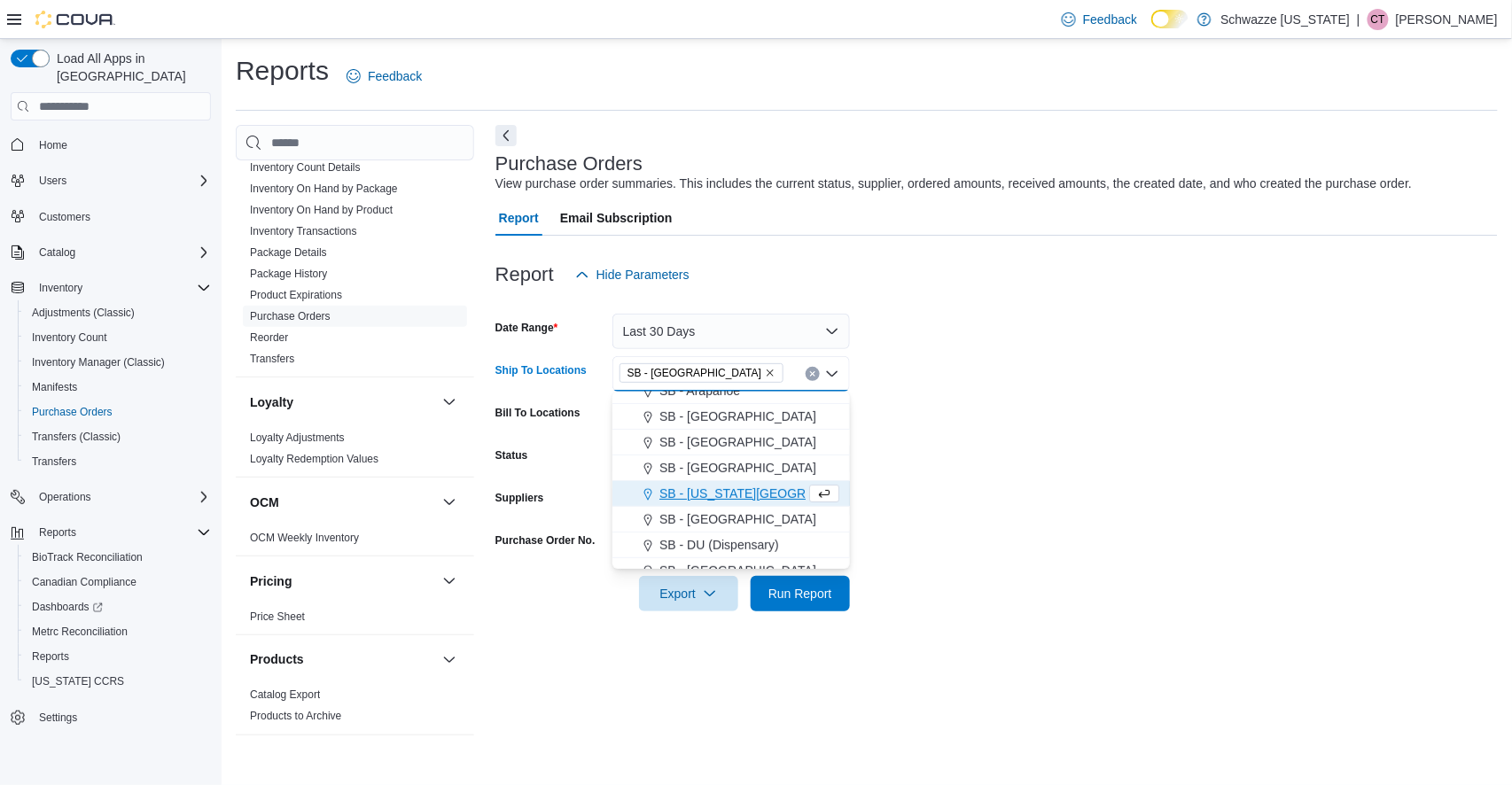
click at [926, 464] on form "Date Range Last 30 Days Ship To Locations SB - Brighton Combo box. Selected. SB…" at bounding box center [997, 452] width 1003 height 319
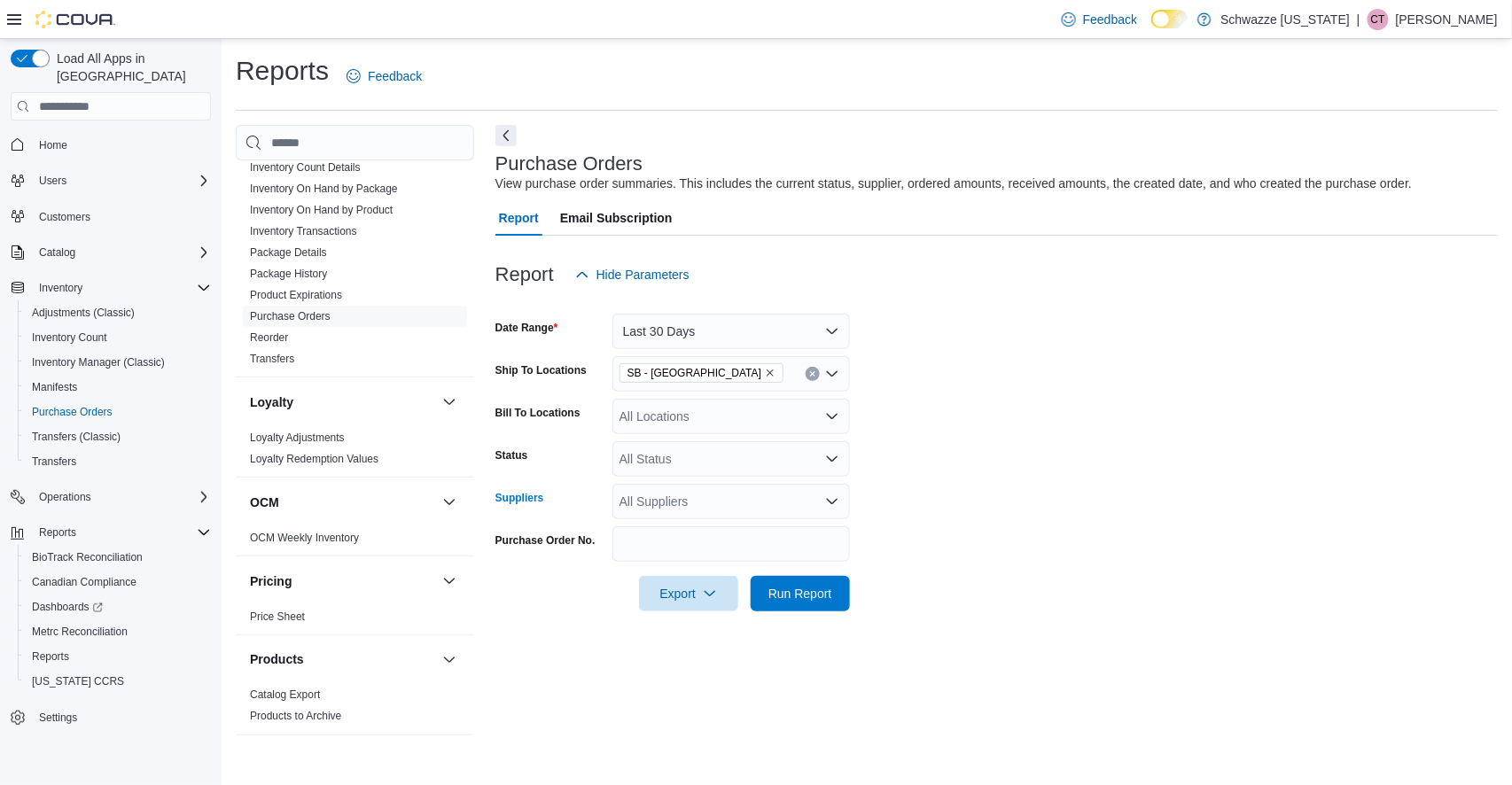
click at [745, 510] on div "All Suppliers" at bounding box center [731, 501] width 237 height 35
type input "***"
click at [721, 559] on span "Pecos Warehouse 619" at bounding box center [731, 557] width 217 height 18
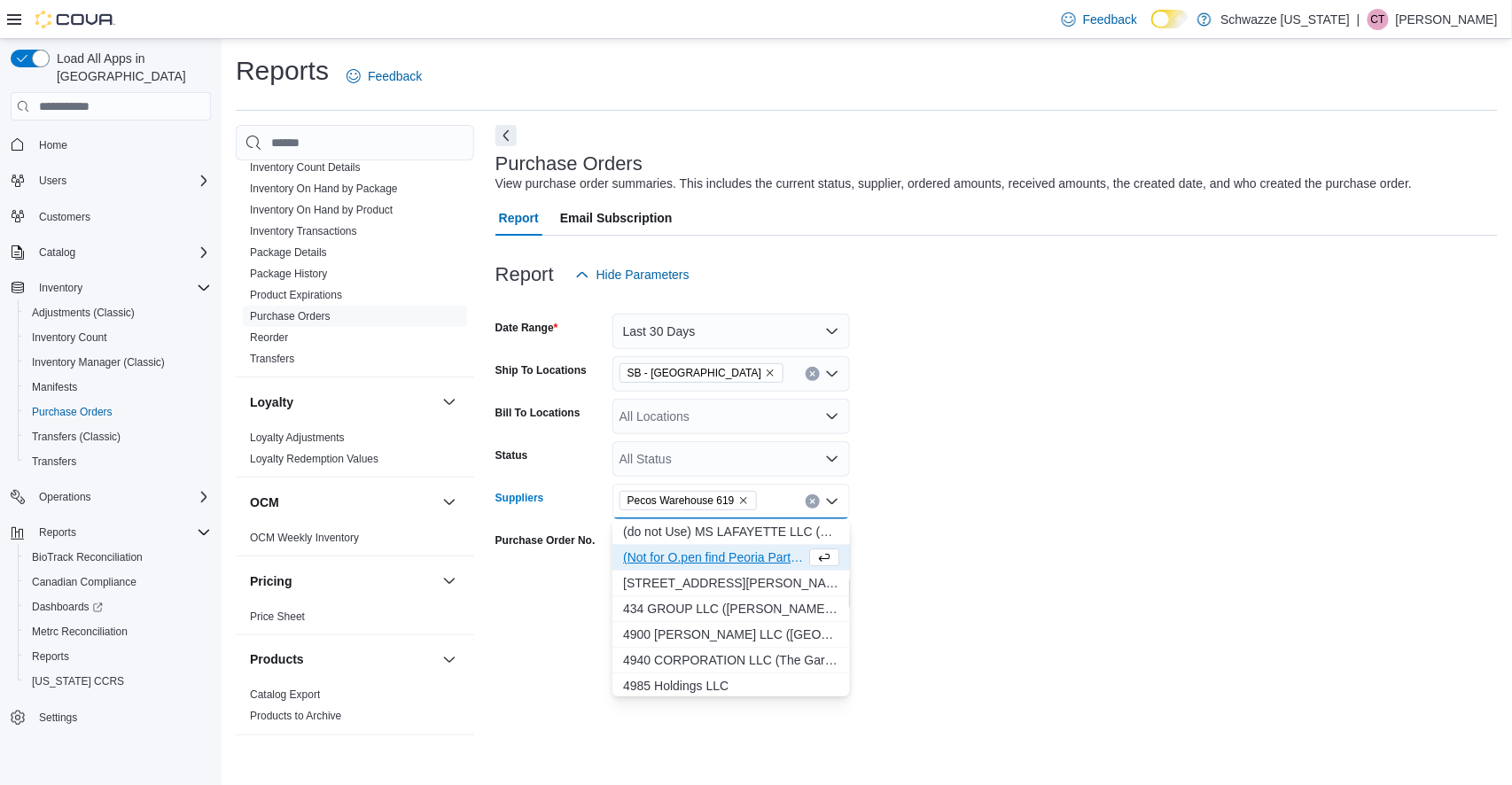
click at [904, 540] on form "Date Range Last 30 Days Ship To Locations SB - Brighton Bill To Locations All L…" at bounding box center [997, 452] width 1003 height 319
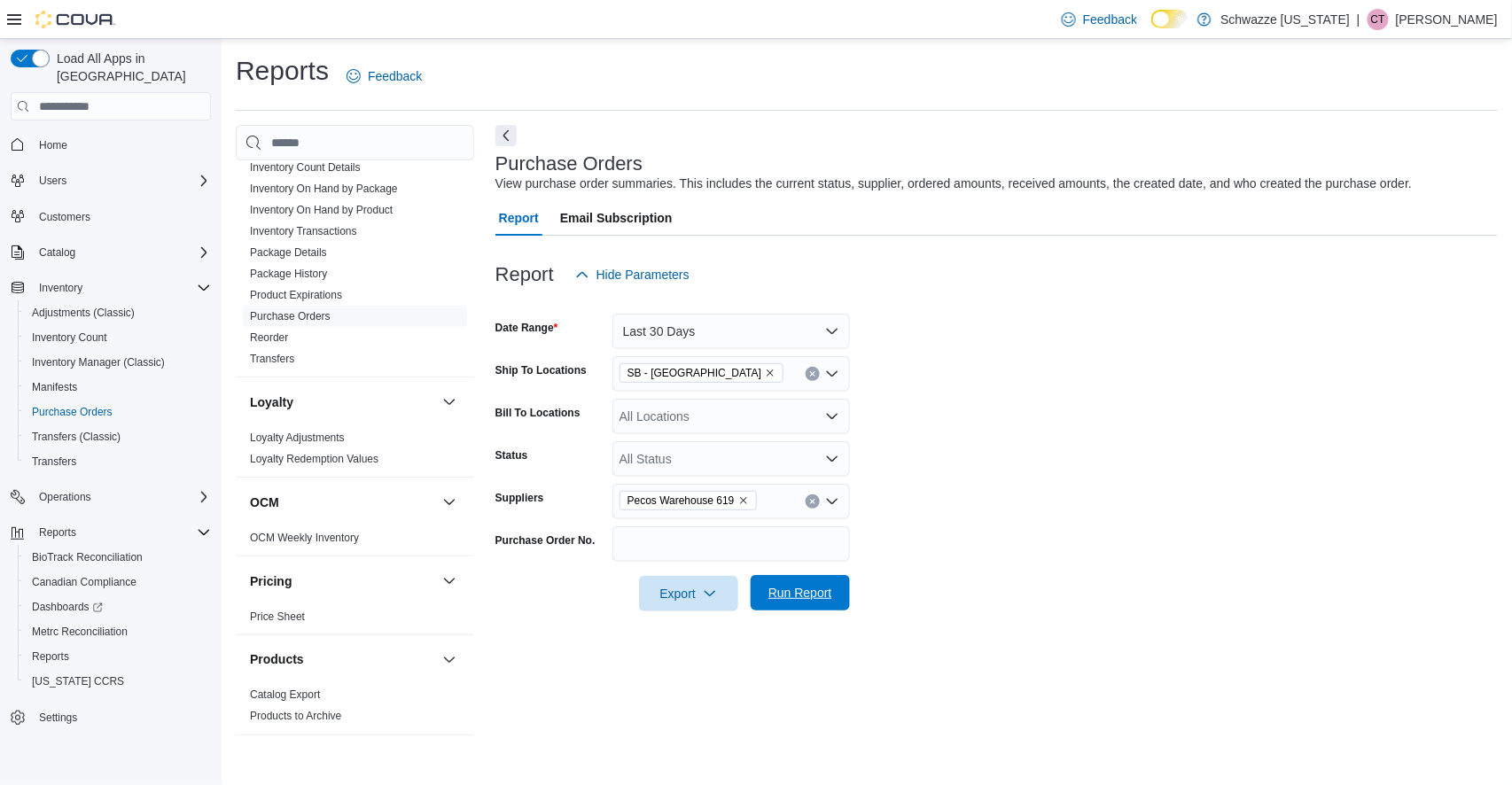
click at [795, 599] on span "Run Report" at bounding box center [800, 592] width 64 height 18
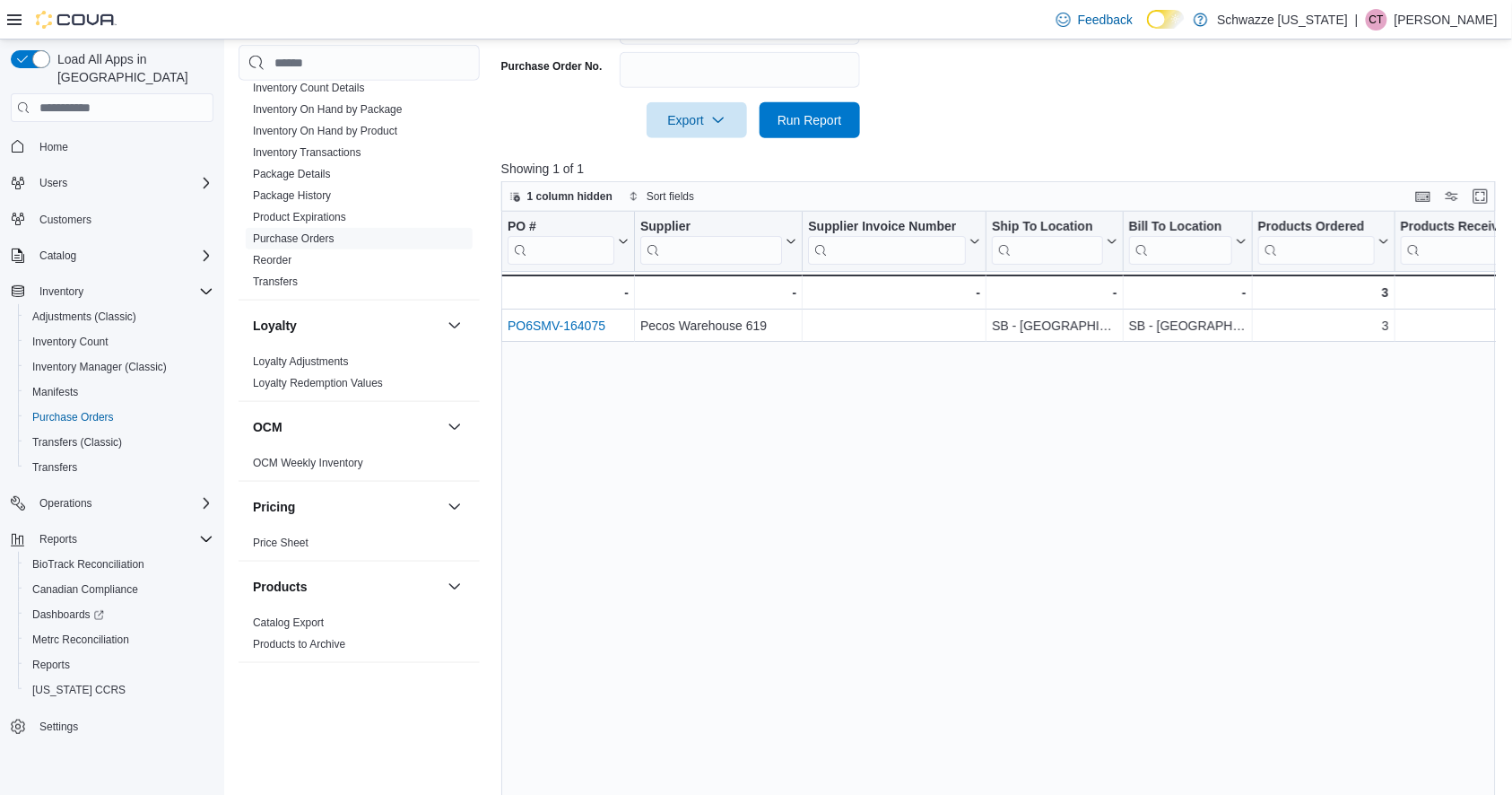
scroll to position [483, 0]
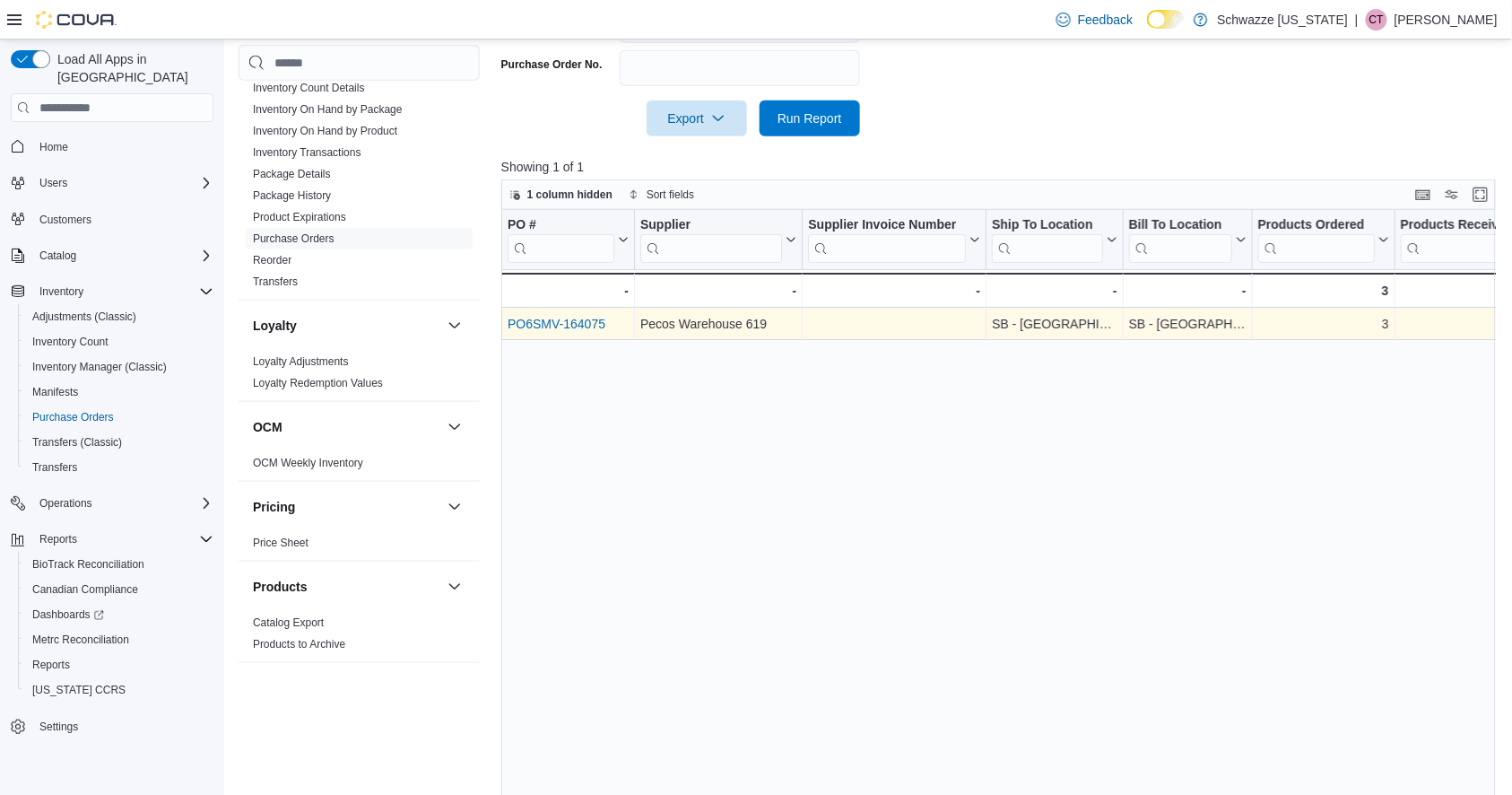
click at [574, 323] on link "PO6SMV-164075" at bounding box center [557, 323] width 98 height 14
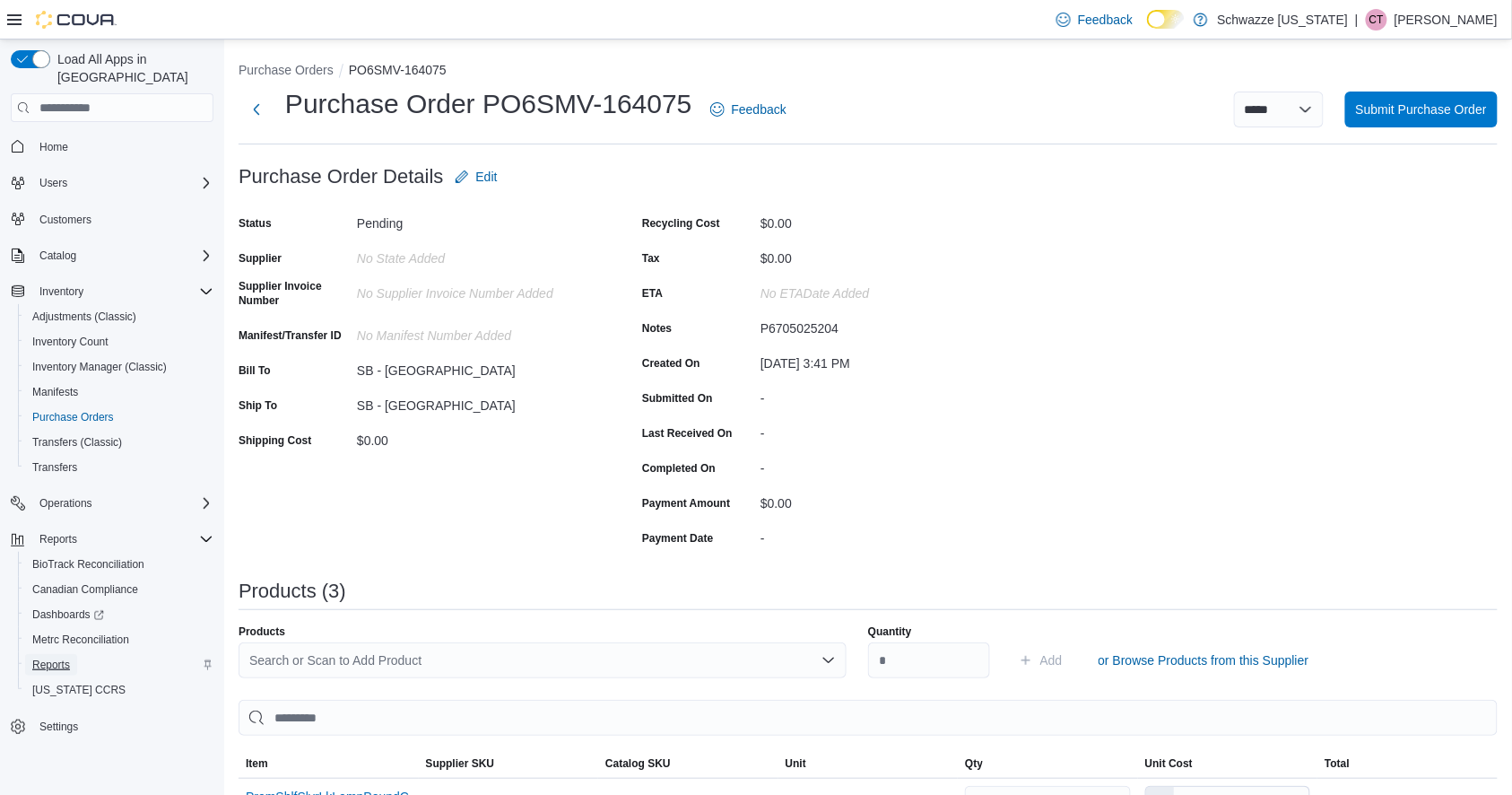
click at [62, 658] on span "Reports" at bounding box center [51, 664] width 37 height 14
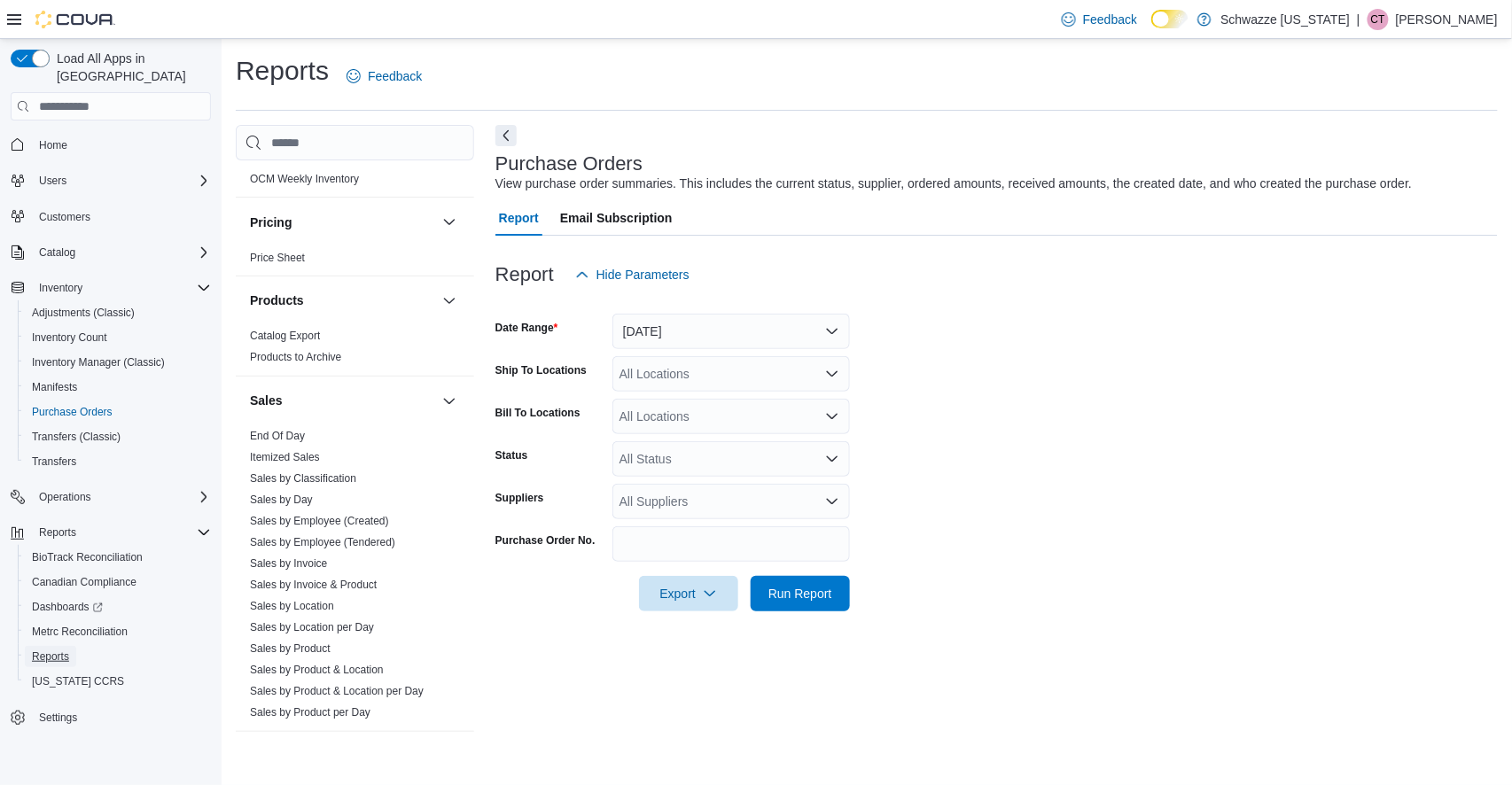
scroll to position [1055, 0]
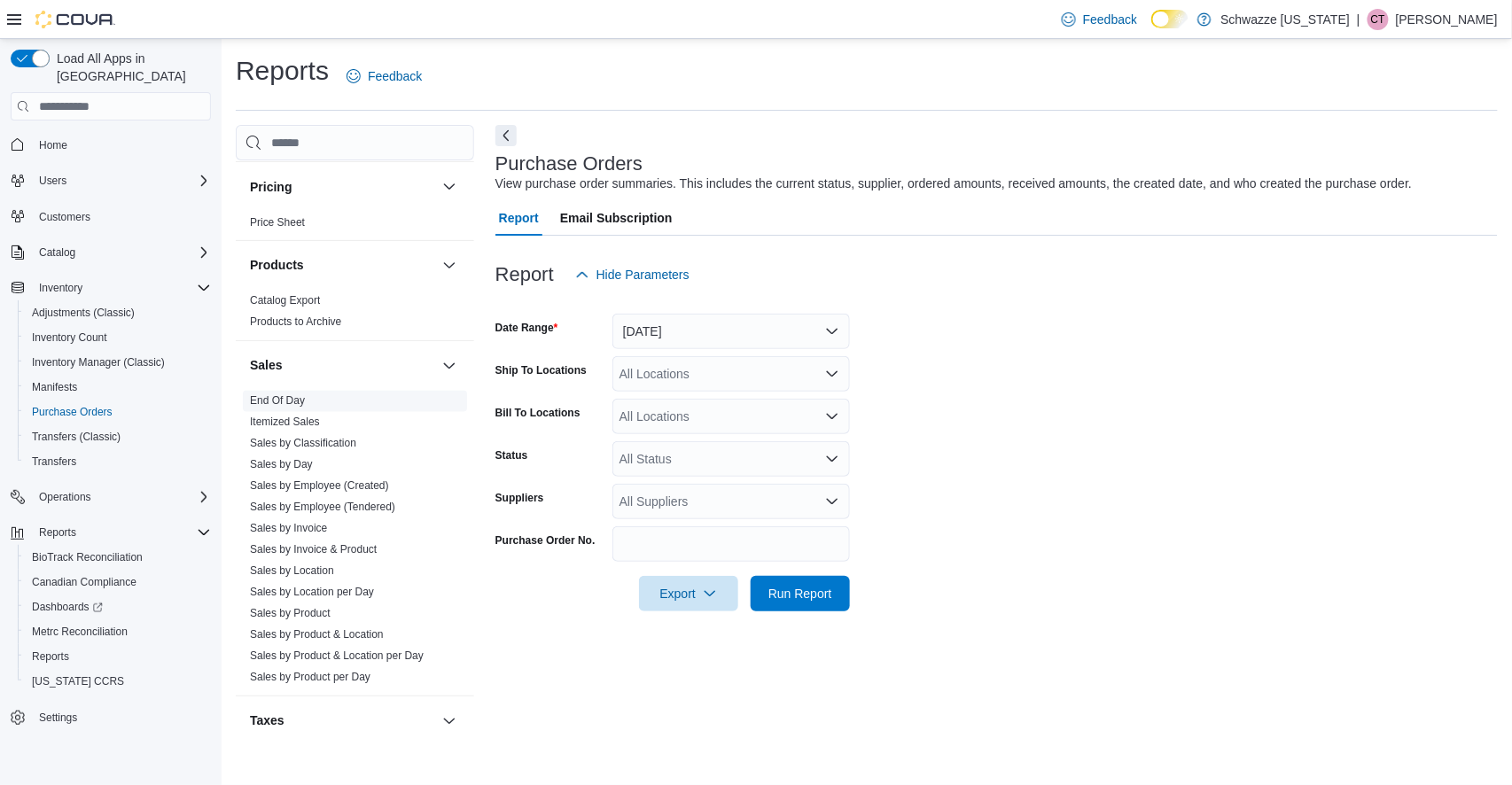
click at [290, 400] on link "End Of Day" at bounding box center [277, 401] width 55 height 12
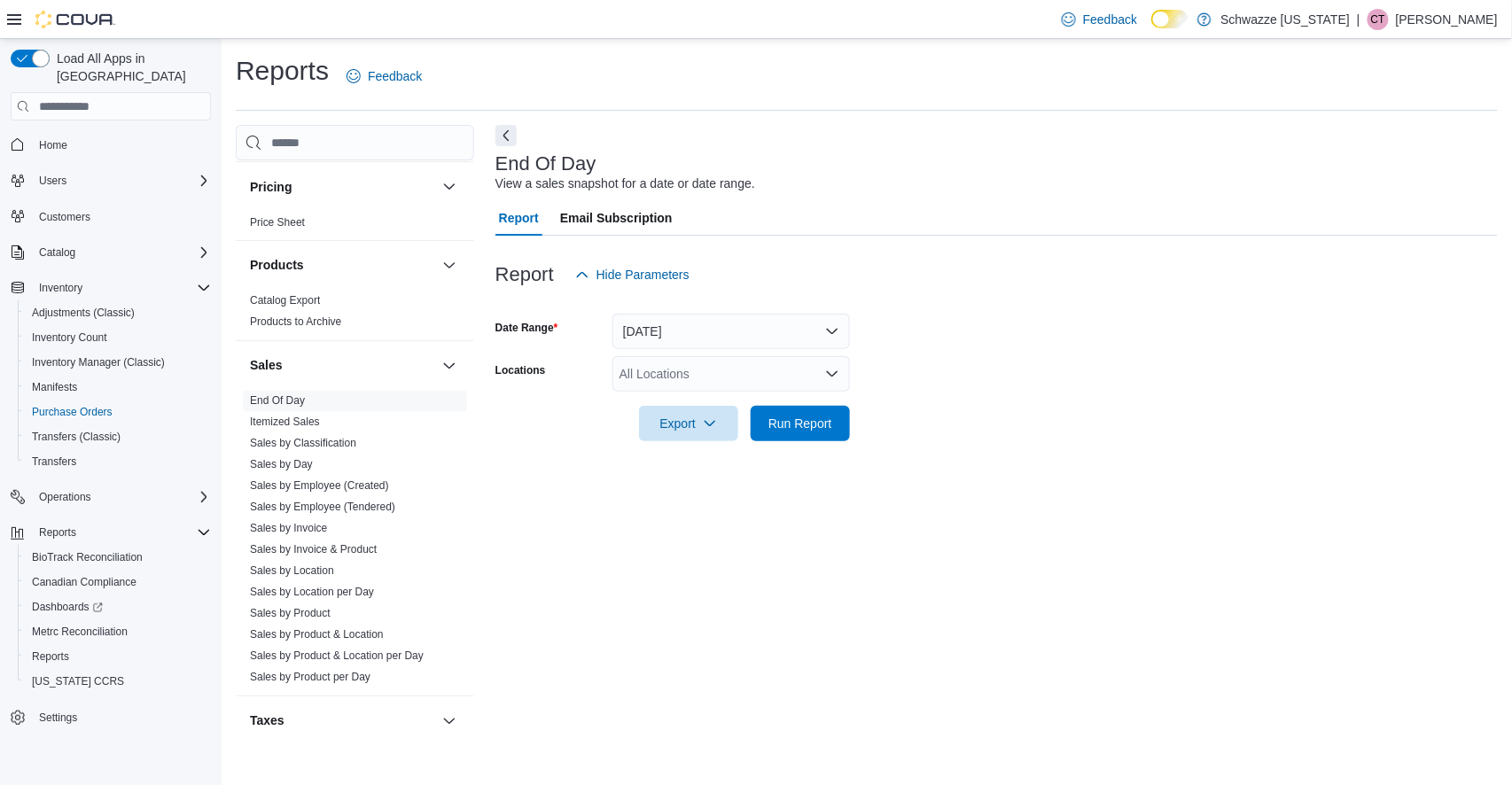
click at [755, 379] on div "All Locations" at bounding box center [731, 373] width 237 height 35
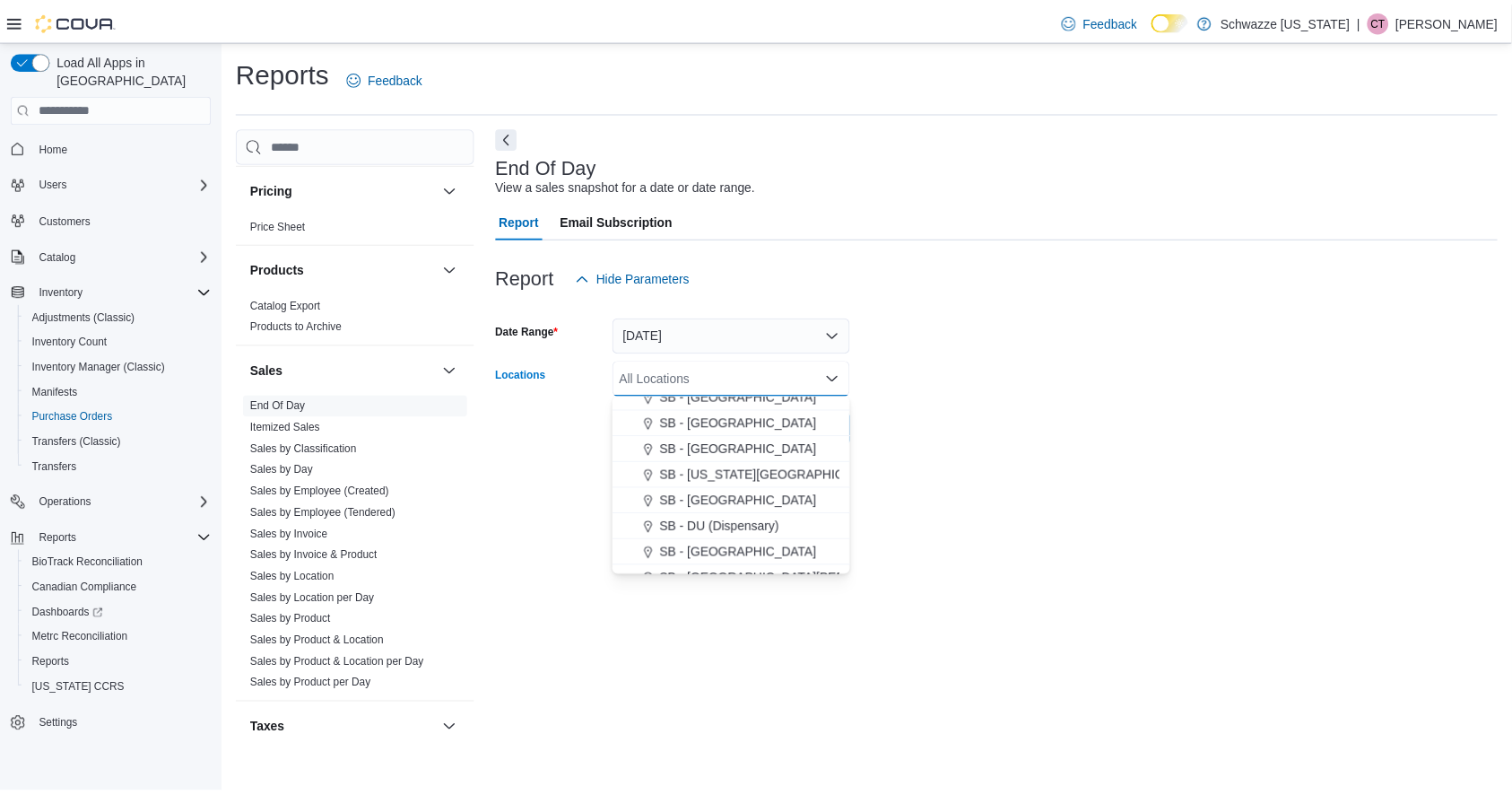
scroll to position [325, 0]
click at [729, 451] on span "SB - [GEOGRAPHIC_DATA]" at bounding box center [746, 448] width 159 height 18
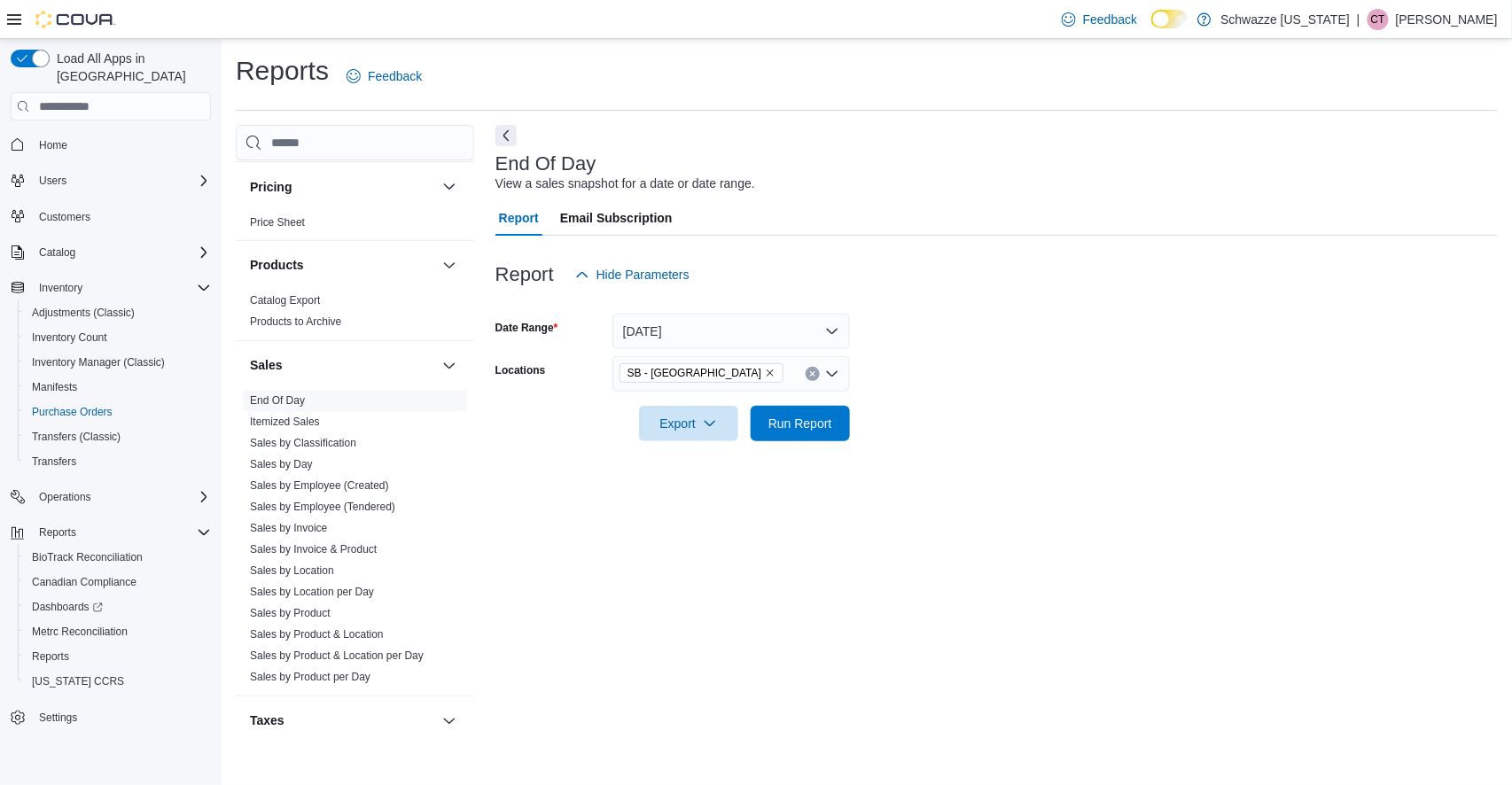
click at [962, 485] on div "End Of Day View a sales snapshot for a date or date range. Report Email Subscri…" at bounding box center [997, 438] width 1003 height 625
click at [827, 427] on span "Run Report" at bounding box center [800, 422] width 64 height 18
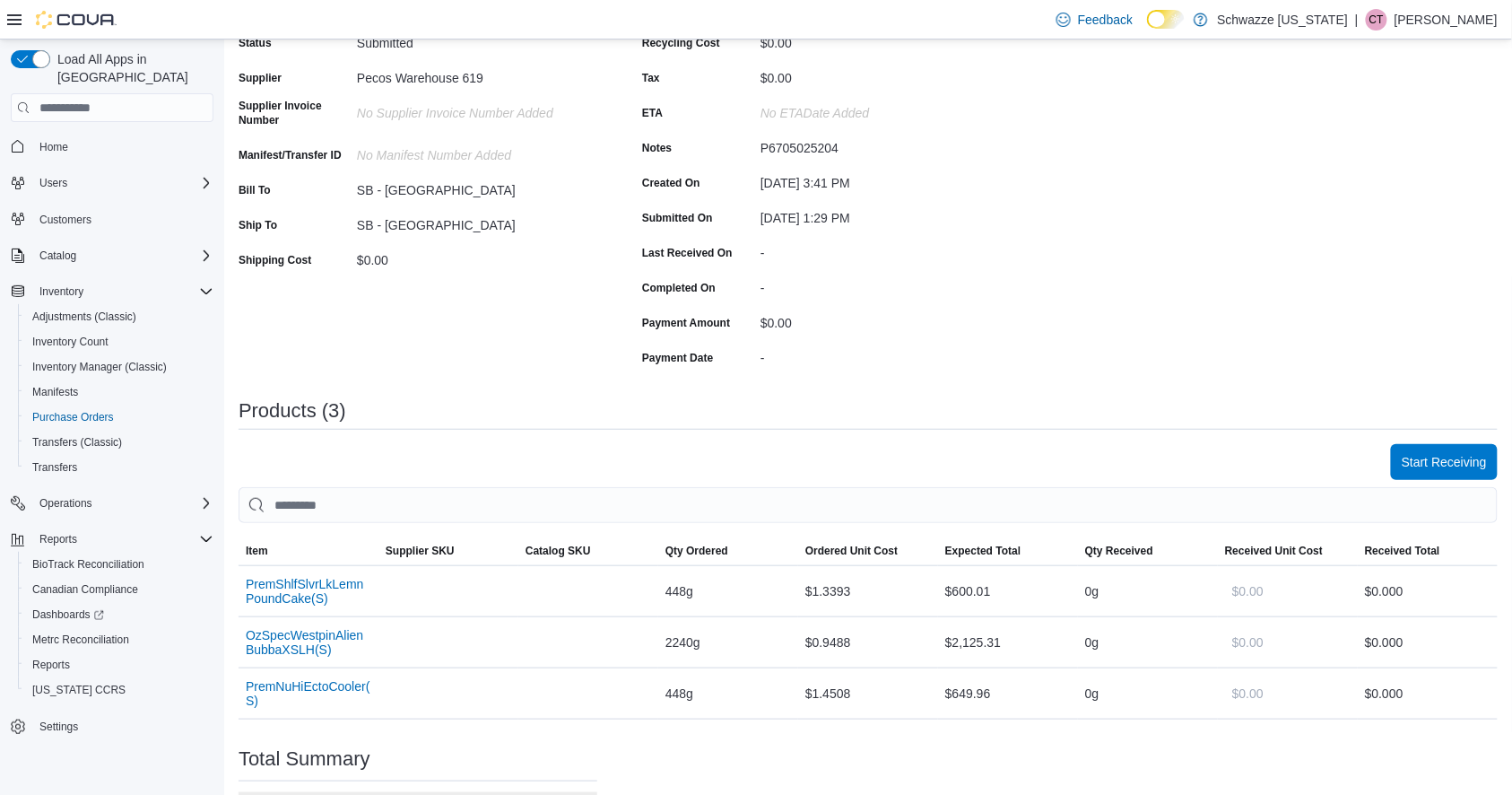
scroll to position [360, 0]
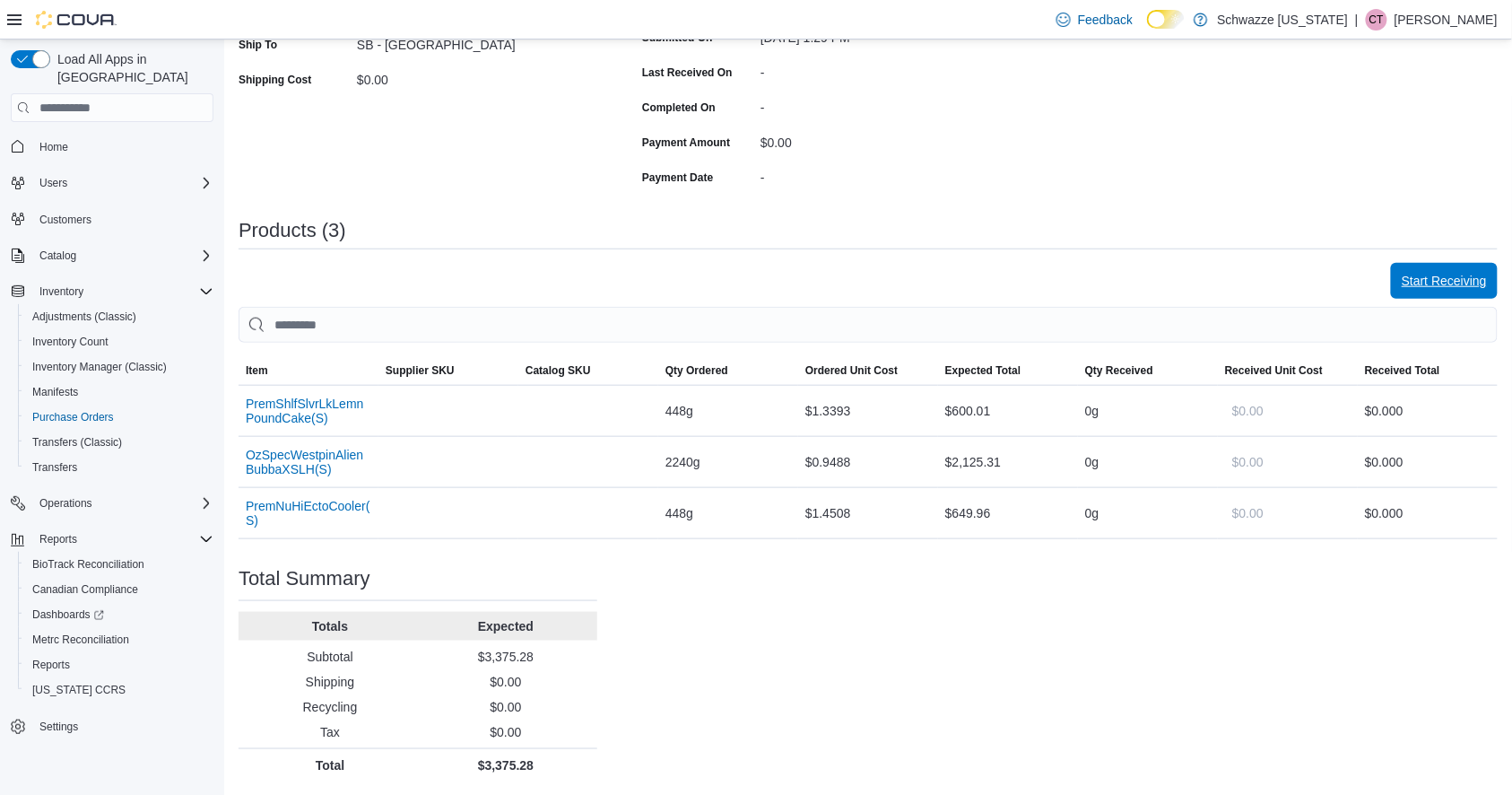
click at [1479, 281] on span "Start Receiving" at bounding box center [1445, 281] width 86 height 18
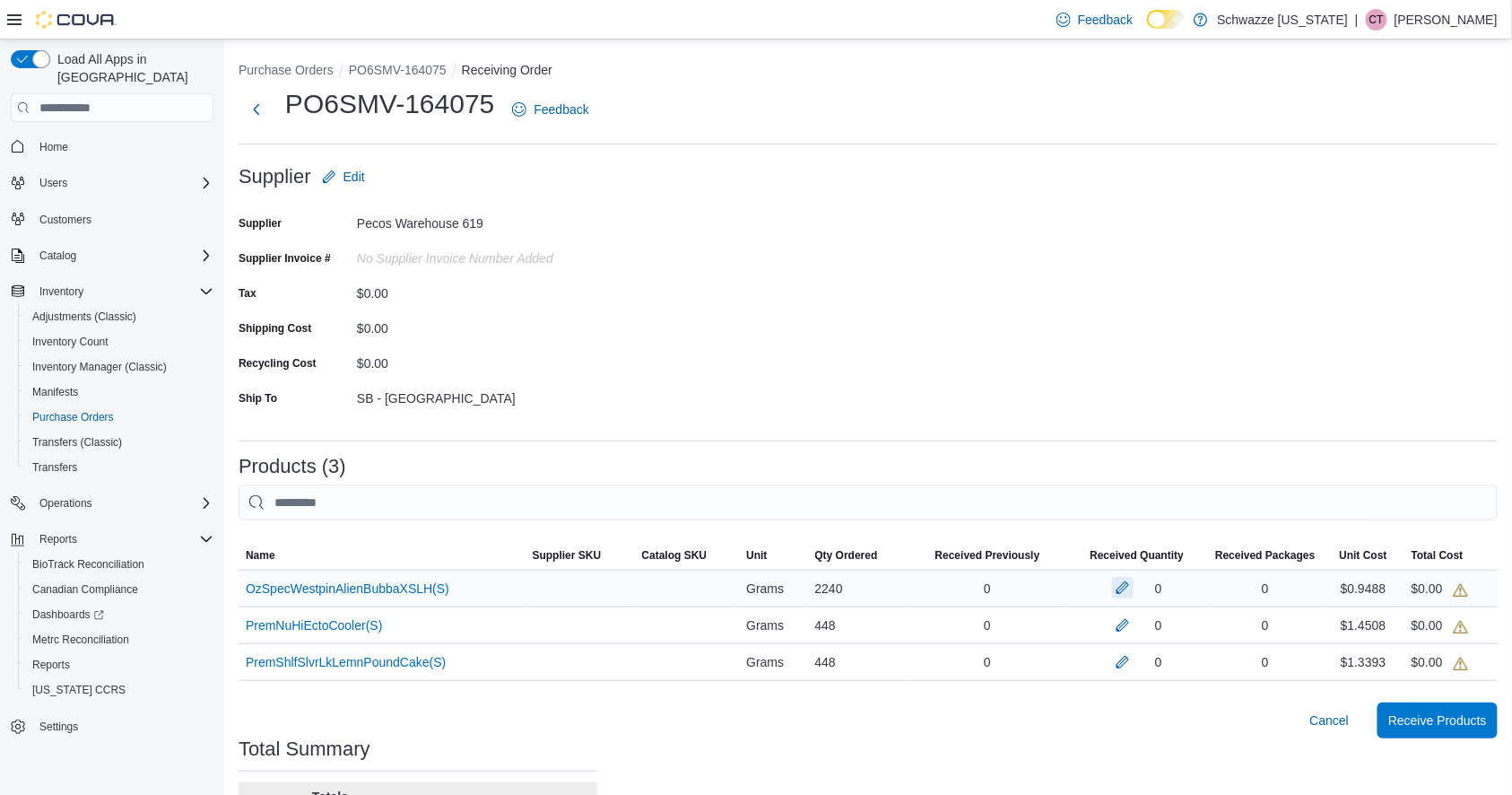
click at [1134, 585] on button "button" at bounding box center [1123, 587] width 21 height 21
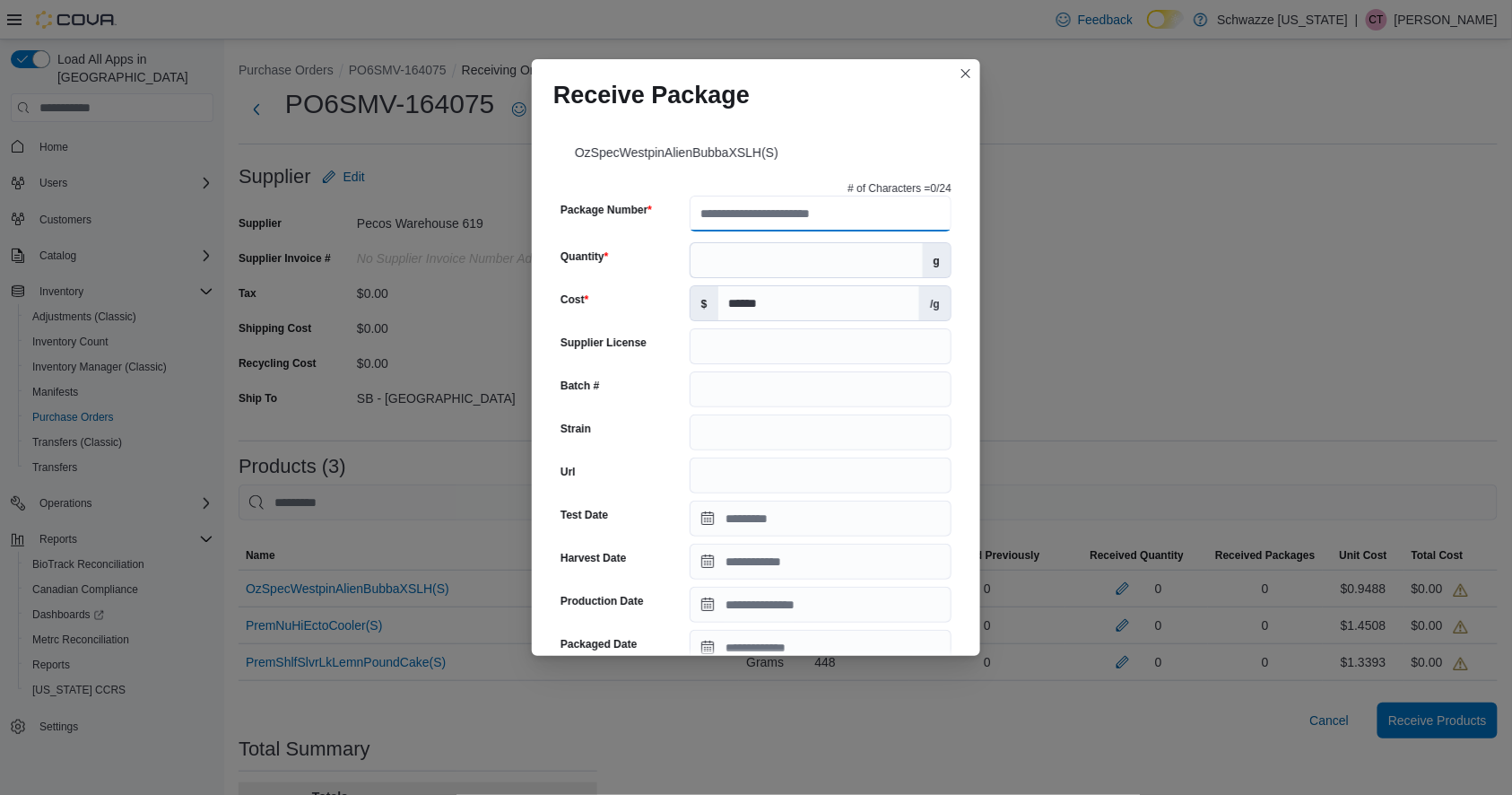
click at [741, 216] on input "Package Number" at bounding box center [821, 212] width 262 height 36
paste input "**********"
type input "**********"
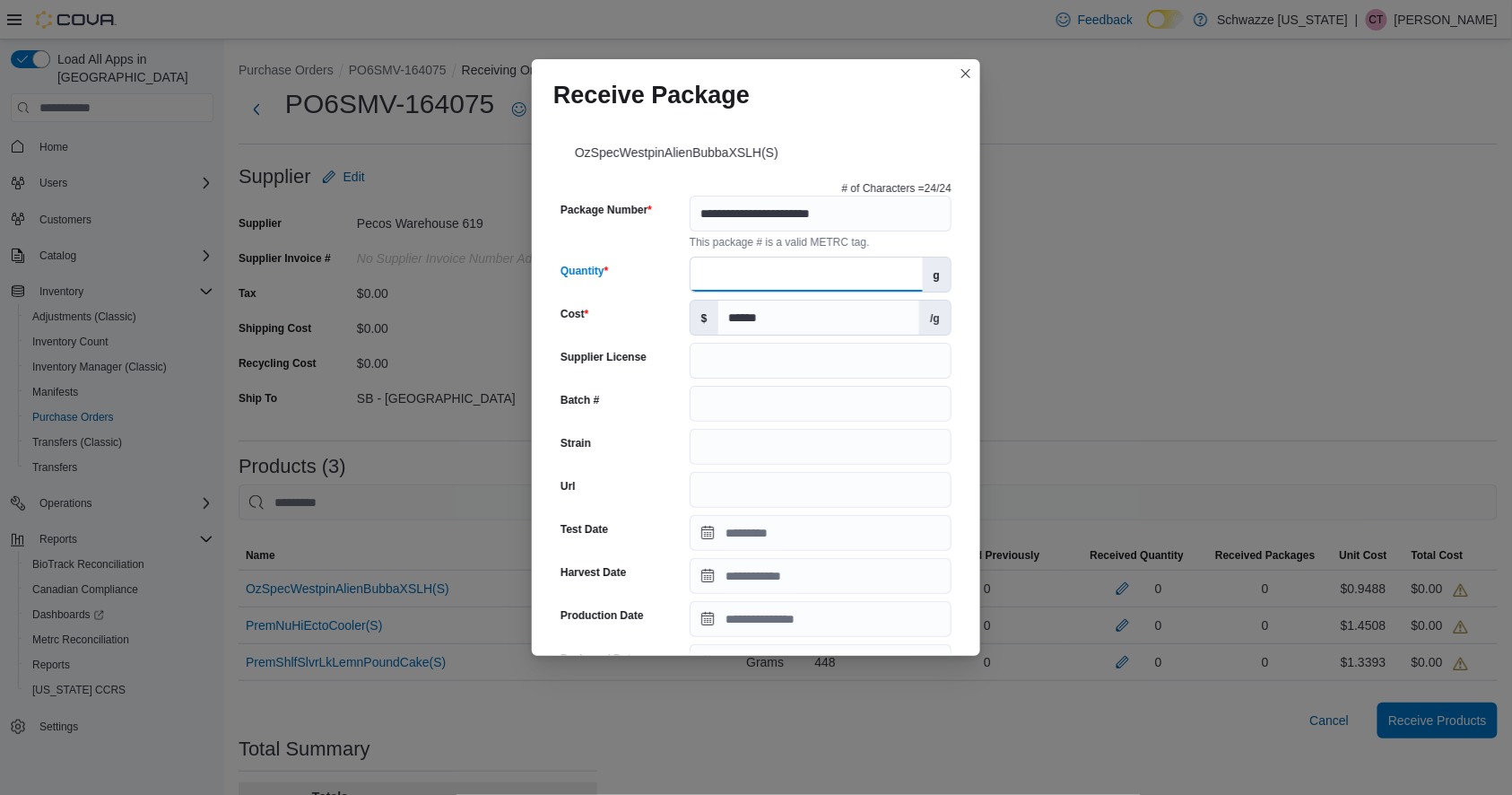
click at [733, 254] on div "**********" at bounding box center [756, 632] width 406 height 915
type input "****"
click at [1065, 297] on div "**********" at bounding box center [756, 397] width 1512 height 795
click at [718, 366] on input "Supplier License" at bounding box center [821, 360] width 262 height 36
type input "**********"
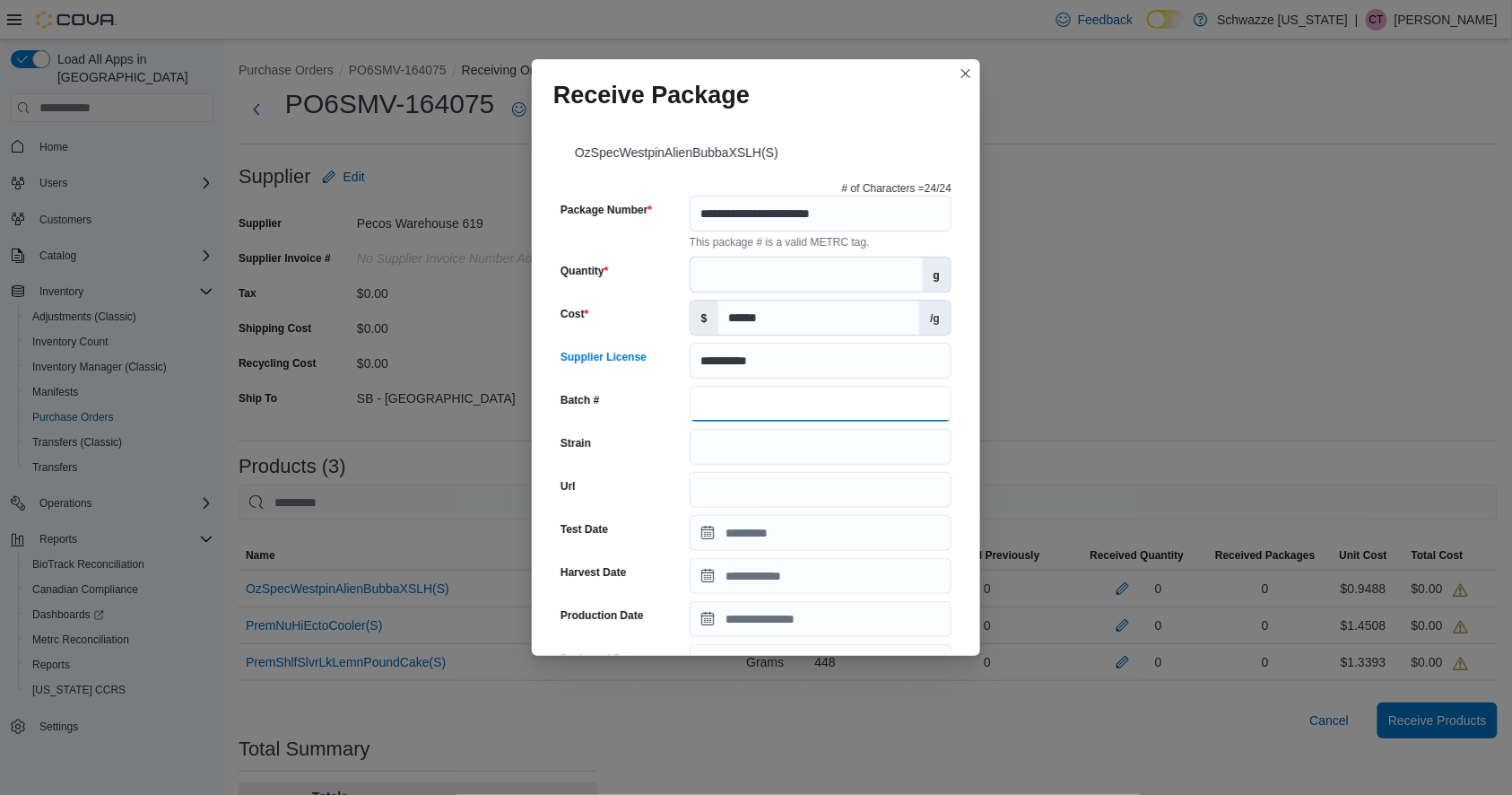
click at [757, 409] on input "Batch #" at bounding box center [821, 403] width 262 height 36
drag, startPoint x: 919, startPoint y: 407, endPoint x: 613, endPoint y: 403, distance: 306.0
click at [613, 403] on div "**********" at bounding box center [756, 403] width 391 height 36
type input "**********"
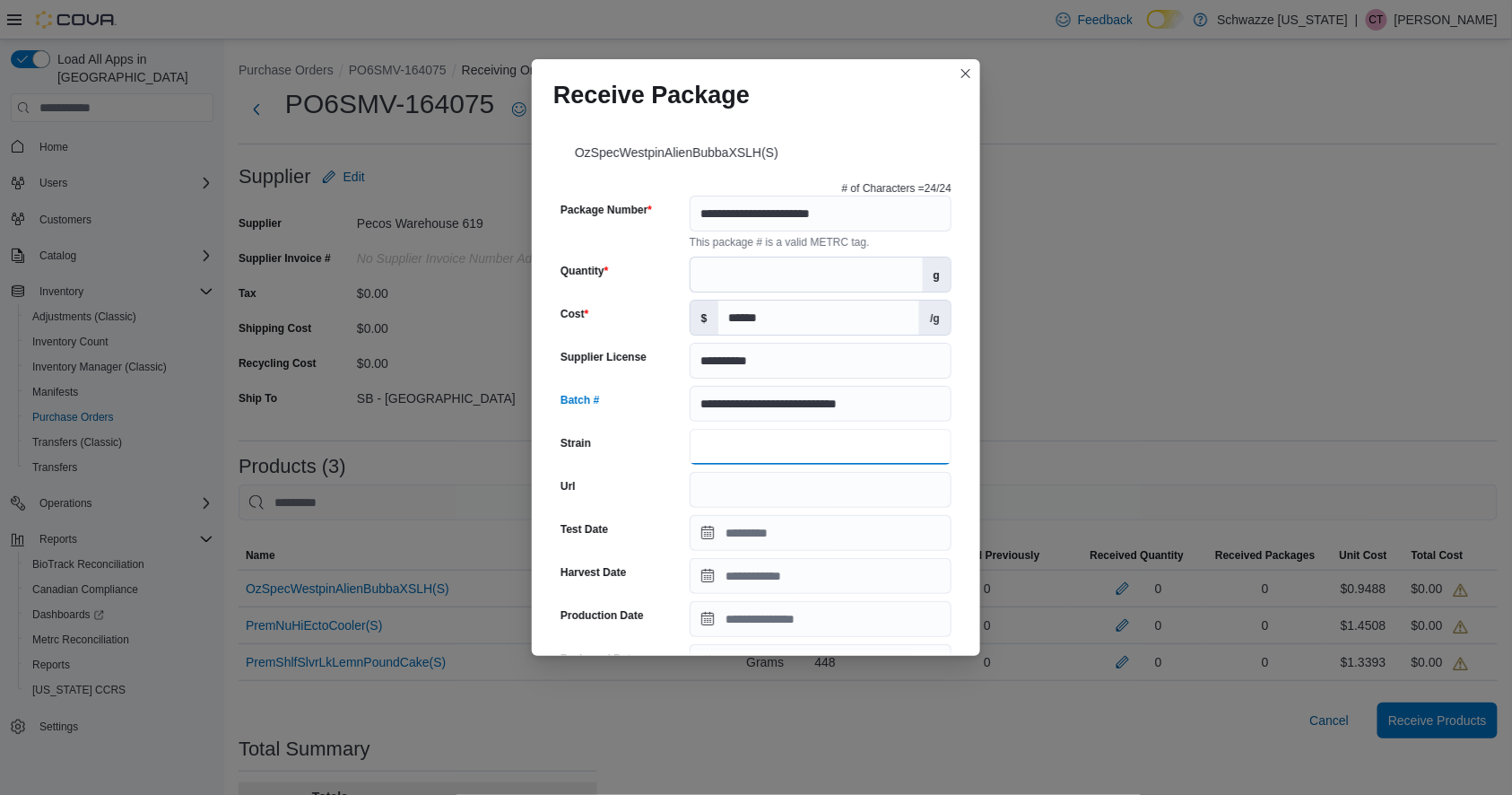
click at [732, 445] on input "Strain" at bounding box center [821, 446] width 262 height 36
paste input "**********"
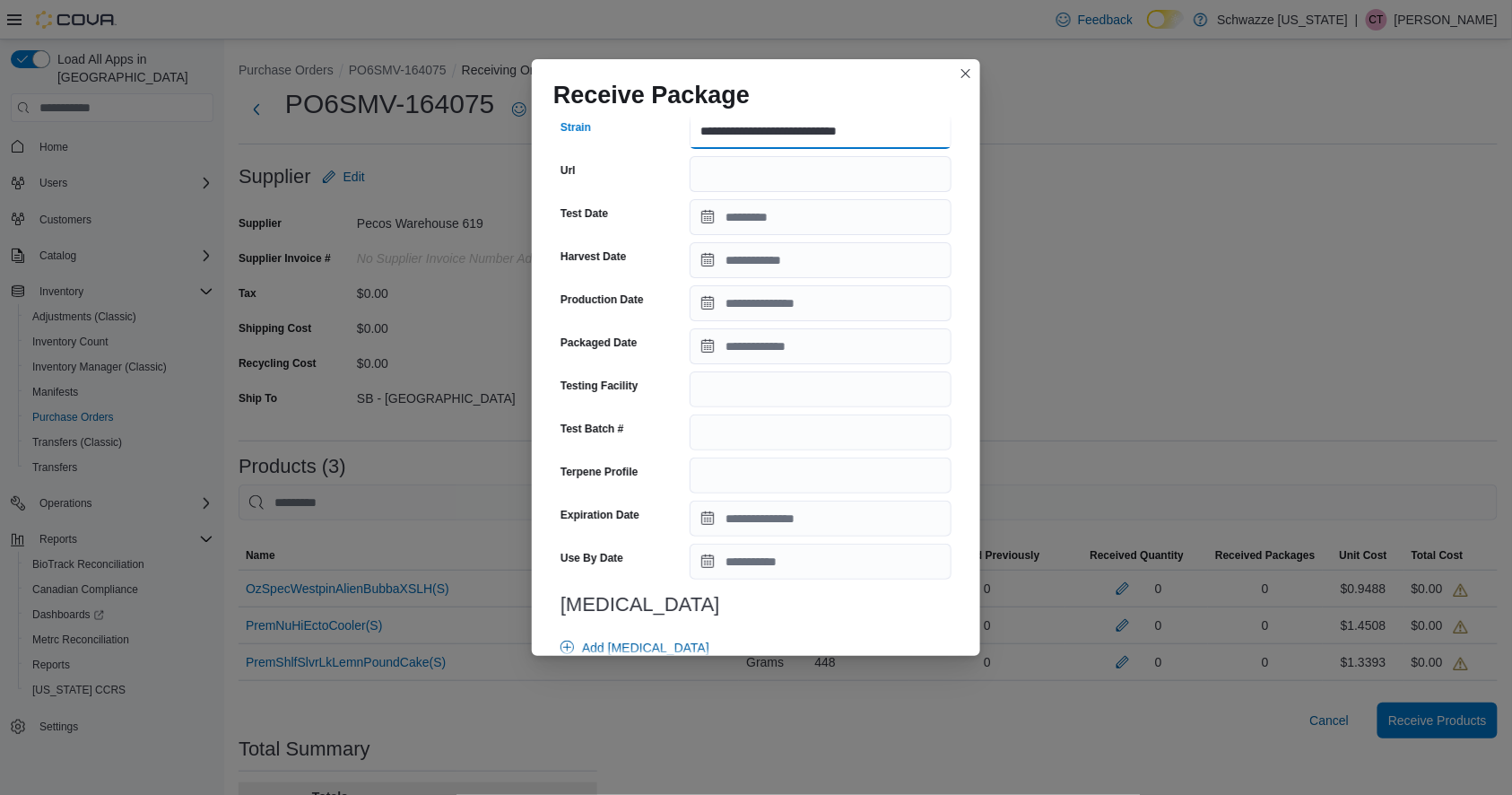
scroll to position [337, 0]
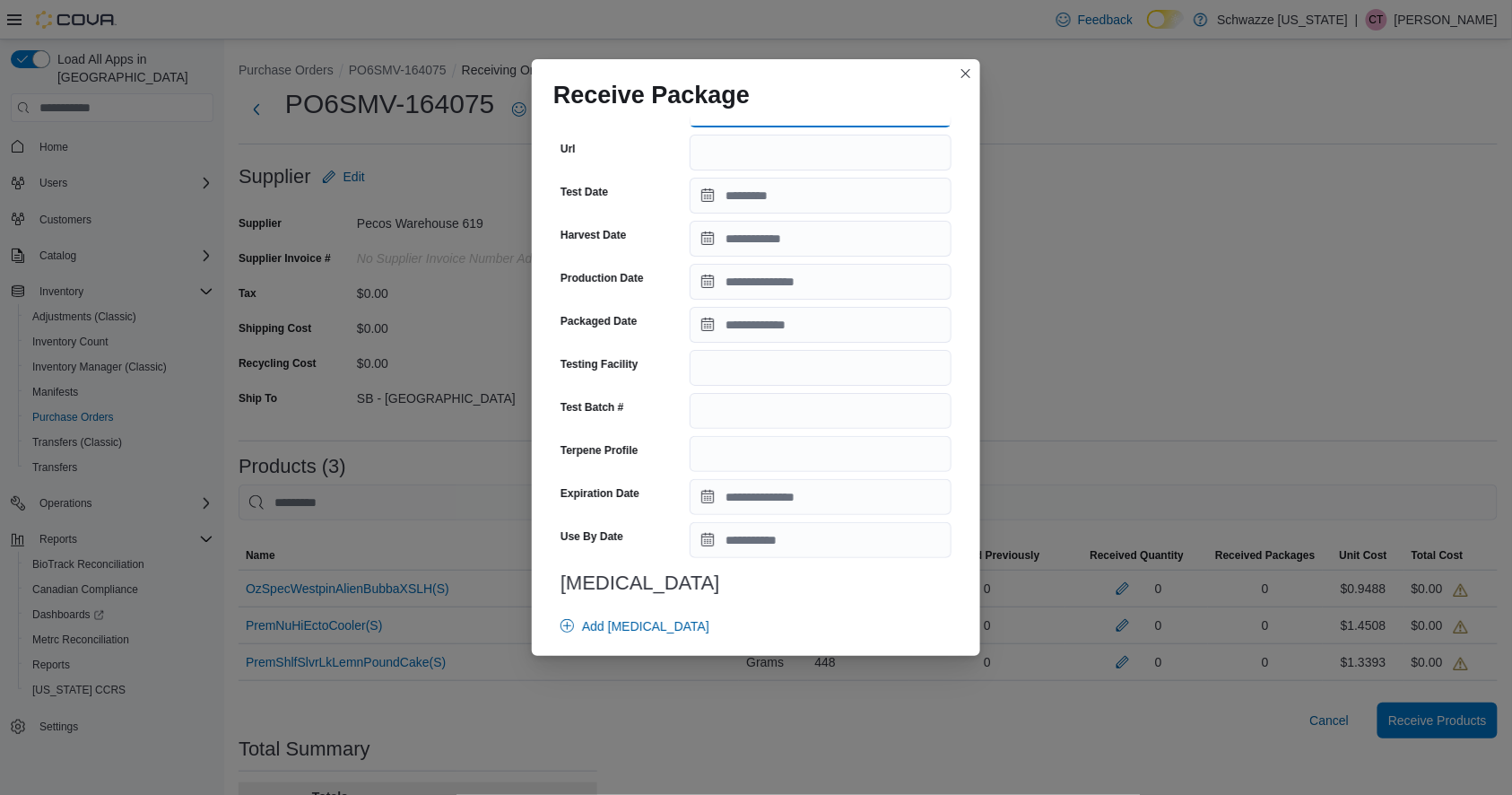
type input "**********"
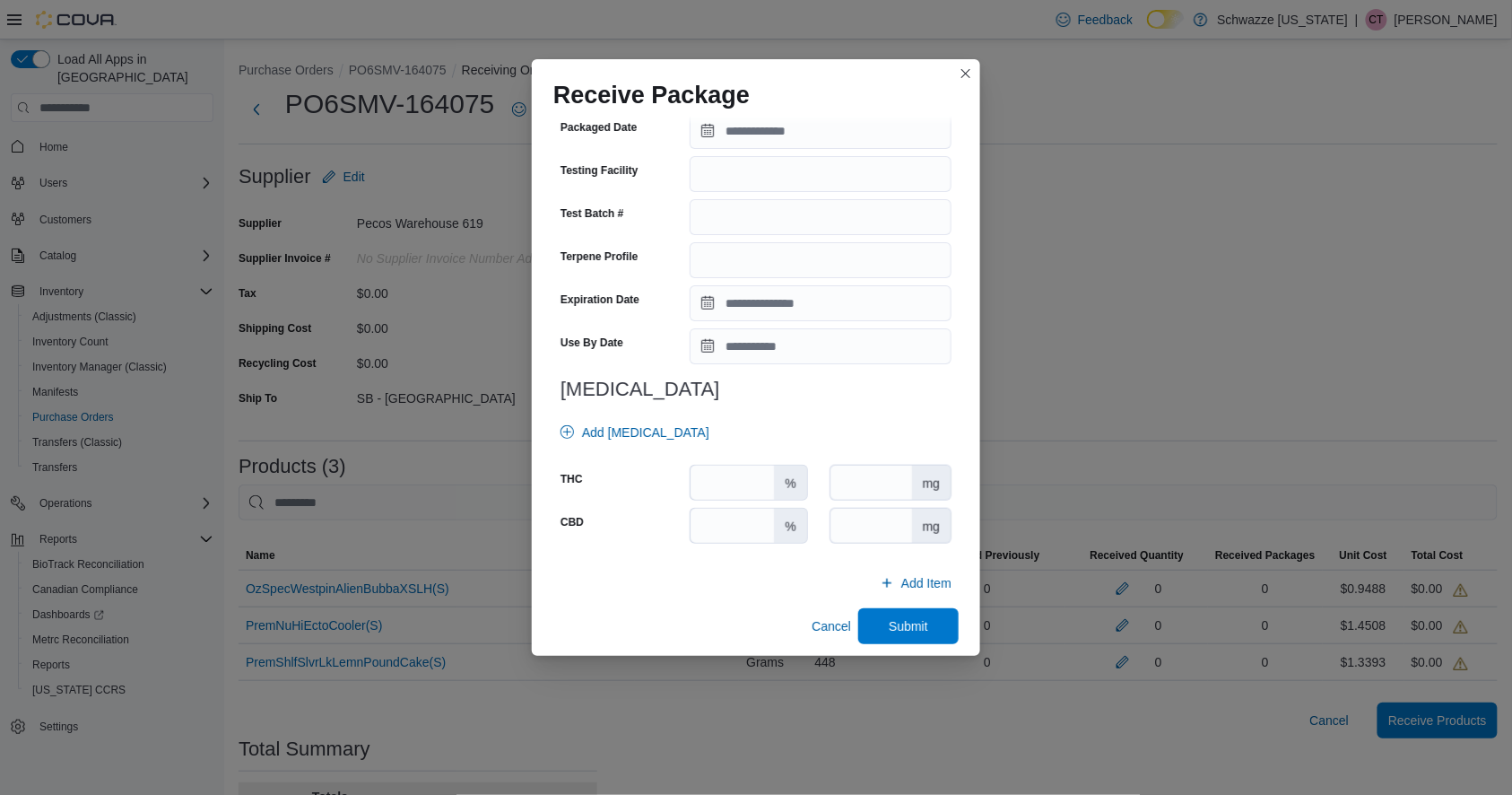
scroll to position [541, 0]
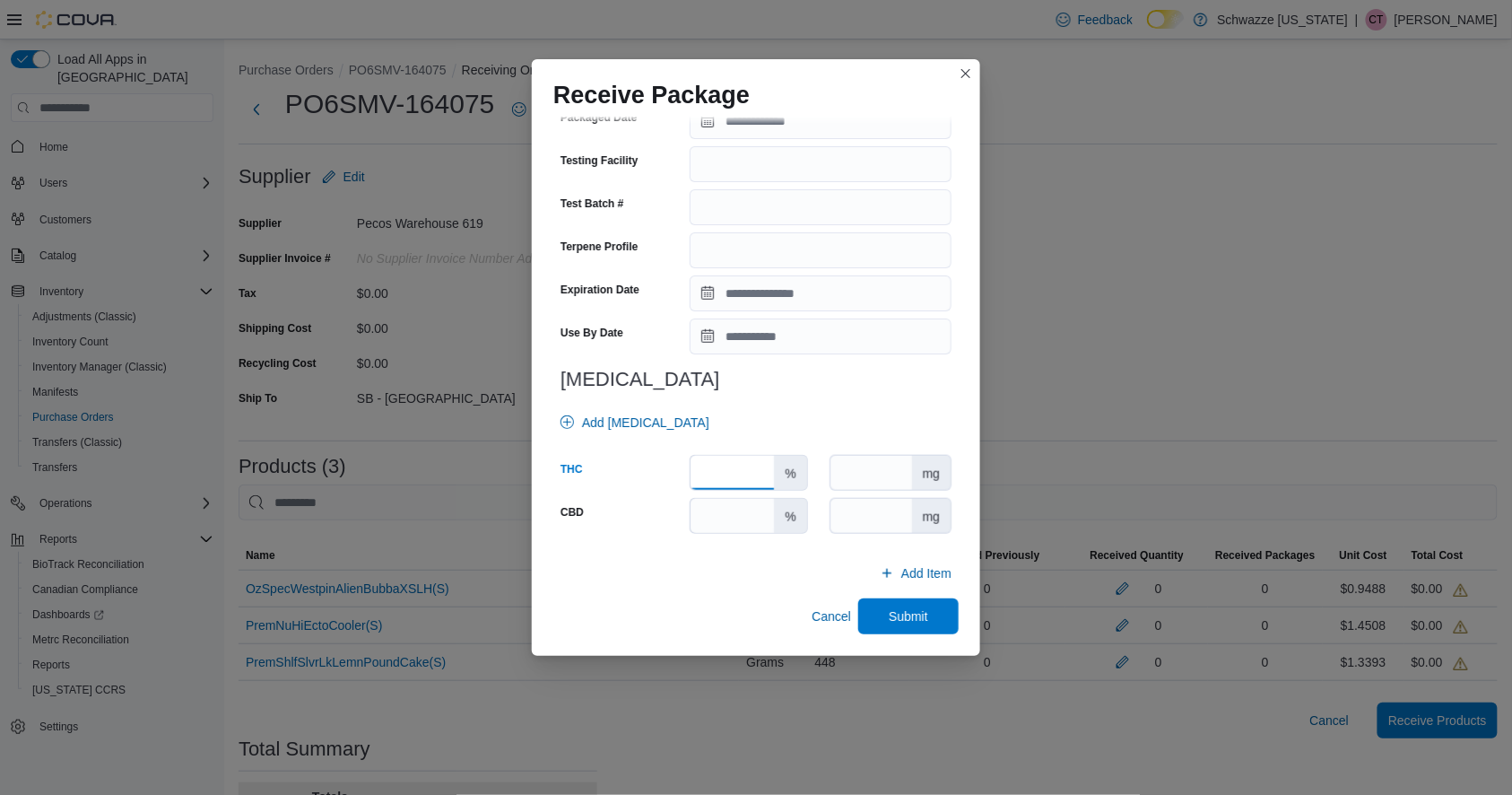
click at [730, 484] on input "number" at bounding box center [732, 472] width 84 height 34
type input "****"
click at [880, 417] on div "Add Cannabinoid" at bounding box center [753, 422] width 398 height 36
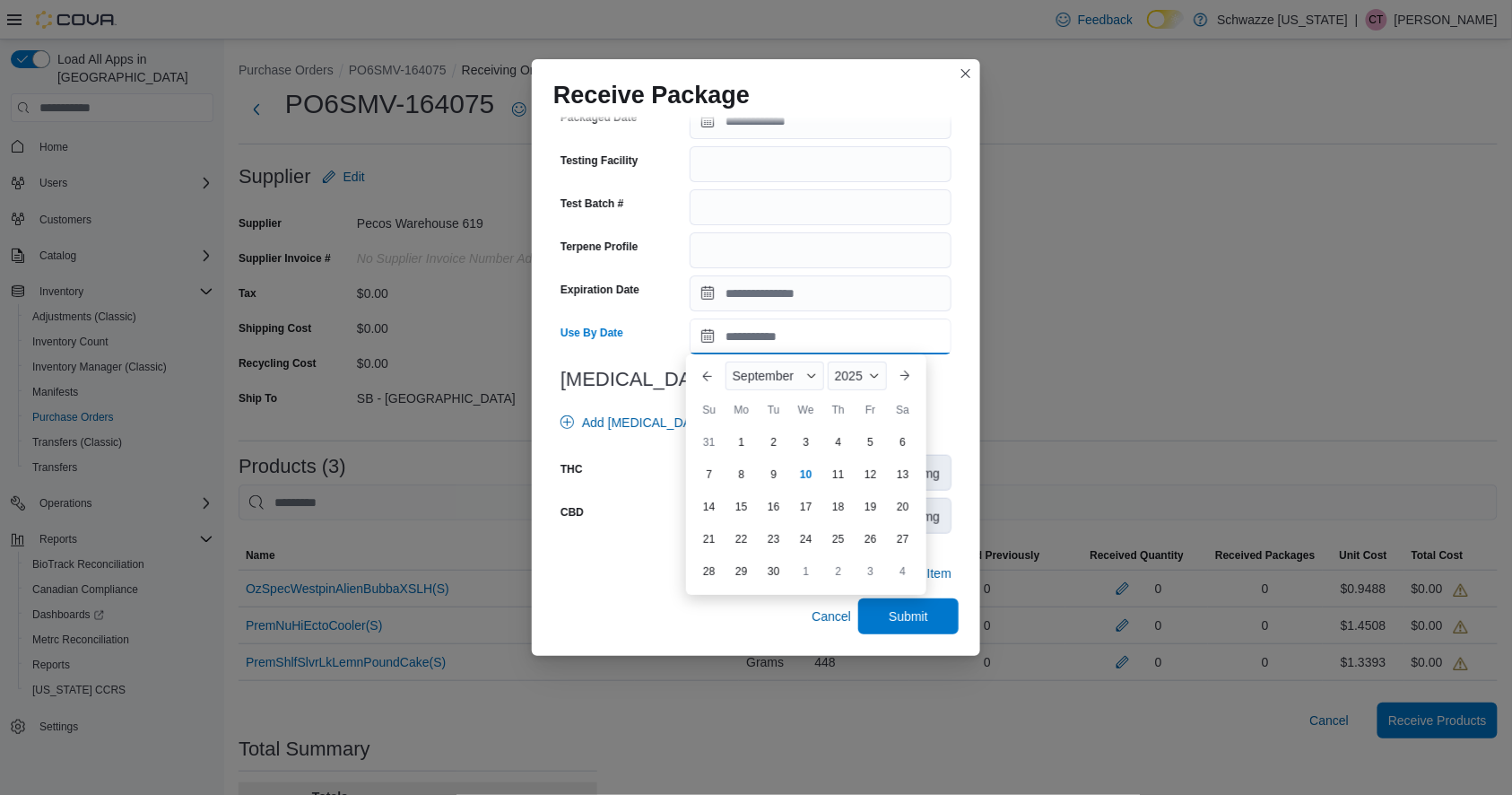
click at [766, 344] on input "Use By Date" at bounding box center [821, 335] width 262 height 36
click at [765, 385] on div "September" at bounding box center [775, 376] width 99 height 29
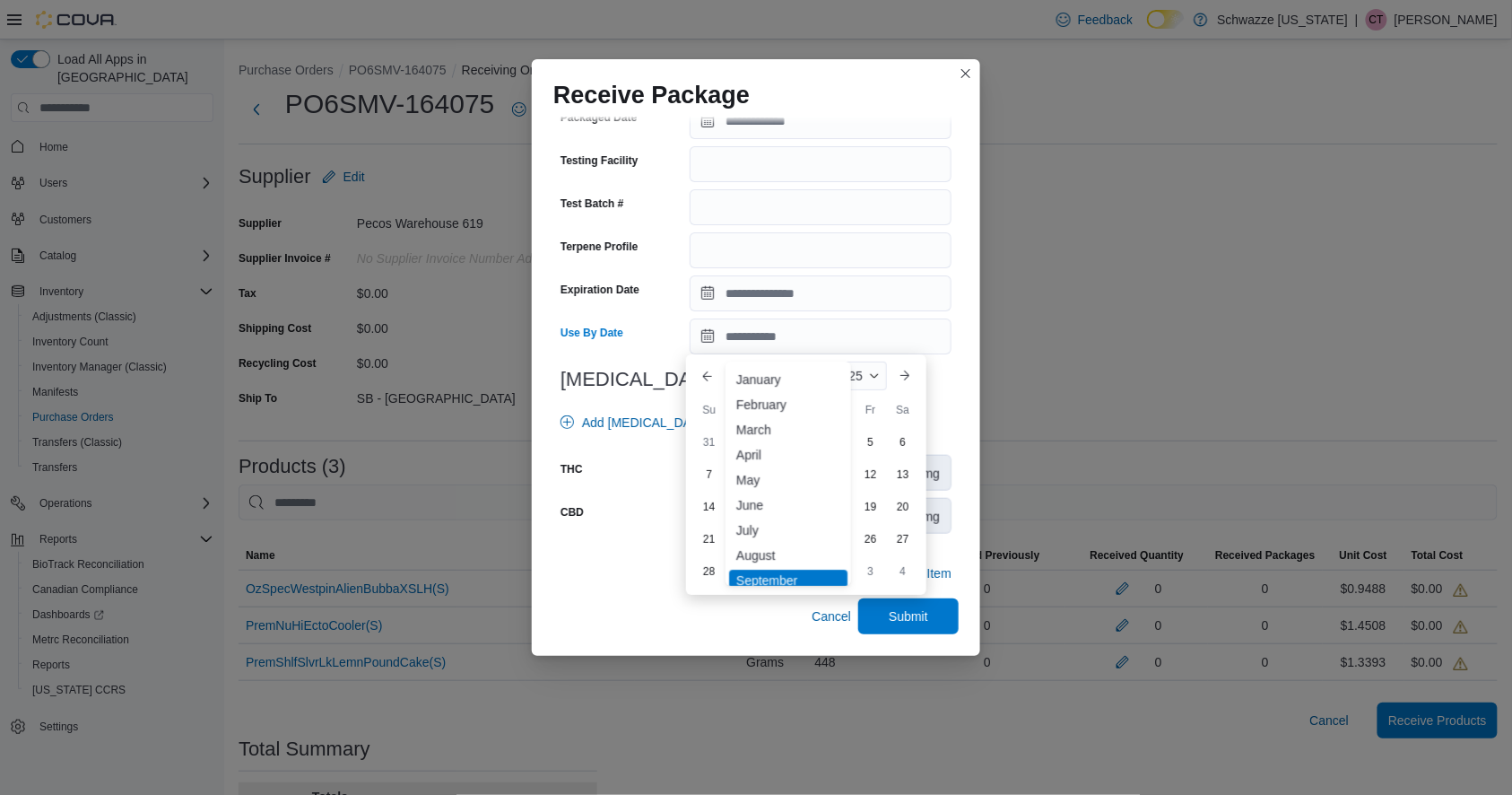
scroll to position [87, 0]
click at [781, 568] on div "December" at bounding box center [788, 568] width 118 height 21
click at [710, 472] on div "7" at bounding box center [708, 475] width 32 height 32
type input "**********"
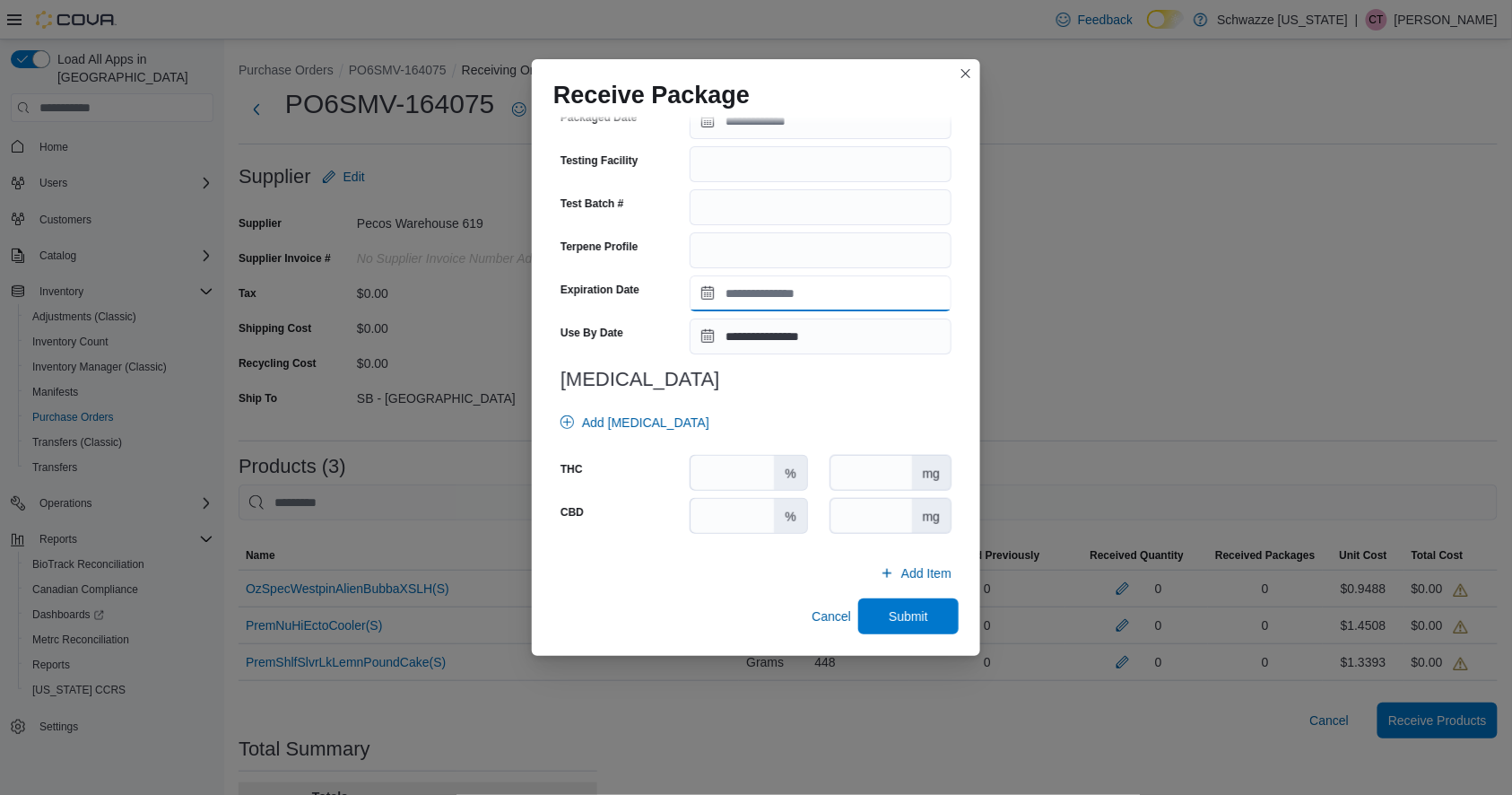
click at [762, 305] on input "Expiration Date" at bounding box center [821, 293] width 262 height 36
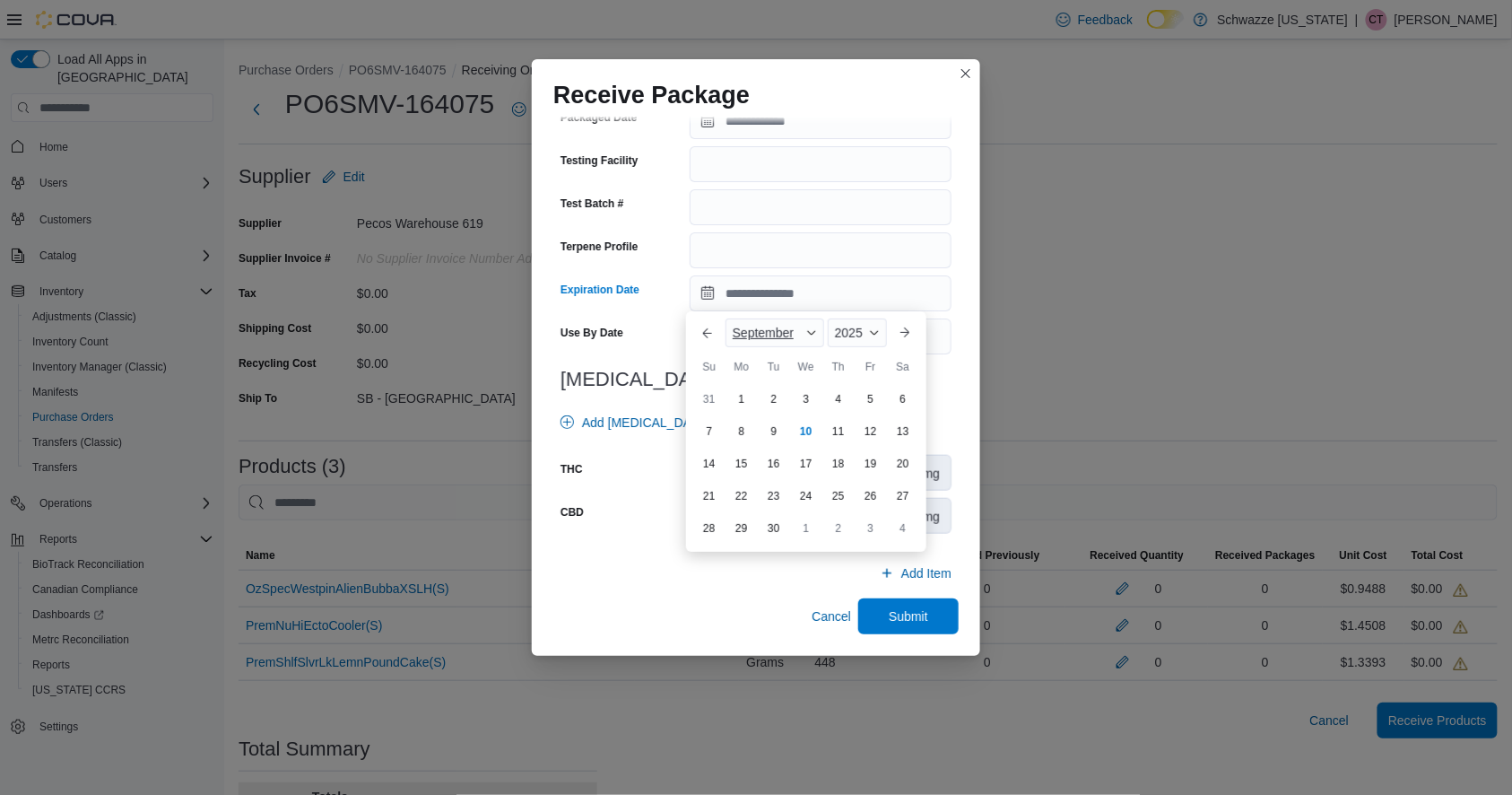
click at [763, 341] on div "September" at bounding box center [775, 333] width 99 height 29
click at [760, 389] on div "March" at bounding box center [788, 386] width 118 height 21
click at [847, 333] on span "2025" at bounding box center [840, 333] width 28 height 14
click at [854, 478] on div "2026" at bounding box center [864, 473] width 83 height 21
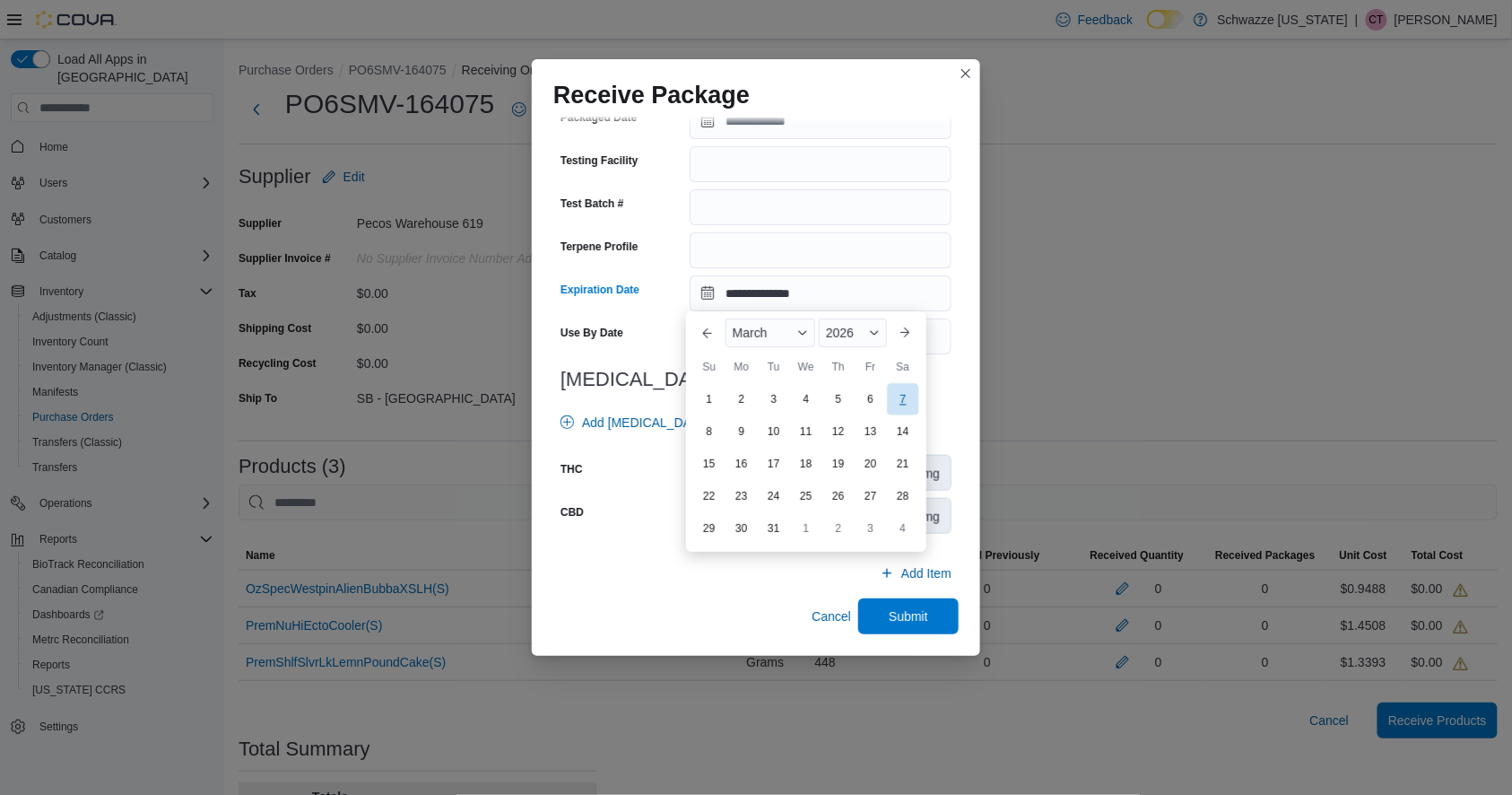
click at [895, 400] on div "7" at bounding box center [903, 399] width 32 height 32
type input "**********"
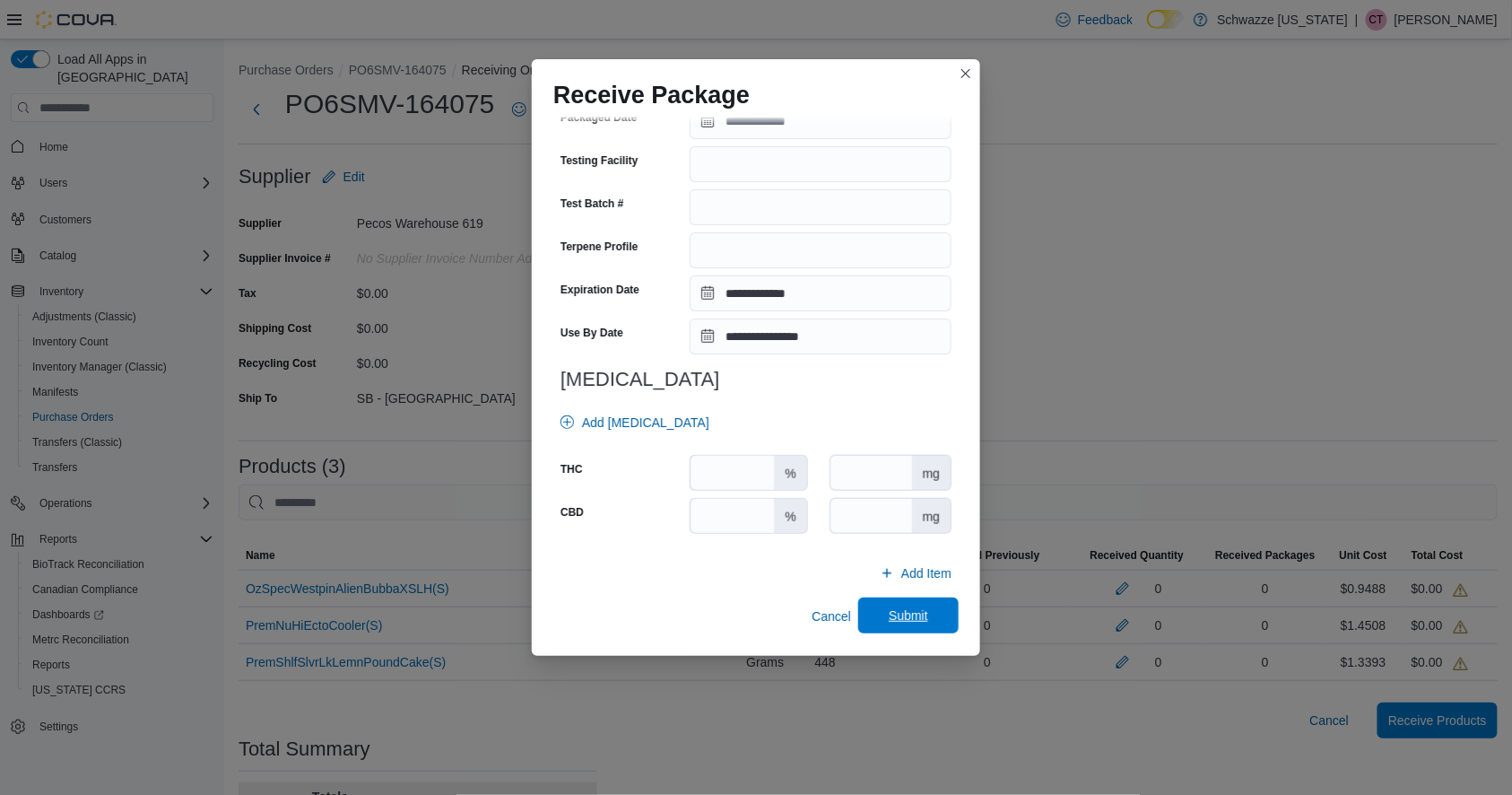
click at [907, 623] on span "Submit" at bounding box center [908, 615] width 39 height 18
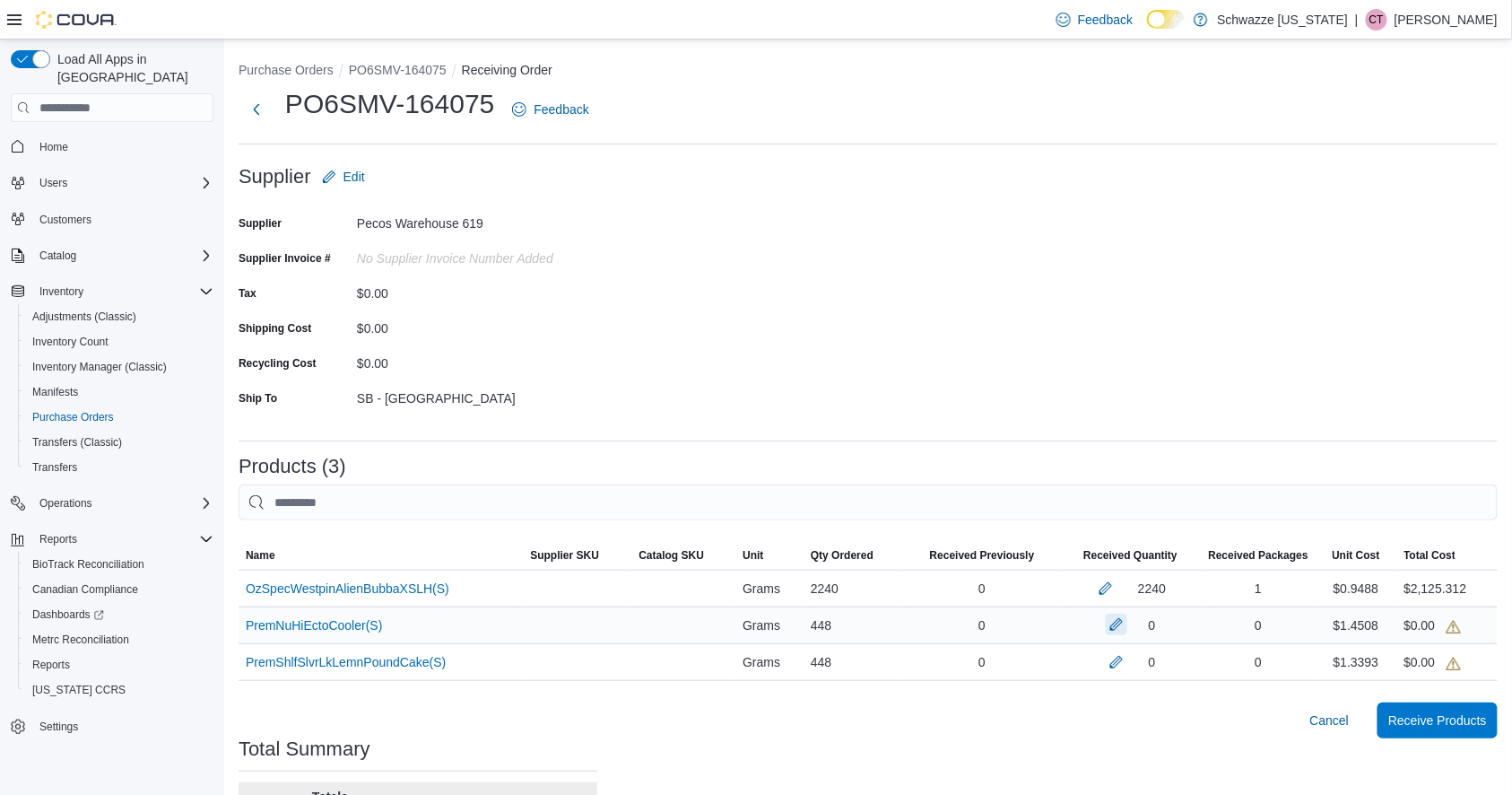
click at [1128, 632] on button "button" at bounding box center [1117, 624] width 21 height 21
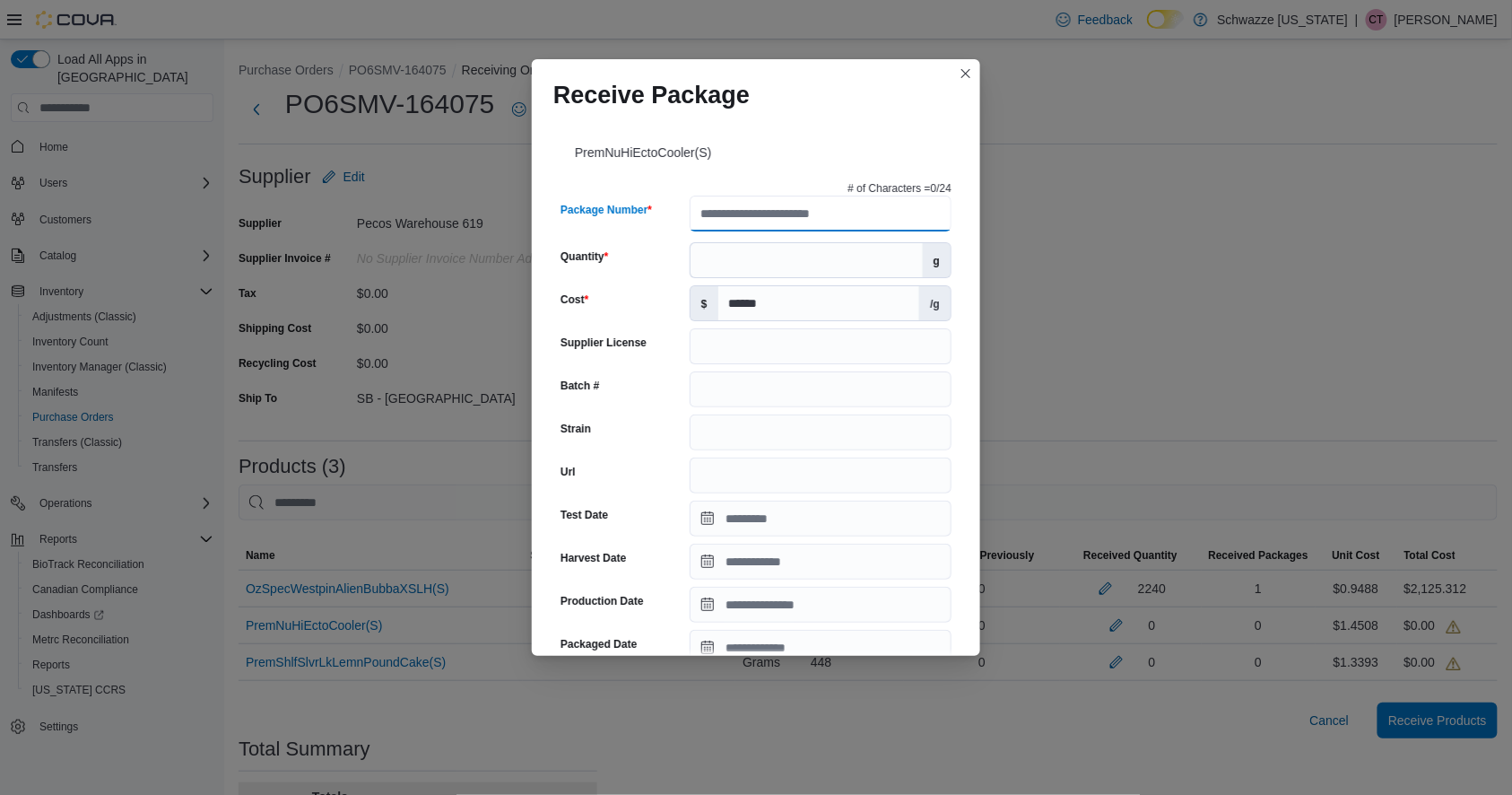
click at [745, 211] on input "Package Number" at bounding box center [821, 212] width 262 height 36
paste input "**********"
type input "**********"
click at [741, 257] on div "g" at bounding box center [821, 260] width 262 height 36
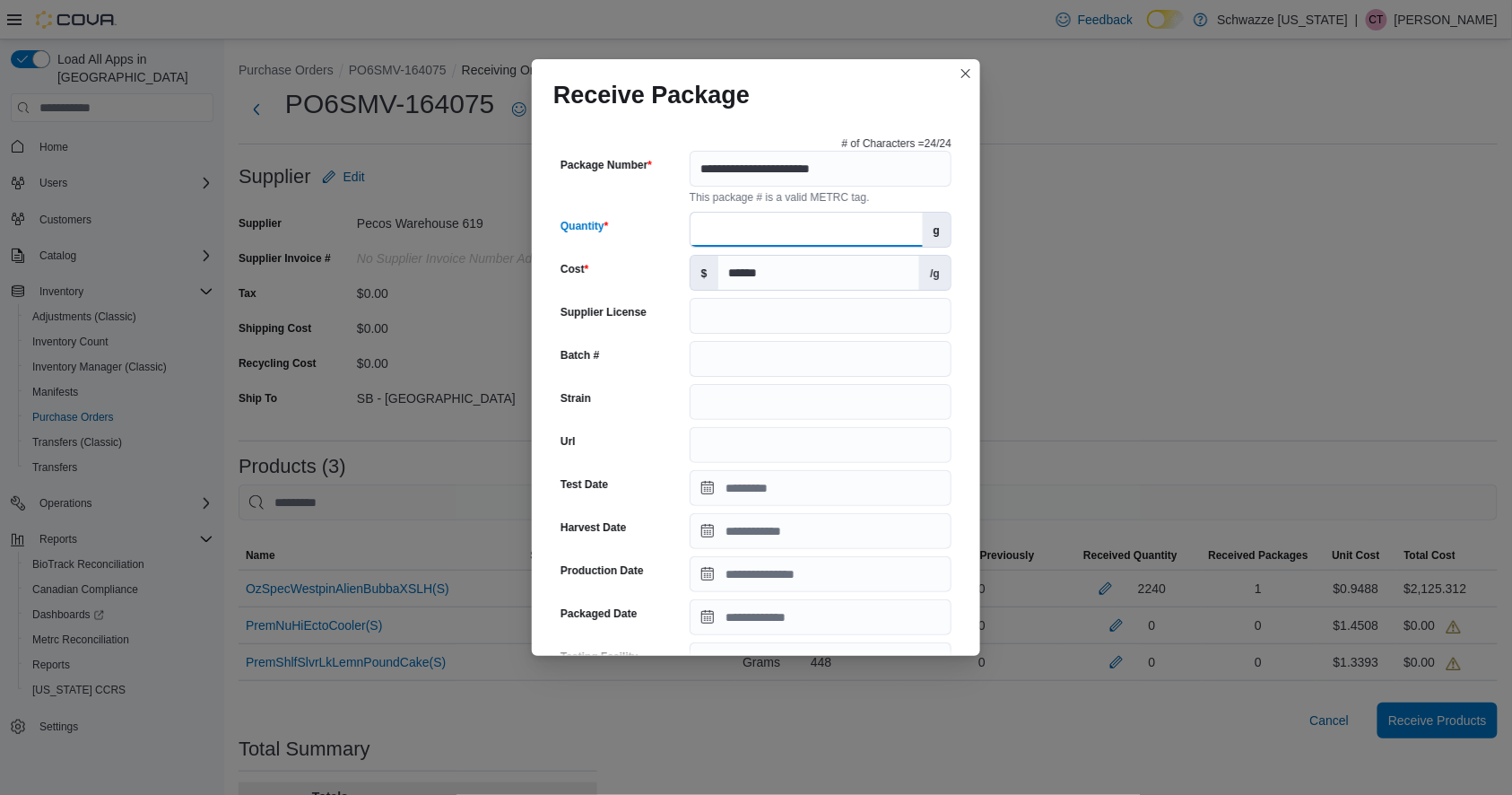
scroll to position [44, 0]
type input "***"
click at [733, 326] on input "Supplier License" at bounding box center [821, 316] width 262 height 36
type input "**********"
click at [747, 357] on input "Batch #" at bounding box center [821, 360] width 262 height 36
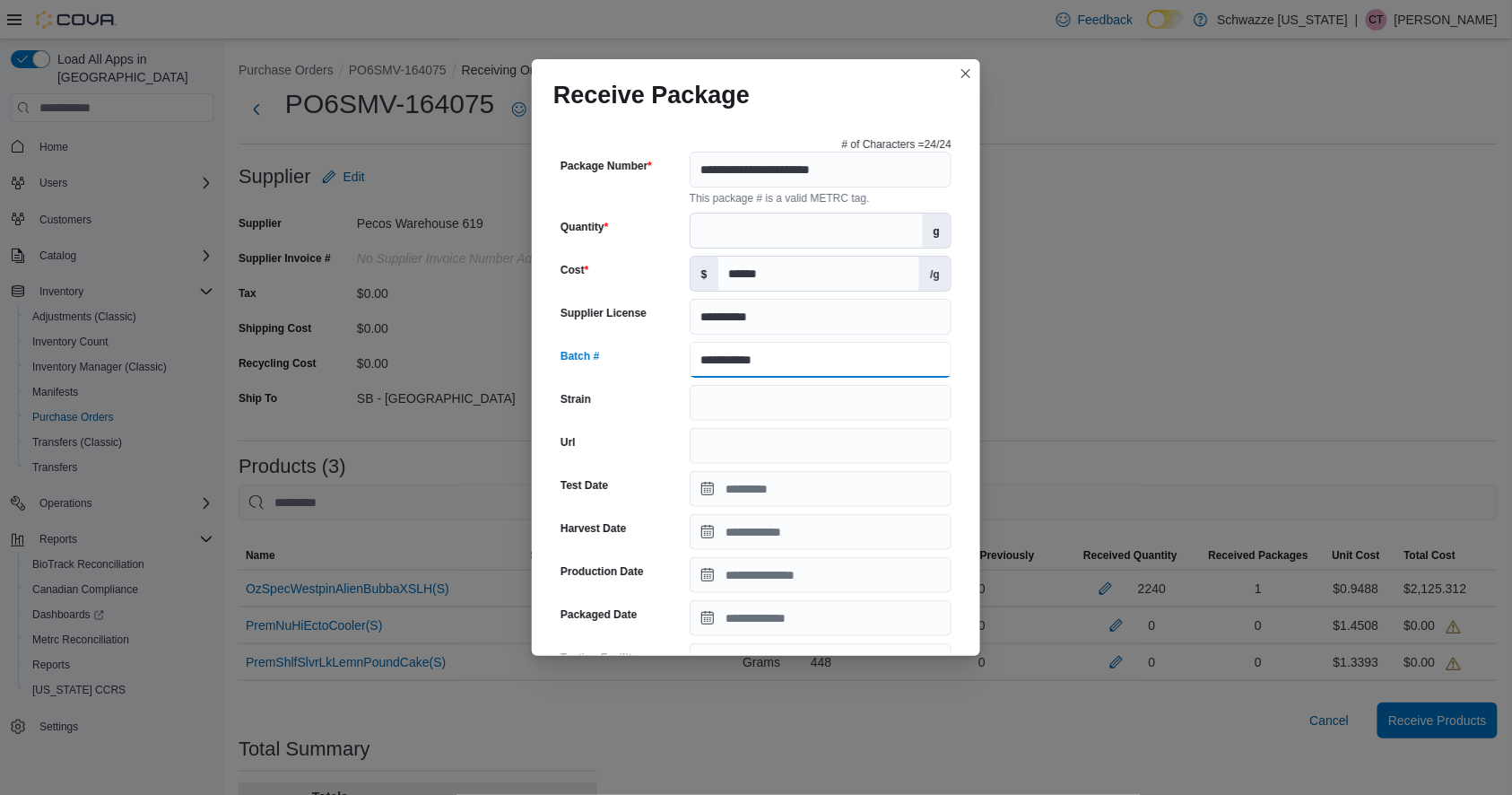
drag, startPoint x: 791, startPoint y: 359, endPoint x: 641, endPoint y: 367, distance: 150.2
click at [641, 367] on div "**********" at bounding box center [756, 360] width 391 height 36
type input "**********"
click at [717, 408] on input "Strain" at bounding box center [821, 402] width 262 height 36
paste input "**********"
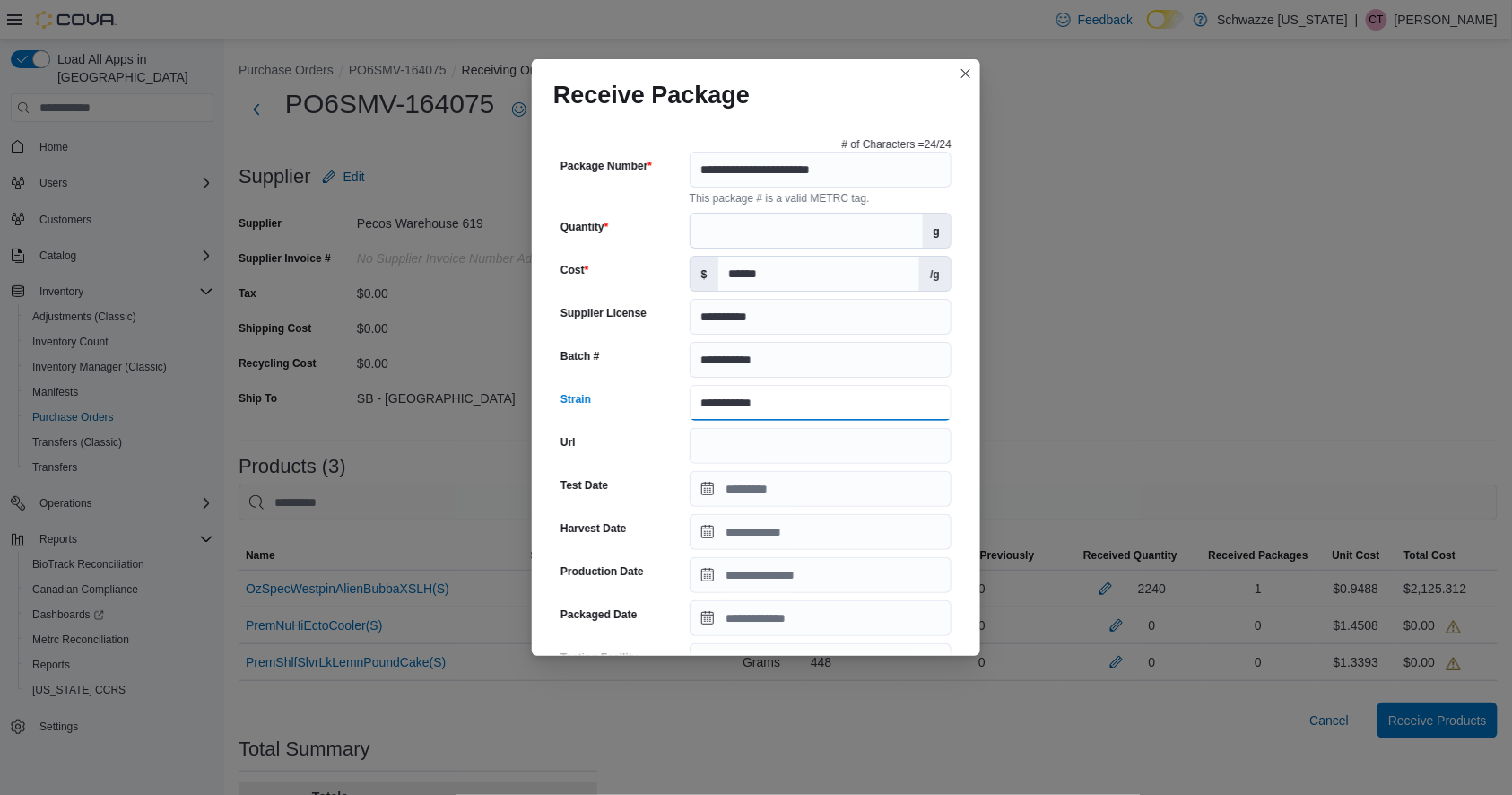
type input "**********"
click at [822, 504] on input "Test Date" at bounding box center [821, 488] width 262 height 36
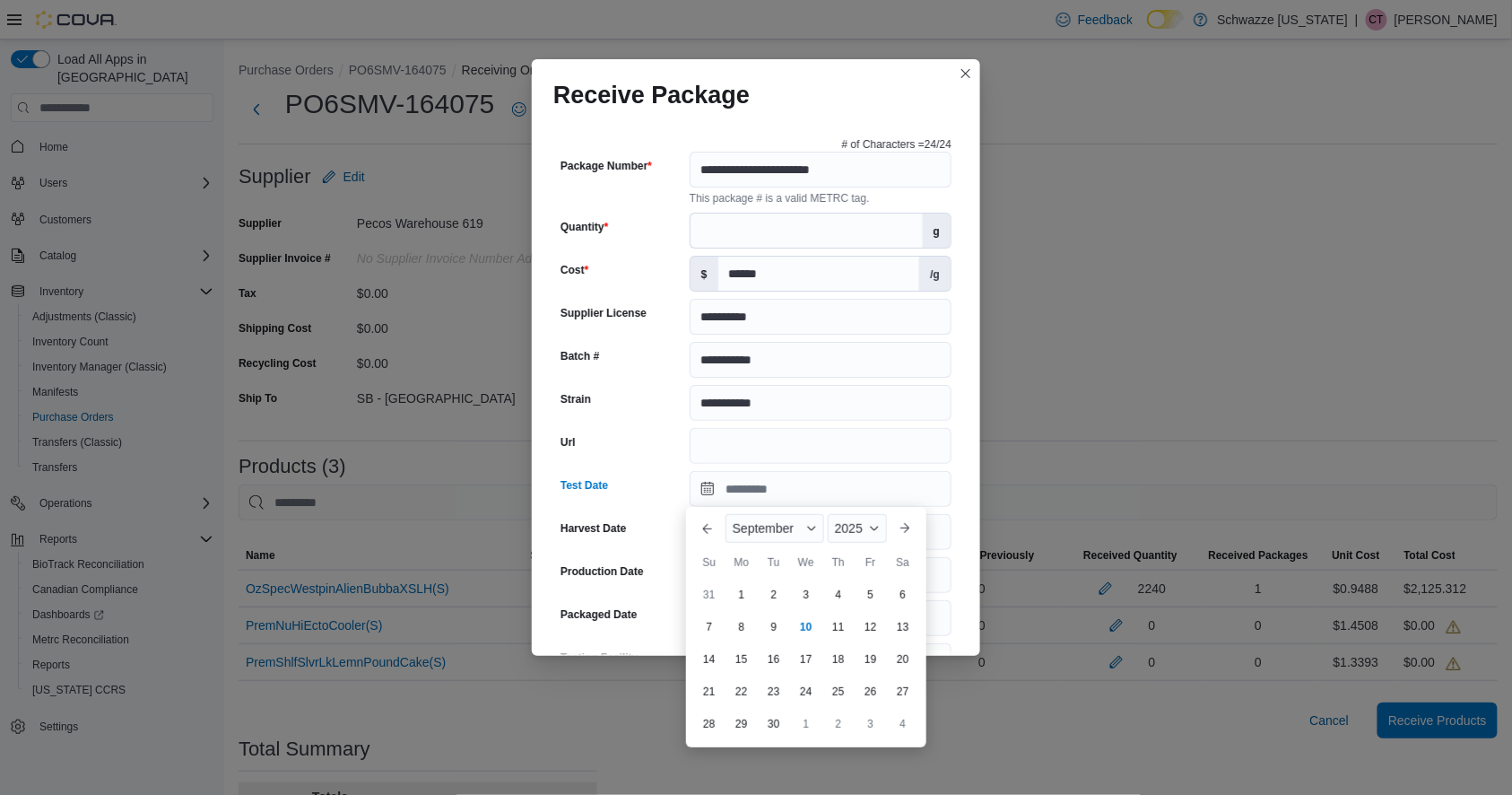
click at [951, 534] on div "**********" at bounding box center [756, 385] width 449 height 539
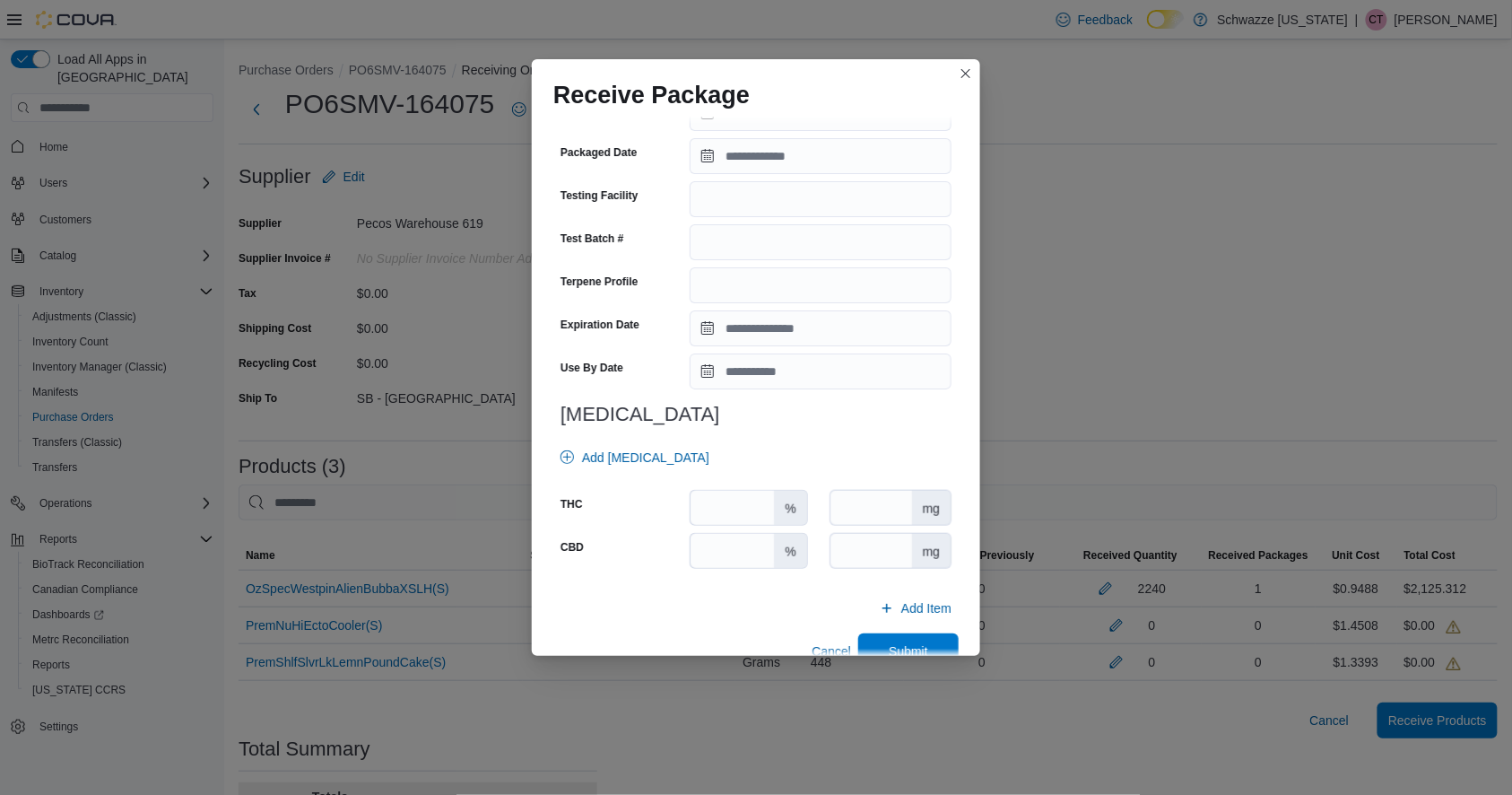
scroll to position [507, 0]
click at [732, 509] on input "number" at bounding box center [732, 507] width 84 height 34
type input "*****"
click at [741, 373] on input "Use By Date" at bounding box center [821, 370] width 262 height 36
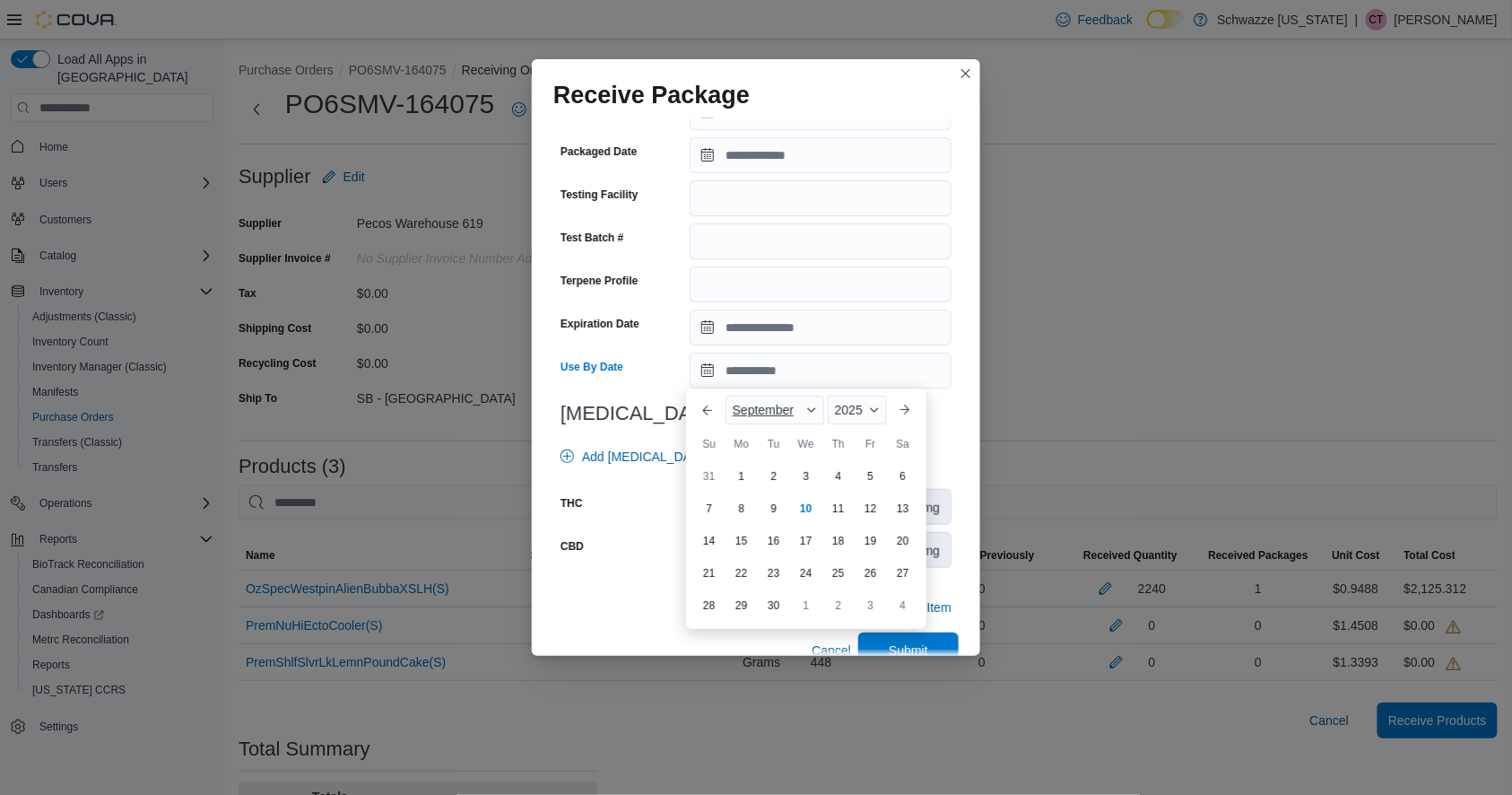
click at [767, 410] on span "September" at bounding box center [762, 410] width 61 height 14
click at [767, 470] on div "March" at bounding box center [788, 463] width 118 height 21
click at [859, 410] on div "2025" at bounding box center [853, 410] width 68 height 29
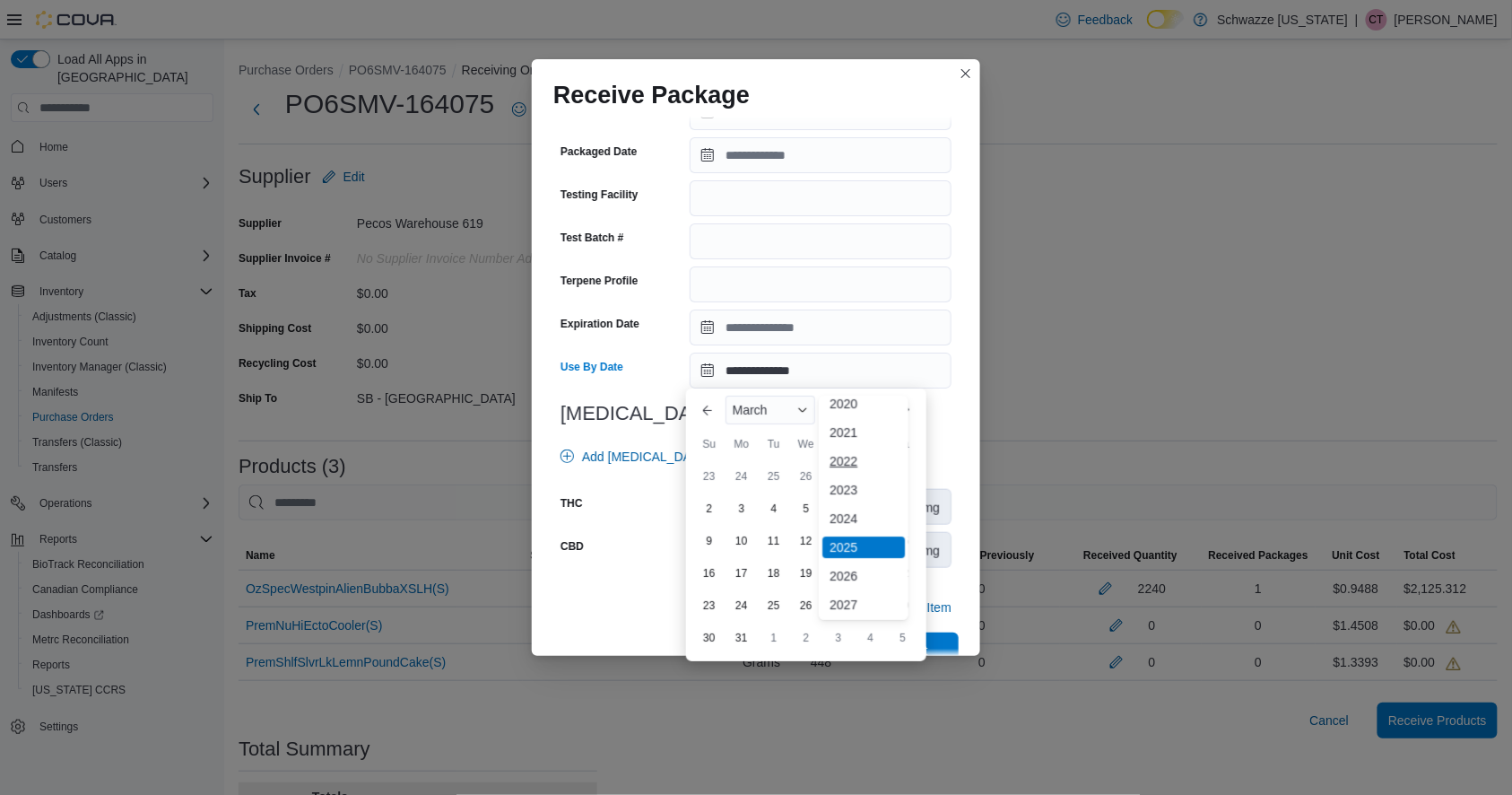
scroll to position [68, 0]
click at [854, 575] on div "2026" at bounding box center [864, 575] width 83 height 21
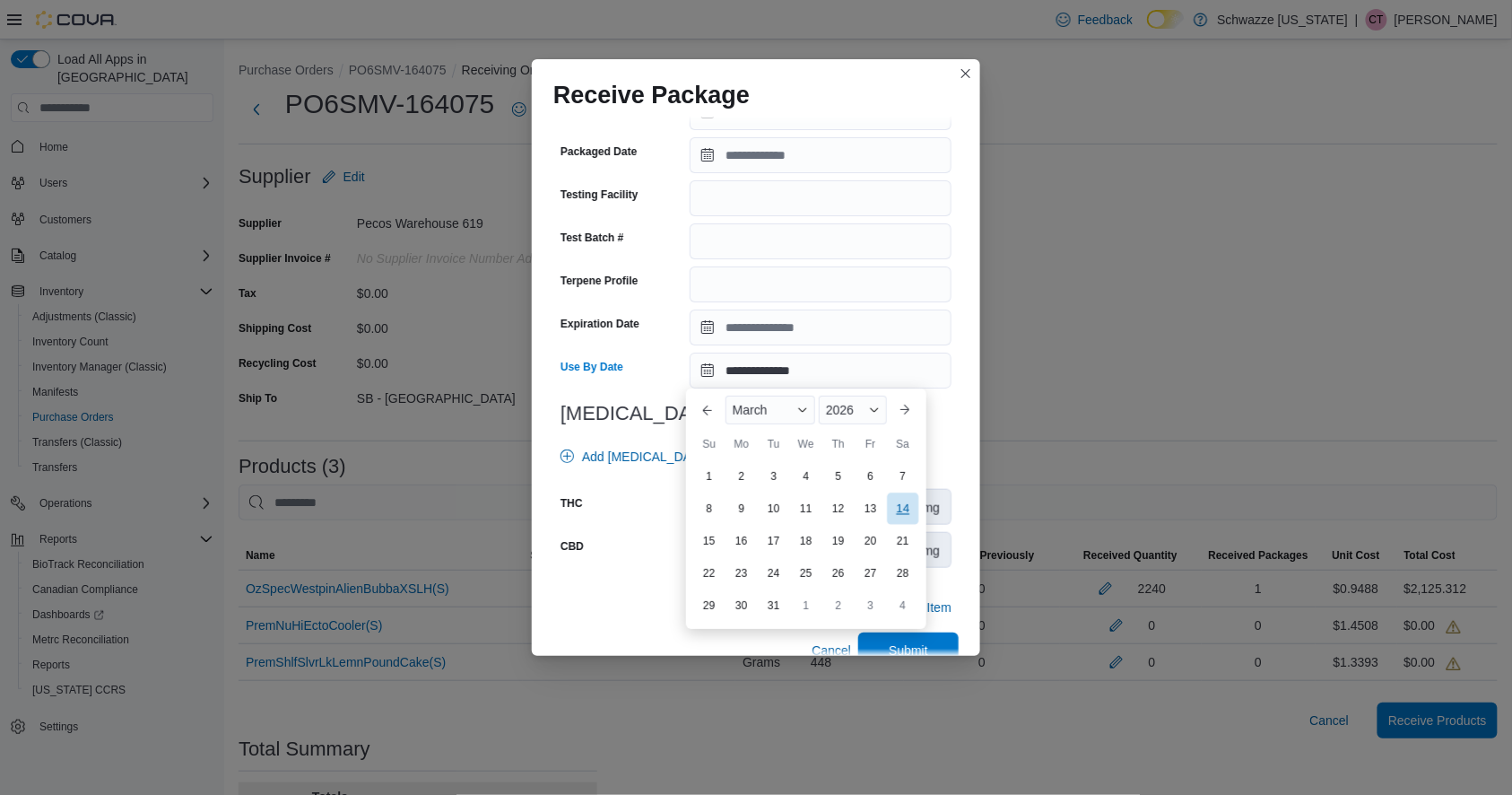
click at [902, 512] on div "14" at bounding box center [903, 509] width 32 height 32
type input "**********"
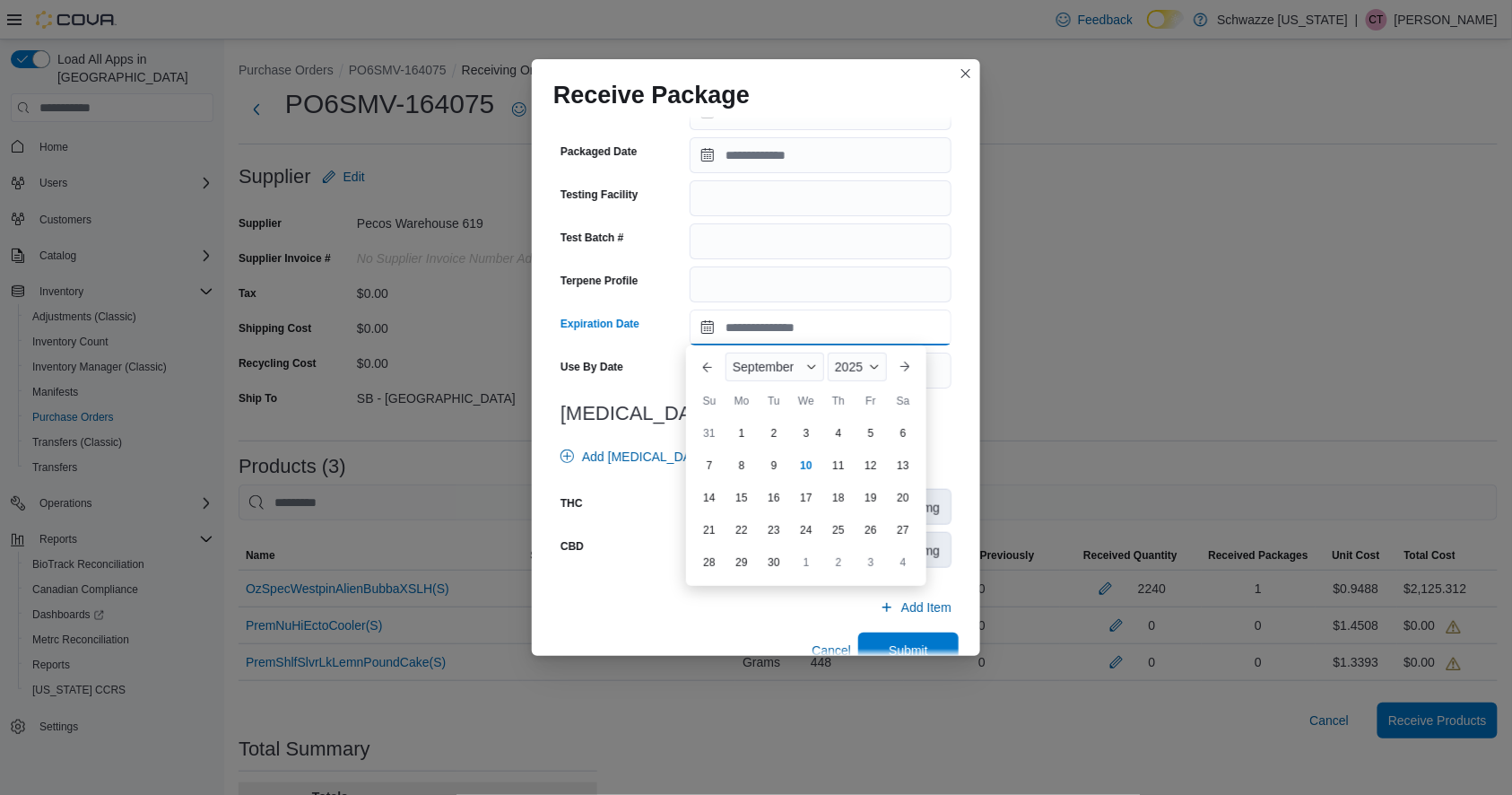
click at [765, 333] on input "Expiration Date" at bounding box center [821, 327] width 262 height 36
click at [748, 367] on span "September" at bounding box center [762, 366] width 61 height 14
click at [759, 504] on div "June" at bounding box center [788, 496] width 118 height 21
click at [850, 370] on span "2025" at bounding box center [837, 366] width 28 height 14
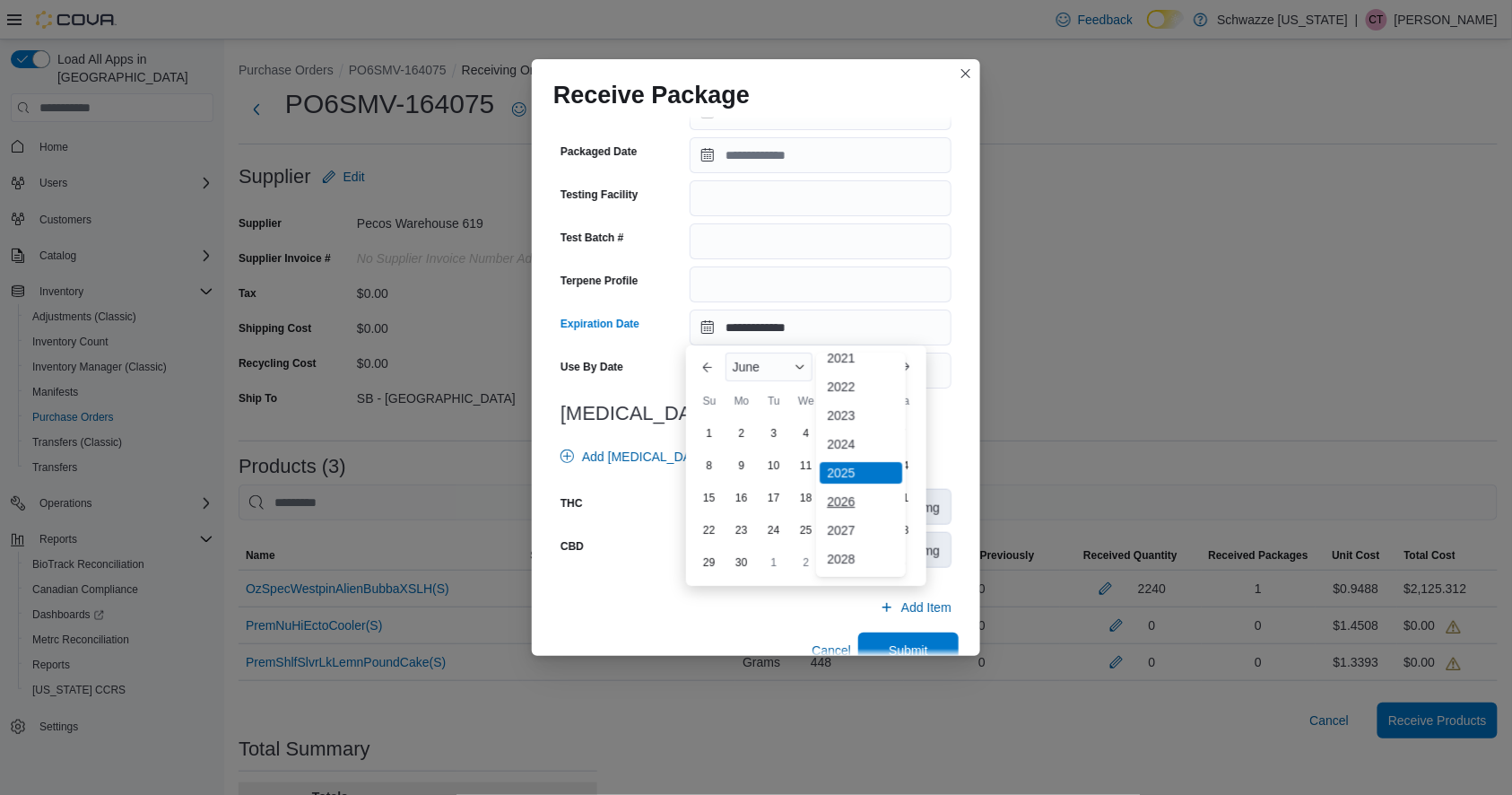
click at [851, 509] on div "2026" at bounding box center [861, 502] width 83 height 21
click at [716, 501] on div "14" at bounding box center [708, 498] width 32 height 32
type input "**********"
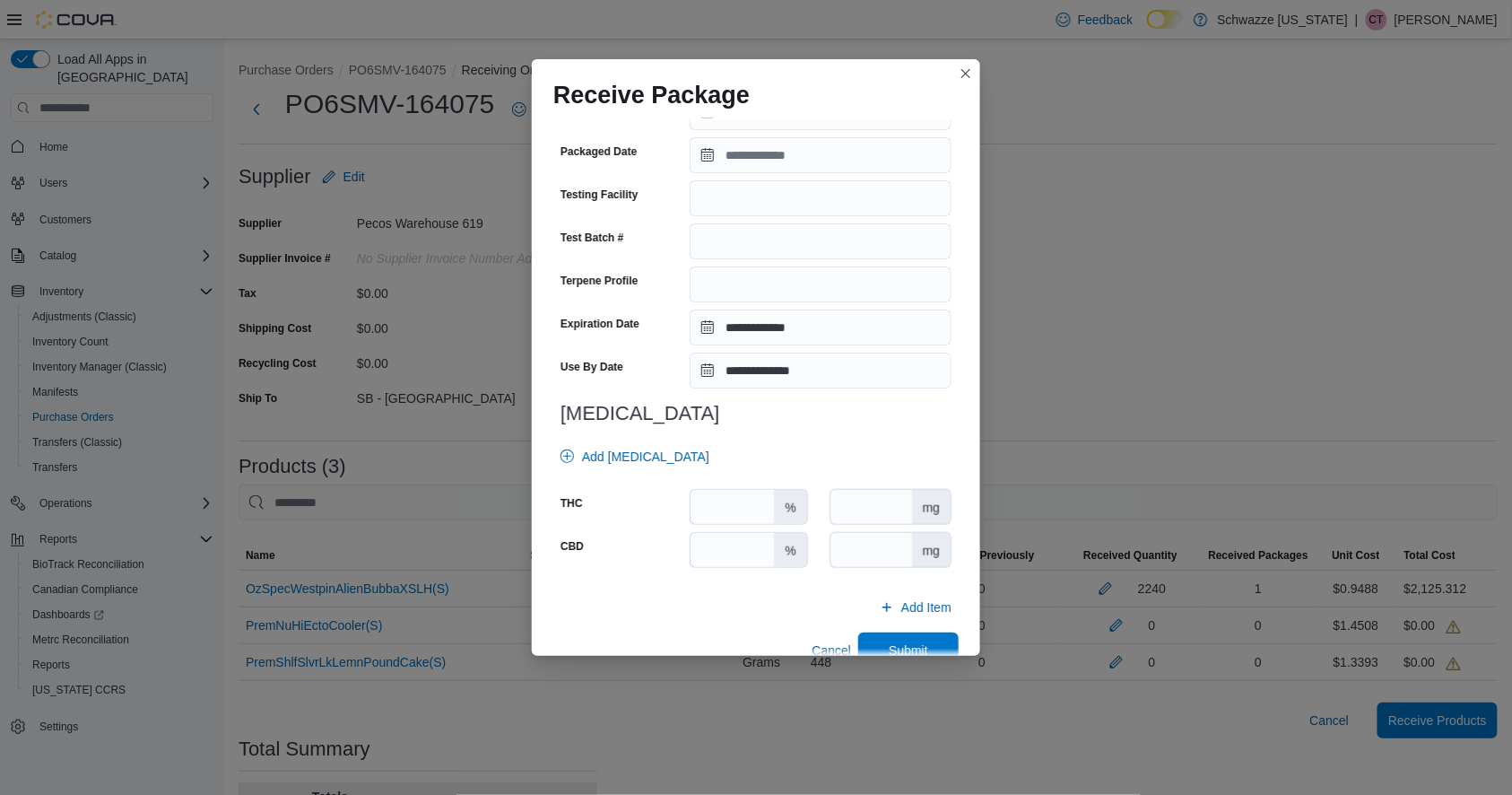
scroll to position [541, 0]
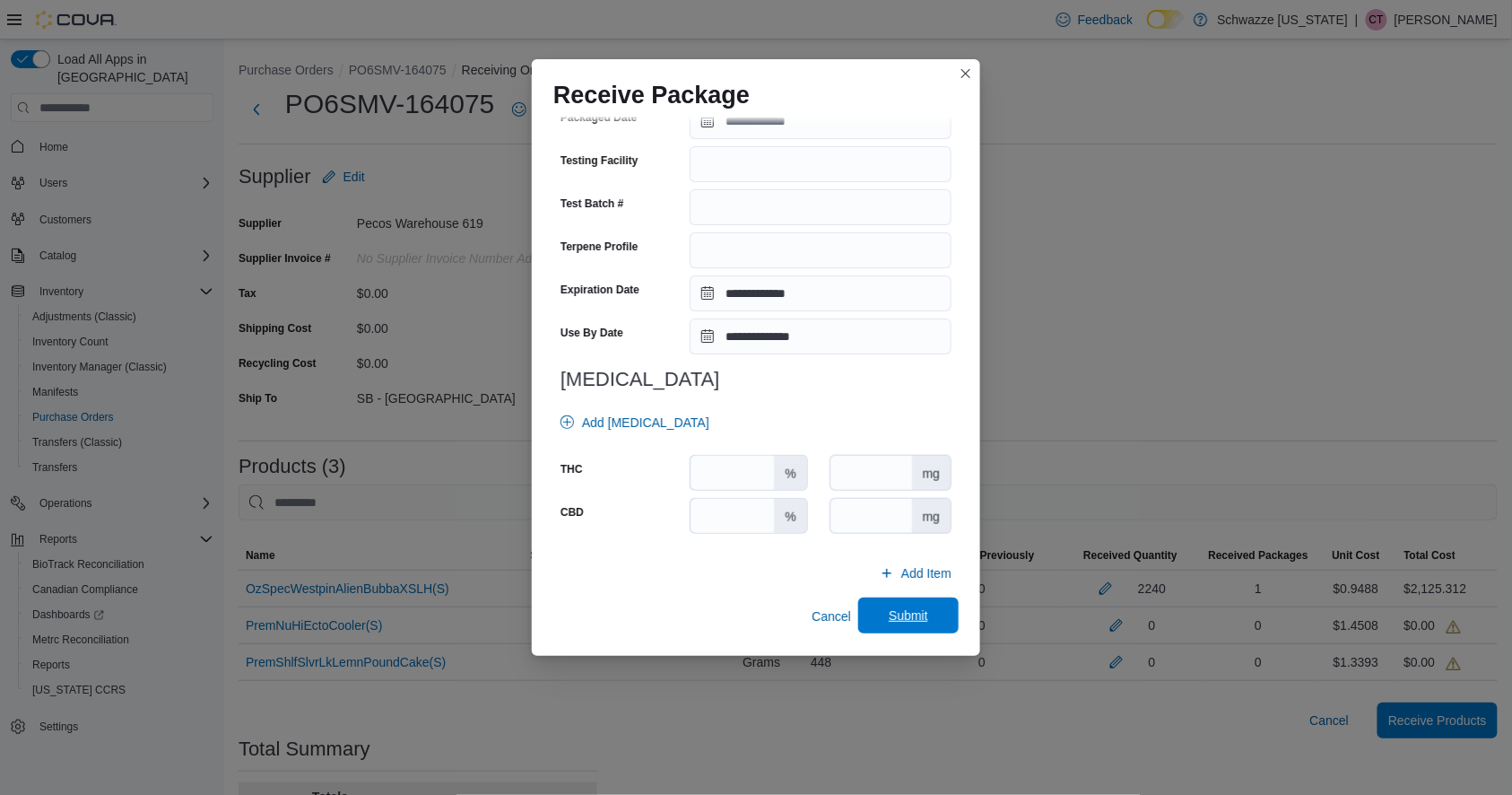
click at [905, 613] on span "Submit" at bounding box center [908, 615] width 39 height 18
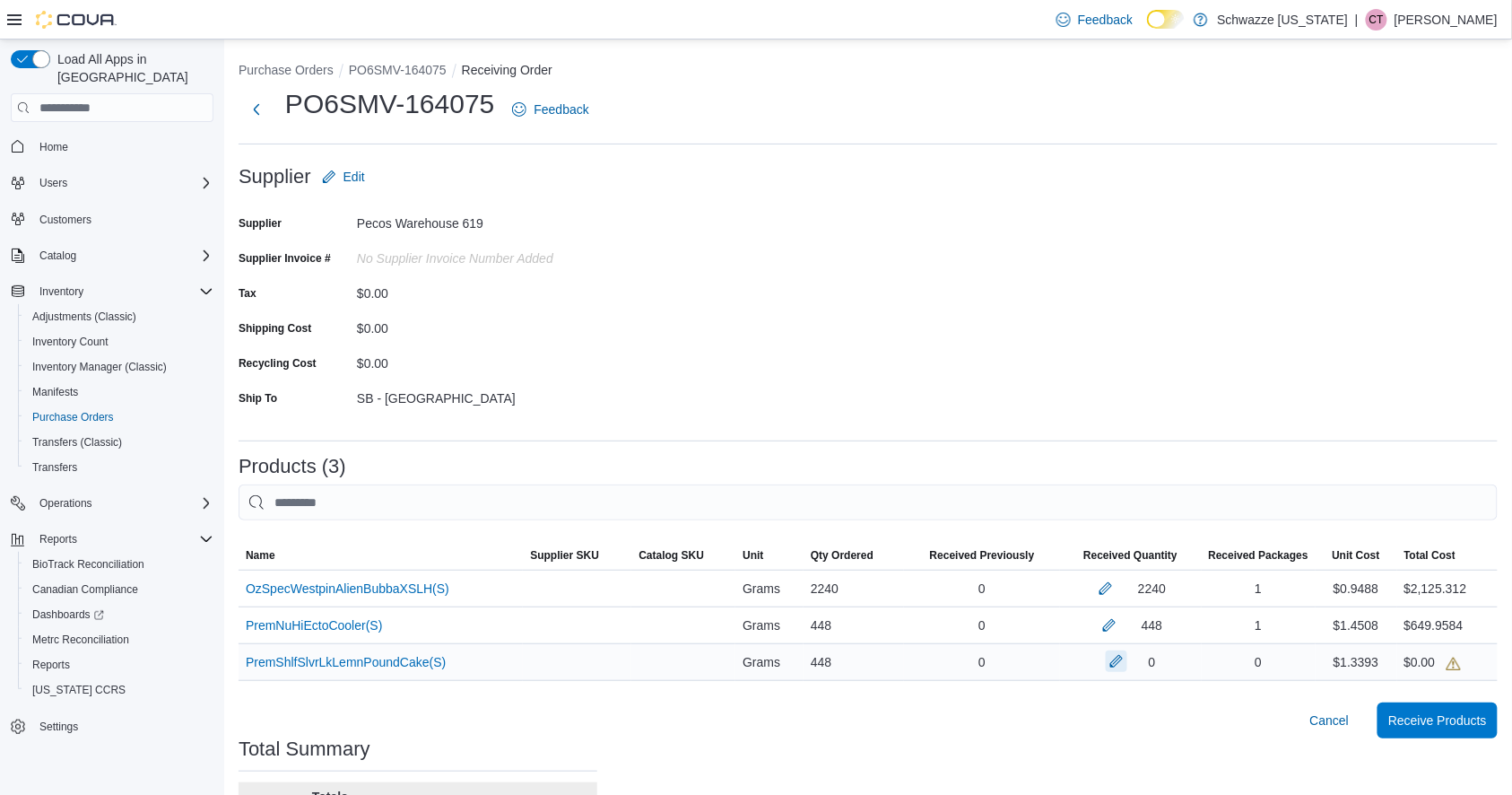
click at [1128, 662] on button "button" at bounding box center [1117, 661] width 21 height 21
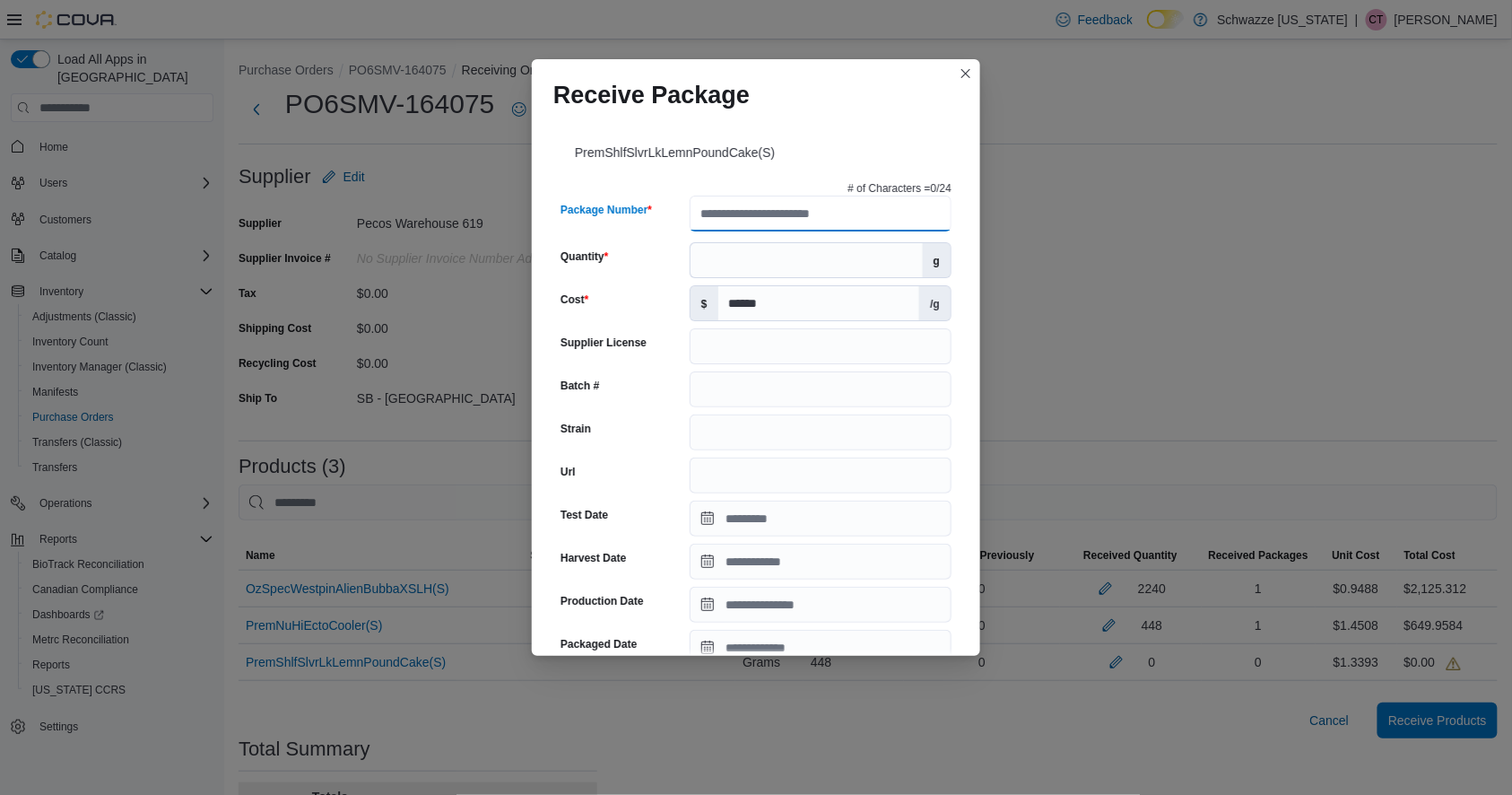
click at [767, 212] on input "Package Number" at bounding box center [821, 212] width 262 height 36
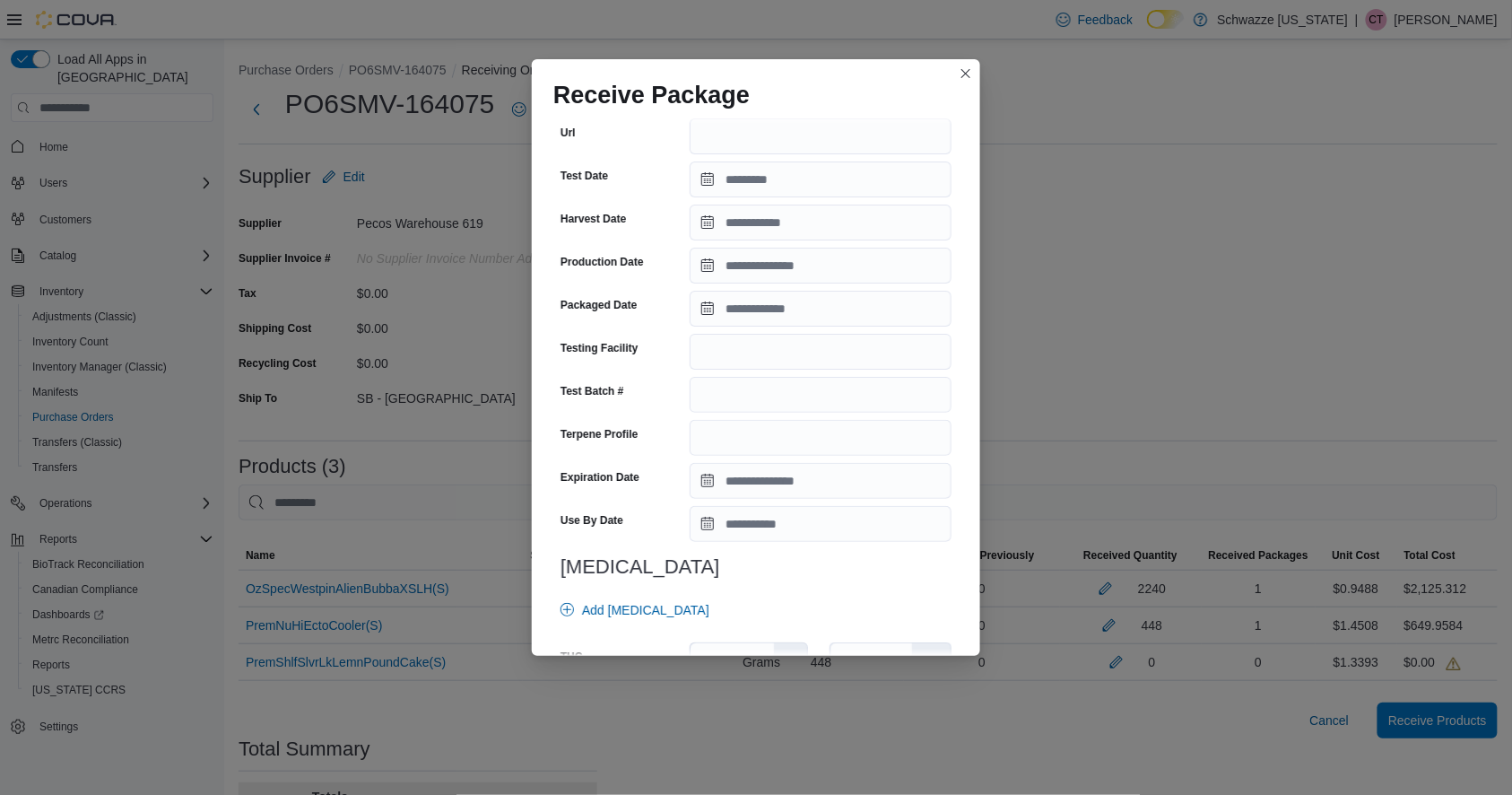
scroll to position [527, 0]
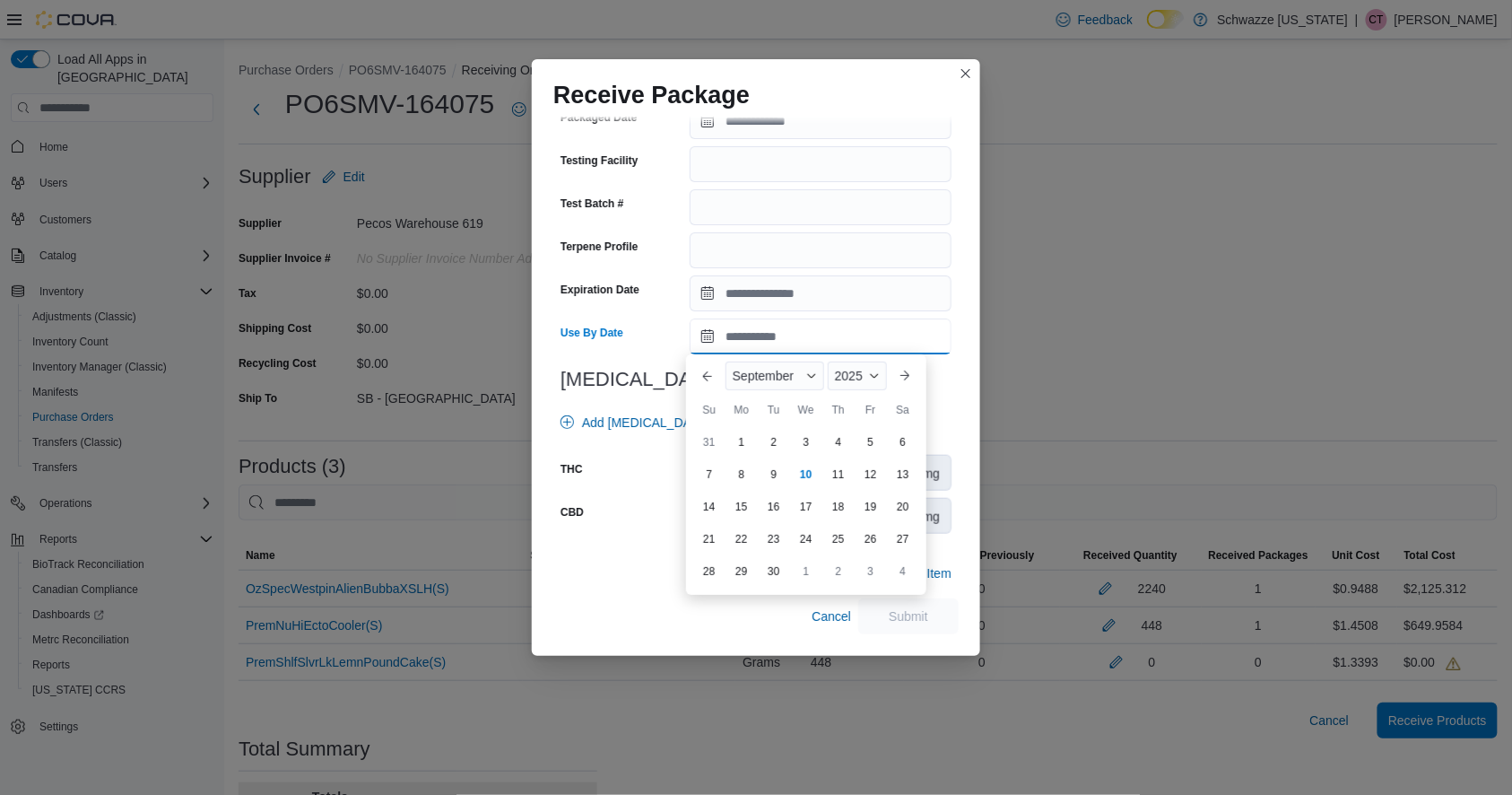
click at [738, 337] on input "Use By Date" at bounding box center [821, 335] width 262 height 36
click at [741, 372] on span "September" at bounding box center [762, 376] width 61 height 14
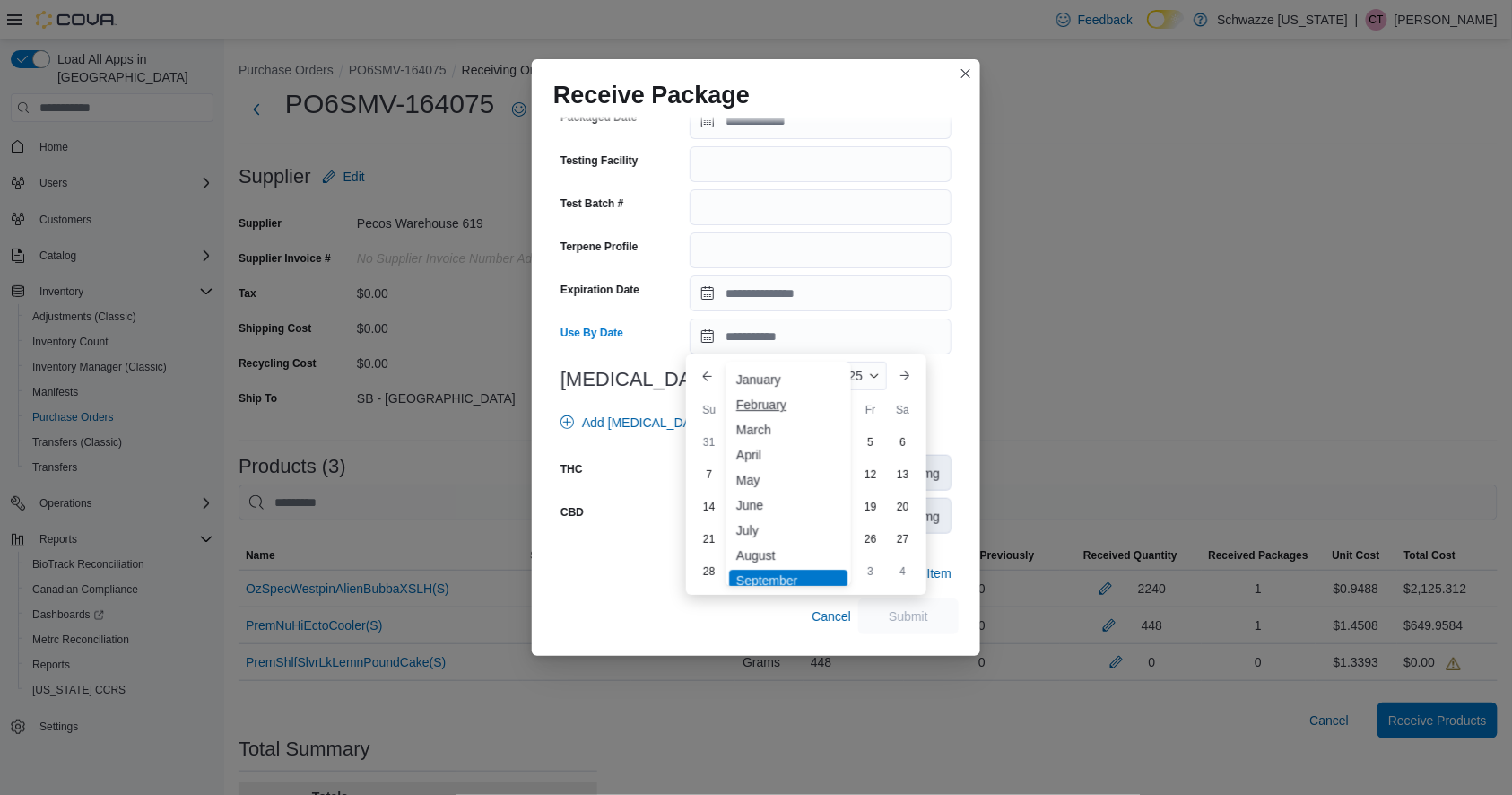
click at [749, 412] on div "February" at bounding box center [788, 405] width 118 height 21
click at [841, 387] on div "2025" at bounding box center [855, 376] width 62 height 29
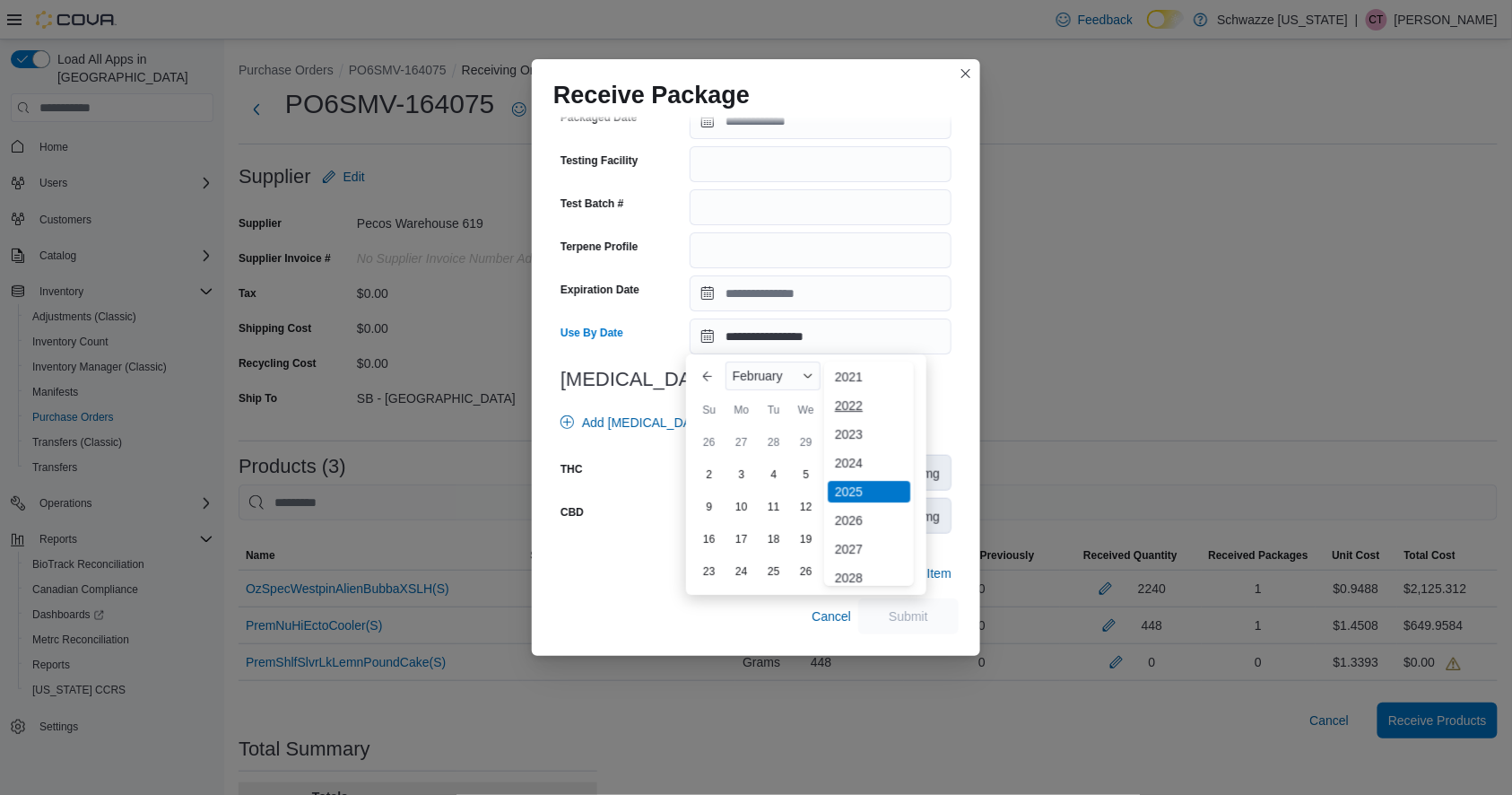
scroll to position [101, 0]
click at [839, 503] on div "2026" at bounding box center [869, 509] width 83 height 21
click at [903, 449] on div "7" at bounding box center [903, 442] width 32 height 32
type input "**********"
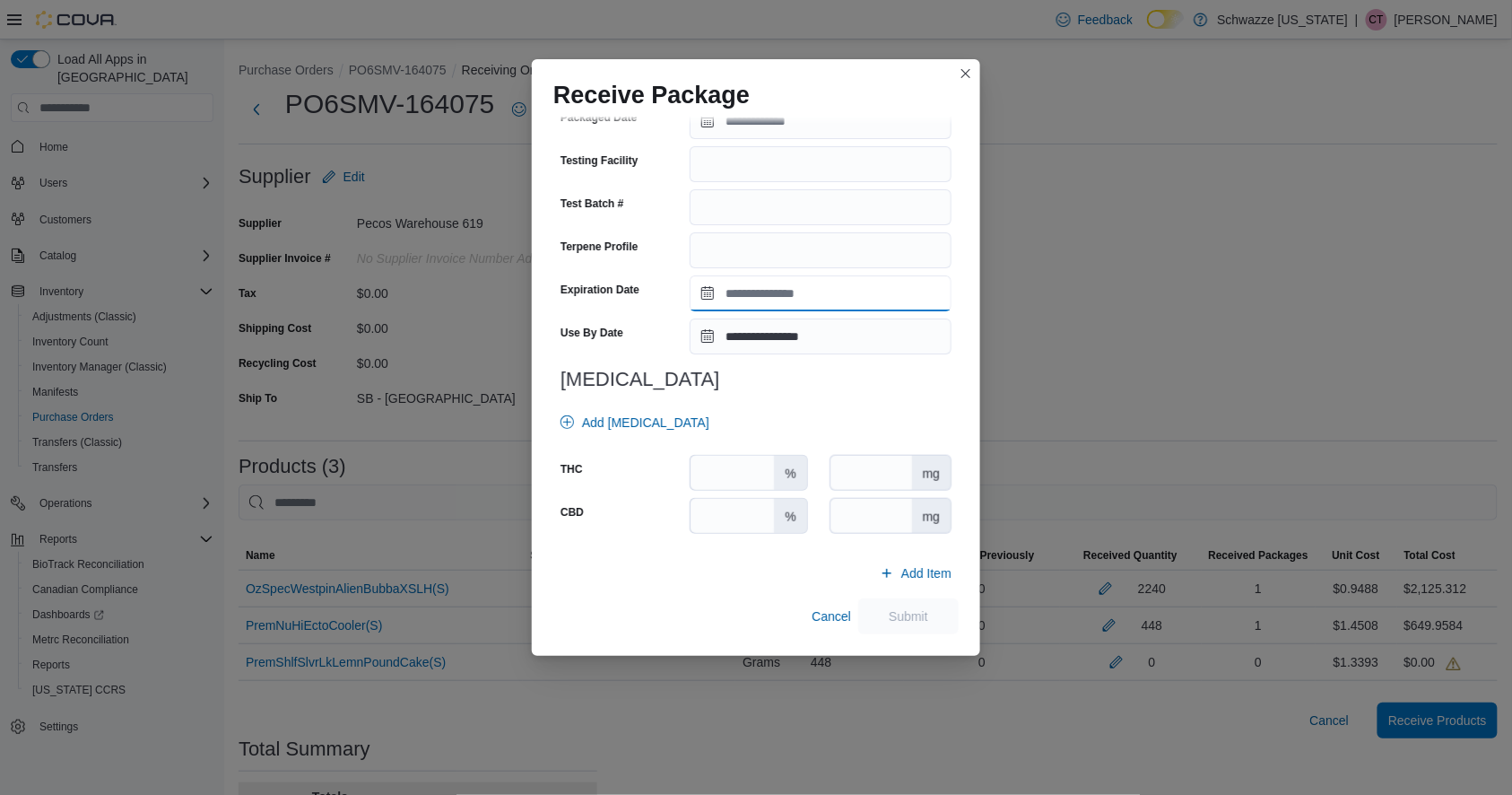
click at [738, 293] on input "Expiration Date" at bounding box center [821, 293] width 262 height 36
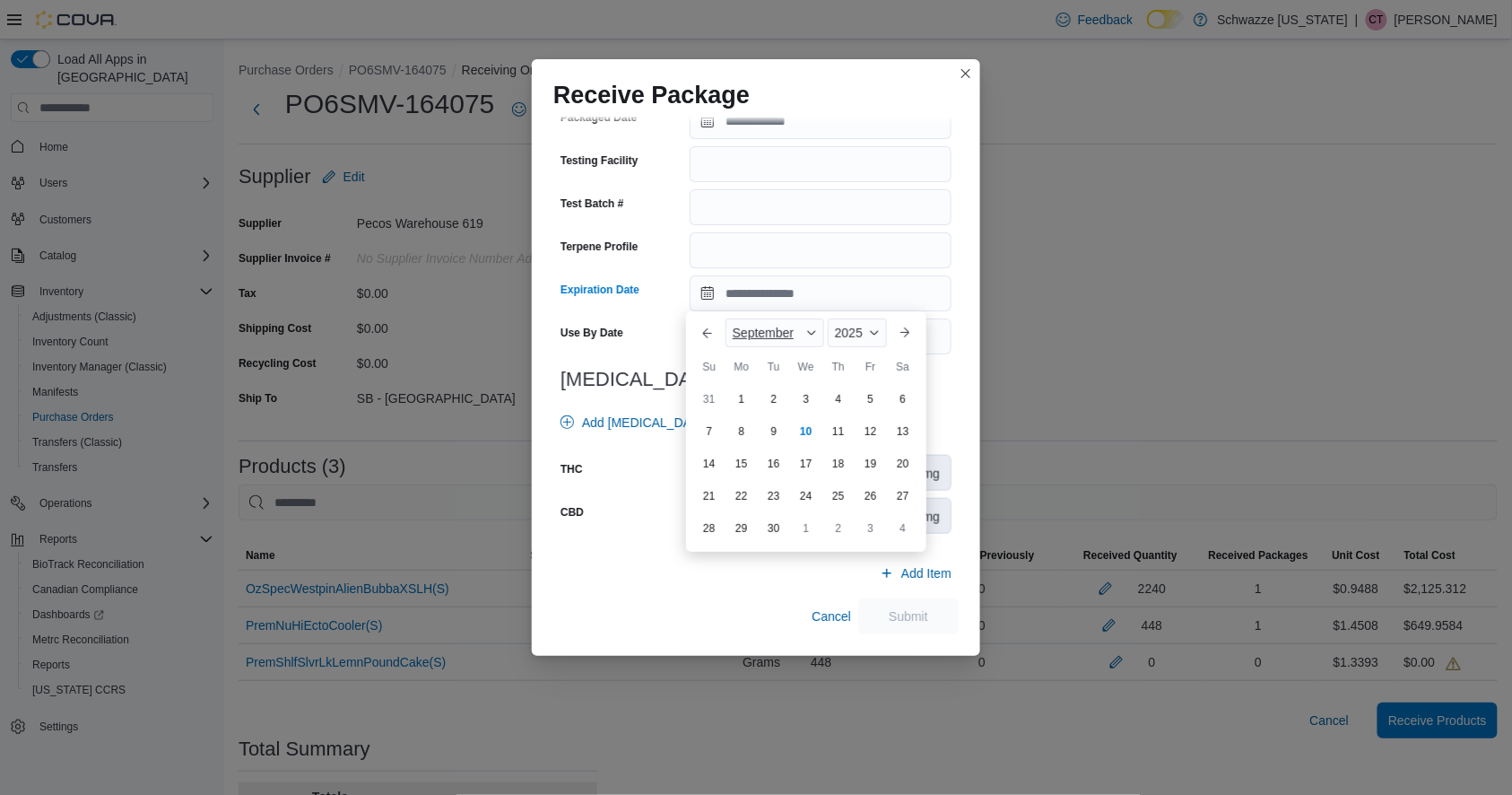
click at [746, 331] on span "September" at bounding box center [762, 333] width 61 height 14
click at [753, 434] on div "May" at bounding box center [788, 436] width 118 height 21
click at [865, 336] on div "2025" at bounding box center [851, 333] width 72 height 29
click at [849, 468] on div "2026" at bounding box center [860, 473] width 83 height 21
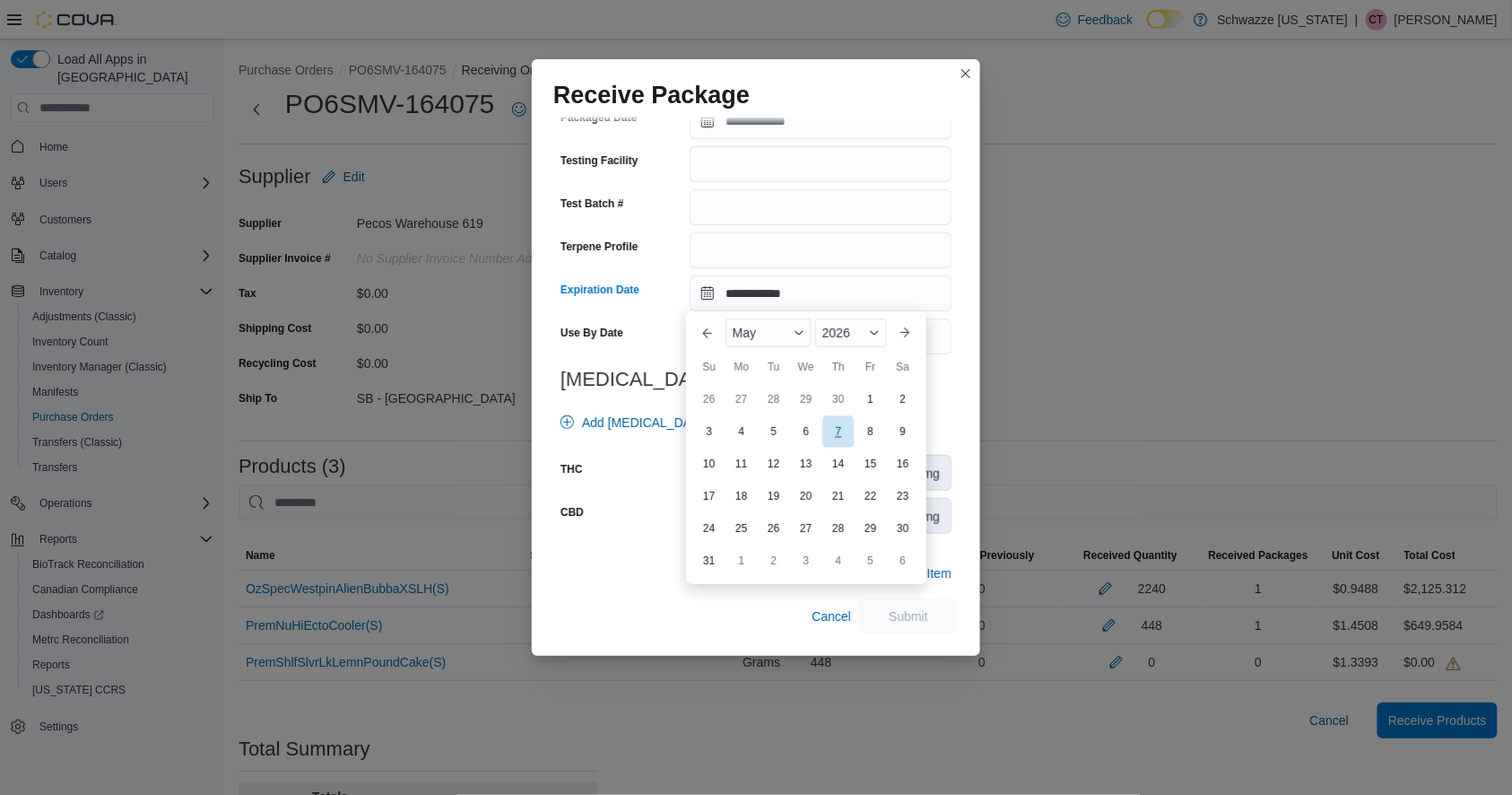
click at [839, 432] on div "7" at bounding box center [838, 432] width 32 height 32
type input "**********"
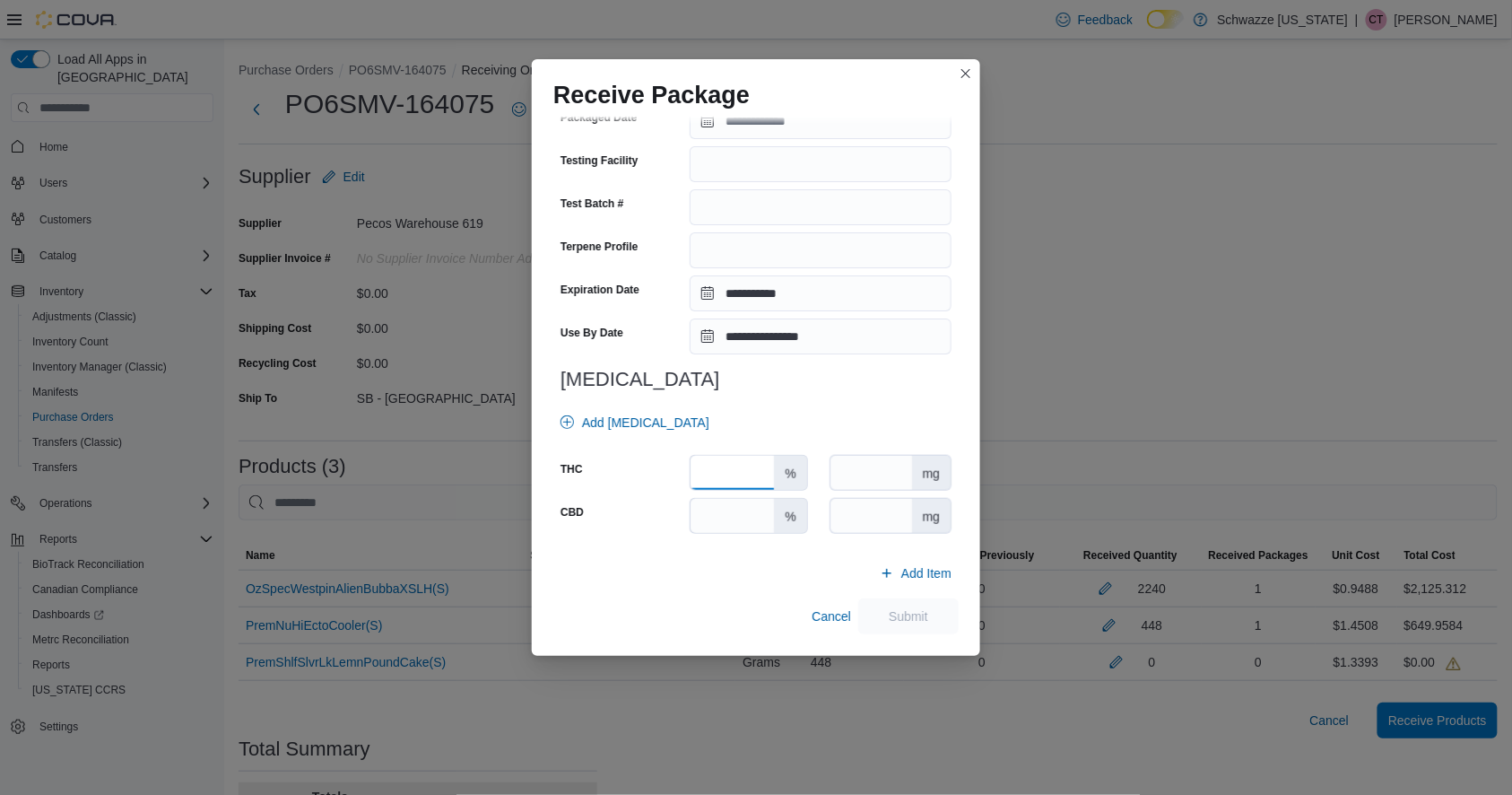
click at [728, 473] on input "number" at bounding box center [732, 472] width 84 height 34
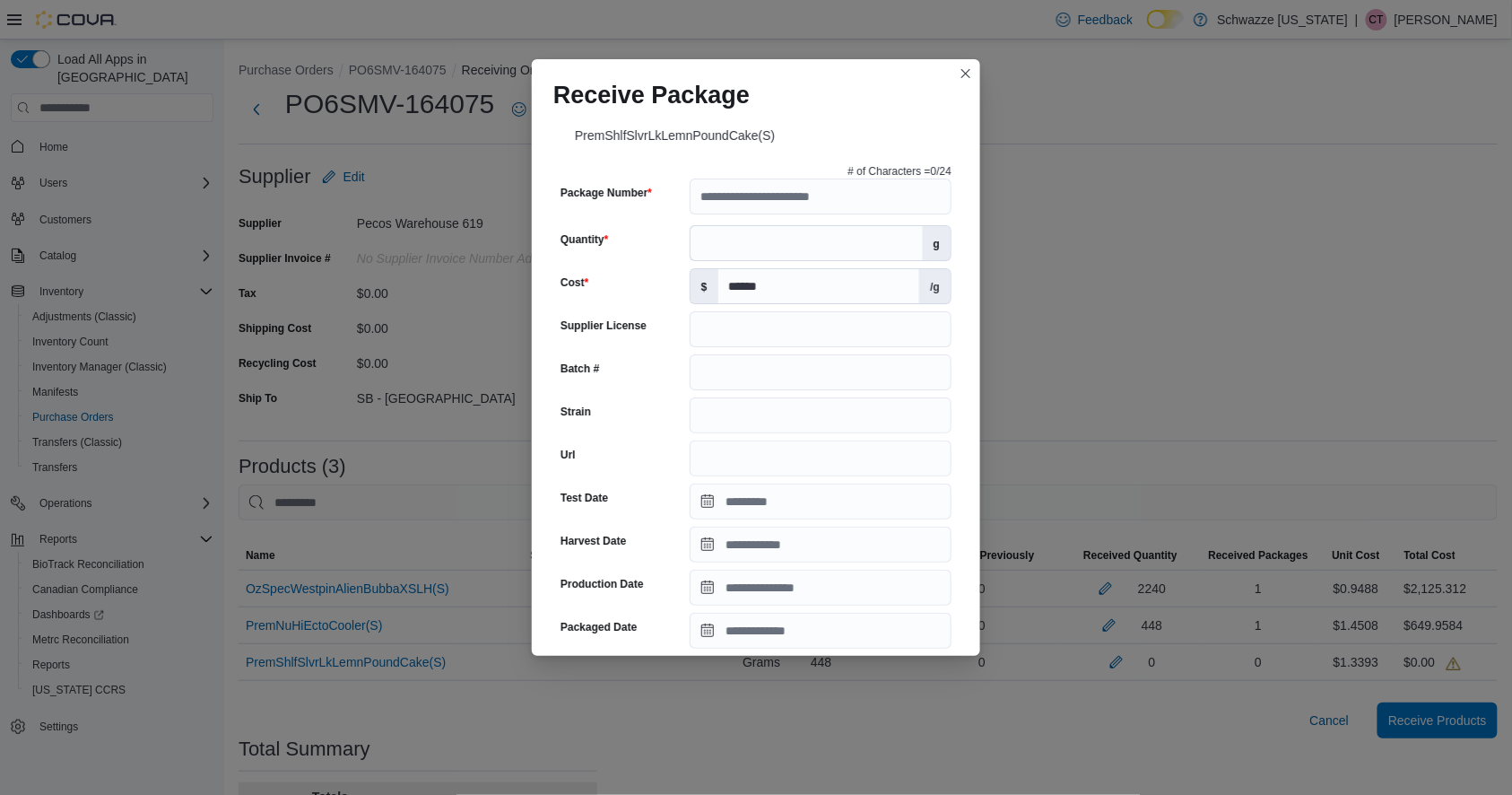
scroll to position [12, 0]
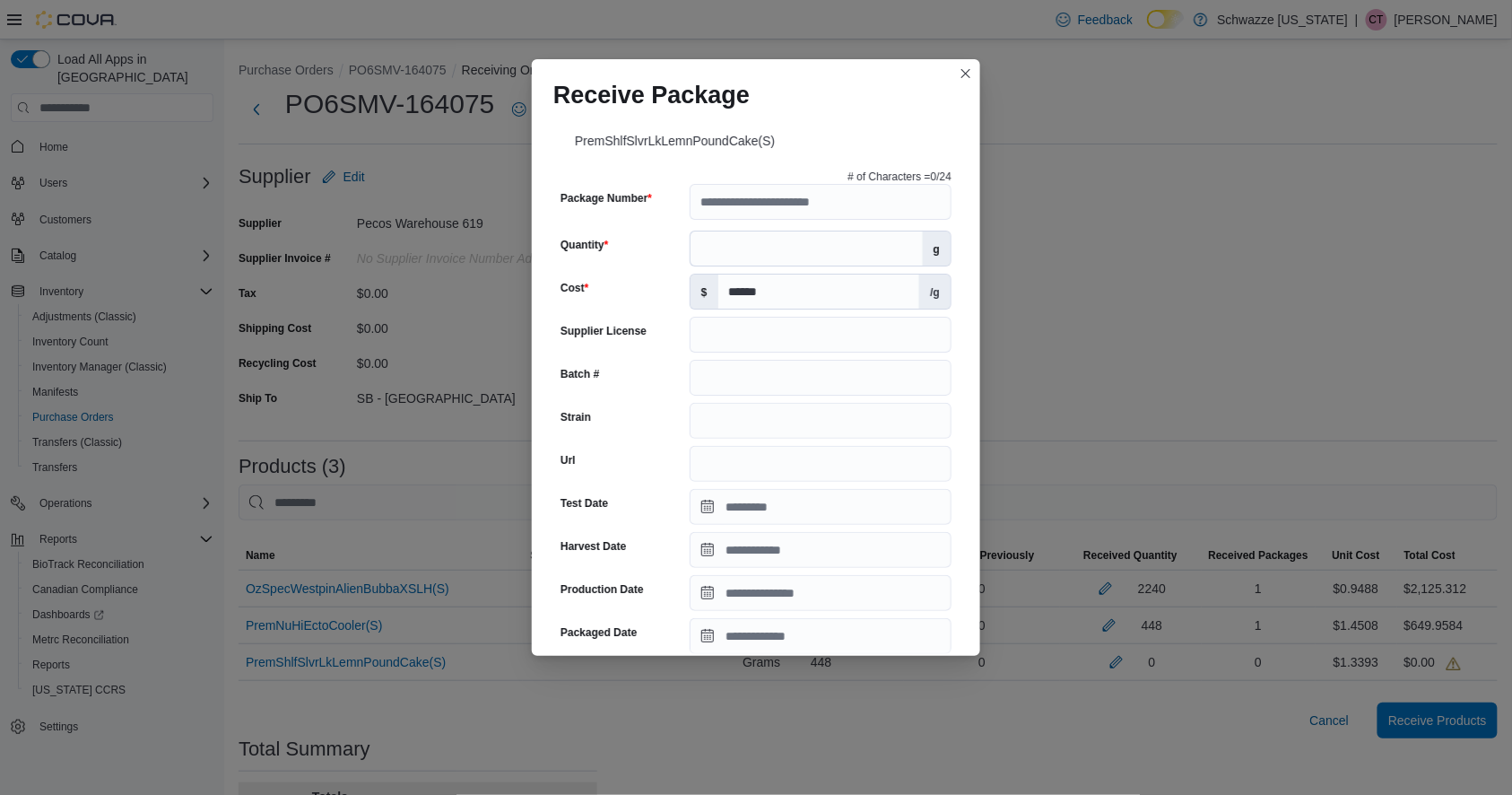
type input "****"
click at [707, 343] on input "Supplier License" at bounding box center [821, 334] width 262 height 36
type input "**********"
click at [742, 384] on input "Batch #" at bounding box center [821, 377] width 262 height 36
drag, startPoint x: 836, startPoint y: 381, endPoint x: 636, endPoint y: 384, distance: 200.0
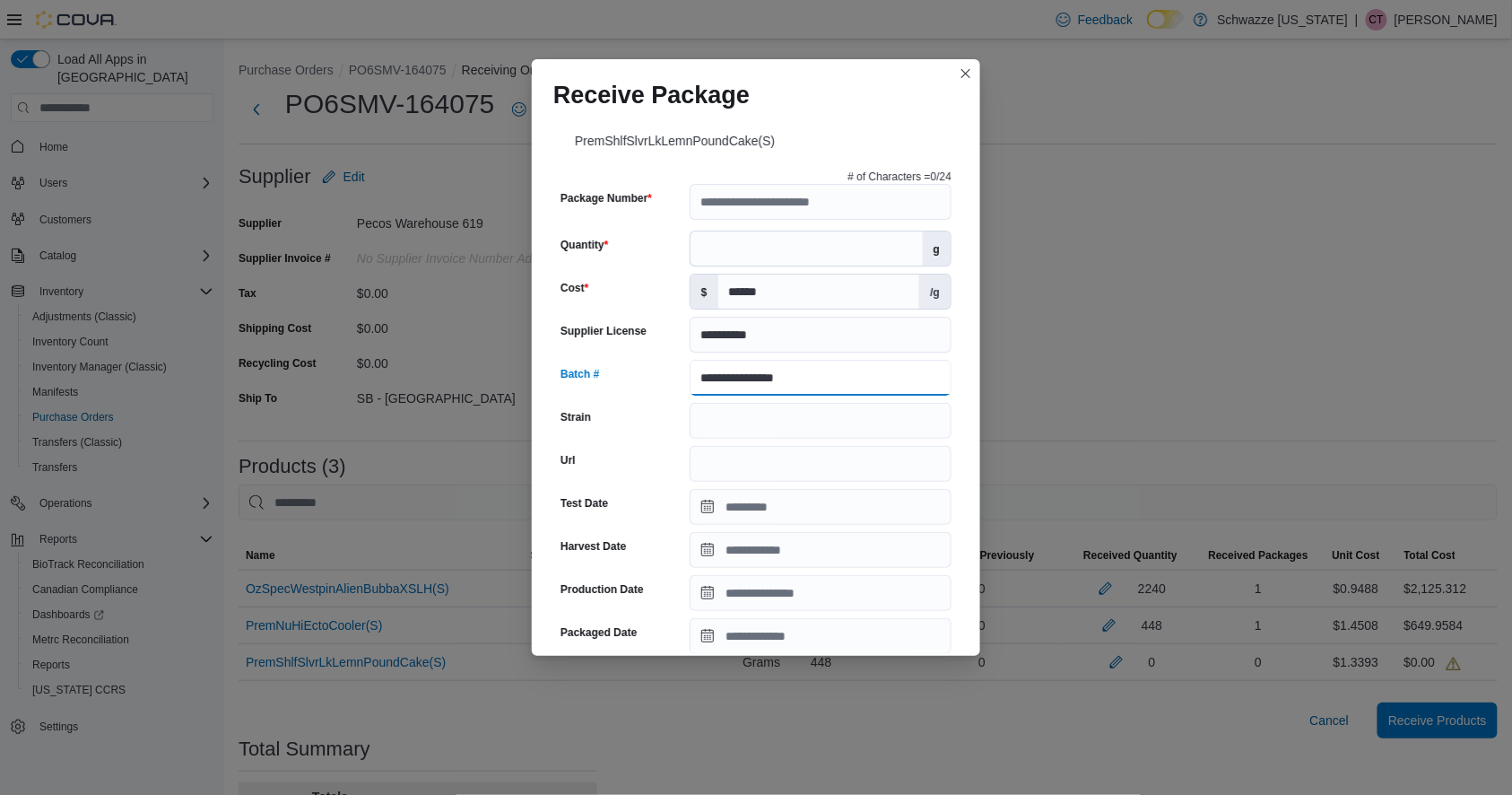
click at [636, 384] on div "**********" at bounding box center [756, 377] width 391 height 36
type input "**********"
click at [740, 418] on input "Strain" at bounding box center [821, 420] width 262 height 36
paste input "**********"
type input "**********"
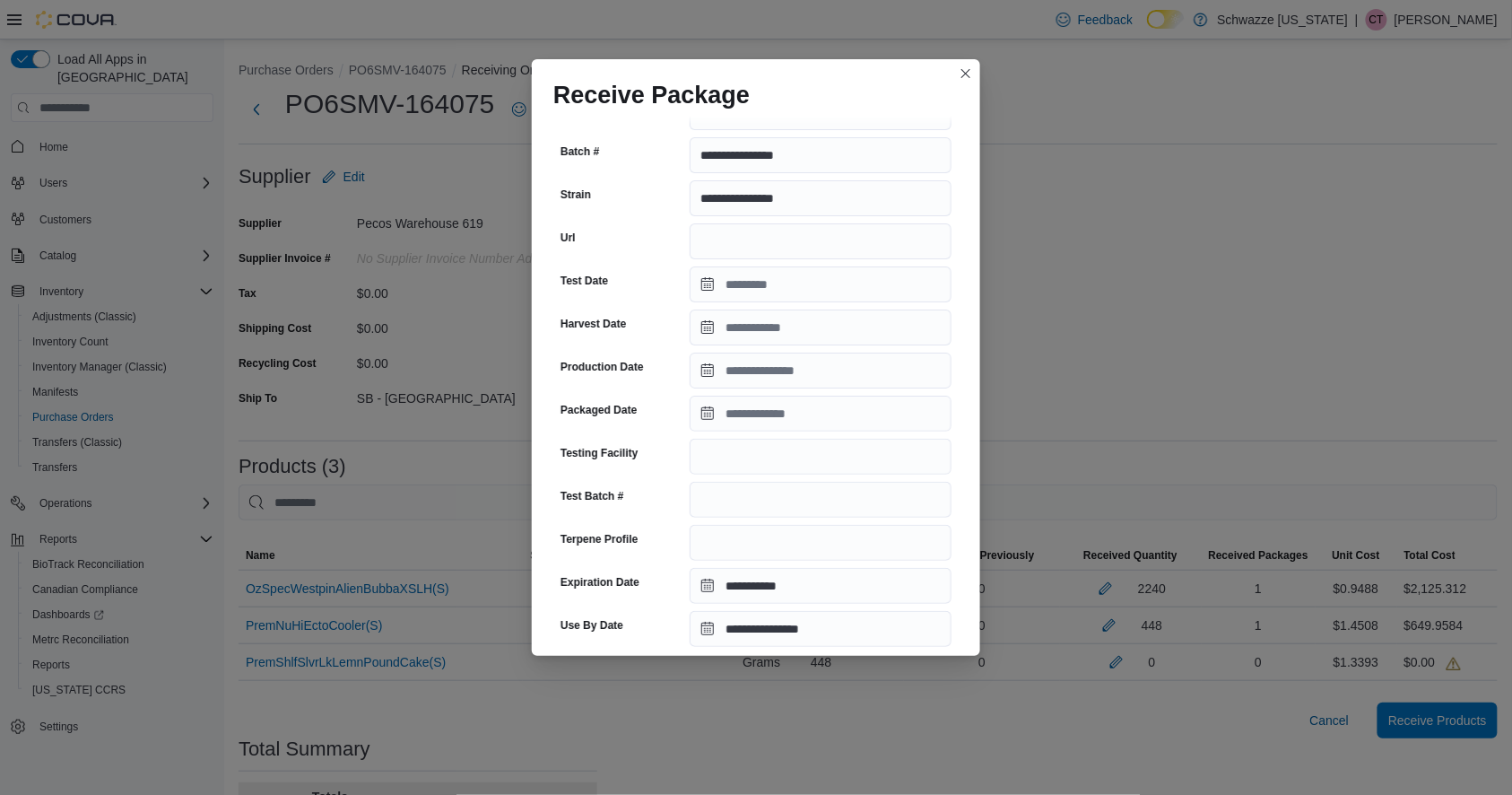
scroll to position [0, 0]
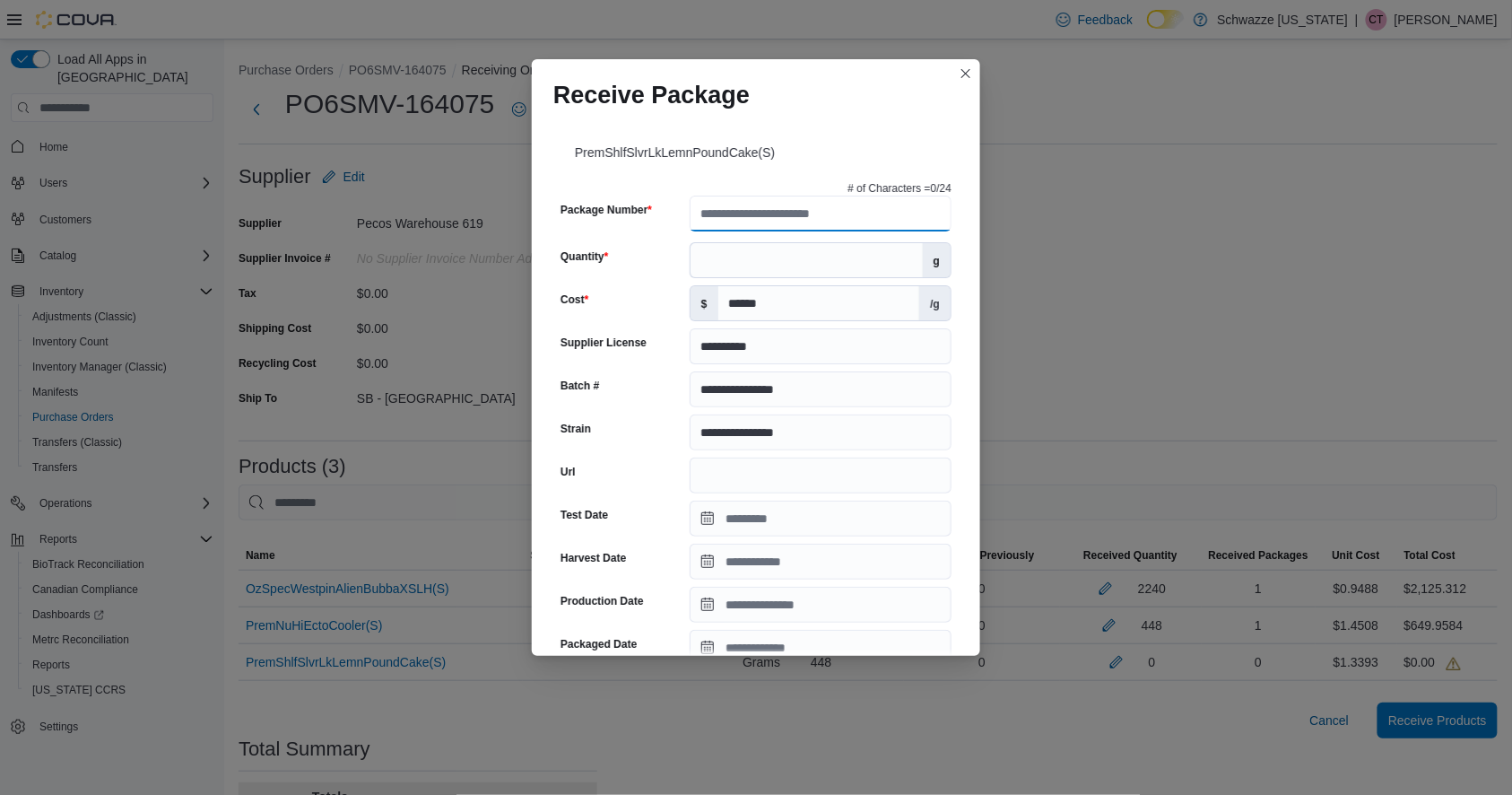
click at [765, 224] on input "Package Number" at bounding box center [821, 212] width 262 height 36
paste input "**********"
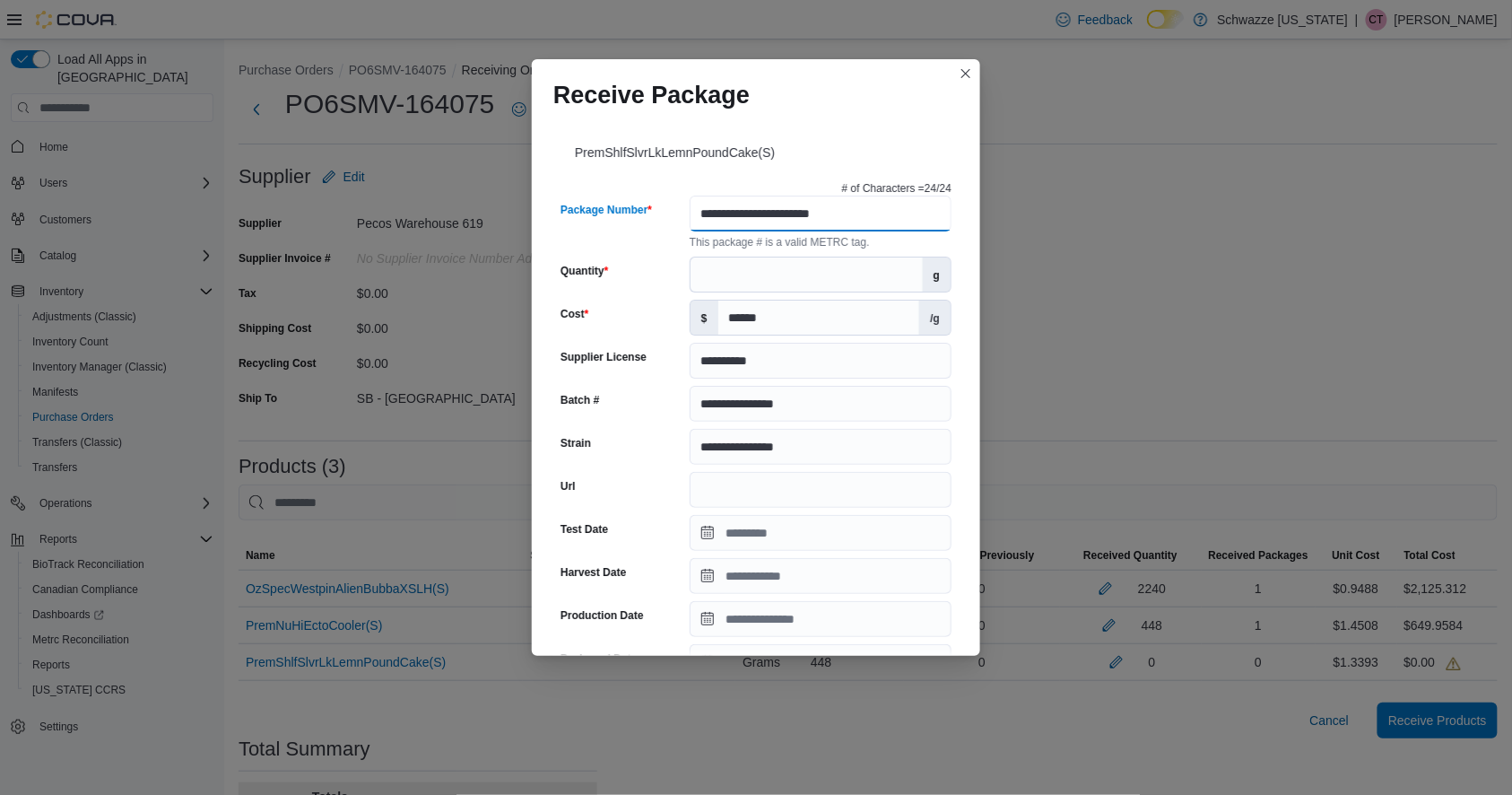
type input "**********"
click at [721, 276] on input "Quantity" at bounding box center [807, 274] width 233 height 34
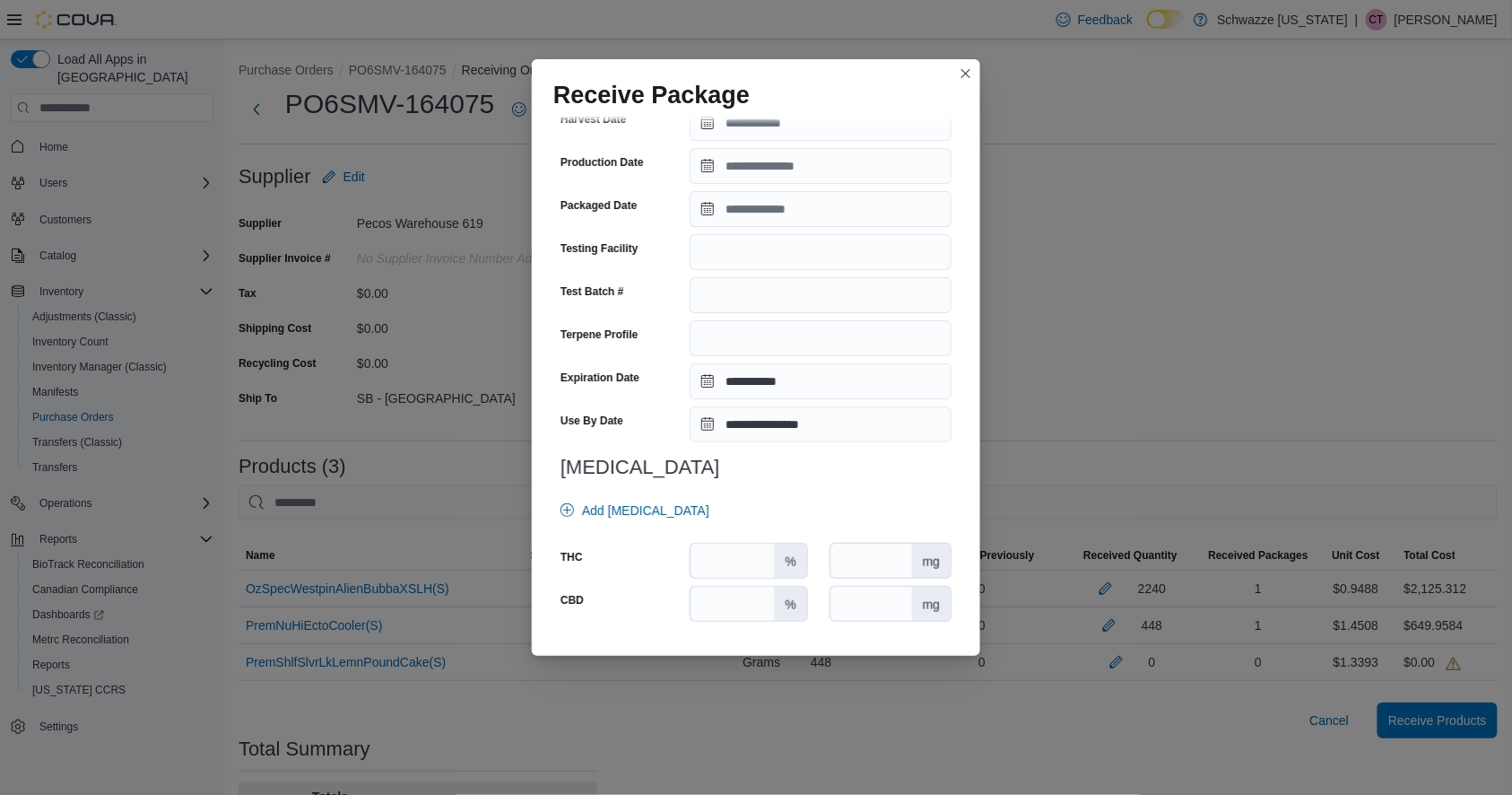
scroll to position [541, 0]
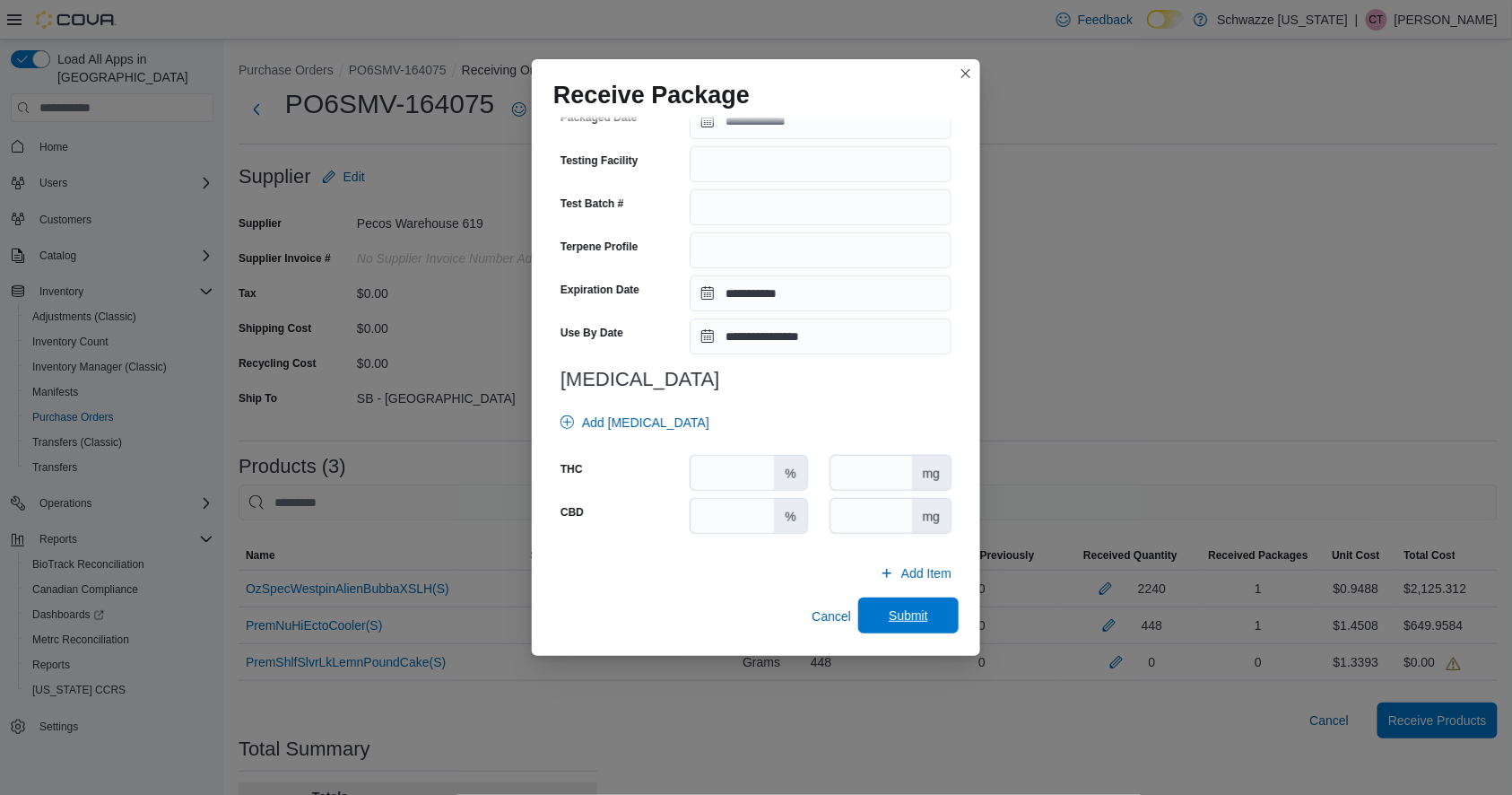
type input "***"
click at [889, 619] on span "Submit" at bounding box center [908, 615] width 39 height 18
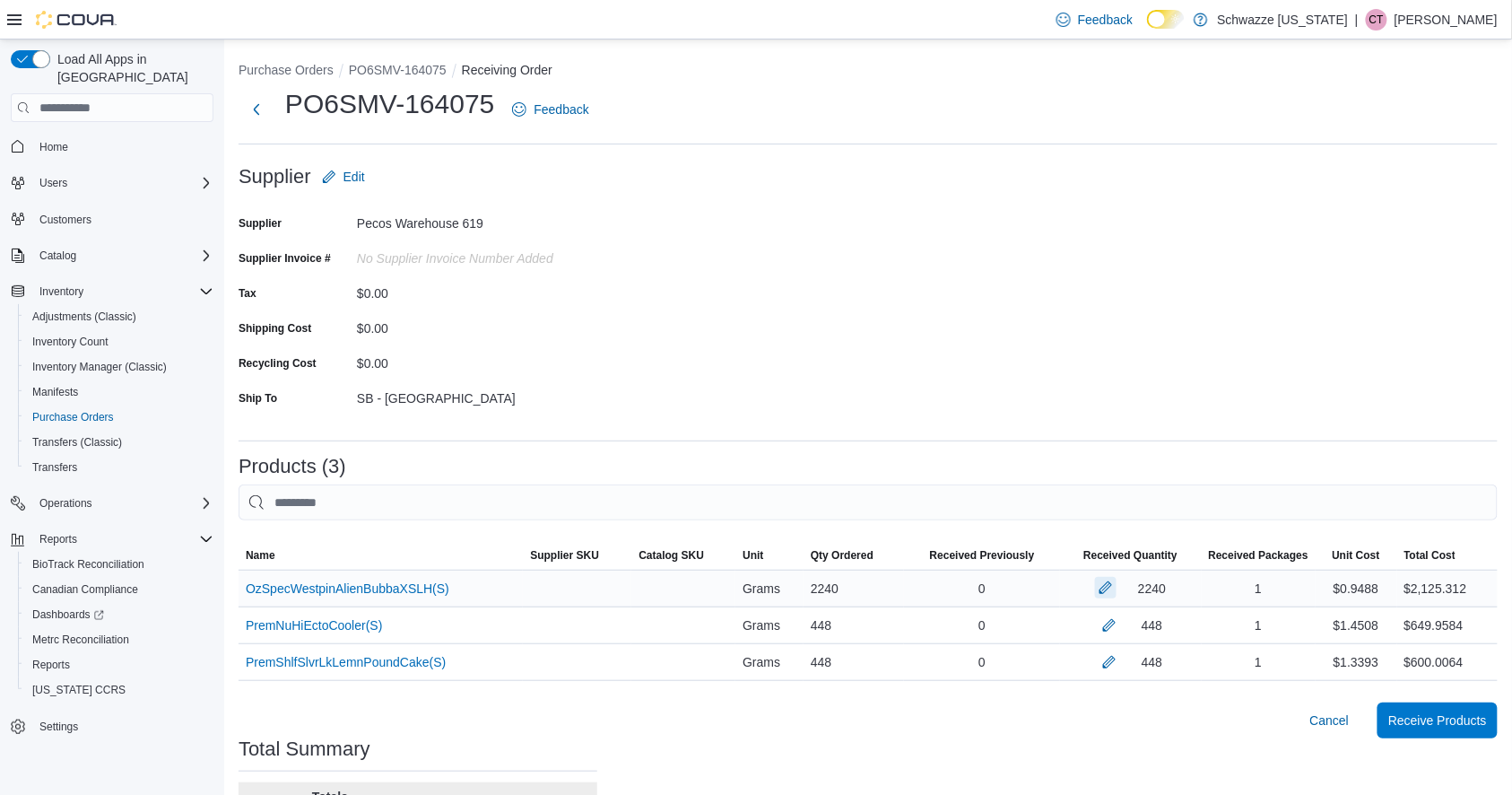
click at [1117, 594] on button "button" at bounding box center [1106, 587] width 21 height 21
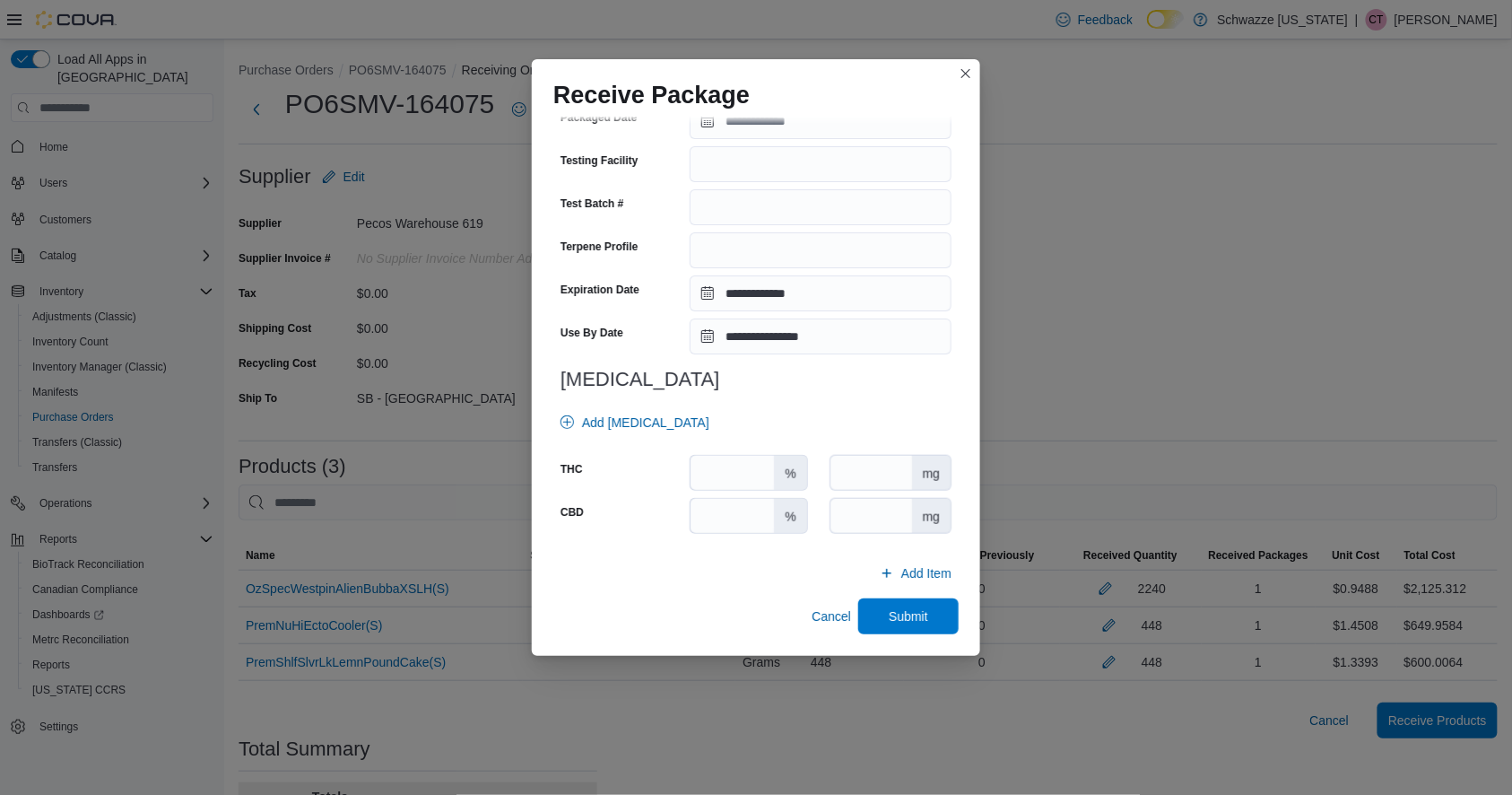
scroll to position [0, 0]
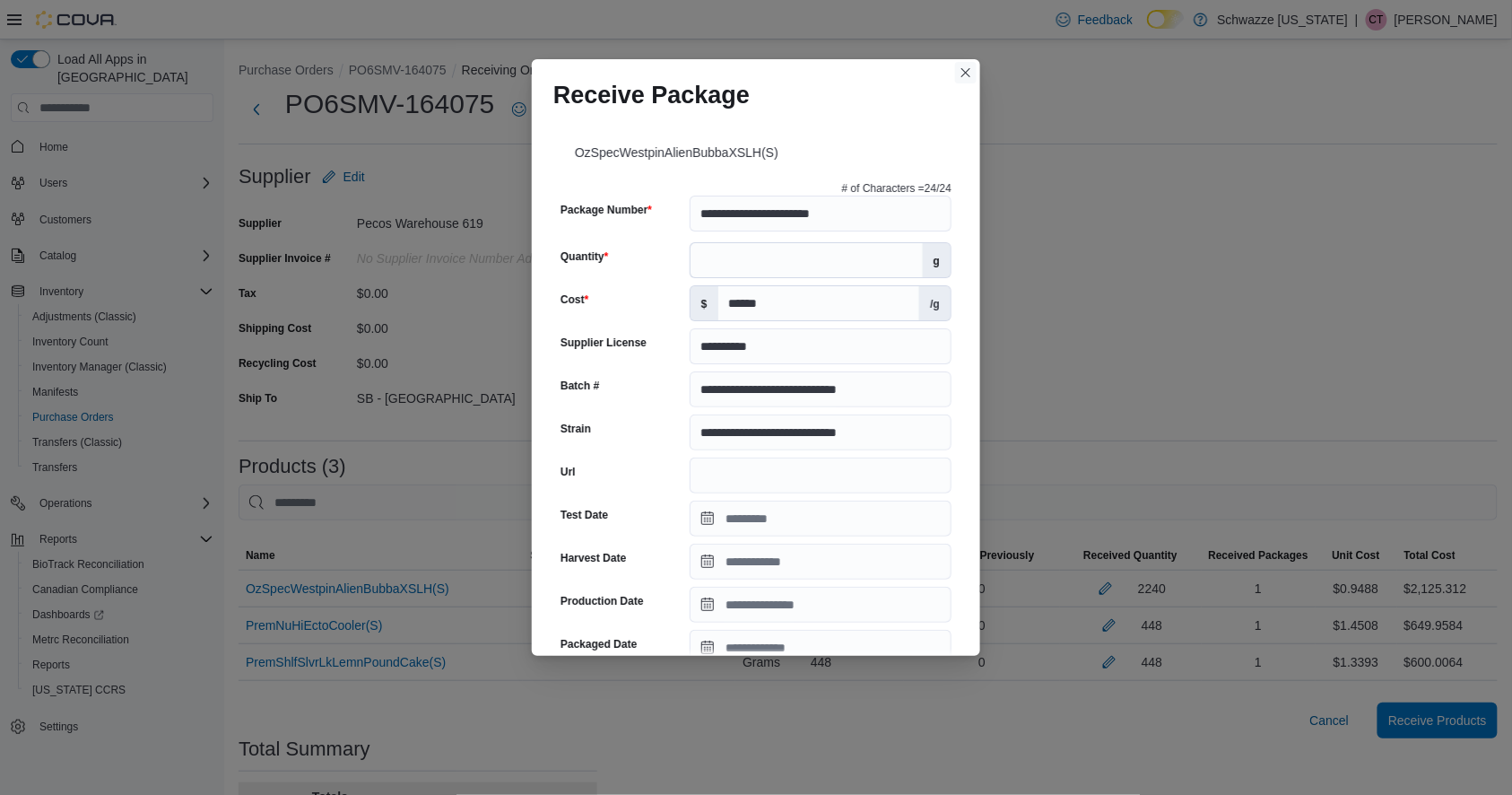
click at [969, 71] on button "Closes this modal window" at bounding box center [966, 72] width 21 height 21
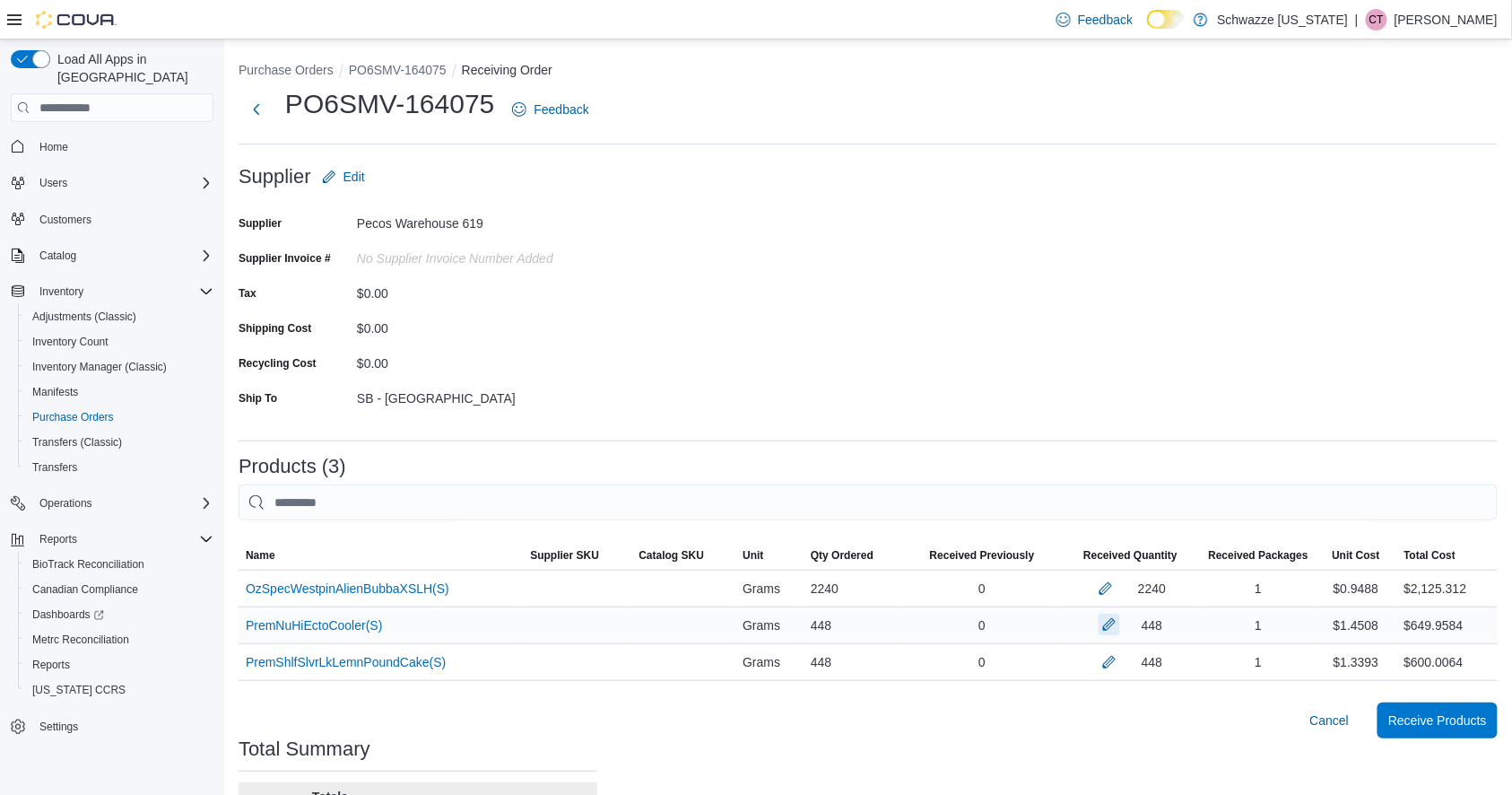
click at [1121, 622] on button "button" at bounding box center [1109, 624] width 21 height 21
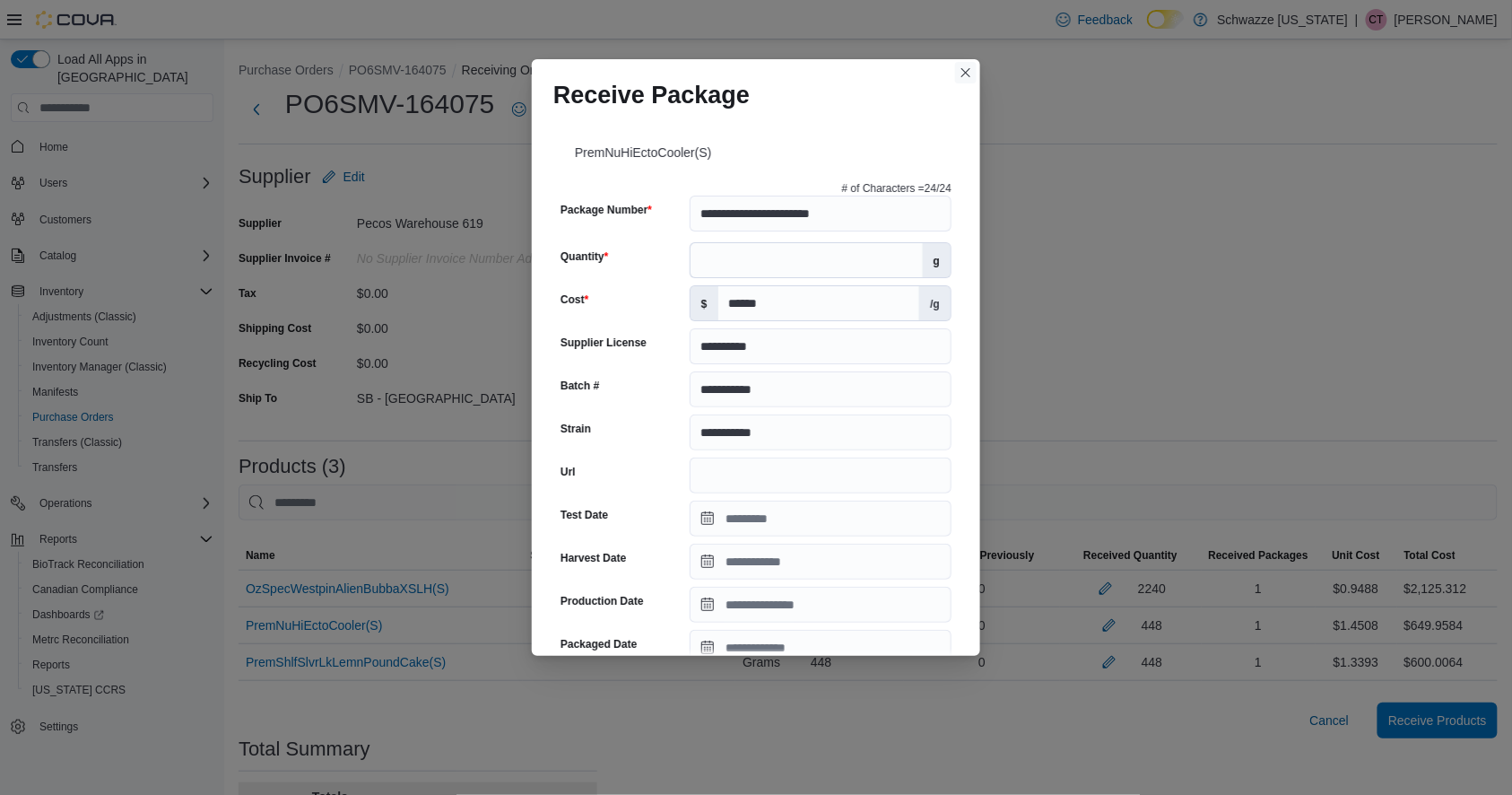
click at [960, 82] on button "Closes this modal window" at bounding box center [966, 72] width 21 height 21
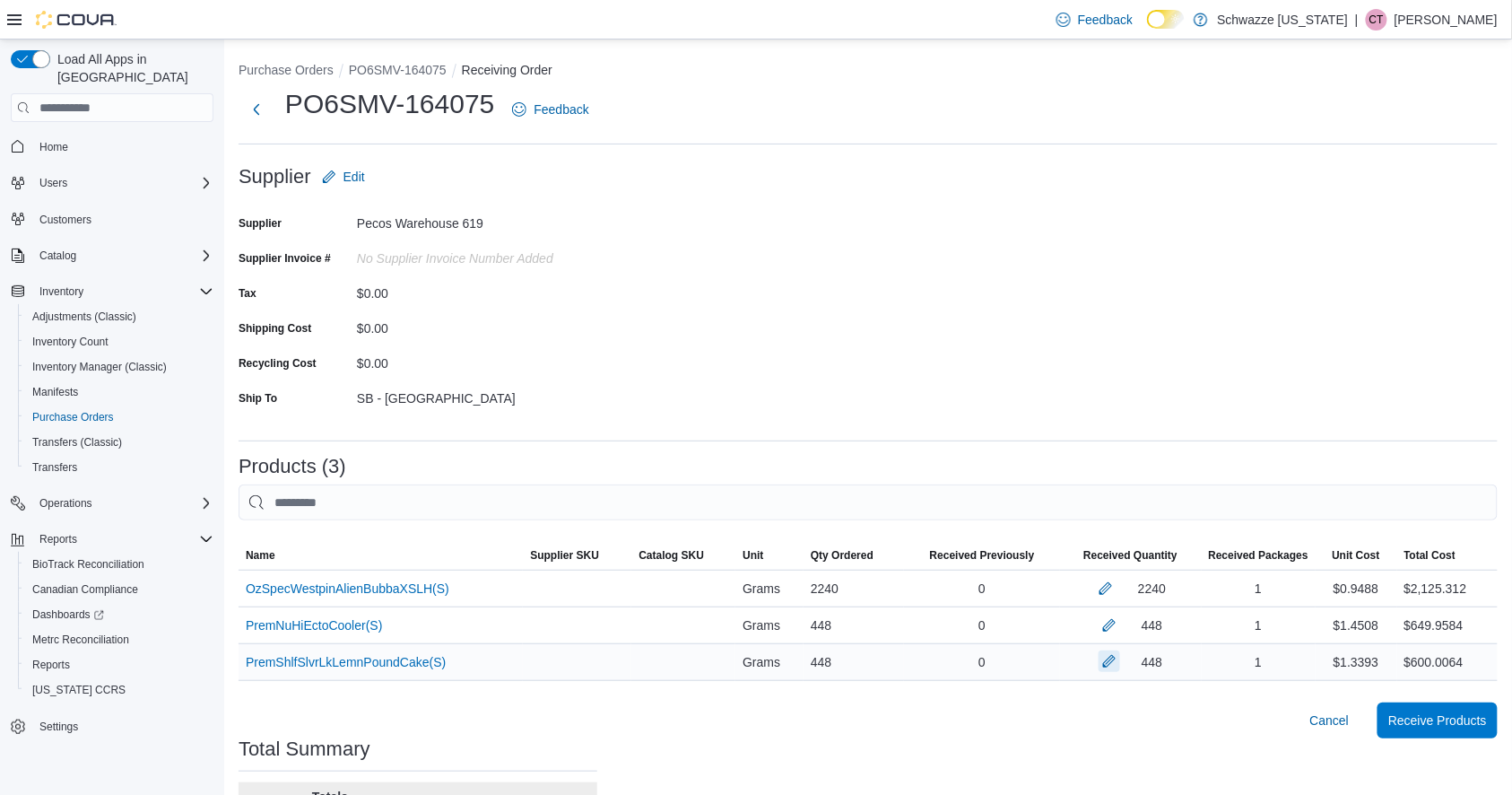
click at [1121, 655] on button "button" at bounding box center [1109, 661] width 21 height 21
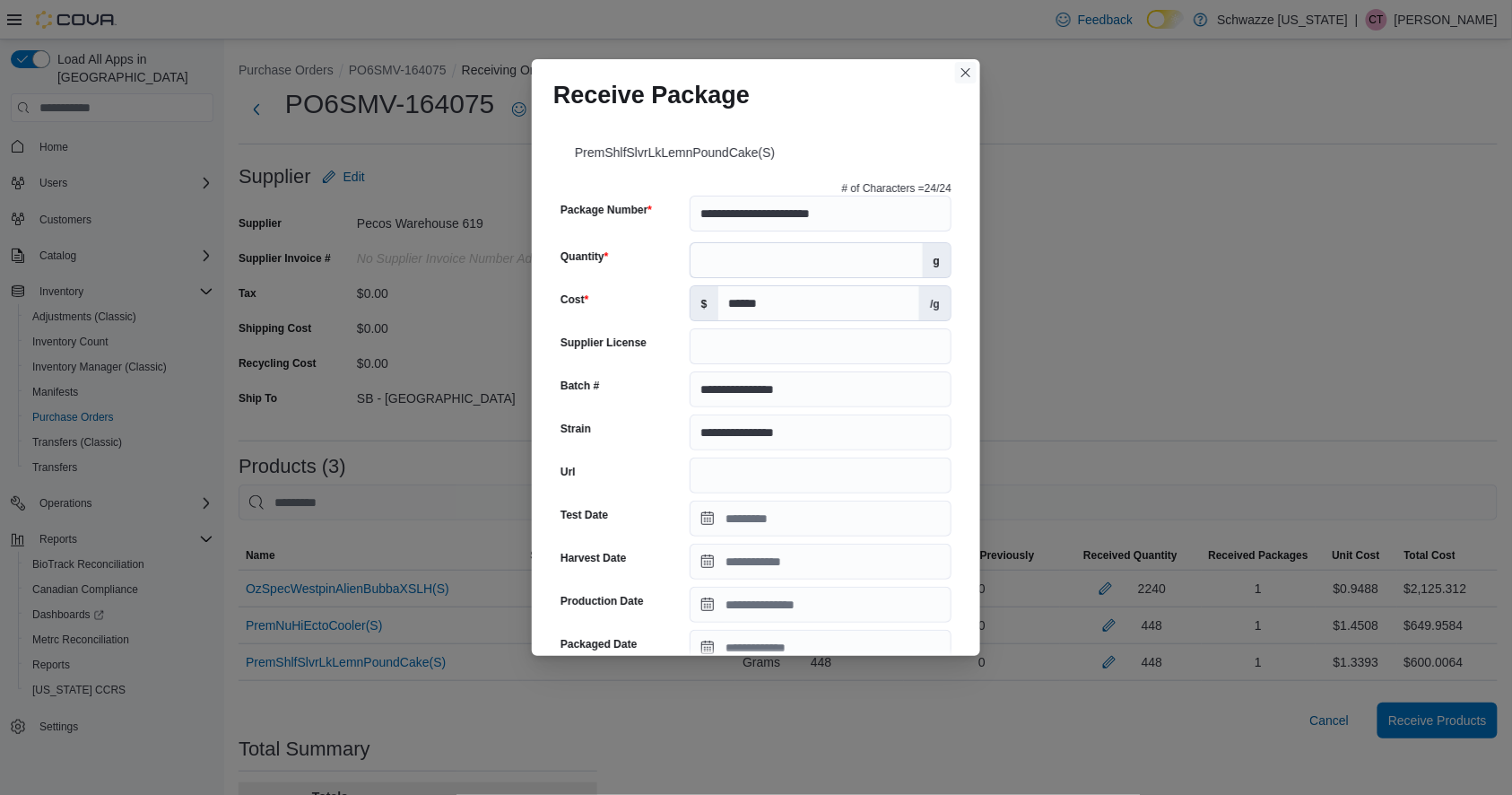
click at [961, 76] on button "Closes this modal window" at bounding box center [966, 72] width 21 height 21
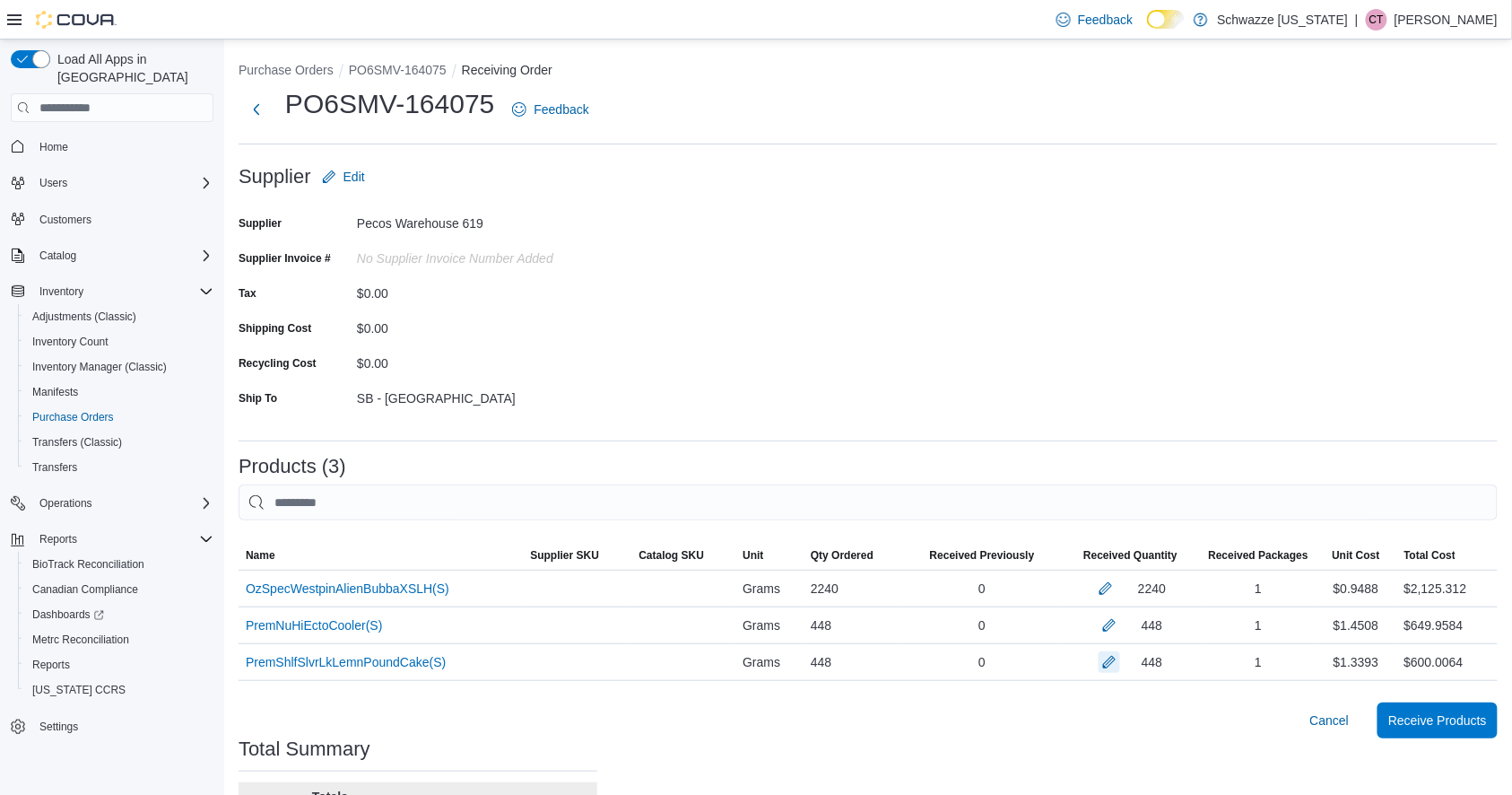
scroll to position [170, 0]
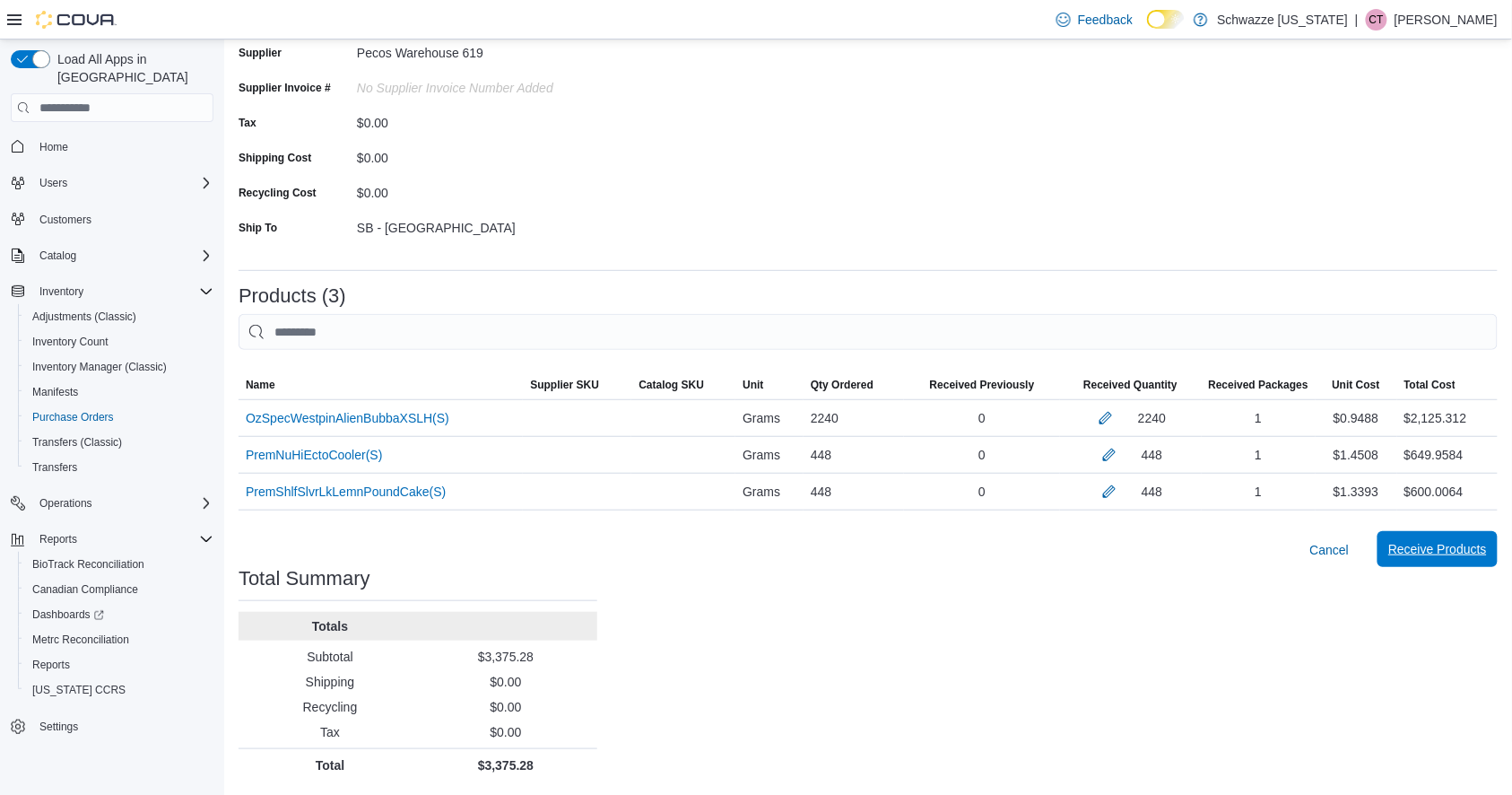
click at [1446, 554] on span "Receive Products" at bounding box center [1438, 549] width 99 height 18
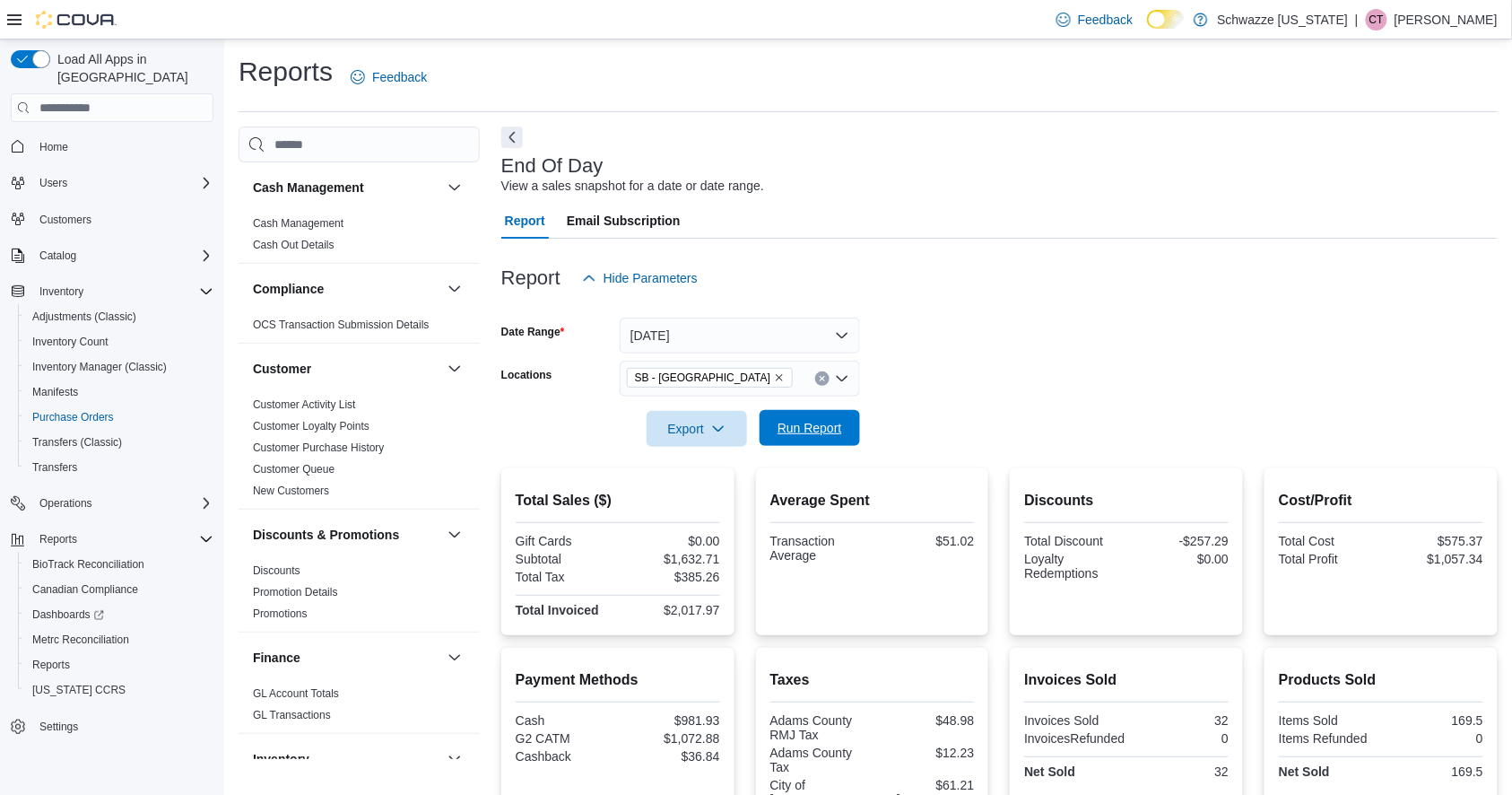
scroll to position [1068, 0]
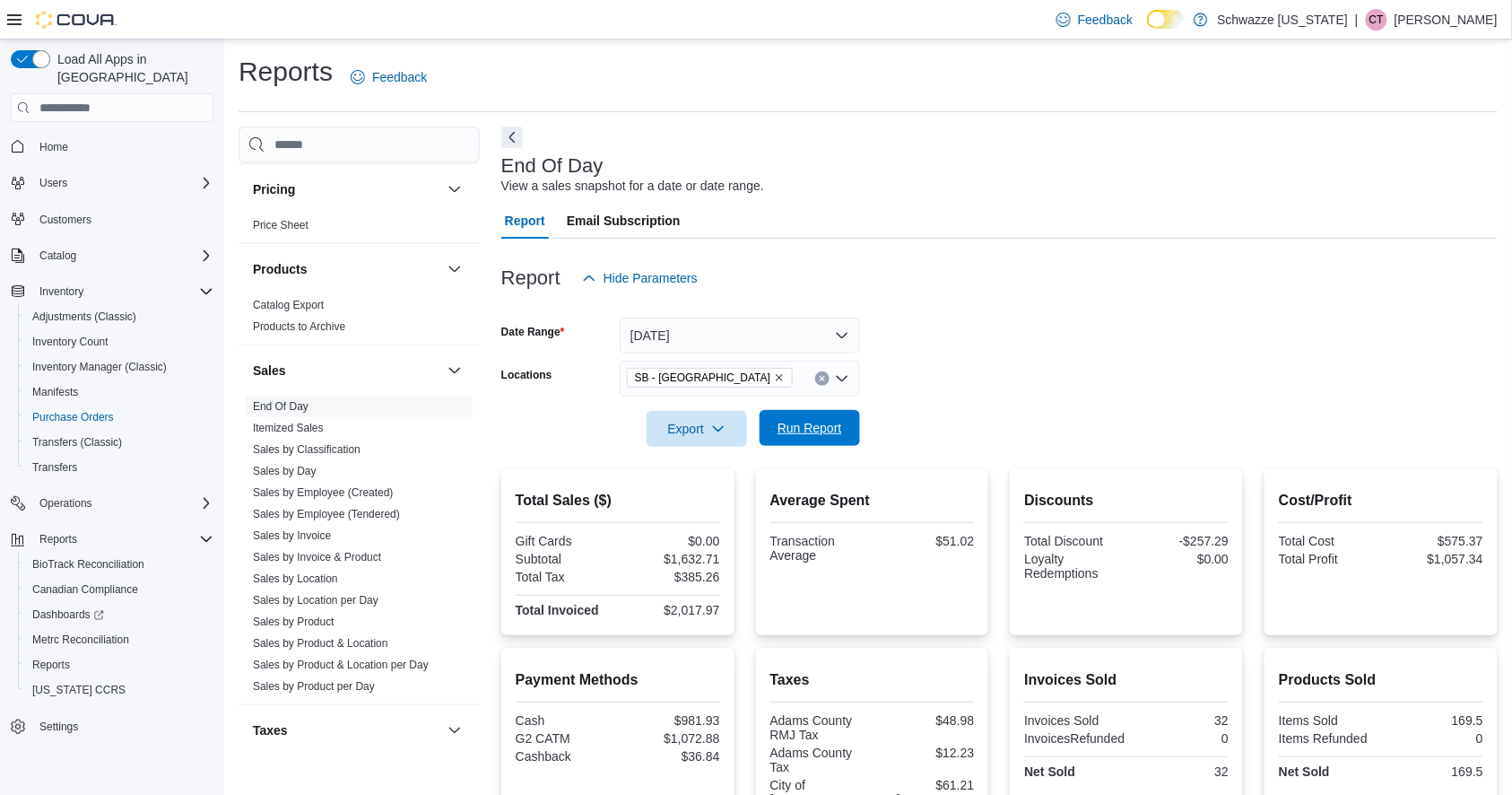
click at [811, 422] on span "Run Report" at bounding box center [809, 428] width 64 height 18
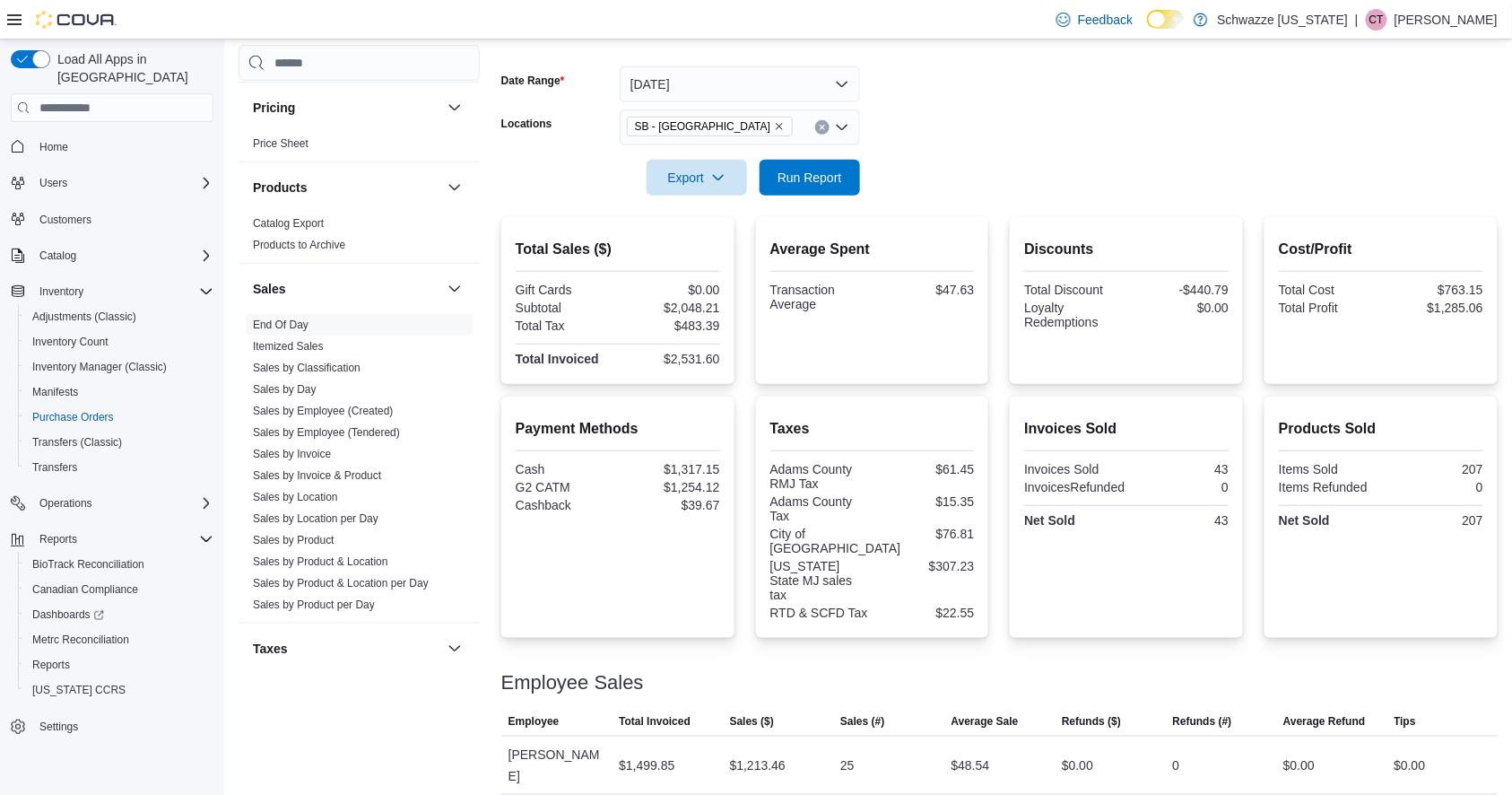
scroll to position [0, 0]
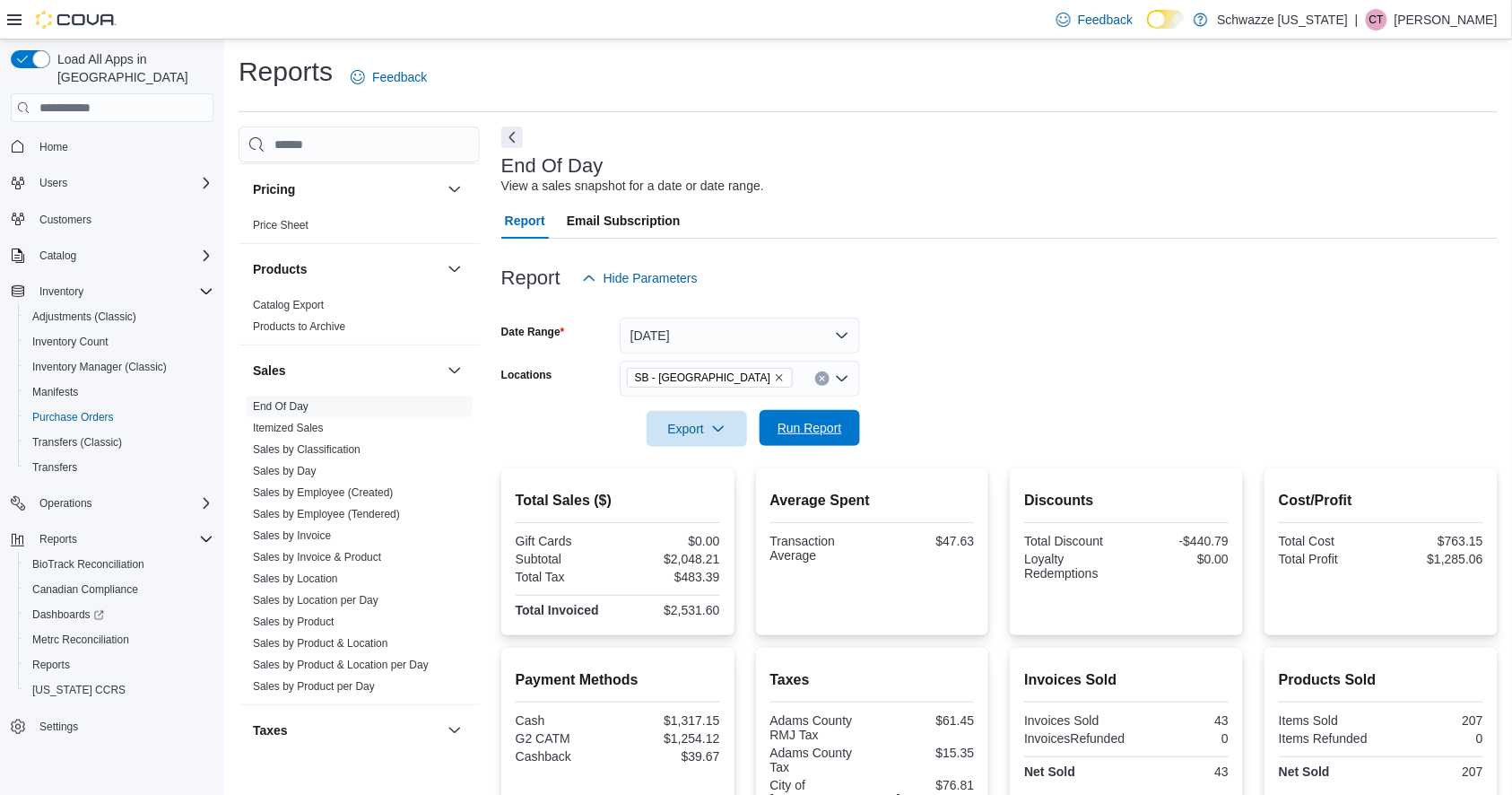
click at [817, 435] on span "Run Report" at bounding box center [809, 428] width 64 height 18
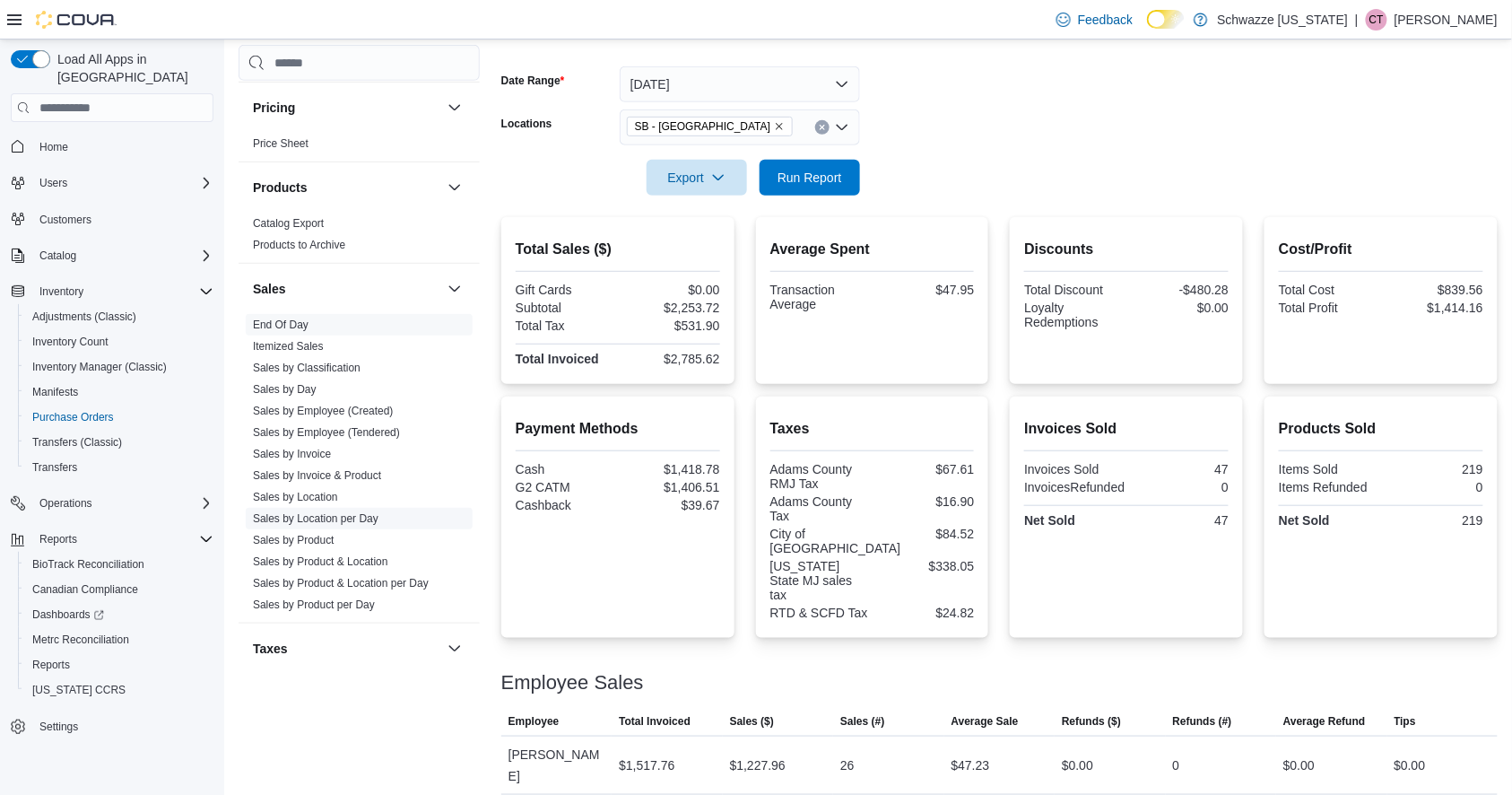
click at [363, 516] on link "Sales by Location per Day" at bounding box center [315, 518] width 126 height 12
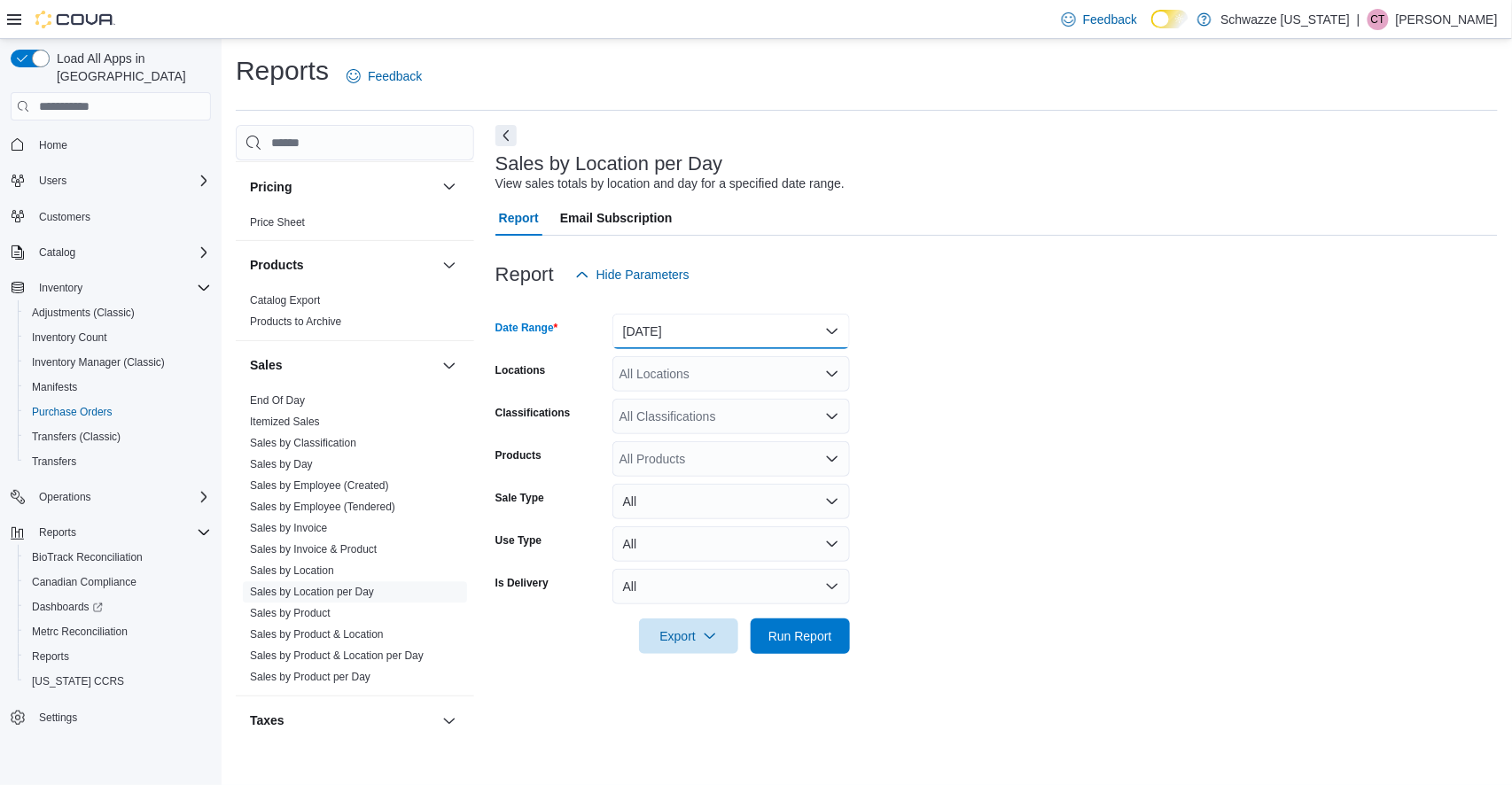
click at [731, 328] on button "[DATE]" at bounding box center [731, 330] width 237 height 35
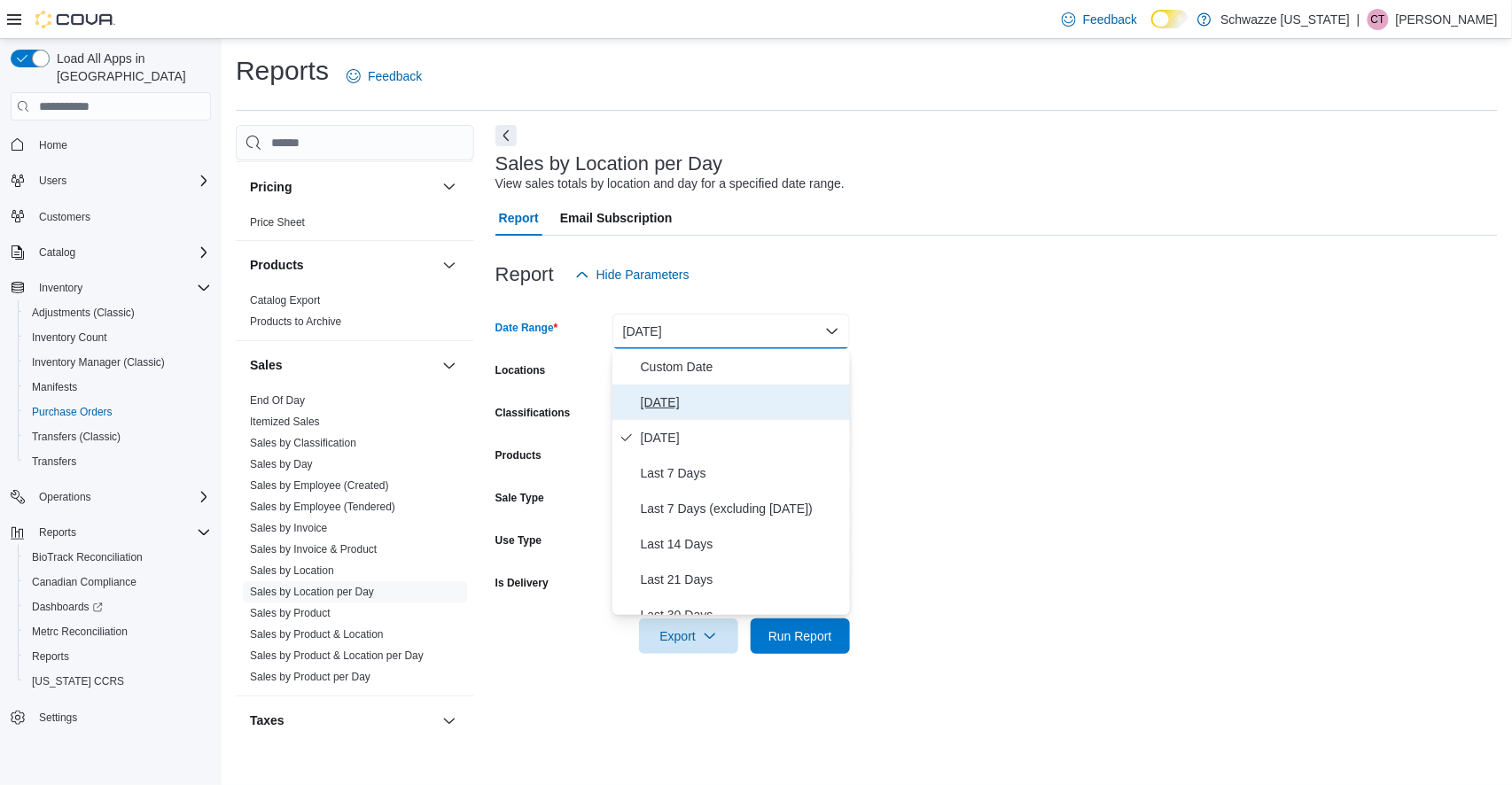
click at [688, 400] on span "[DATE]" at bounding box center [742, 402] width 202 height 21
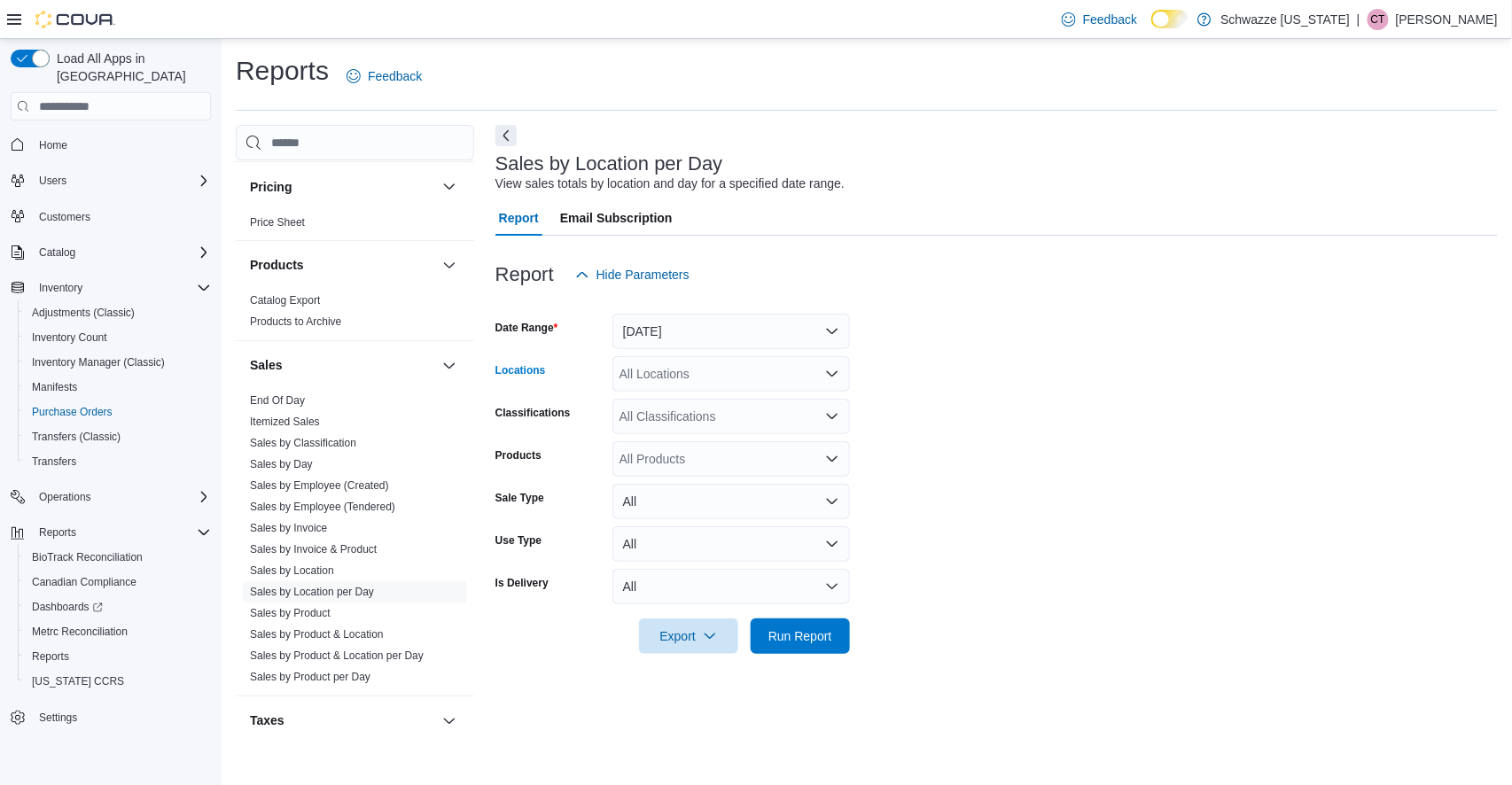
click at [751, 378] on div "All Locations" at bounding box center [731, 373] width 237 height 35
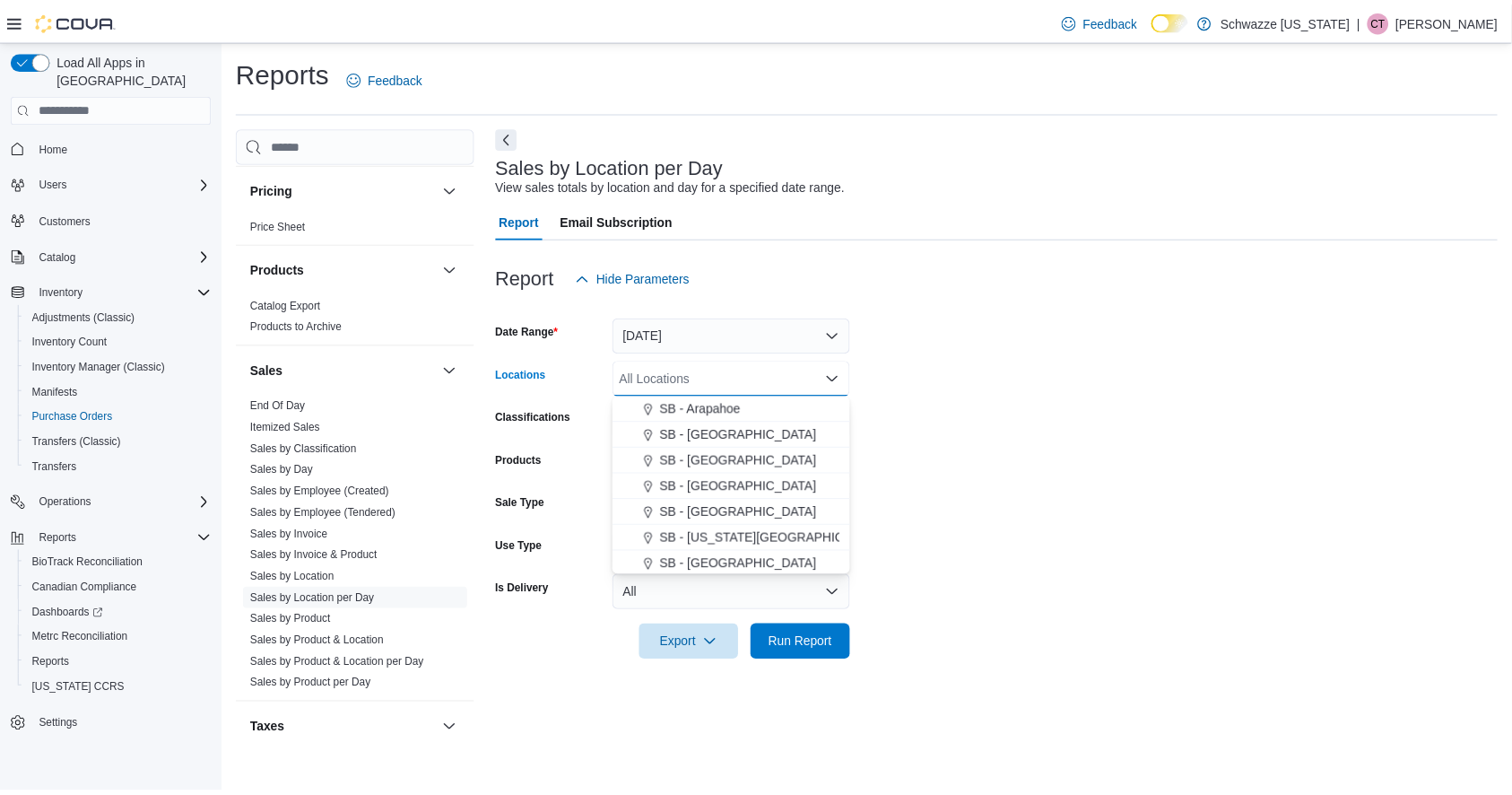
scroll to position [280, 0]
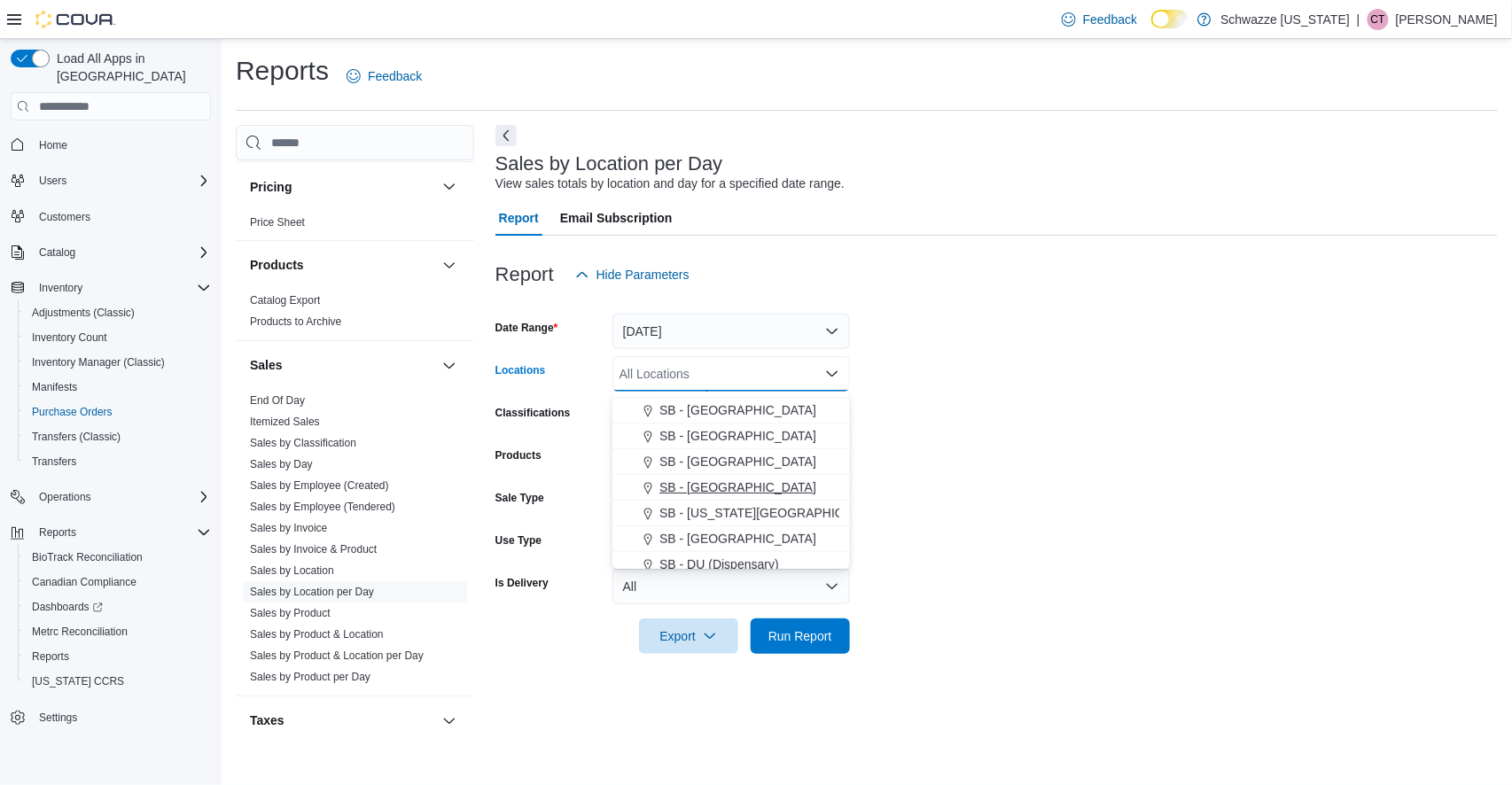
click at [727, 486] on span "SB - [GEOGRAPHIC_DATA]" at bounding box center [737, 487] width 157 height 18
click at [888, 511] on form "Date Range [DATE] Locations [GEOGRAPHIC_DATA] - [GEOGRAPHIC_DATA] Combo box. Se…" at bounding box center [997, 473] width 1003 height 362
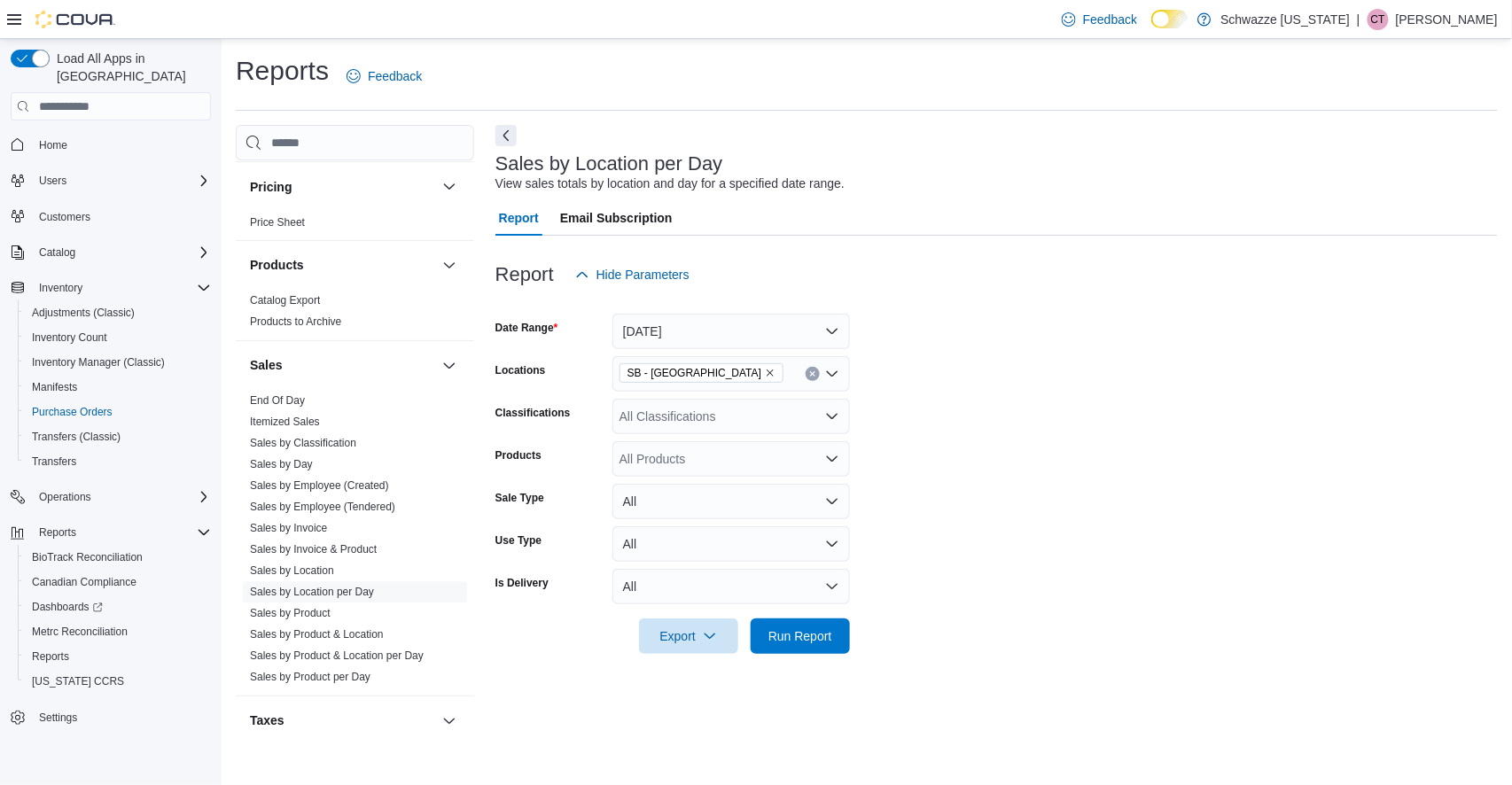
click at [822, 617] on div at bounding box center [997, 610] width 1003 height 14
click at [820, 635] on span "Run Report" at bounding box center [800, 635] width 64 height 18
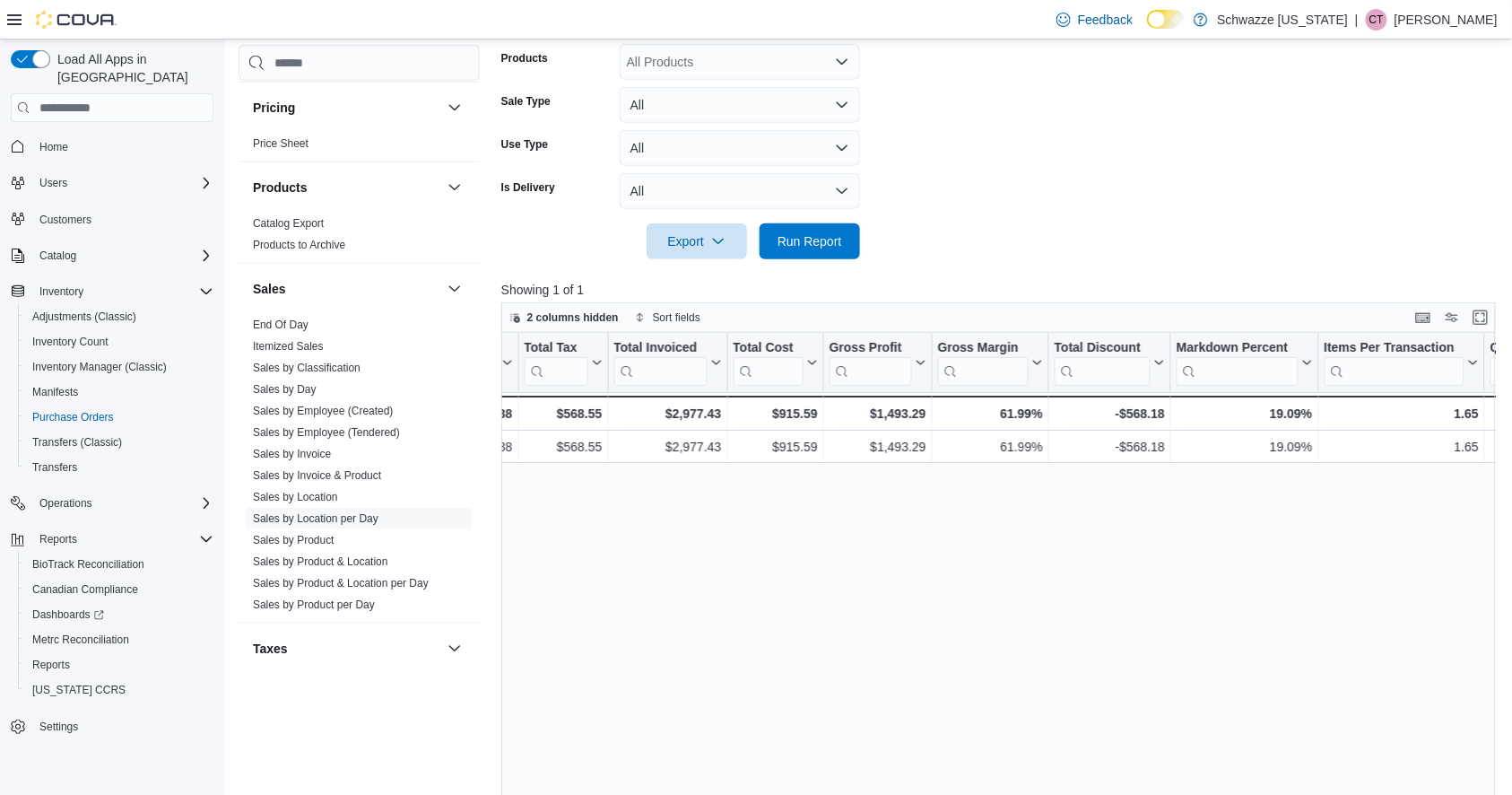
scroll to position [0, 847]
